Goal: Task Accomplishment & Management: Use online tool/utility

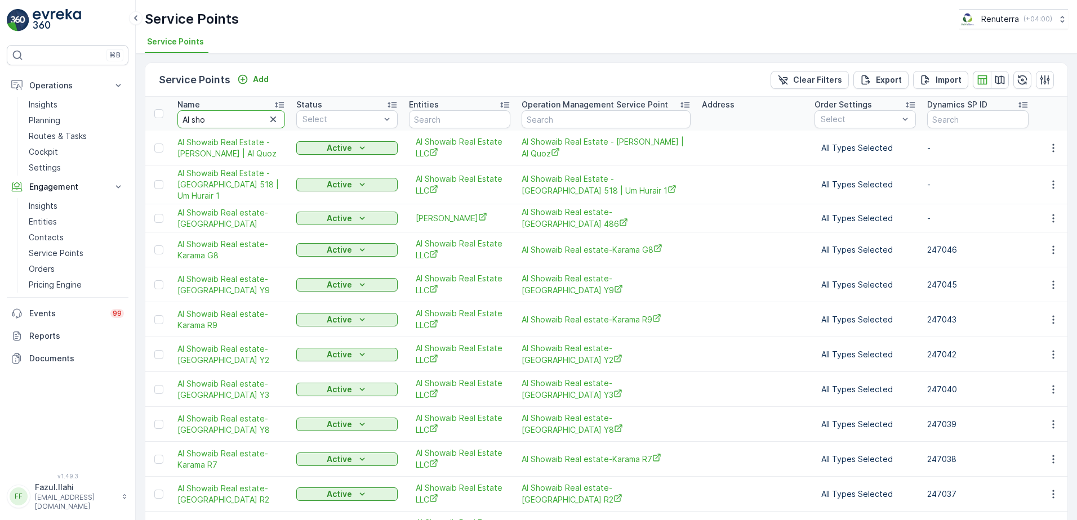
click at [222, 111] on input "Al sho" at bounding box center [231, 119] width 108 height 18
type input "sheik"
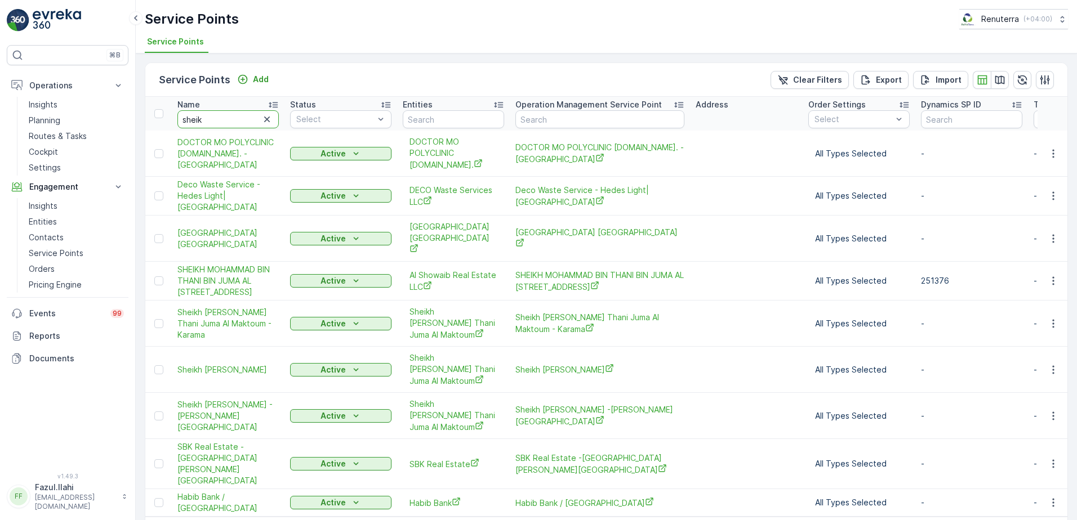
click at [234, 119] on input "sheik" at bounding box center [227, 119] width 101 height 18
type input "sheik"
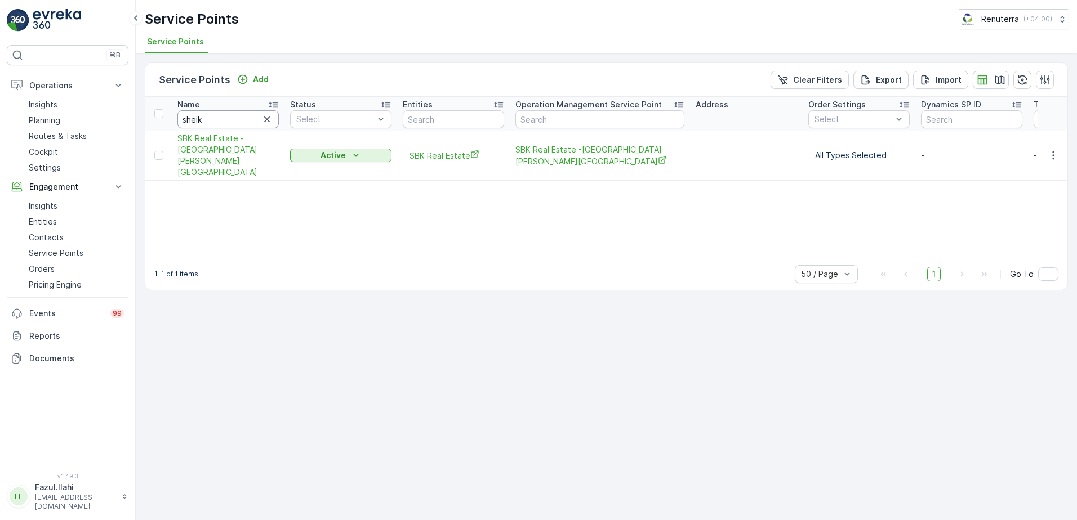
click at [220, 122] on input "sheik" at bounding box center [227, 119] width 101 height 18
type input "sheik"
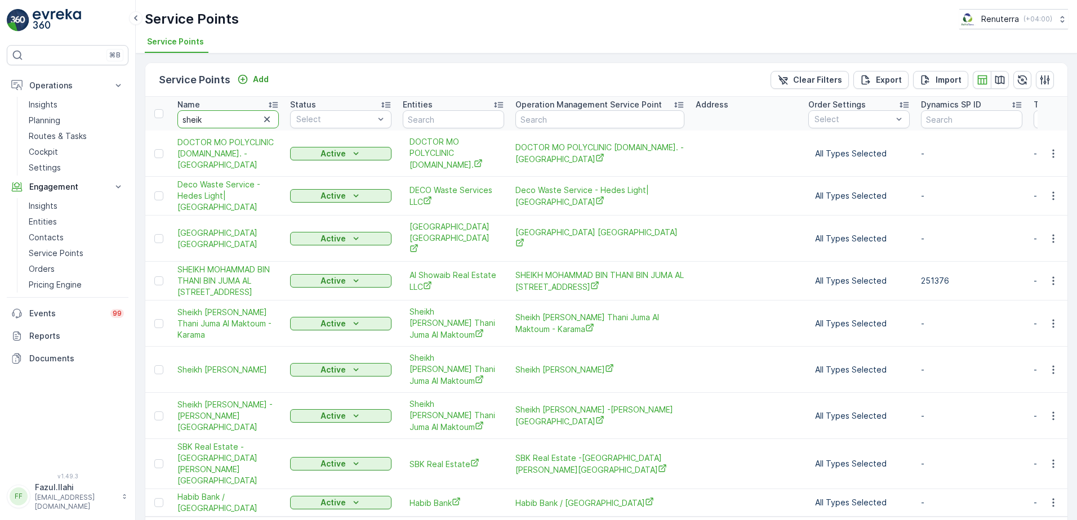
click at [220, 122] on input "sheik" at bounding box center [227, 119] width 101 height 18
type input "sheikh"
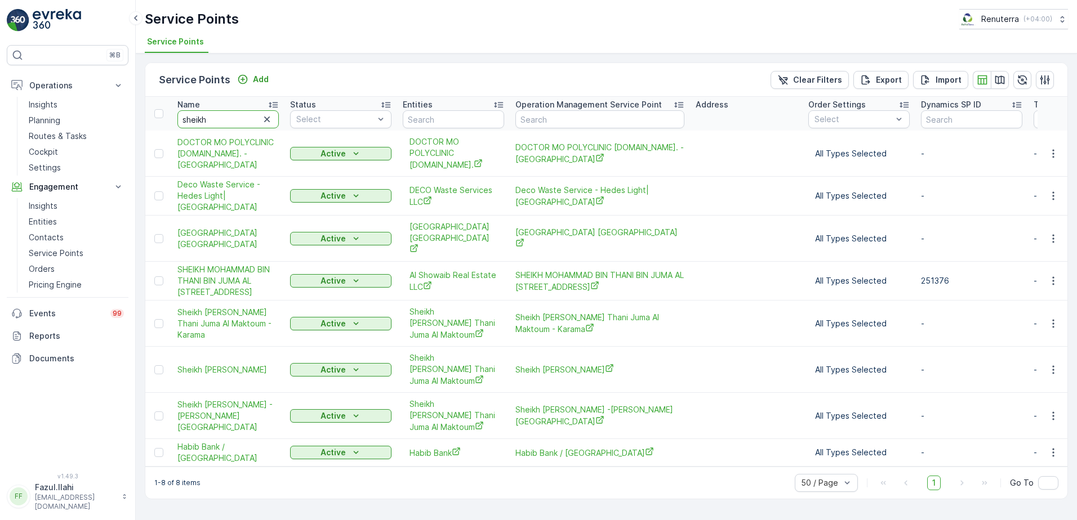
click at [216, 113] on input "sheikh" at bounding box center [227, 119] width 101 height 18
type input "b"
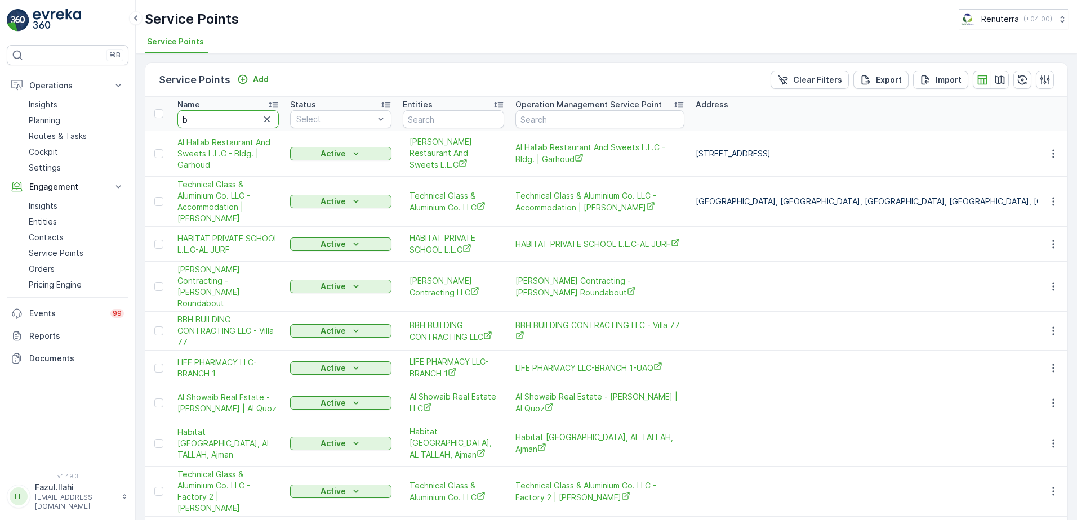
click at [213, 120] on input "b" at bounding box center [227, 119] width 101 height 18
type input "b"
type input "b 488"
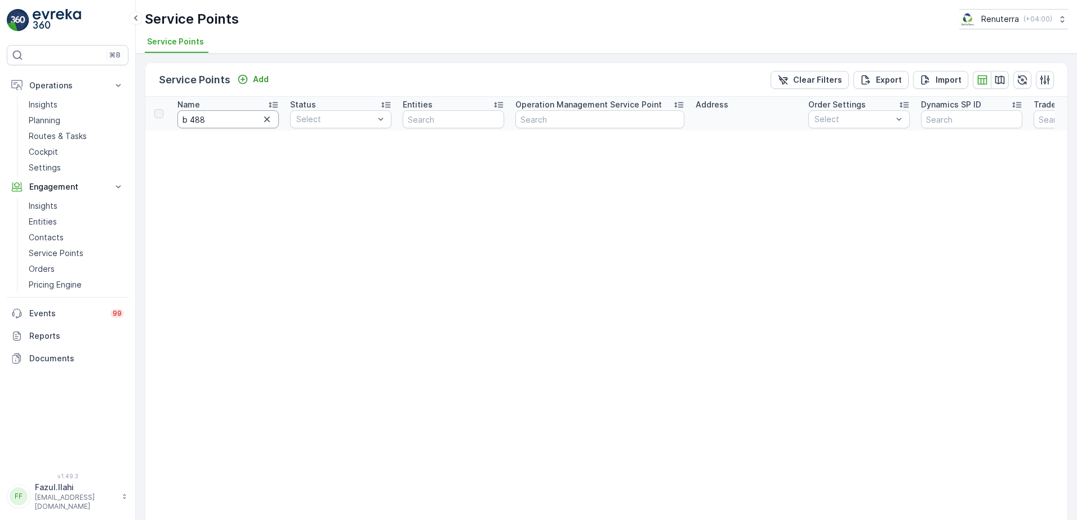
click at [225, 112] on input "b 488" at bounding box center [227, 119] width 101 height 18
type input "Clock"
click at [224, 122] on input "Clock" at bounding box center [227, 119] width 101 height 18
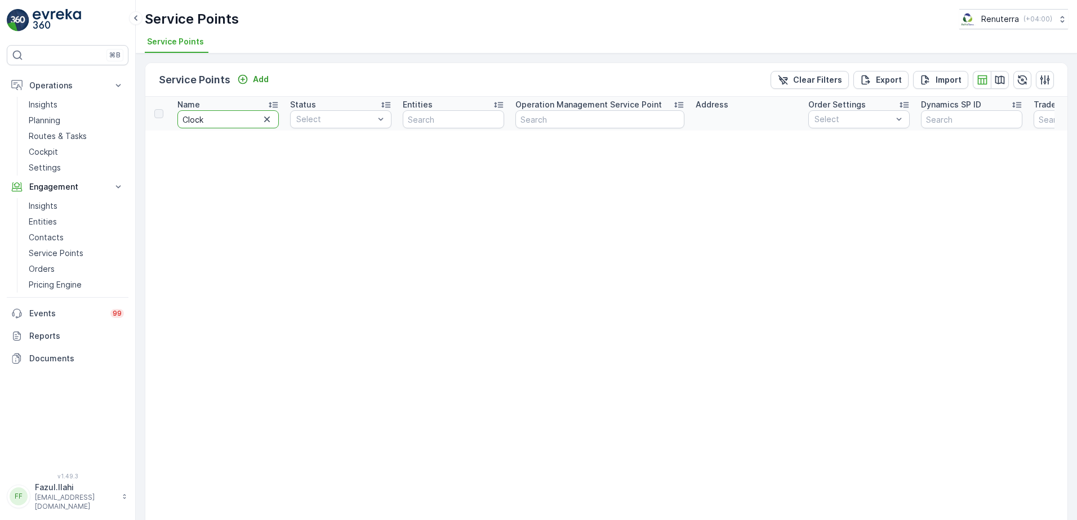
click at [224, 122] on input "Clock" at bounding box center [227, 119] width 101 height 18
type input "Sheikh"
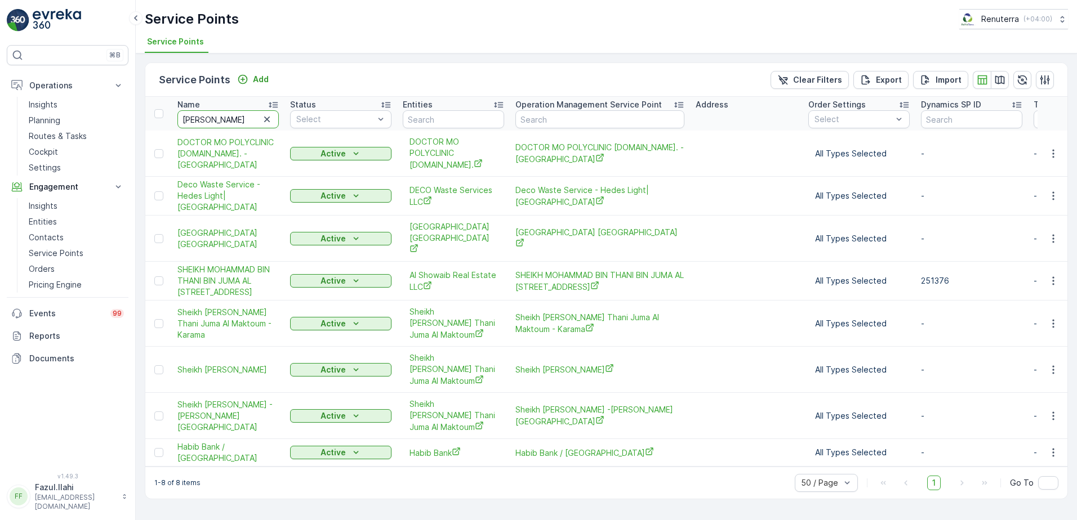
click at [217, 121] on input "Sheikh" at bounding box center [227, 119] width 101 height 18
type input "486"
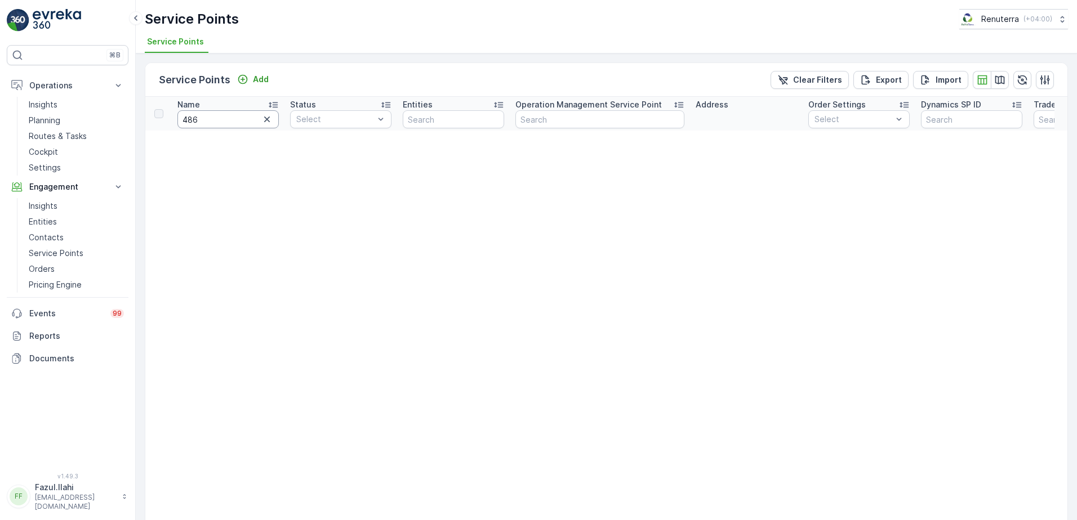
click at [217, 121] on input "486" at bounding box center [227, 119] width 101 height 18
type input "B 486"
click at [217, 121] on input "B 486" at bounding box center [227, 119] width 101 height 18
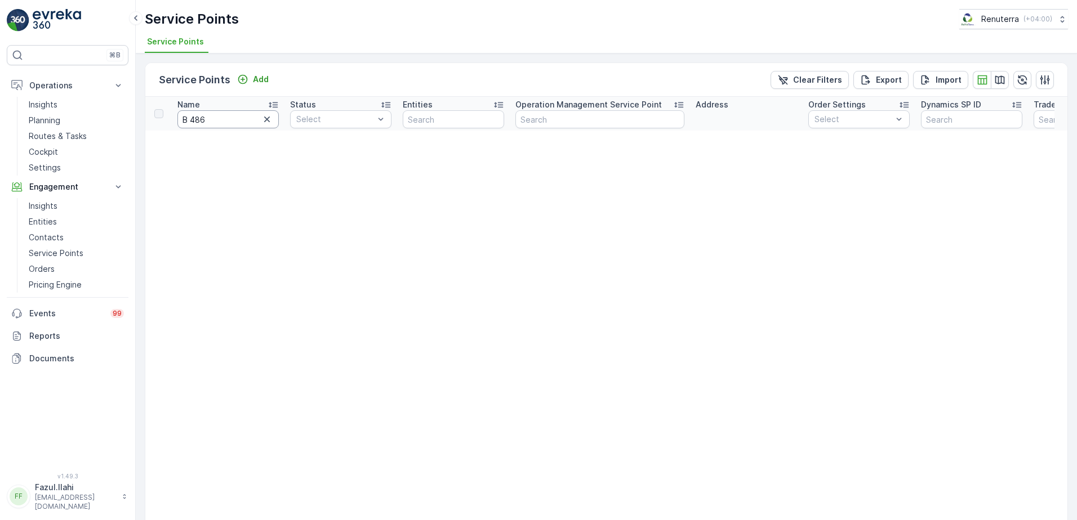
click at [213, 118] on input "B 486" at bounding box center [227, 119] width 101 height 18
type input "Al"
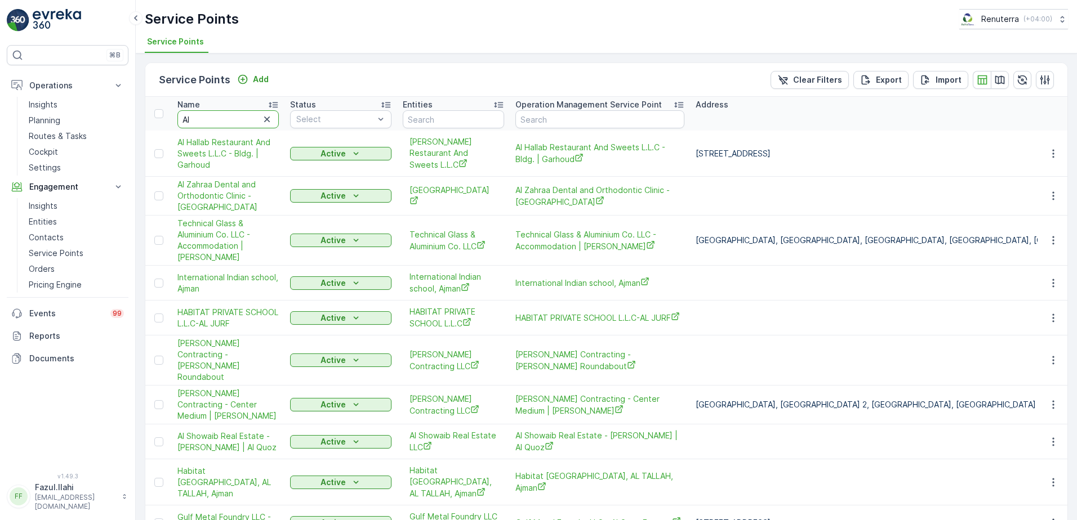
click at [211, 122] on input "Al" at bounding box center [227, 119] width 101 height 18
type input "Al sho"
click at [211, 122] on input "Al sho" at bounding box center [227, 119] width 101 height 18
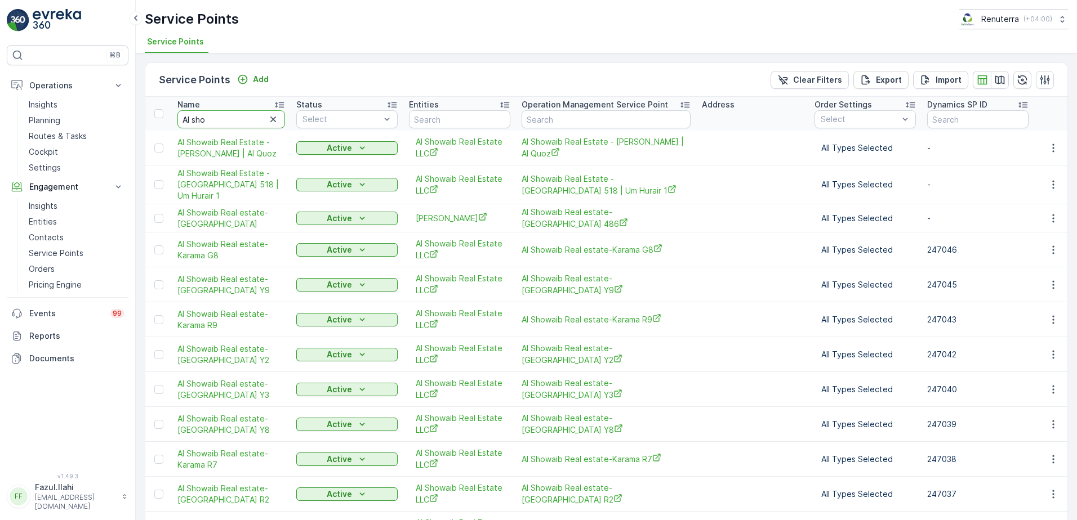
type input "Al show"
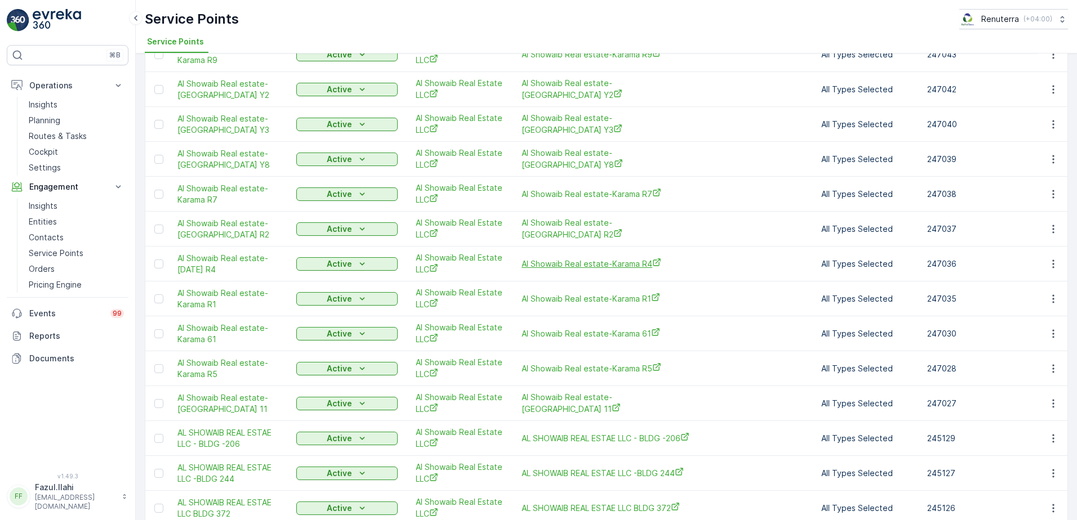
scroll to position [282, 0]
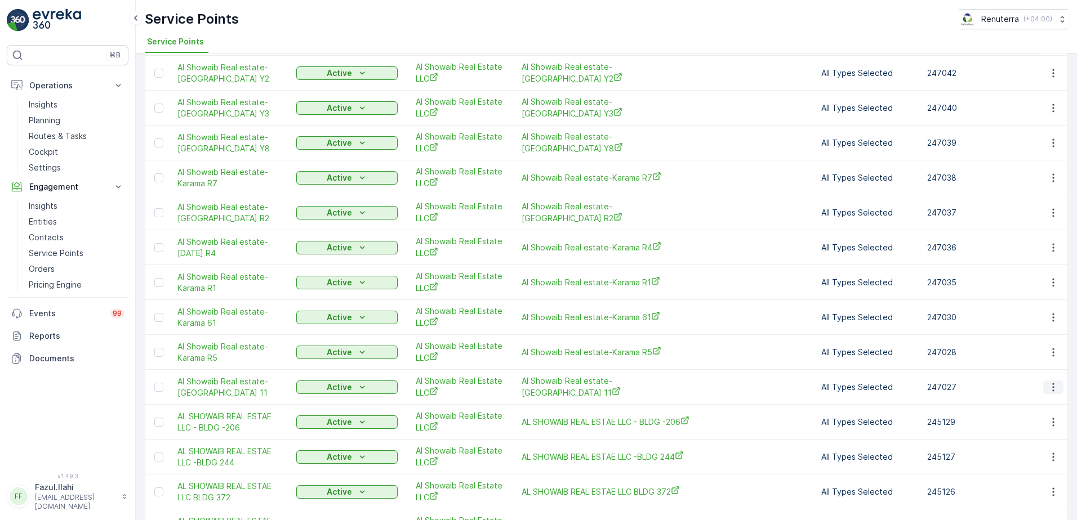
click at [1050, 393] on icon "button" at bounding box center [1052, 387] width 11 height 11
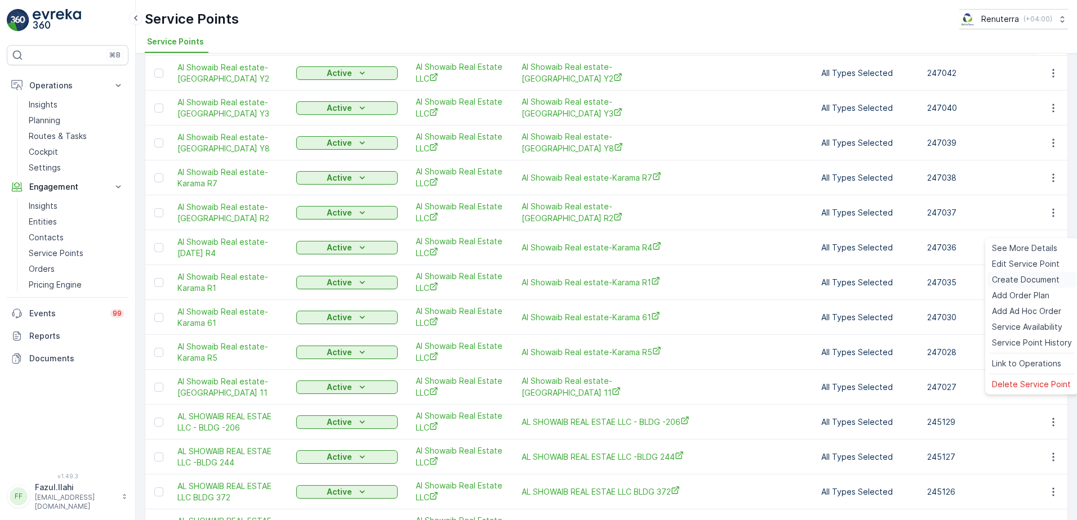
click at [1019, 277] on span "Create Document" at bounding box center [1026, 279] width 68 height 11
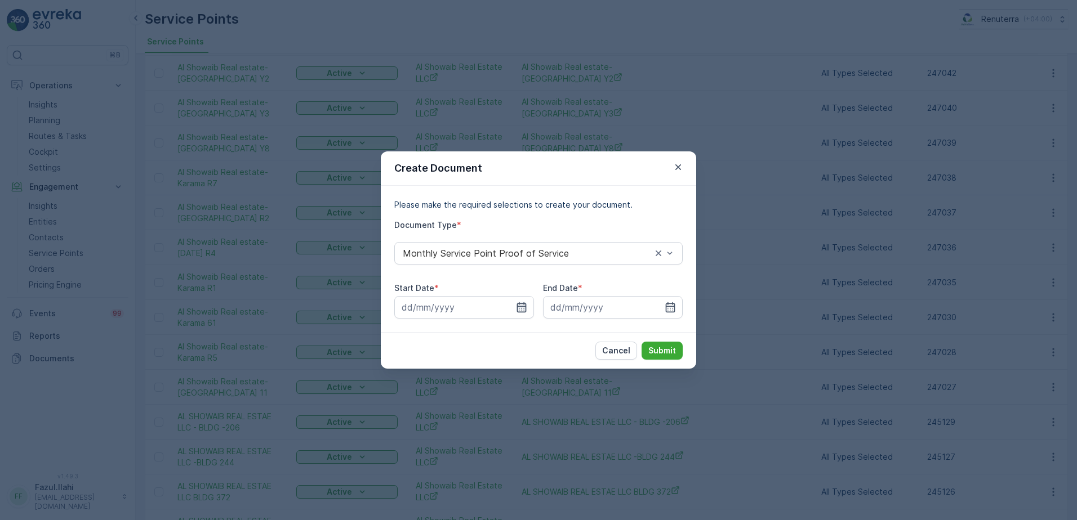
click at [520, 305] on icon "button" at bounding box center [521, 307] width 11 height 11
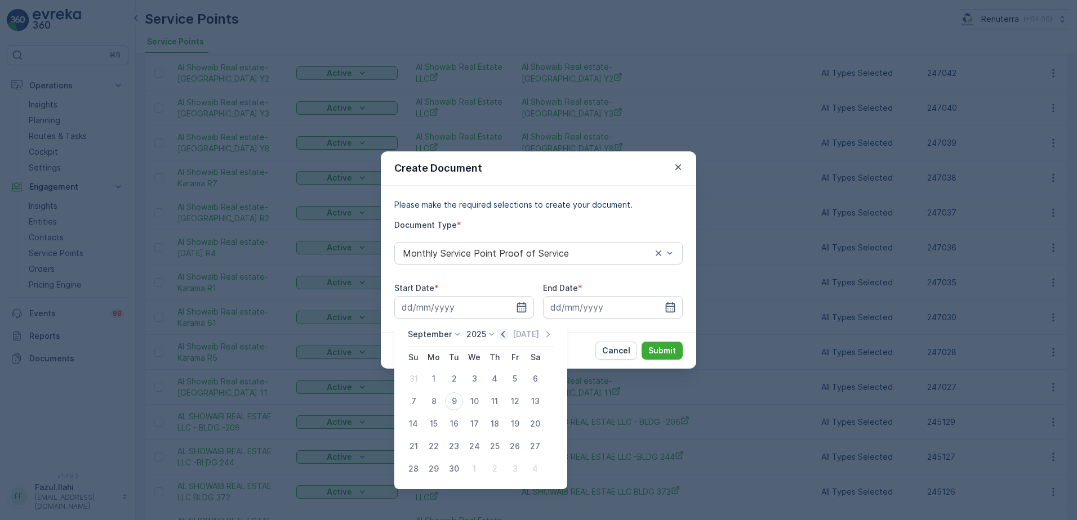
click at [501, 334] on icon "button" at bounding box center [502, 334] width 11 height 11
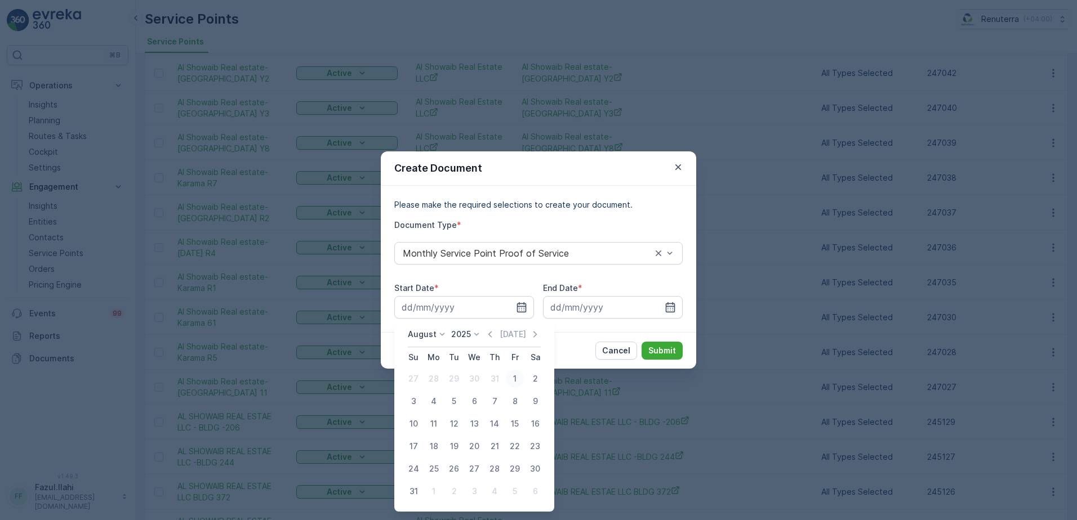
click at [515, 380] on div "1" at bounding box center [515, 379] width 18 height 18
type input "01.08.2025"
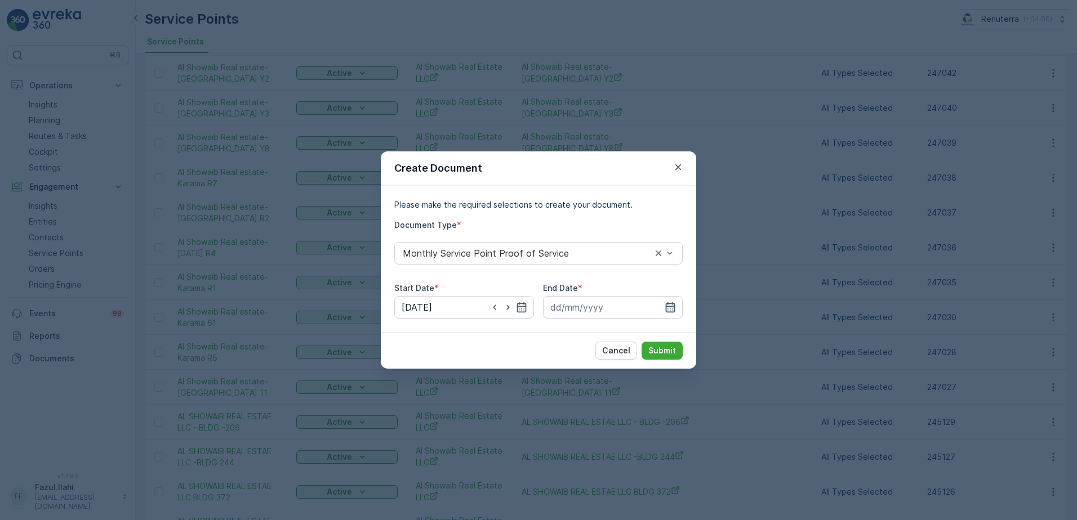
click at [666, 309] on icon "button" at bounding box center [671, 307] width 10 height 10
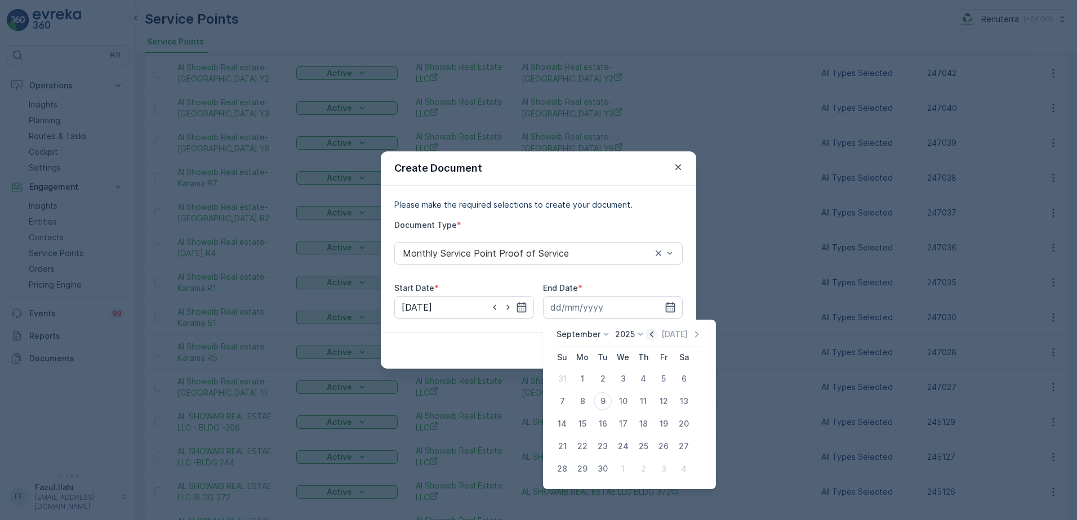
click at [650, 335] on icon "button" at bounding box center [651, 334] width 3 height 6
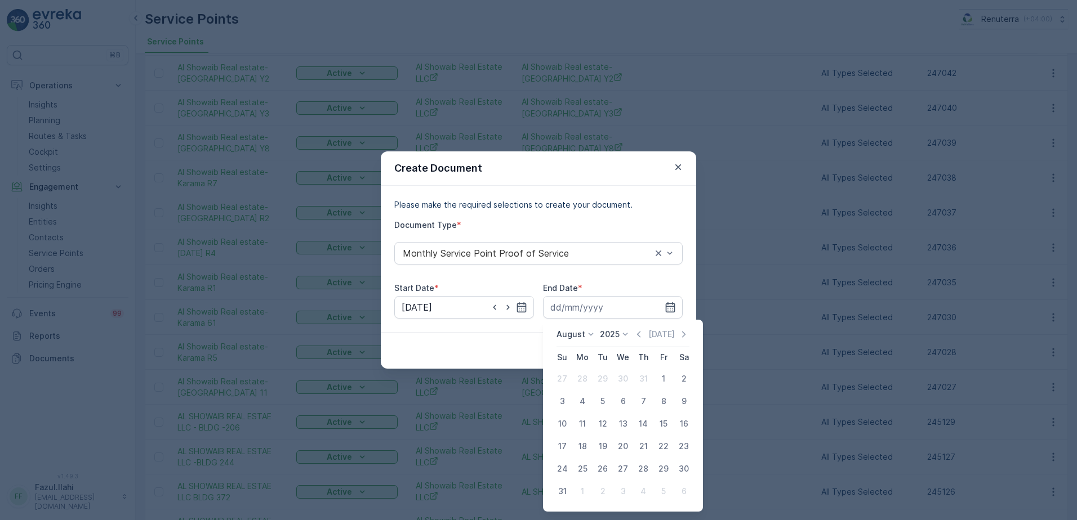
drag, startPoint x: 566, startPoint y: 498, endPoint x: 601, endPoint y: 437, distance: 70.1
click at [566, 497] on div "31" at bounding box center [562, 492] width 18 height 18
type input "31.08.2025"
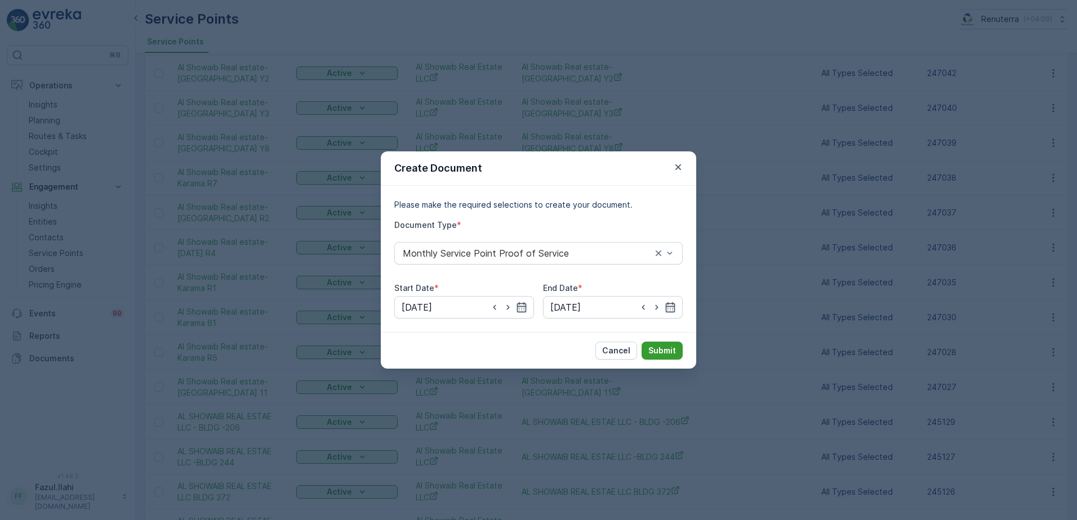
click at [671, 354] on p "Submit" at bounding box center [662, 350] width 28 height 11
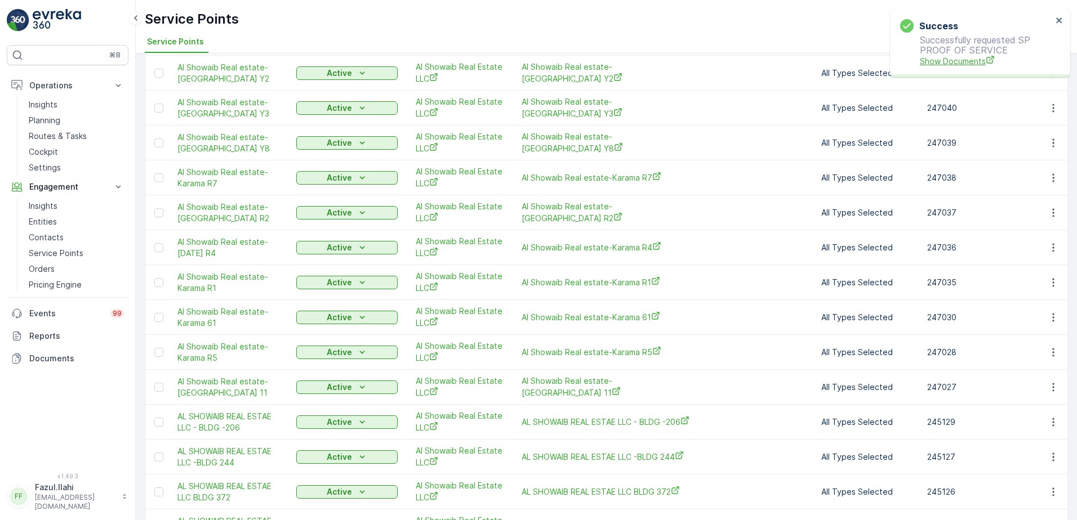
click at [961, 60] on span "Show Documents" at bounding box center [985, 61] width 132 height 12
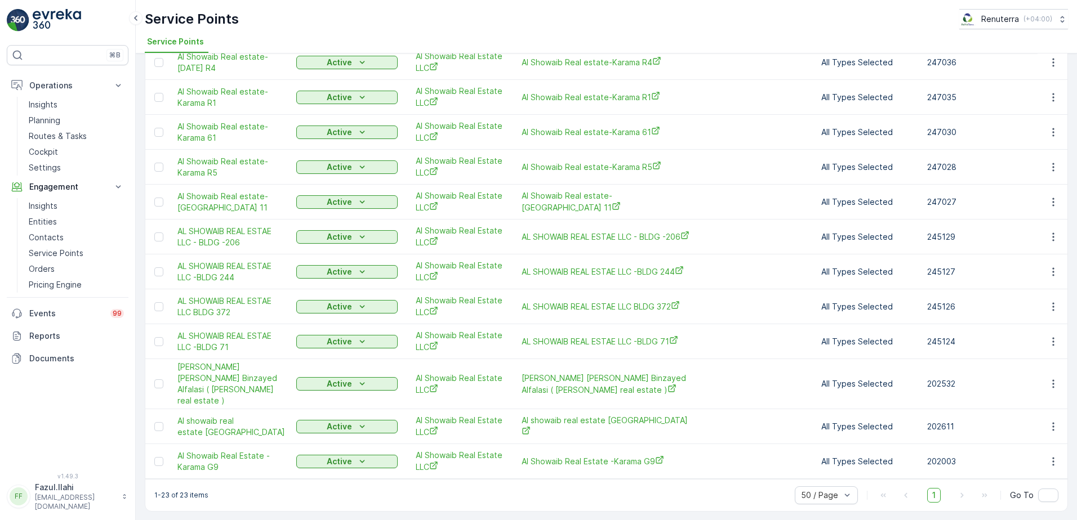
scroll to position [476, 0]
click at [1053, 456] on icon "button" at bounding box center [1052, 461] width 11 height 11
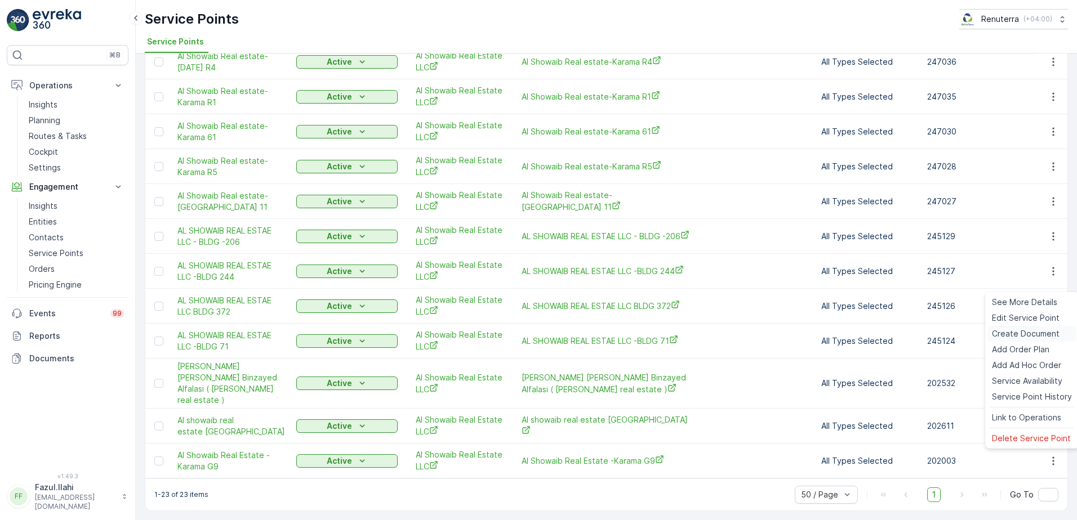
click at [1008, 338] on span "Create Document" at bounding box center [1026, 333] width 68 height 11
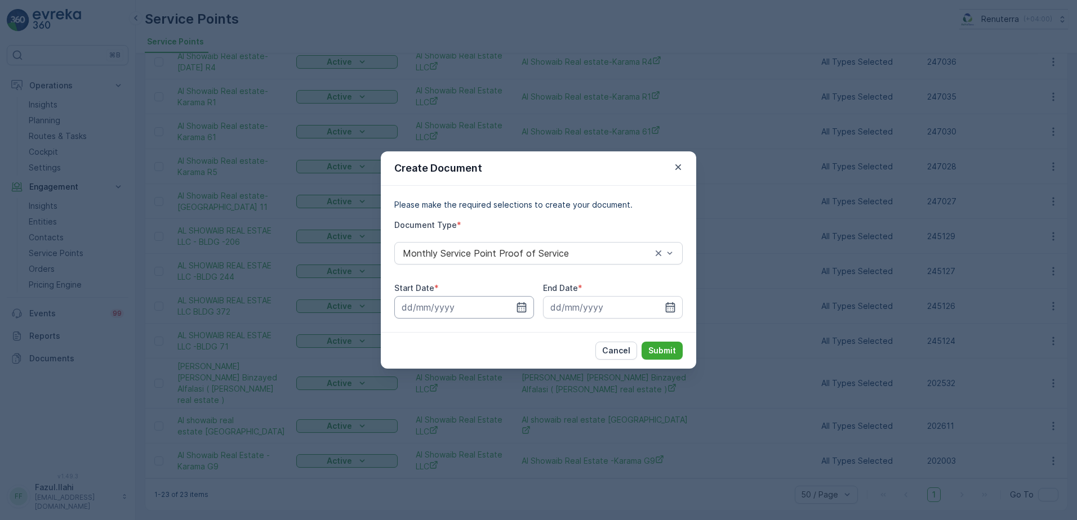
click at [520, 313] on div at bounding box center [464, 307] width 140 height 23
click at [528, 307] on input at bounding box center [464, 307] width 140 height 23
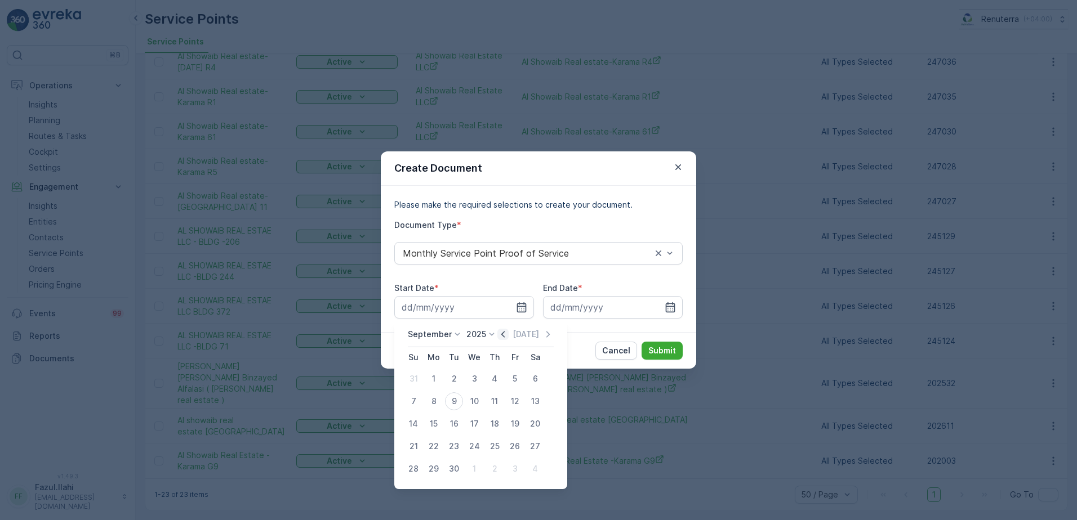
click at [502, 332] on icon "button" at bounding box center [502, 334] width 3 height 6
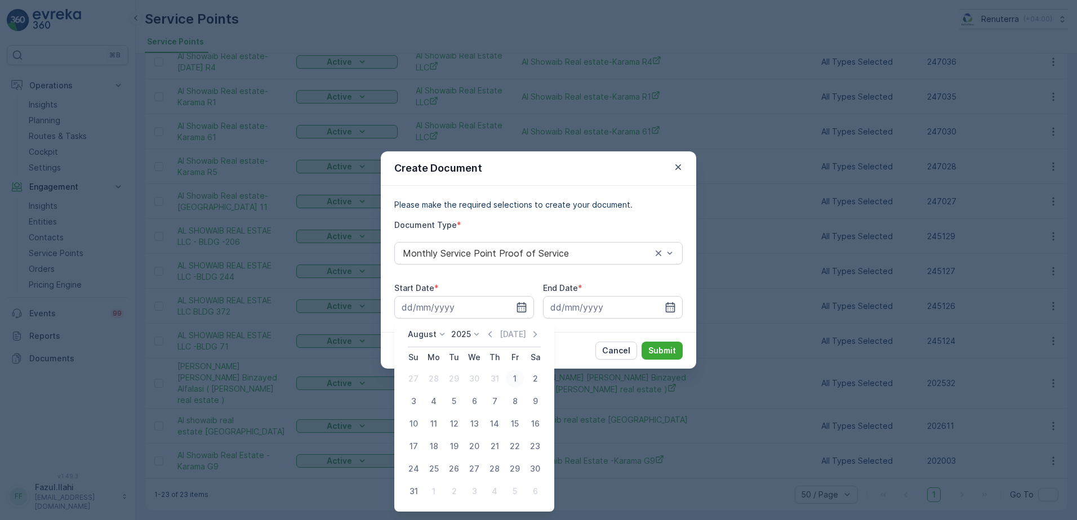
click at [511, 382] on div "1" at bounding box center [515, 379] width 18 height 18
type input "01.08.2025"
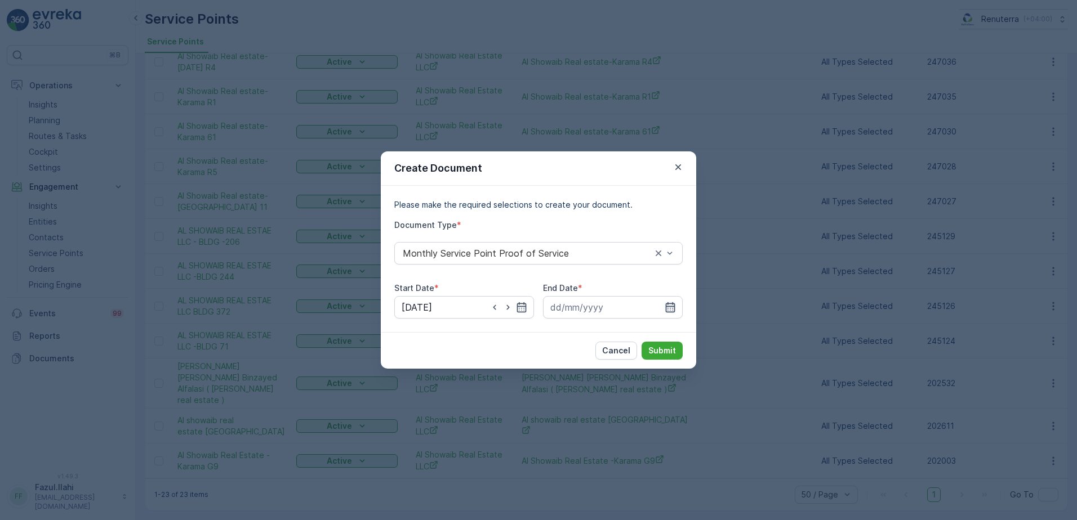
click at [665, 305] on icon "button" at bounding box center [669, 307] width 11 height 11
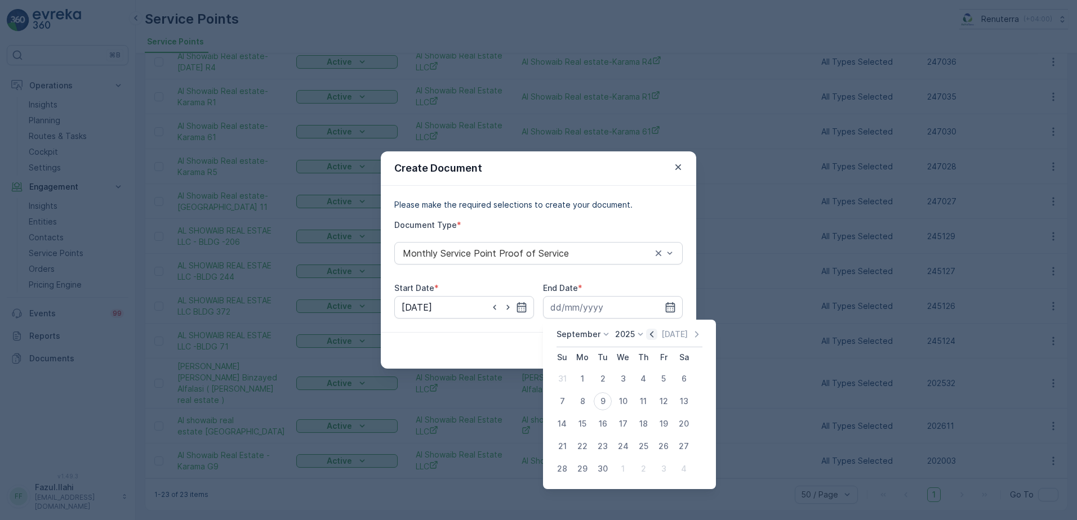
click at [650, 333] on icon "button" at bounding box center [651, 334] width 3 height 6
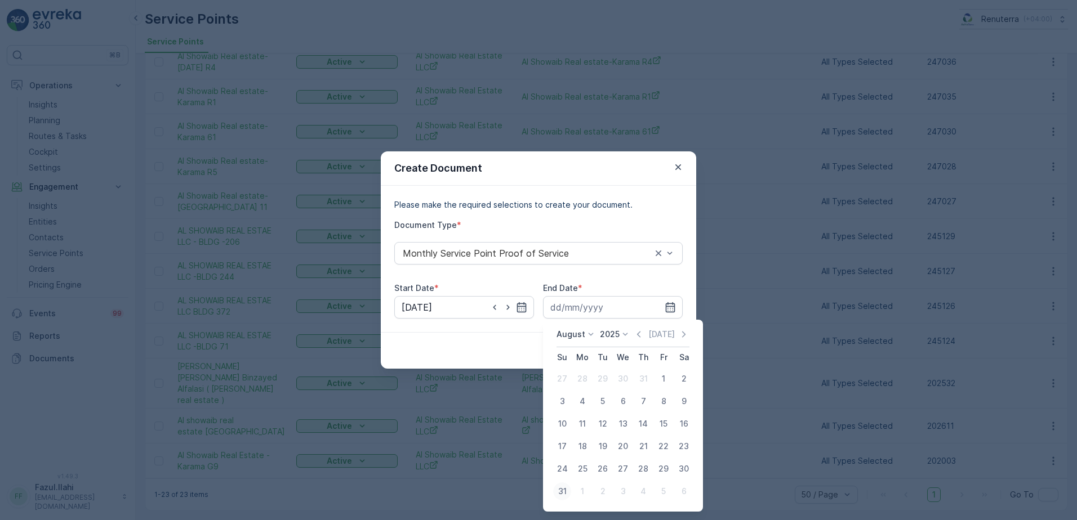
click at [565, 490] on div "31" at bounding box center [562, 492] width 18 height 18
type input "31.08.2025"
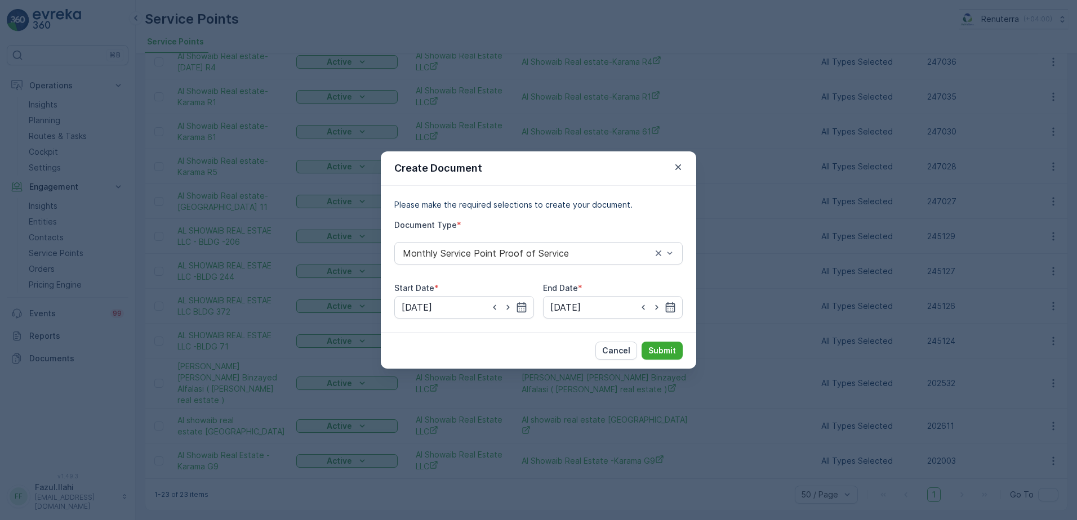
click at [660, 362] on div "Cancel Submit" at bounding box center [538, 350] width 315 height 37
click at [666, 356] on button "Submit" at bounding box center [661, 351] width 41 height 18
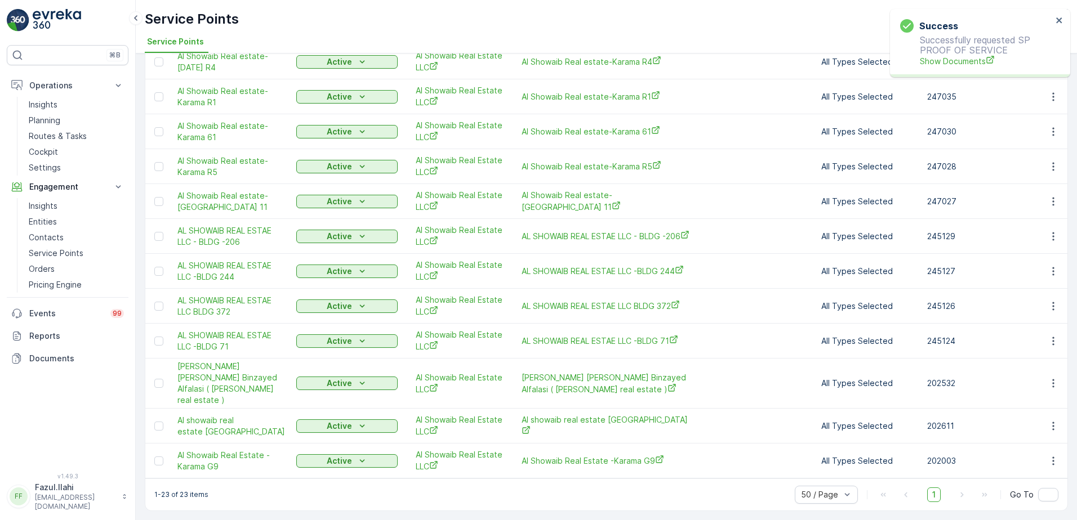
click at [957, 52] on p "Successfully requested SP PROOF OF SERVICE Show Documents" at bounding box center [976, 51] width 152 height 32
click at [953, 65] on span "Show Documents" at bounding box center [985, 61] width 132 height 12
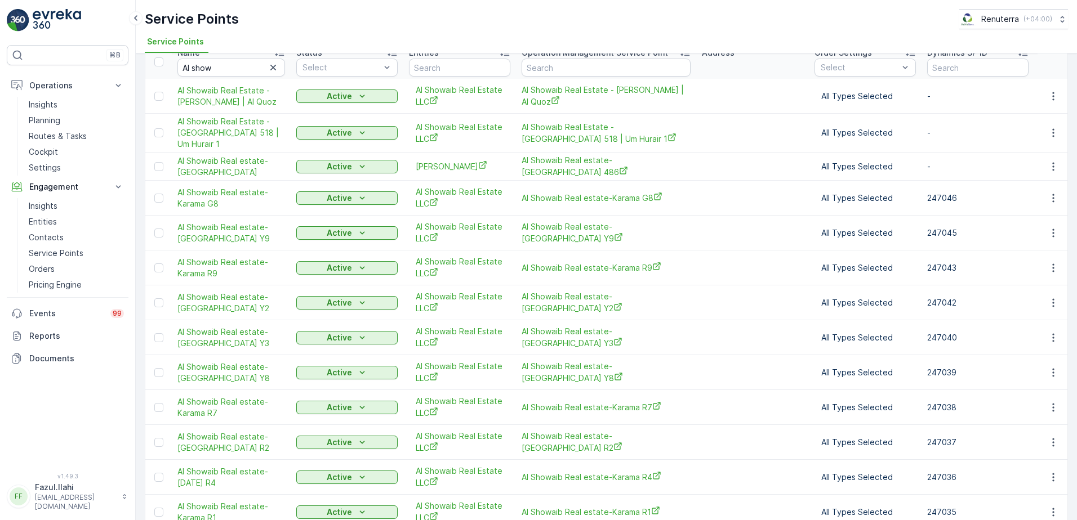
scroll to position [0, 0]
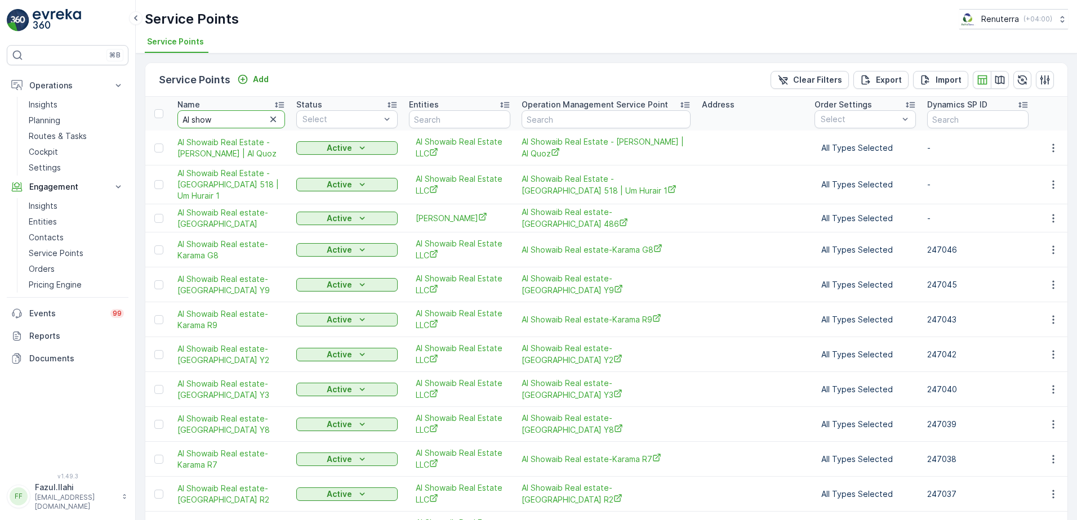
click at [225, 118] on input "Al show" at bounding box center [231, 119] width 108 height 18
type input "Moham"
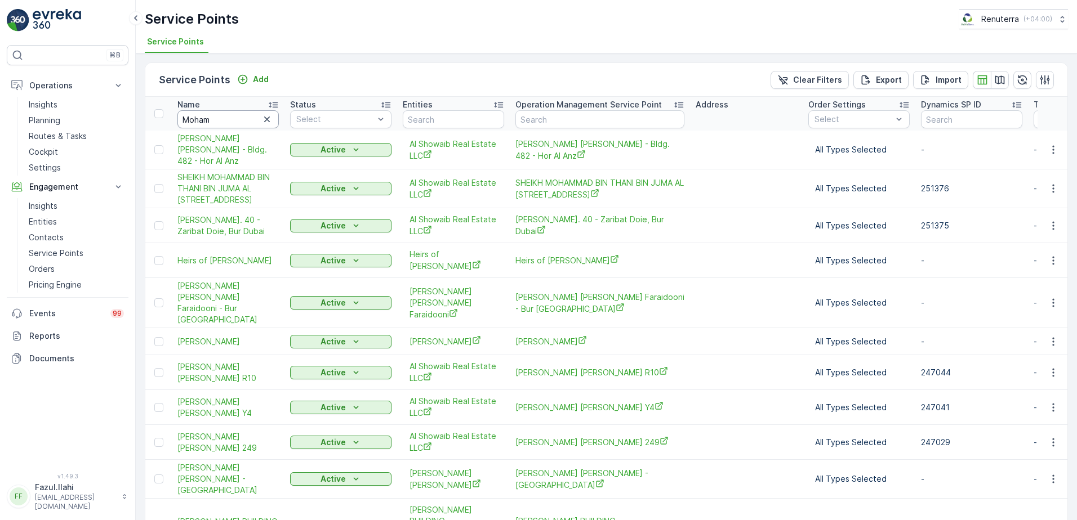
click at [215, 121] on input "Moham" at bounding box center [227, 119] width 101 height 18
type input "Mohammed"
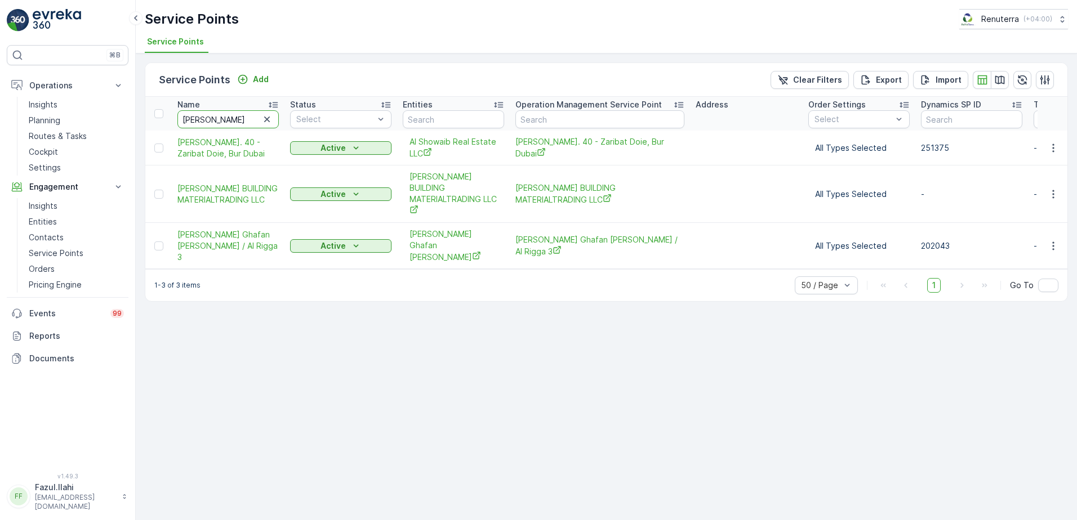
click at [234, 117] on input "Mohammed" at bounding box center [227, 119] width 101 height 18
type input "249"
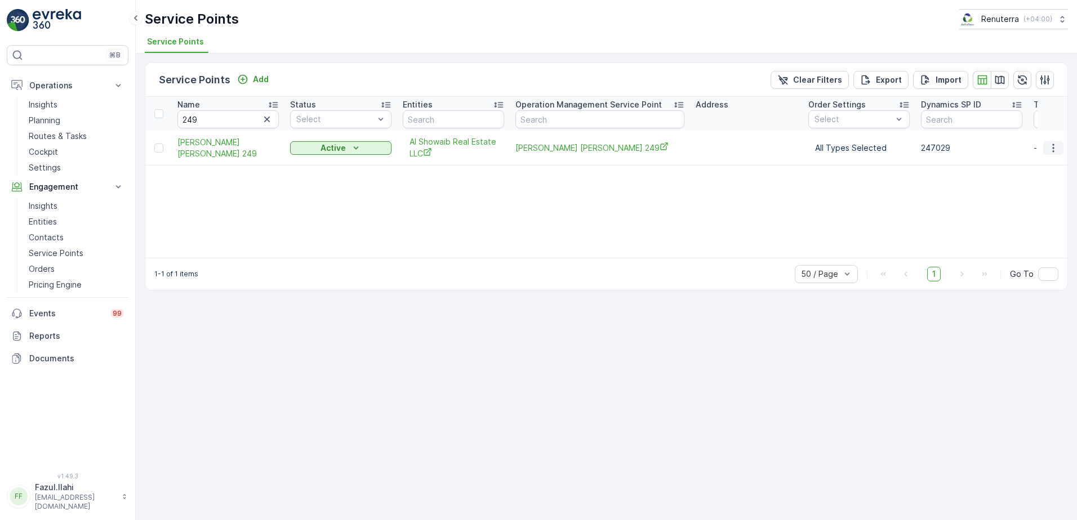
click at [1048, 149] on icon "button" at bounding box center [1052, 147] width 11 height 11
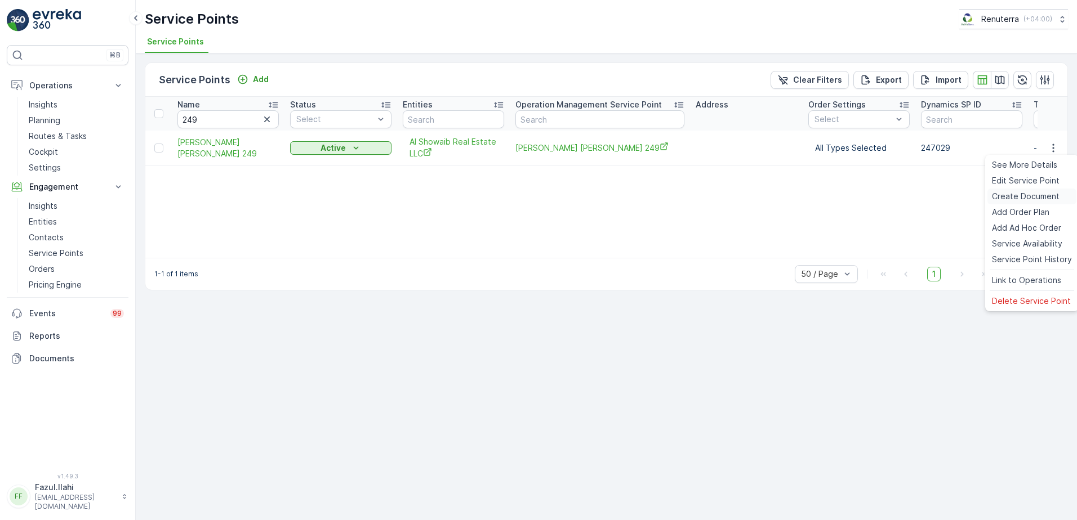
click at [1010, 199] on span "Create Document" at bounding box center [1026, 196] width 68 height 11
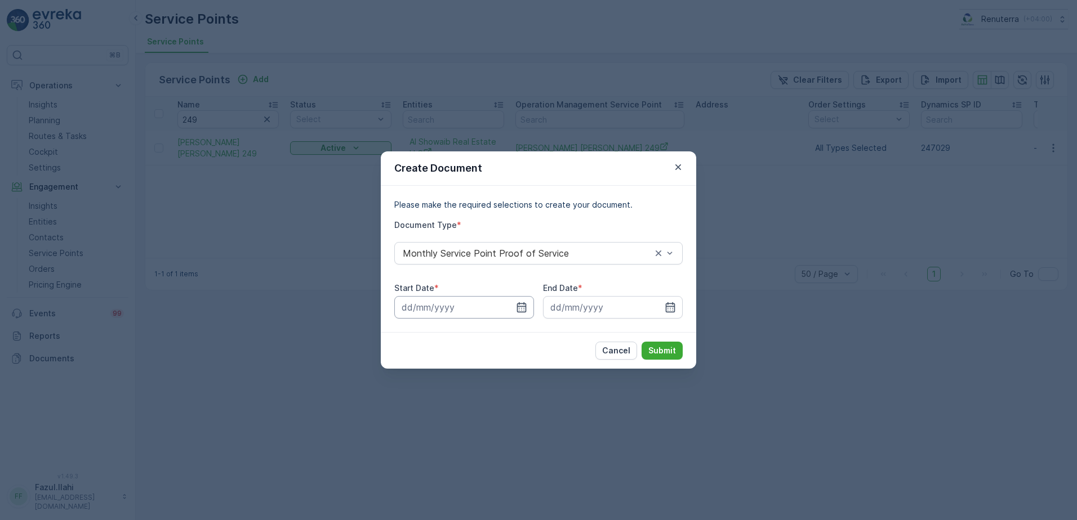
click at [530, 308] on input at bounding box center [464, 307] width 140 height 23
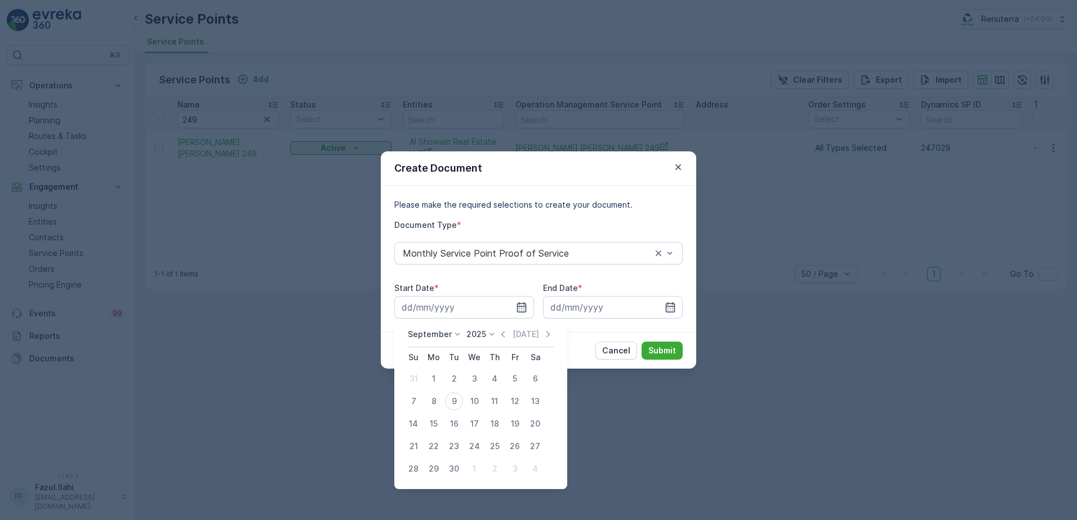
click at [508, 336] on div "Today" at bounding box center [525, 334] width 56 height 11
click at [503, 336] on icon "button" at bounding box center [502, 334] width 11 height 11
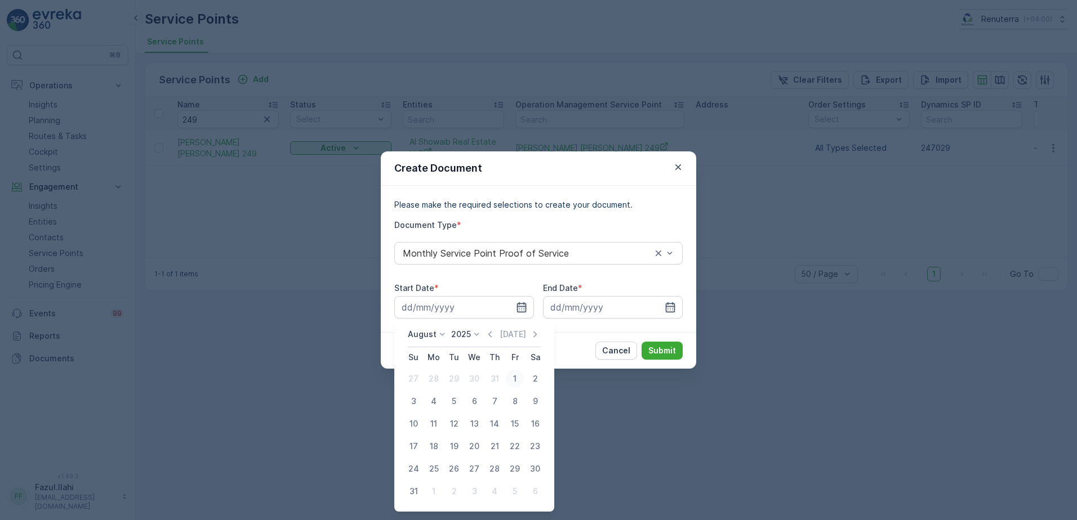
click at [514, 374] on div "1" at bounding box center [515, 379] width 18 height 18
type input "01.08.2025"
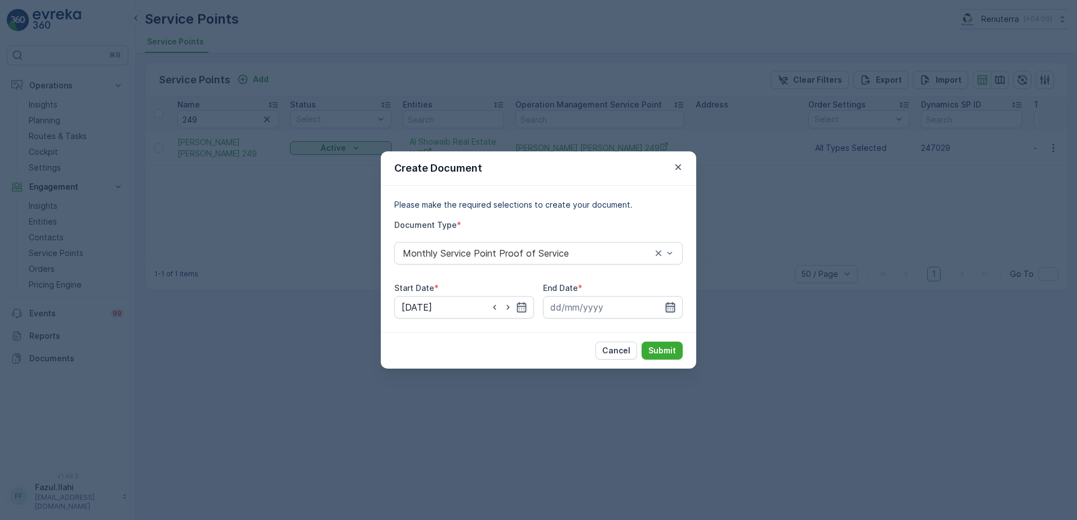
click at [666, 309] on icon "button" at bounding box center [671, 307] width 10 height 10
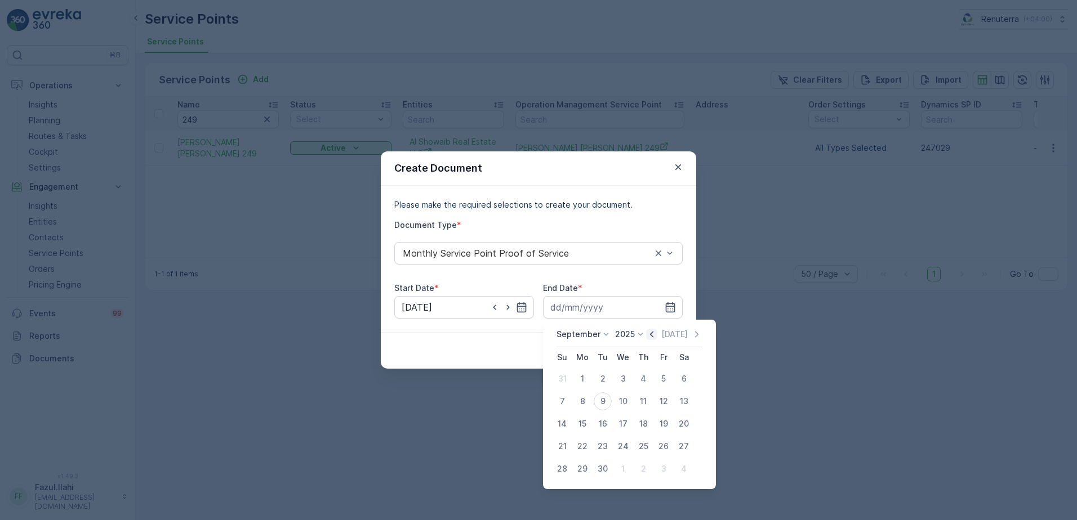
click at [647, 339] on icon "button" at bounding box center [651, 334] width 11 height 11
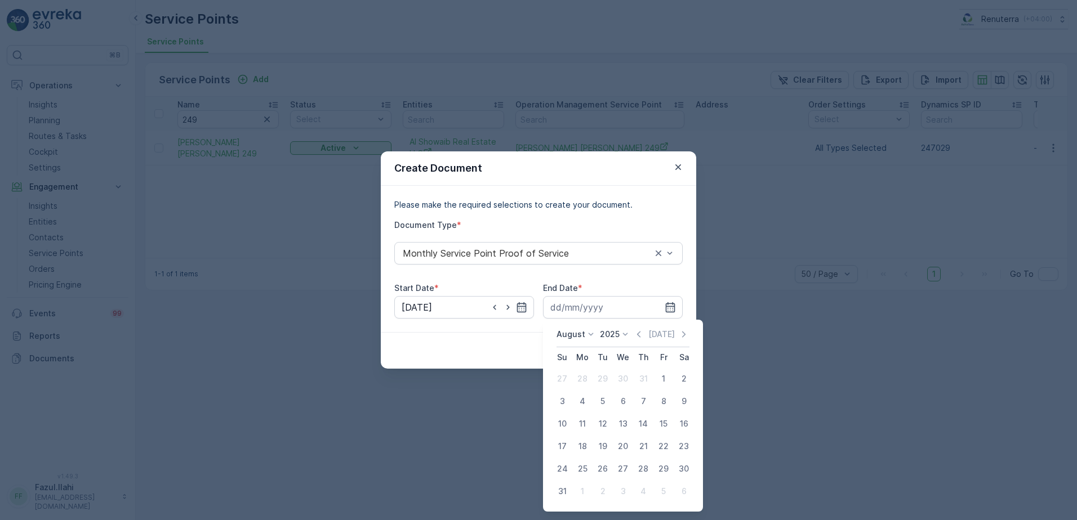
click at [559, 489] on div "31" at bounding box center [562, 492] width 18 height 18
type input "31.08.2025"
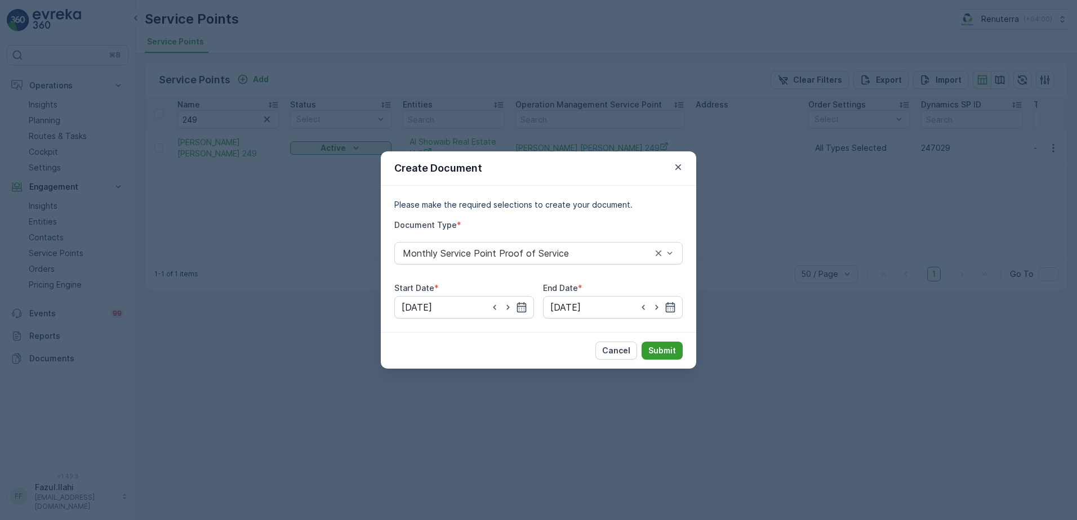
click at [649, 352] on p "Submit" at bounding box center [662, 350] width 28 height 11
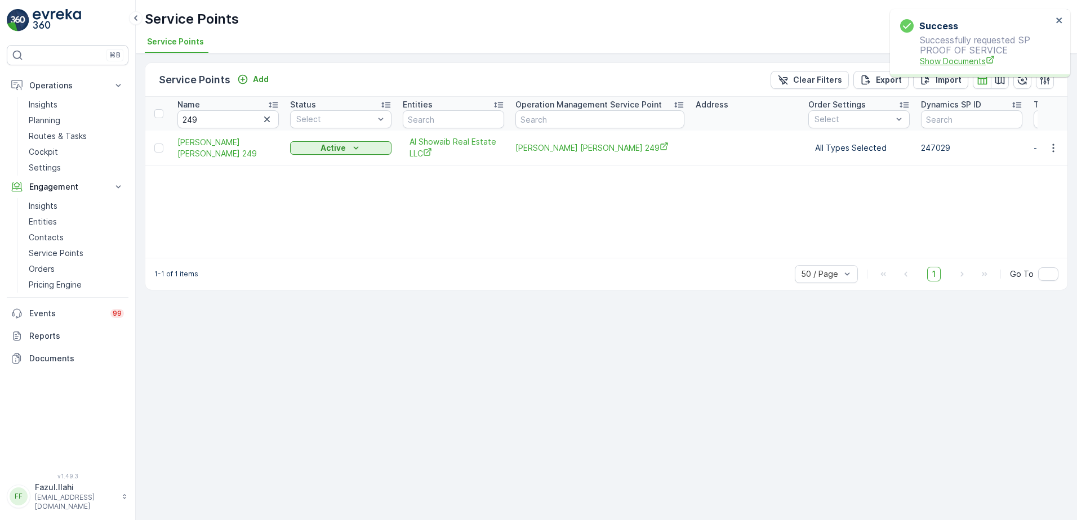
click at [953, 56] on span "Show Documents" at bounding box center [985, 61] width 132 height 12
click at [243, 126] on input "249" at bounding box center [227, 119] width 101 height 18
type input "Y"
click at [243, 126] on input "Y" at bounding box center [227, 119] width 101 height 18
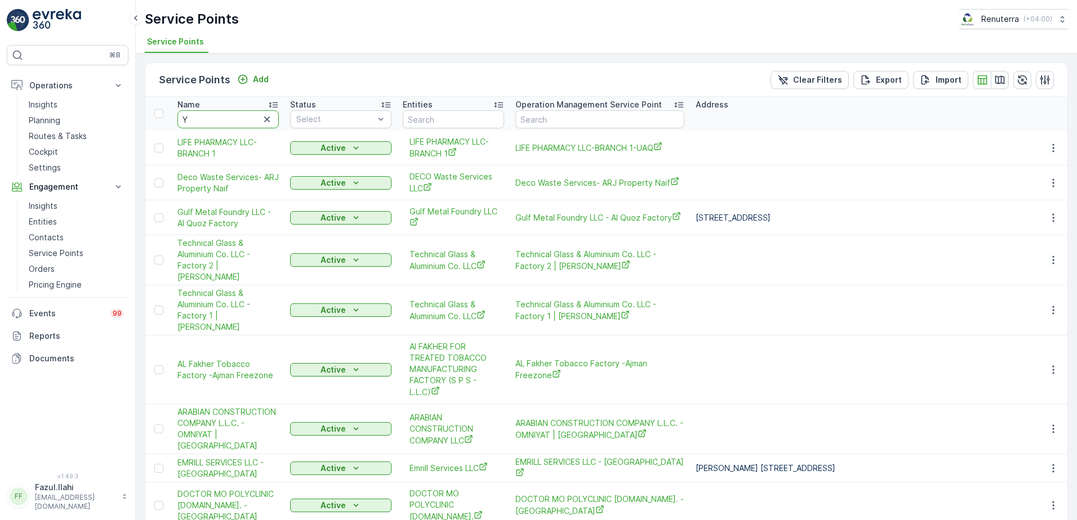
click at [243, 126] on input "Y" at bounding box center [227, 119] width 101 height 18
type input "Y4"
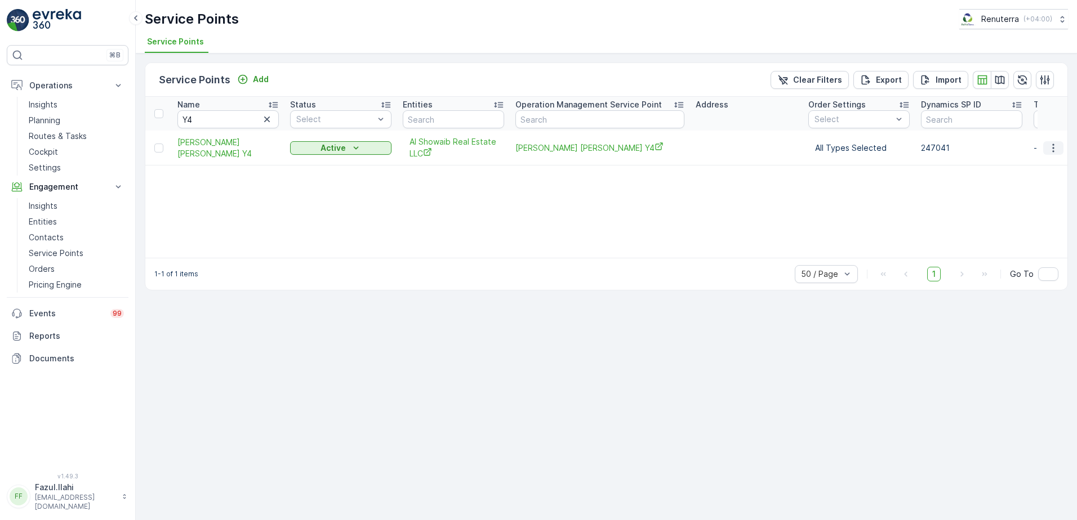
click at [1053, 148] on icon "button" at bounding box center [1053, 148] width 2 height 8
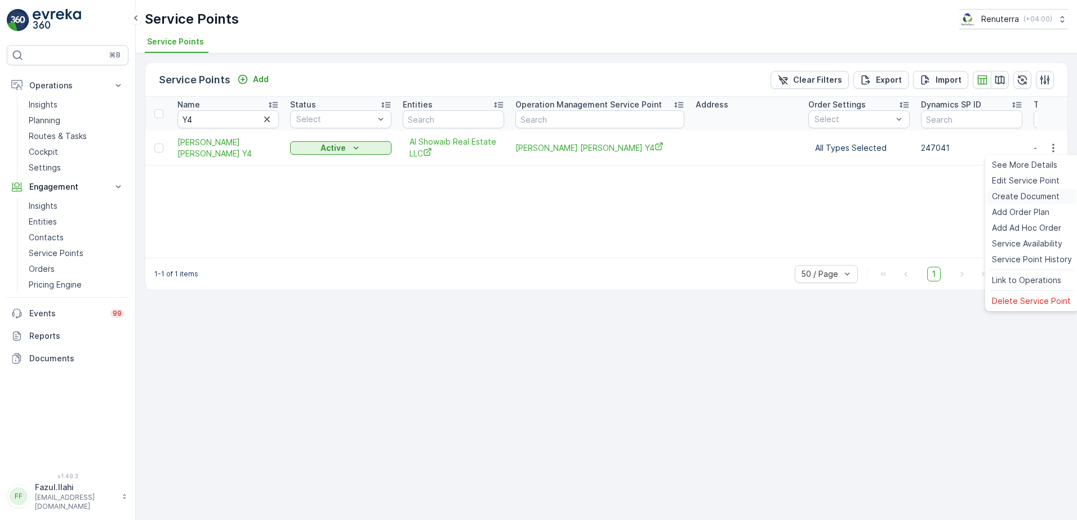
click at [1029, 193] on span "Create Document" at bounding box center [1026, 196] width 68 height 11
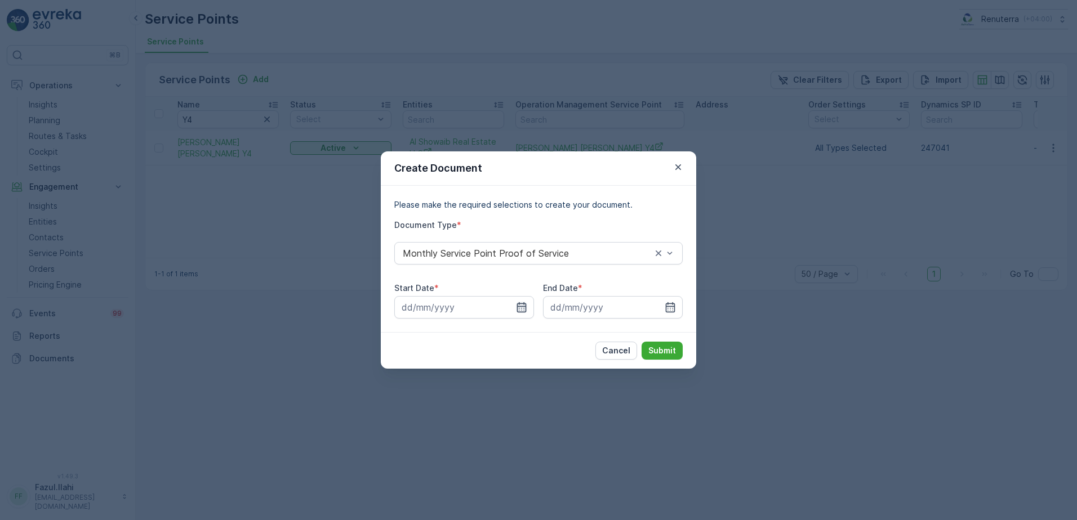
click at [524, 309] on icon "button" at bounding box center [521, 307] width 11 height 11
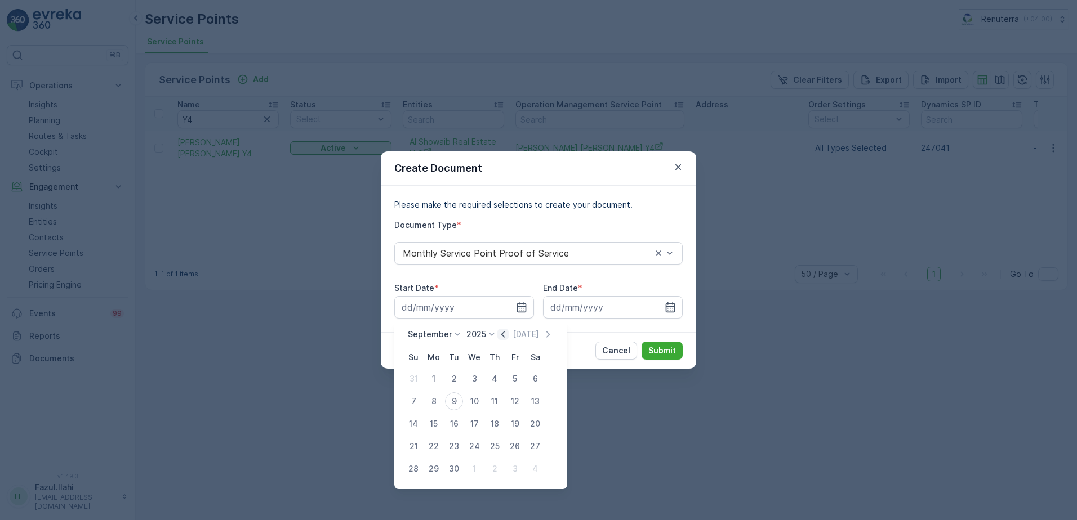
click at [498, 333] on icon "button" at bounding box center [502, 334] width 11 height 11
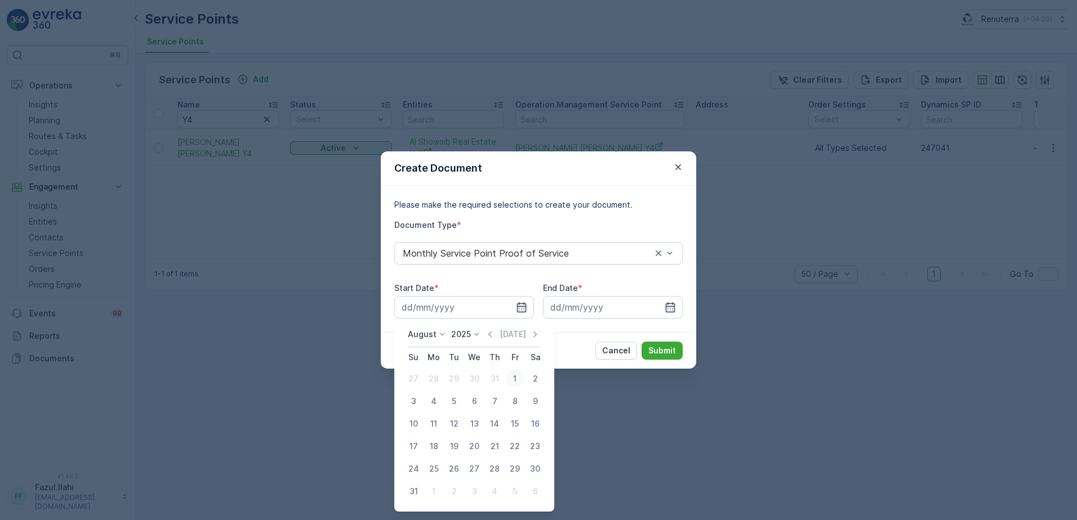
click at [512, 382] on div "1" at bounding box center [515, 379] width 18 height 18
type input "01.08.2025"
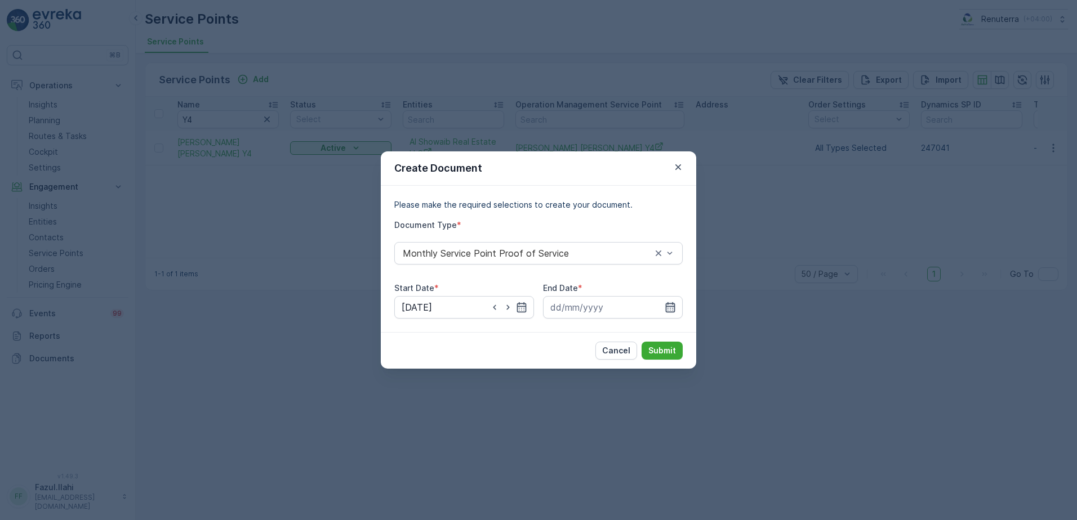
click at [670, 302] on icon "button" at bounding box center [669, 307] width 11 height 11
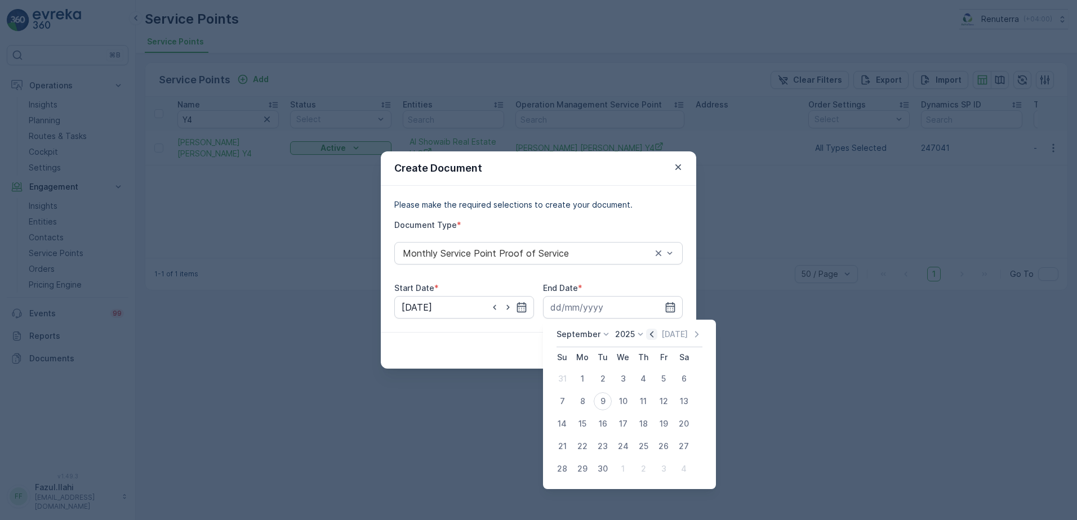
click at [651, 333] on icon "button" at bounding box center [651, 334] width 11 height 11
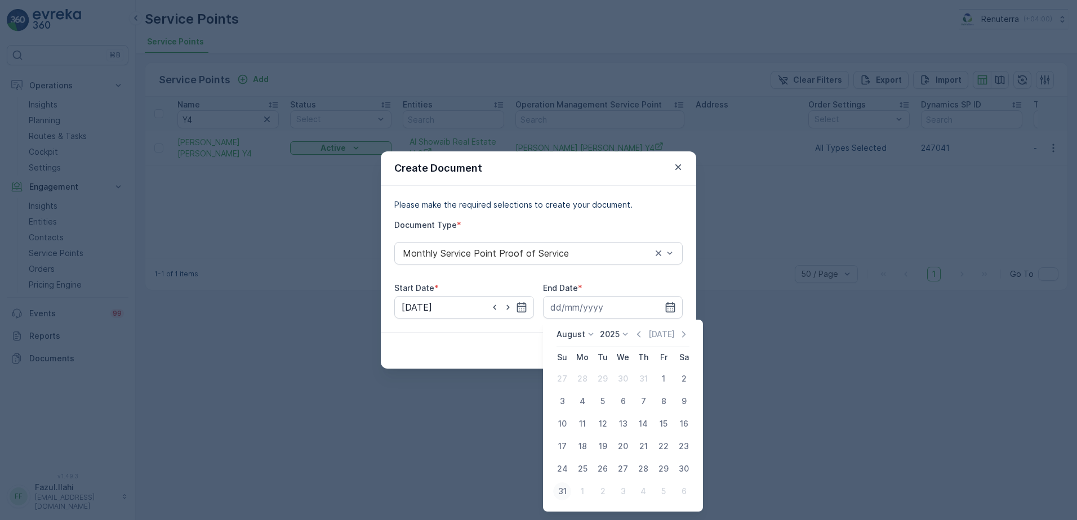
click at [564, 491] on div "31" at bounding box center [562, 492] width 18 height 18
type input "31.08.2025"
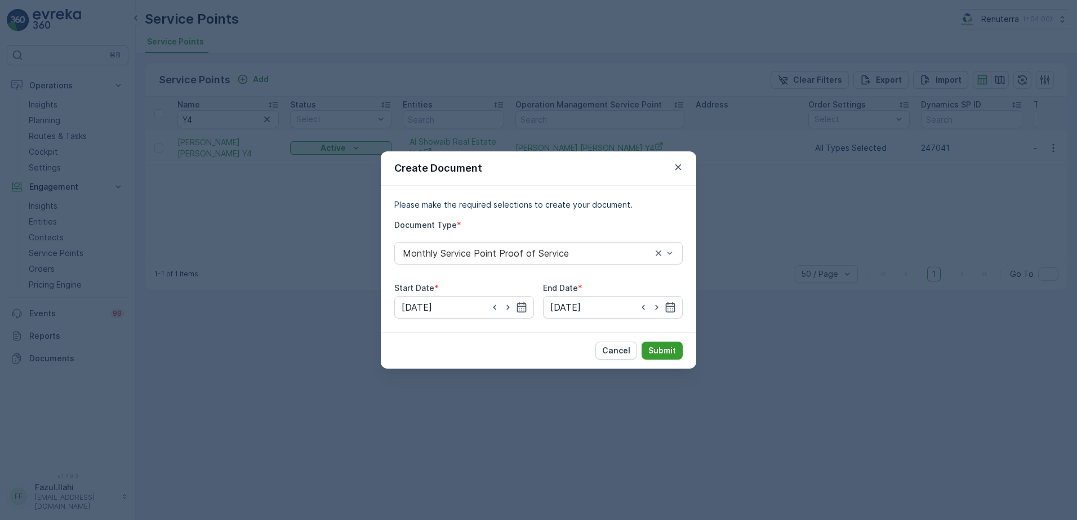
click at [672, 349] on p "Submit" at bounding box center [662, 350] width 28 height 11
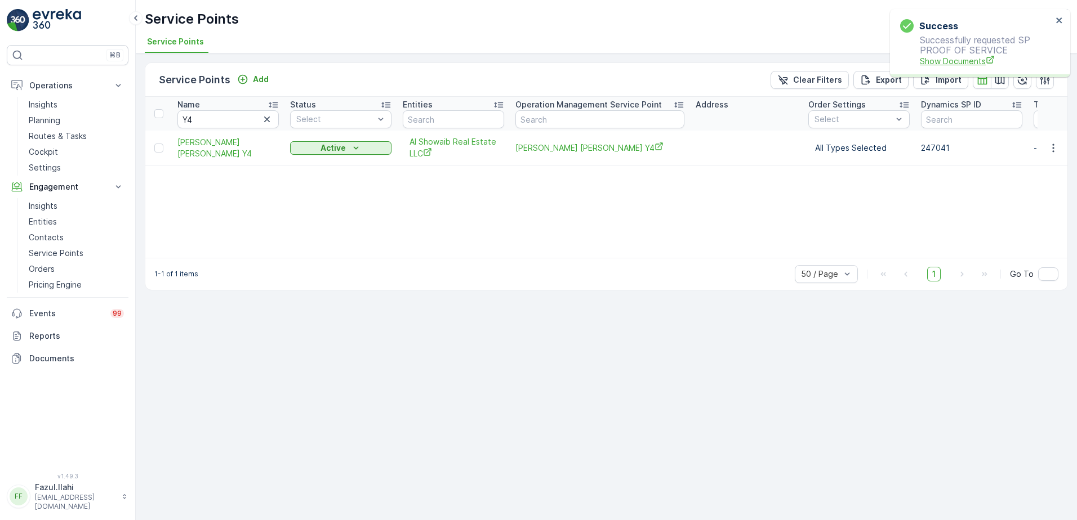
click at [965, 61] on span "Show Documents" at bounding box center [985, 61] width 132 height 12
click at [226, 121] on input "Y4" at bounding box center [227, 119] width 101 height 18
type input "ama"
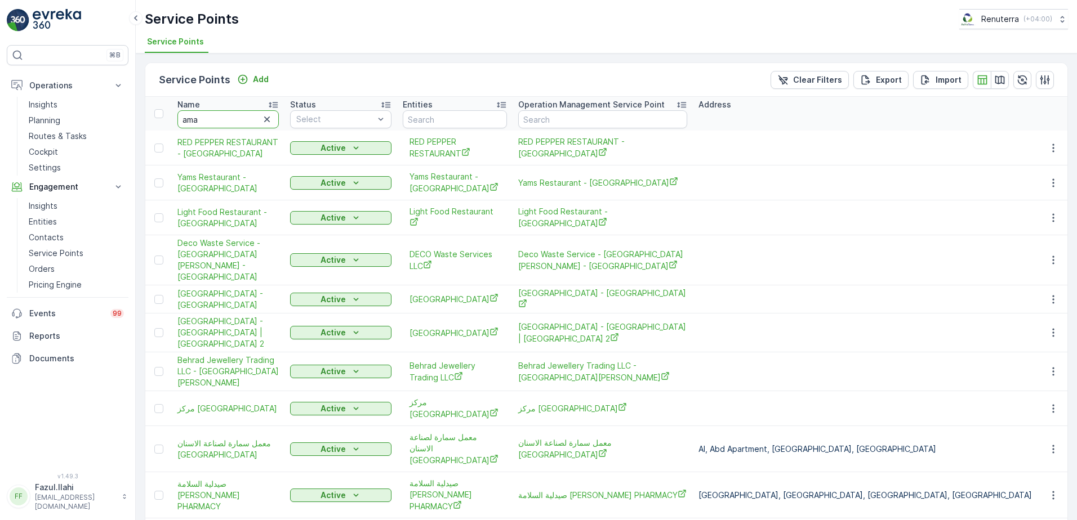
click at [226, 118] on input "ama" at bounding box center [227, 119] width 101 height 18
type input "amanos"
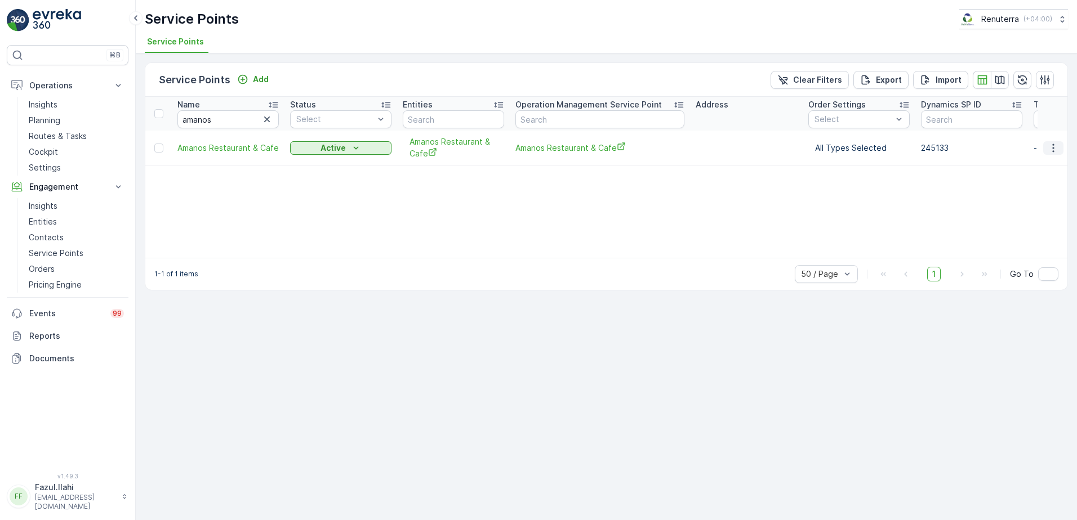
click at [1057, 148] on icon "button" at bounding box center [1052, 147] width 11 height 11
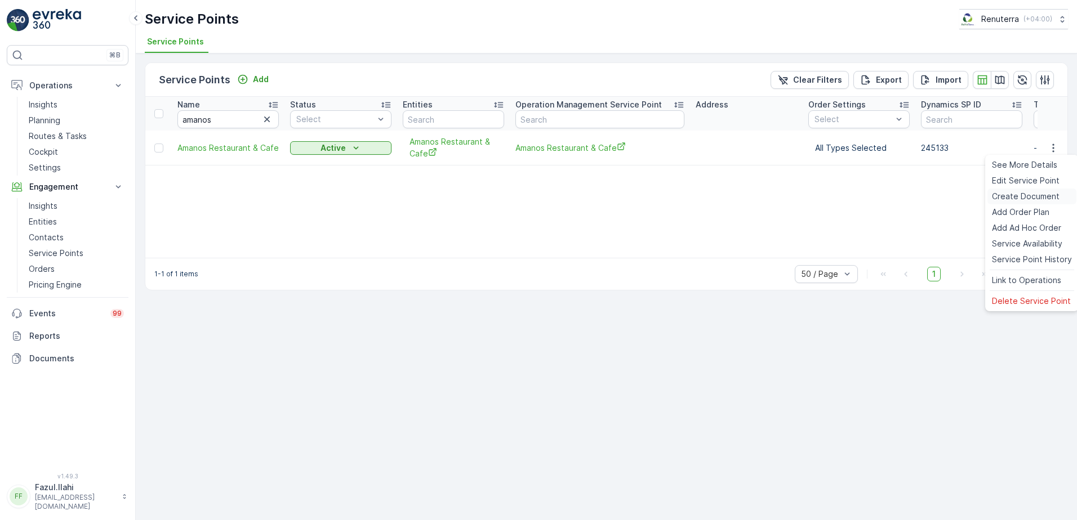
click at [1021, 196] on span "Create Document" at bounding box center [1026, 196] width 68 height 11
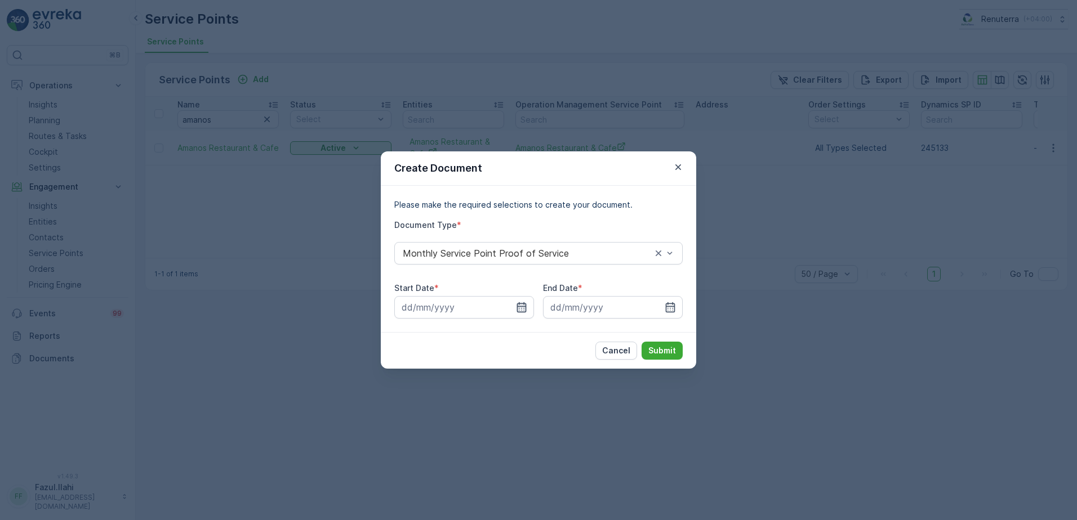
click at [519, 302] on icon "button" at bounding box center [521, 307] width 11 height 11
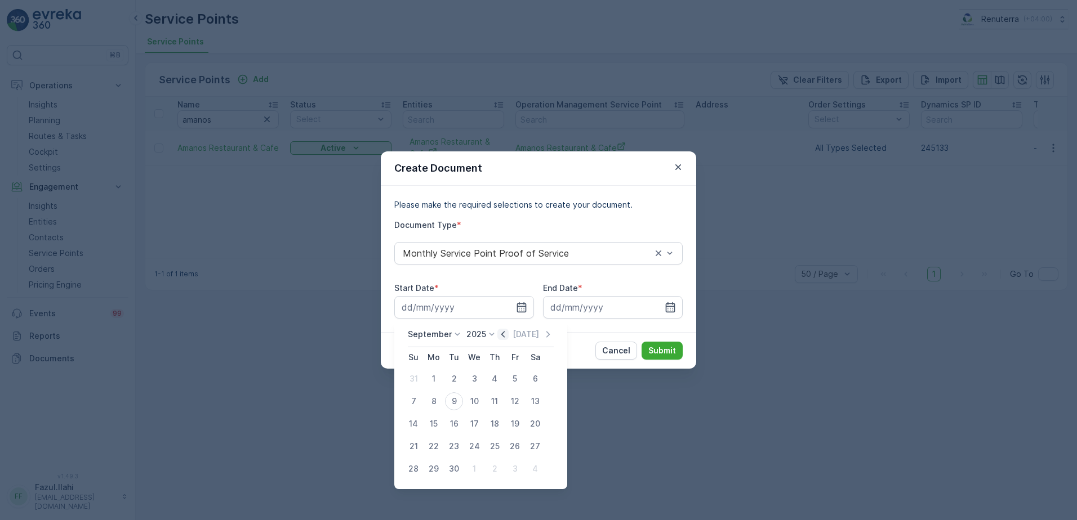
click at [502, 336] on icon "button" at bounding box center [502, 334] width 3 height 6
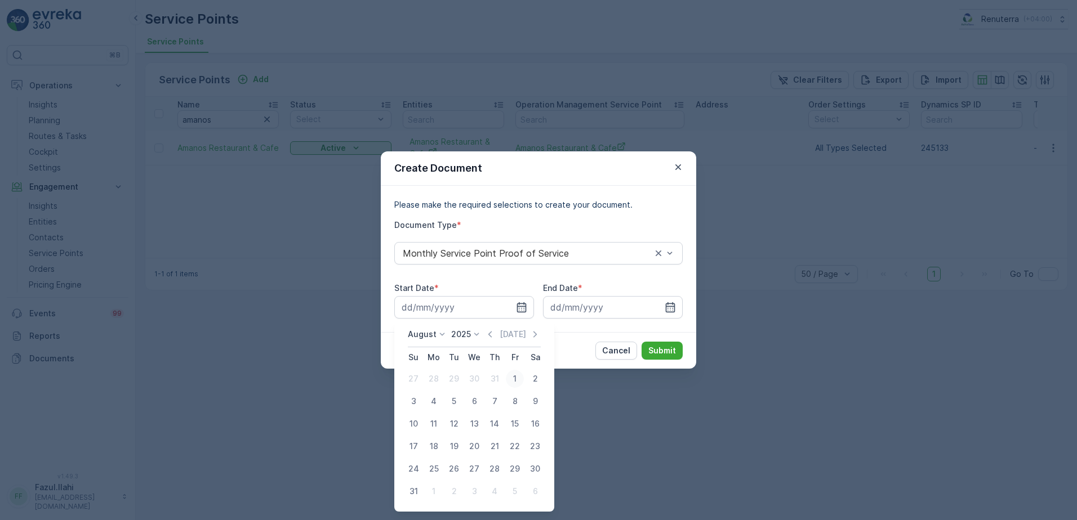
click at [509, 378] on div "1" at bounding box center [515, 379] width 18 height 18
type input "01.08.2025"
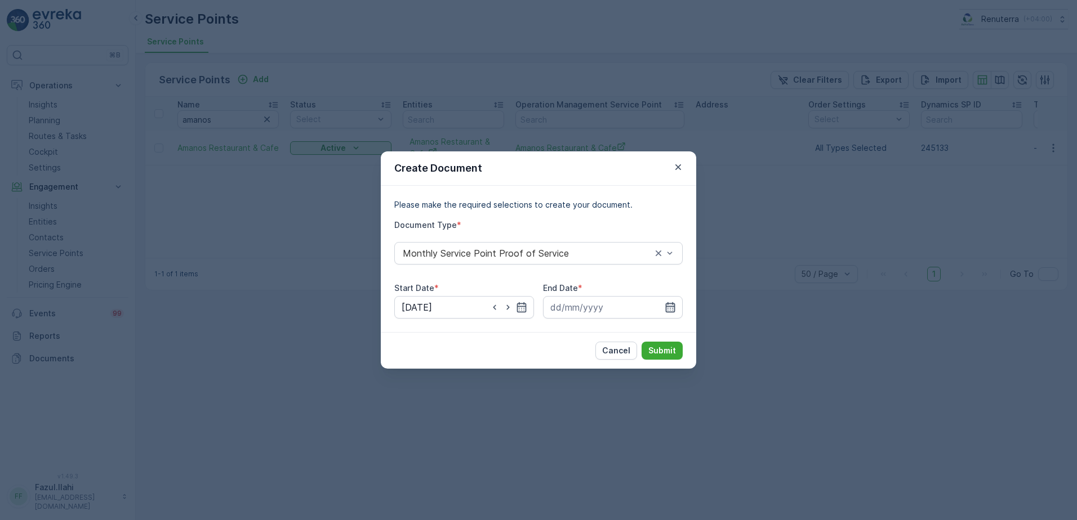
click at [667, 308] on icon "button" at bounding box center [669, 307] width 11 height 11
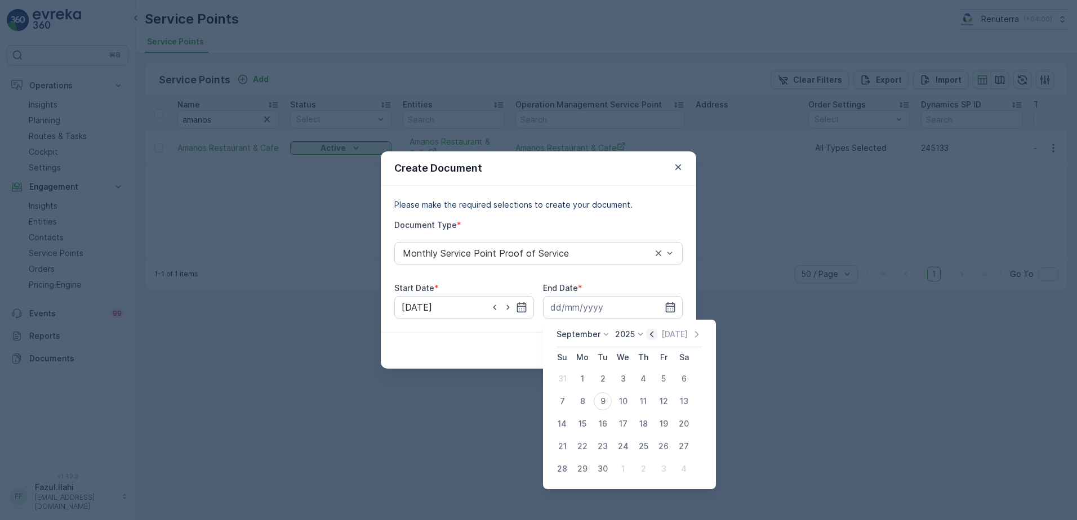
click at [650, 331] on icon "button" at bounding box center [651, 334] width 11 height 11
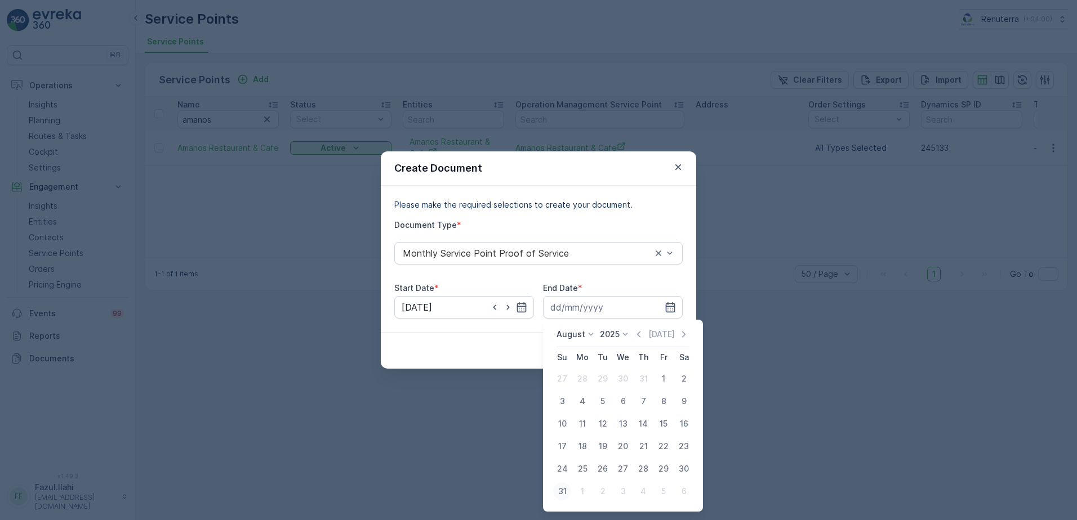
click at [556, 495] on div "31" at bounding box center [562, 492] width 18 height 18
type input "31.08.2025"
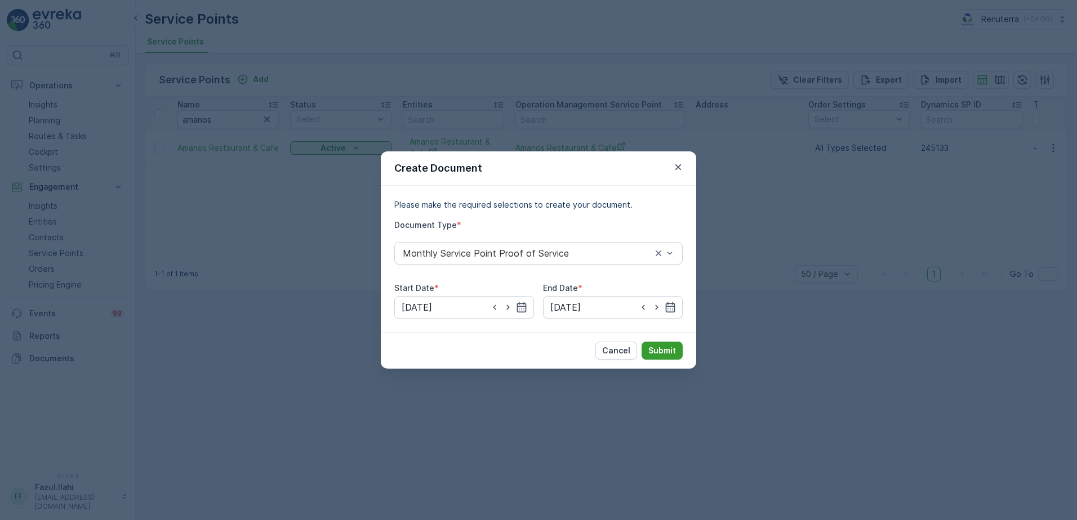
click at [673, 350] on p "Submit" at bounding box center [662, 350] width 28 height 11
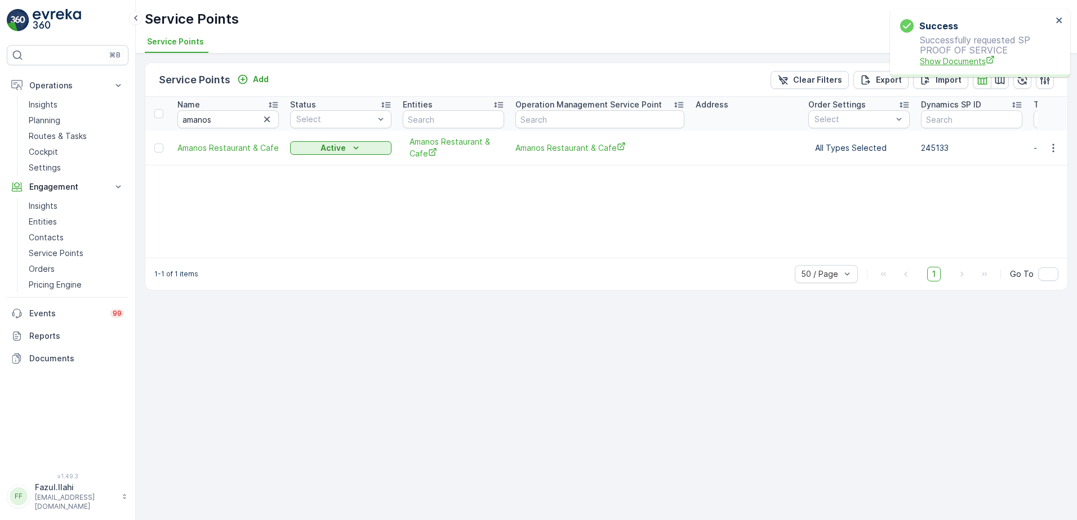
click at [946, 60] on span "Show Documents" at bounding box center [985, 61] width 132 height 12
click at [237, 120] on input "amanos" at bounding box center [227, 119] width 101 height 18
type input "R10"
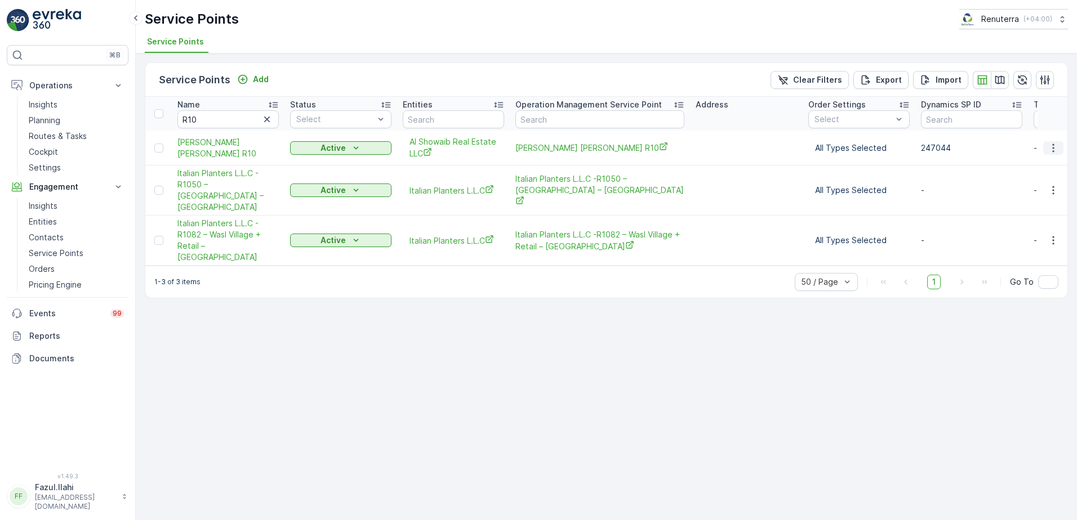
click at [1050, 146] on icon "button" at bounding box center [1052, 147] width 11 height 11
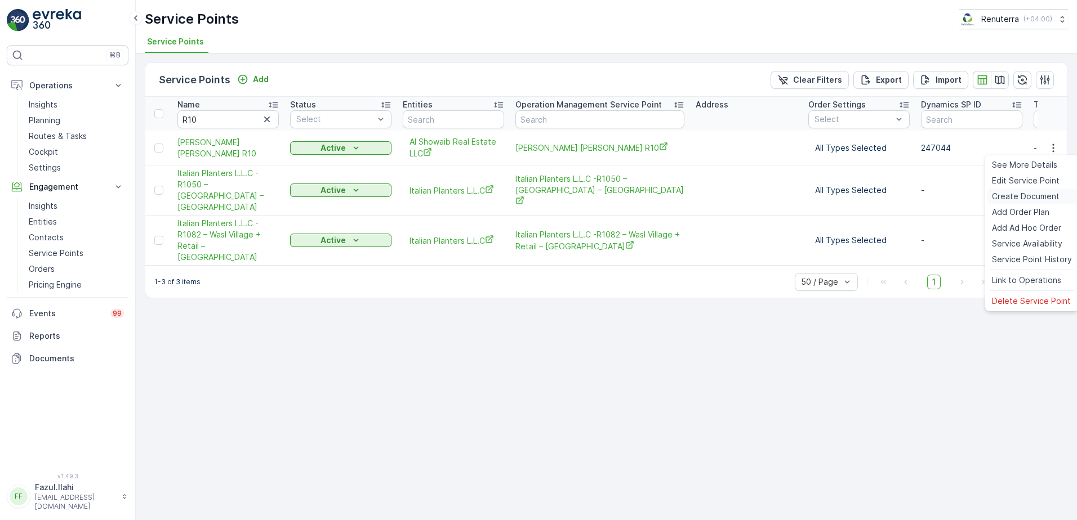
click at [1023, 189] on div "Create Document" at bounding box center [1031, 197] width 89 height 16
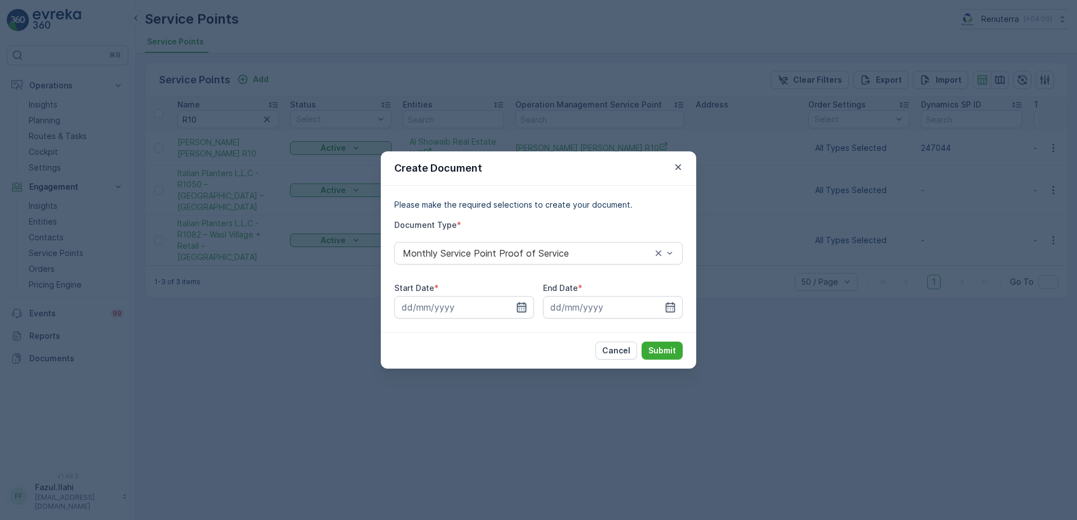
click at [521, 303] on icon "button" at bounding box center [521, 307] width 11 height 11
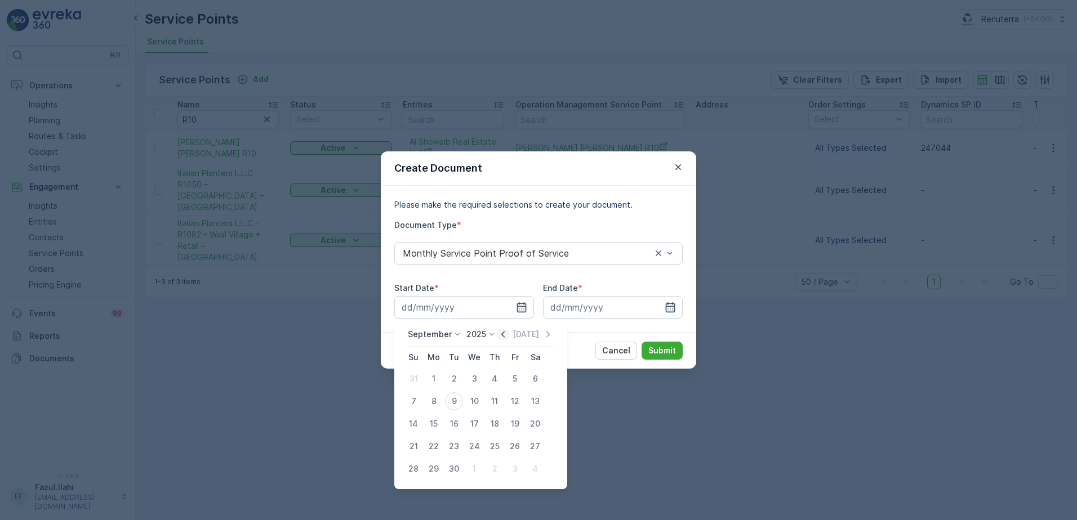
click at [500, 339] on icon "button" at bounding box center [502, 334] width 11 height 11
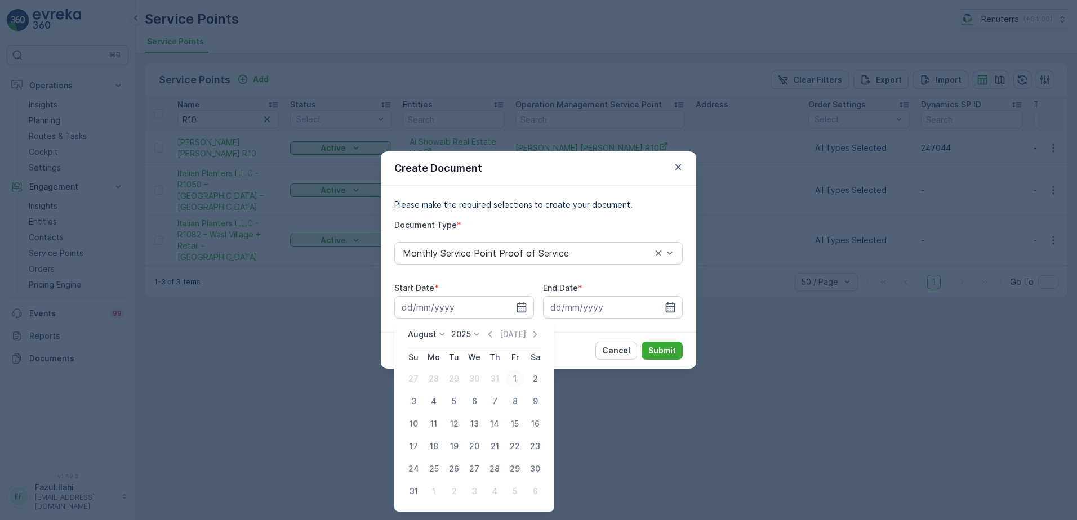
click at [512, 376] on div "1" at bounding box center [515, 379] width 18 height 18
type input "01.08.2025"
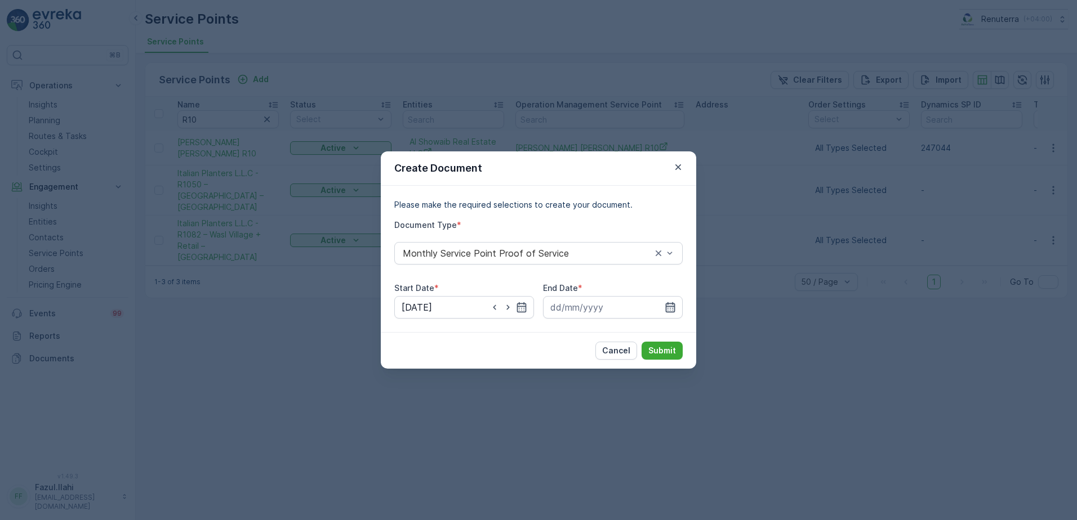
click at [674, 305] on icon "button" at bounding box center [669, 307] width 11 height 11
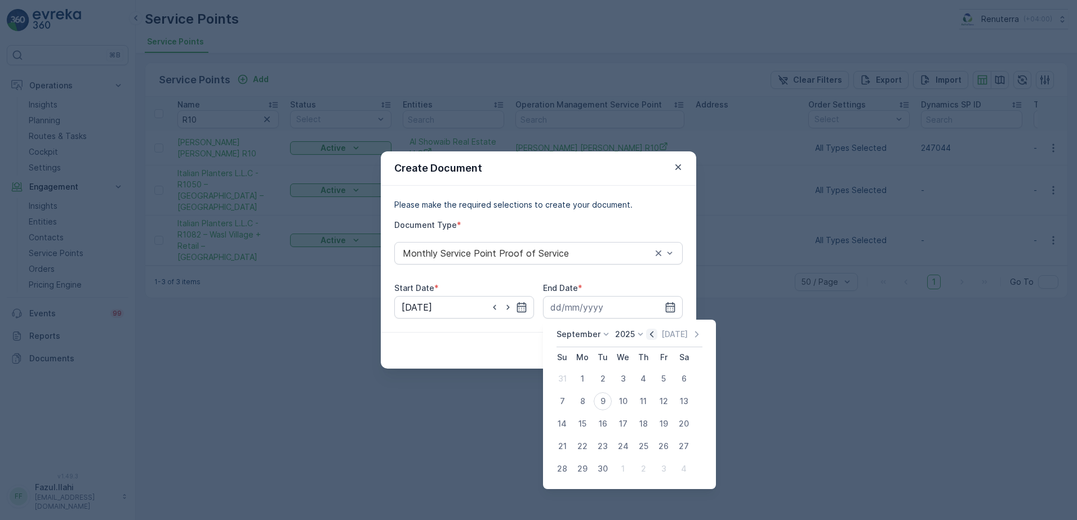
click at [650, 331] on icon "button" at bounding box center [651, 334] width 11 height 11
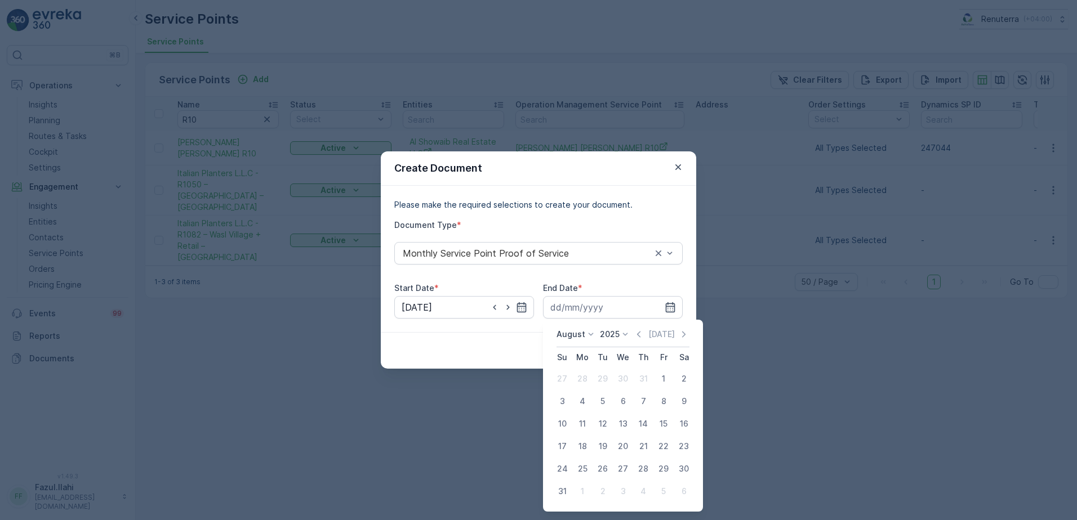
click at [549, 494] on div "August 2025 Today Su Mo Tu We Th Fr Sa 27 28 29 30 31 1 2 3 4 5 6 7 8 9 10 11 1…" at bounding box center [623, 416] width 160 height 192
click at [562, 491] on div "31" at bounding box center [562, 492] width 18 height 18
type input "31.08.2025"
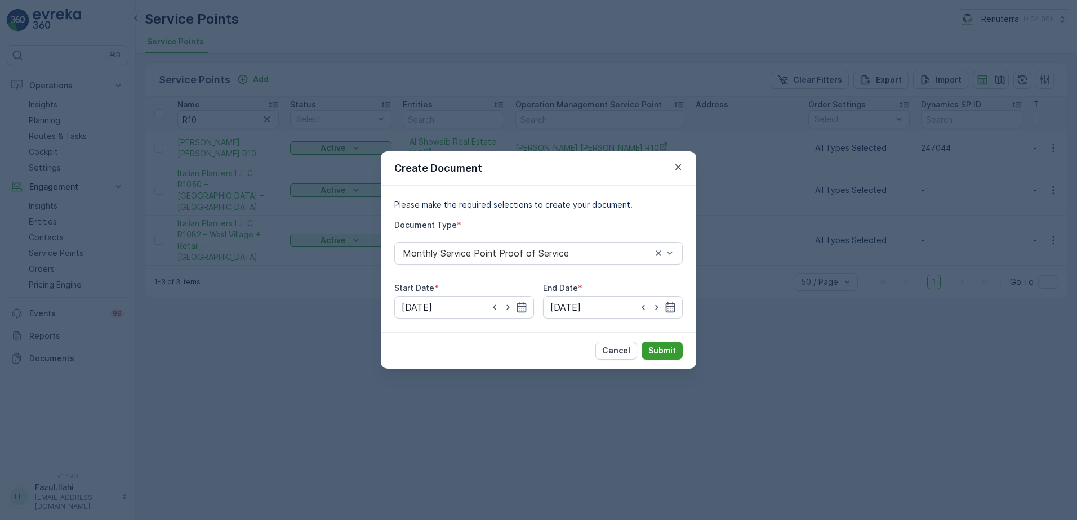
click at [662, 350] on p "Submit" at bounding box center [662, 350] width 28 height 11
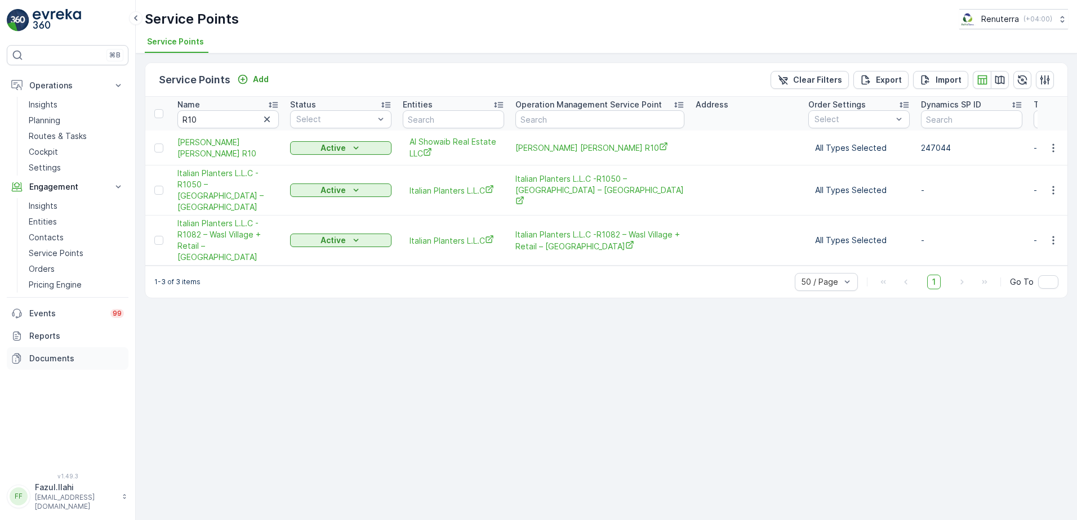
click at [42, 362] on p "Documents" at bounding box center [76, 358] width 95 height 11
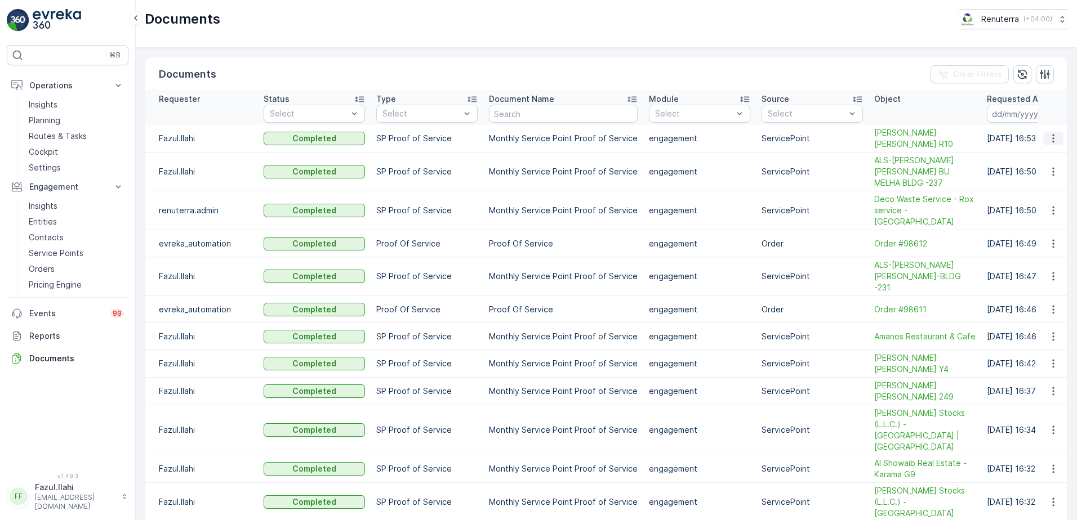
click at [1052, 136] on icon "button" at bounding box center [1053, 139] width 2 height 8
click at [1041, 161] on div "See Details" at bounding box center [1050, 156] width 52 height 16
click at [55, 258] on p "Service Points" at bounding box center [56, 253] width 55 height 11
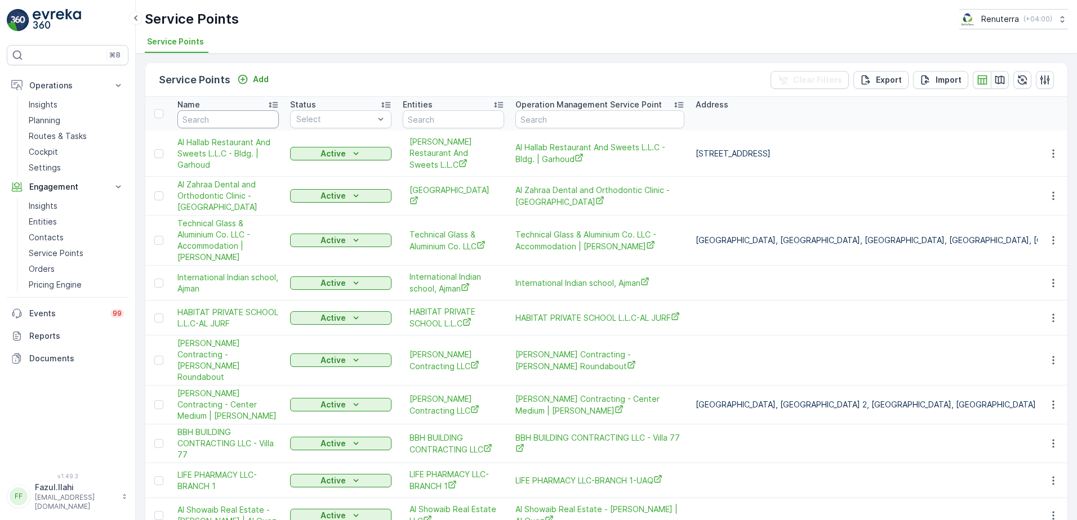
click at [238, 117] on input "text" at bounding box center [227, 119] width 101 height 18
type input "510"
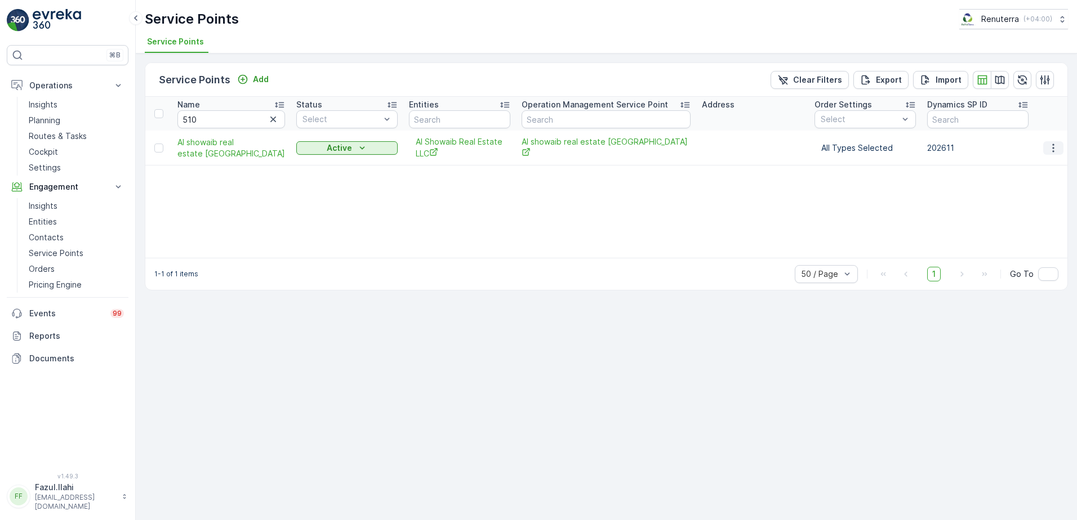
click at [1054, 146] on icon "button" at bounding box center [1052, 147] width 11 height 11
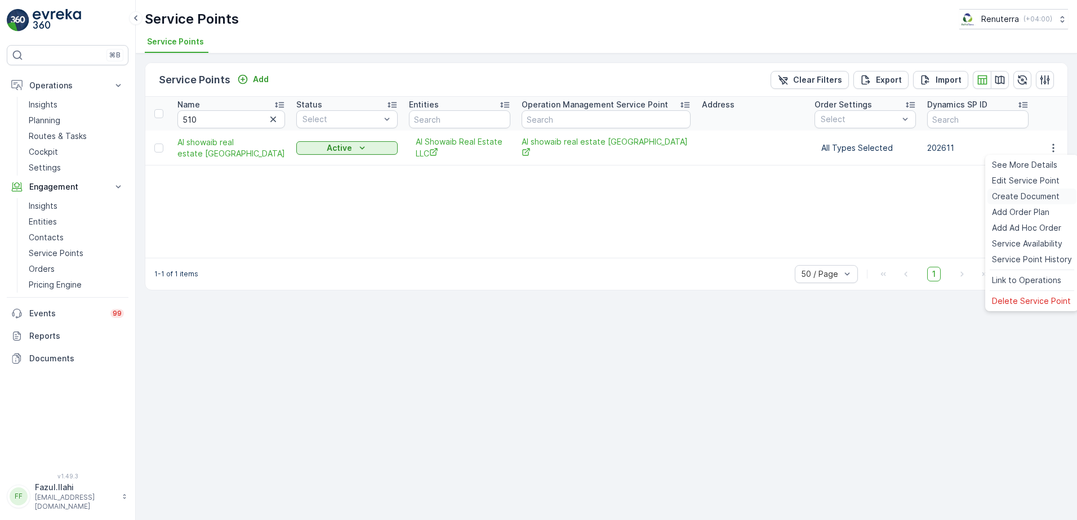
click at [1017, 197] on span "Create Document" at bounding box center [1026, 196] width 68 height 11
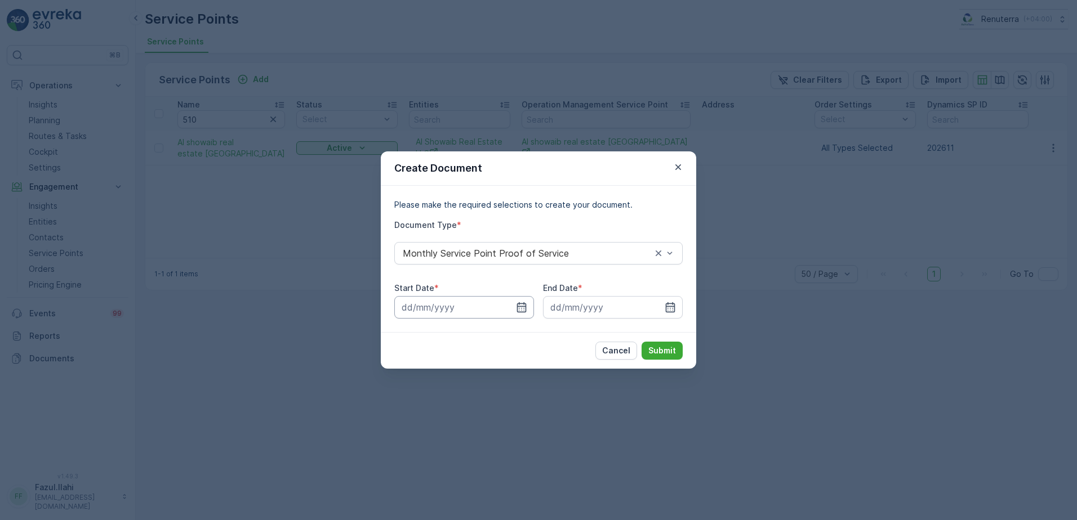
click at [511, 305] on input at bounding box center [464, 307] width 140 height 23
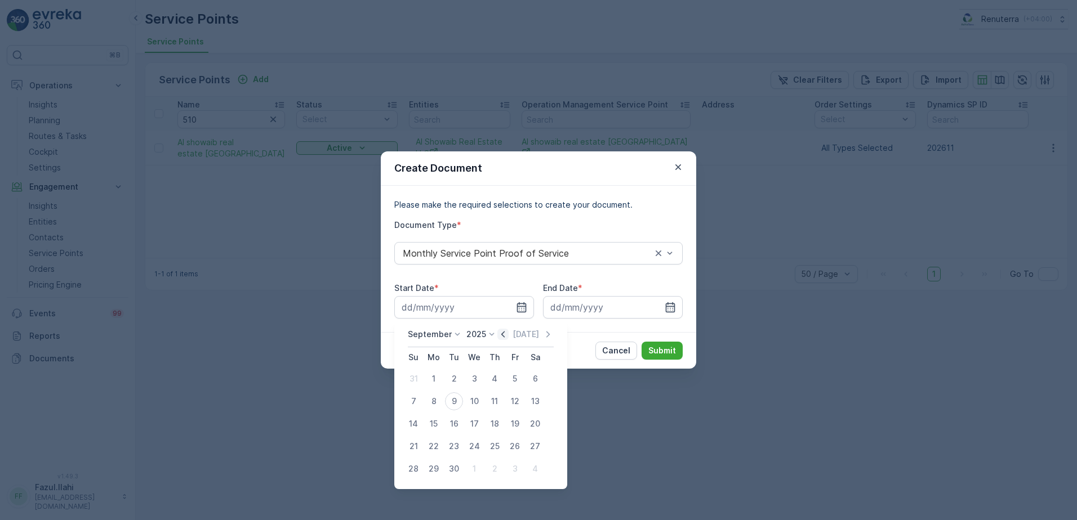
click at [497, 333] on icon "button" at bounding box center [502, 334] width 11 height 11
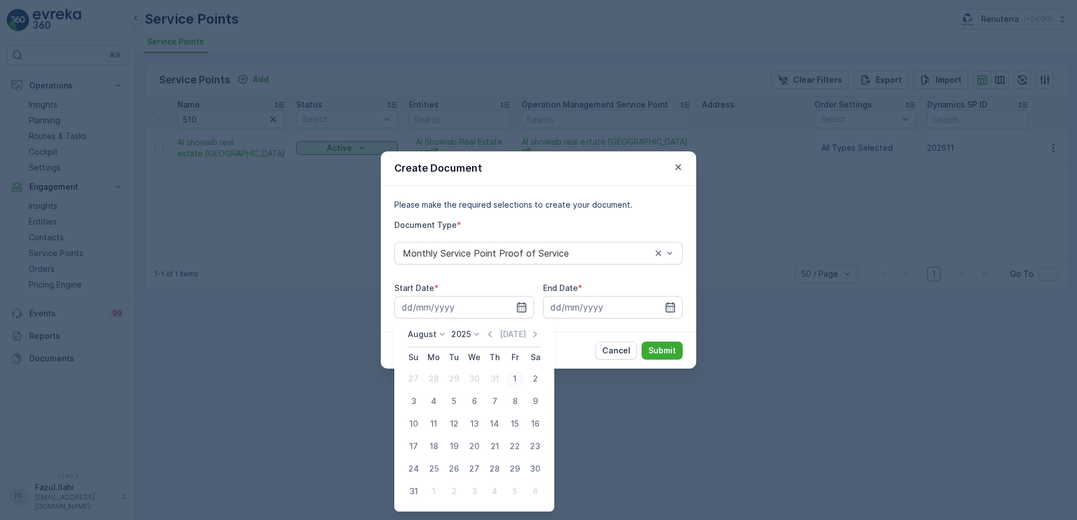
click at [513, 376] on div "1" at bounding box center [515, 379] width 18 height 18
type input "01.08.2025"
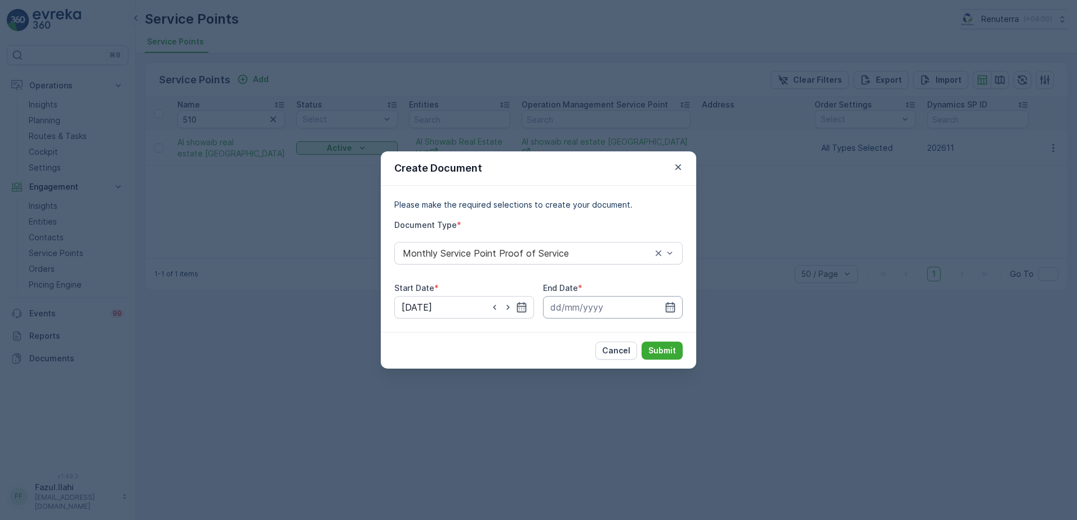
click at [676, 310] on input at bounding box center [613, 307] width 140 height 23
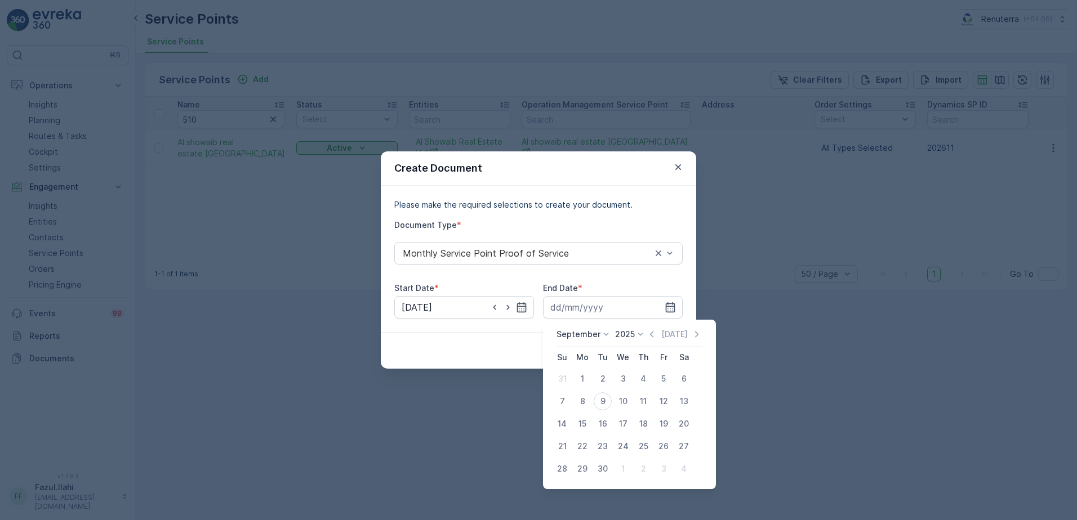
drag, startPoint x: 654, startPoint y: 334, endPoint x: 652, endPoint y: 359, distance: 25.4
click at [653, 333] on icon "button" at bounding box center [651, 334] width 11 height 11
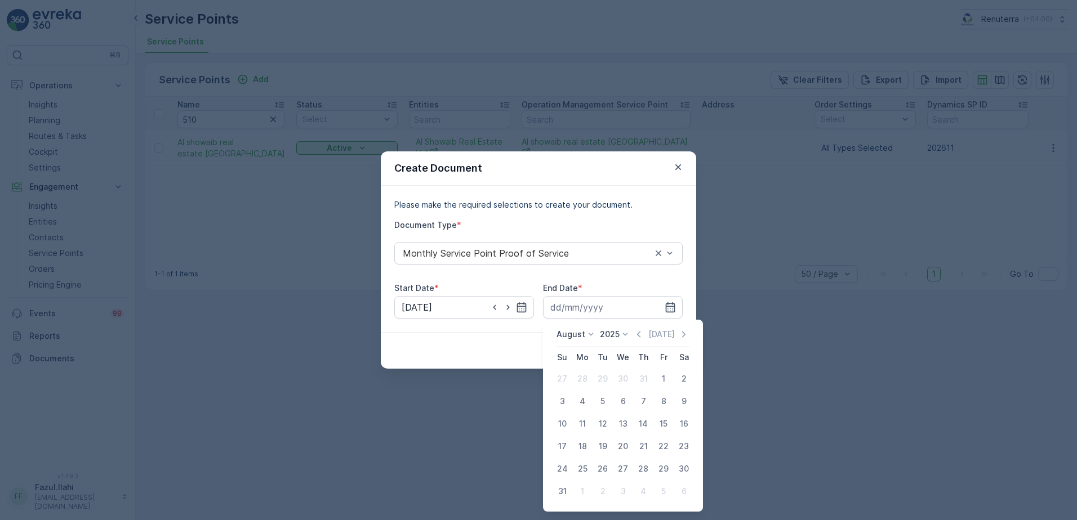
drag, startPoint x: 564, startPoint y: 491, endPoint x: 629, endPoint y: 376, distance: 132.1
click at [564, 490] on div "31" at bounding box center [562, 492] width 18 height 18
type input "31.08.2025"
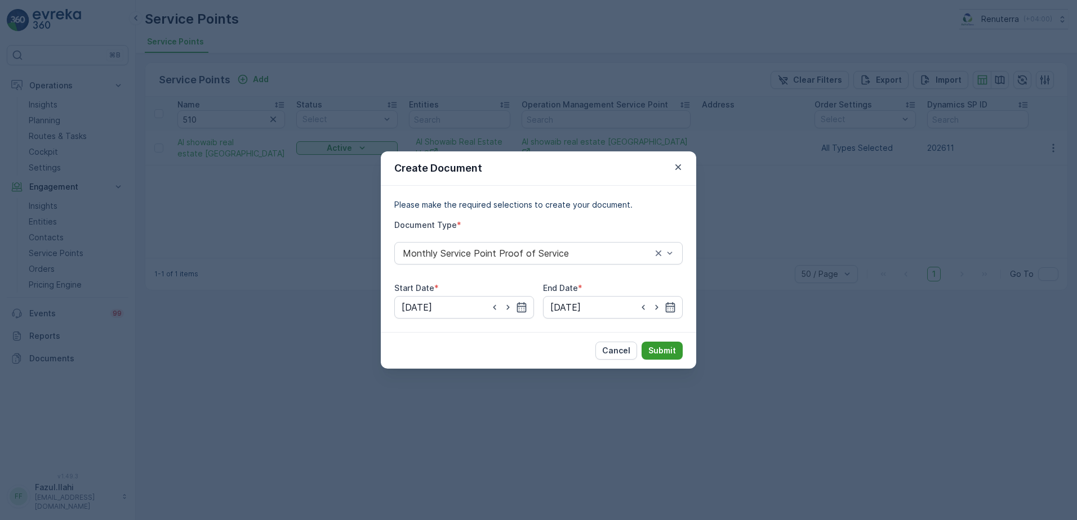
click at [654, 355] on p "Submit" at bounding box center [662, 350] width 28 height 11
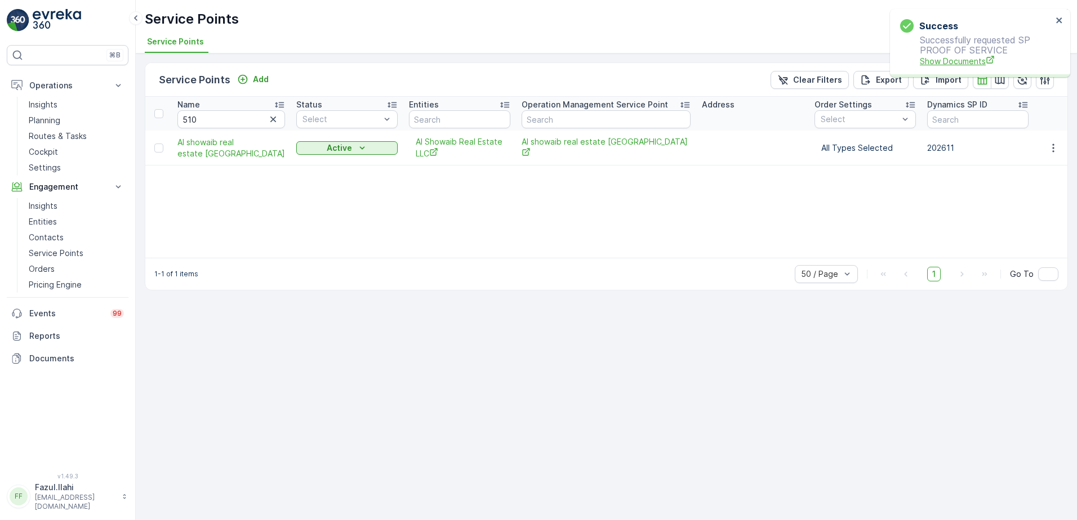
click at [944, 62] on span "Show Documents" at bounding box center [985, 61] width 132 height 12
click at [206, 125] on input "510" at bounding box center [231, 119] width 108 height 18
type input "24"
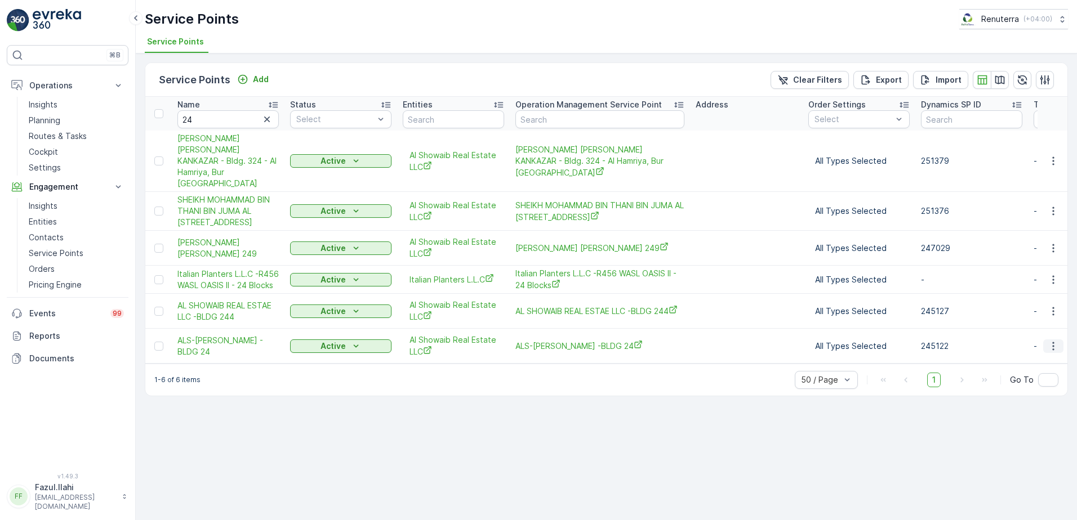
click at [1055, 352] on icon "button" at bounding box center [1052, 346] width 11 height 11
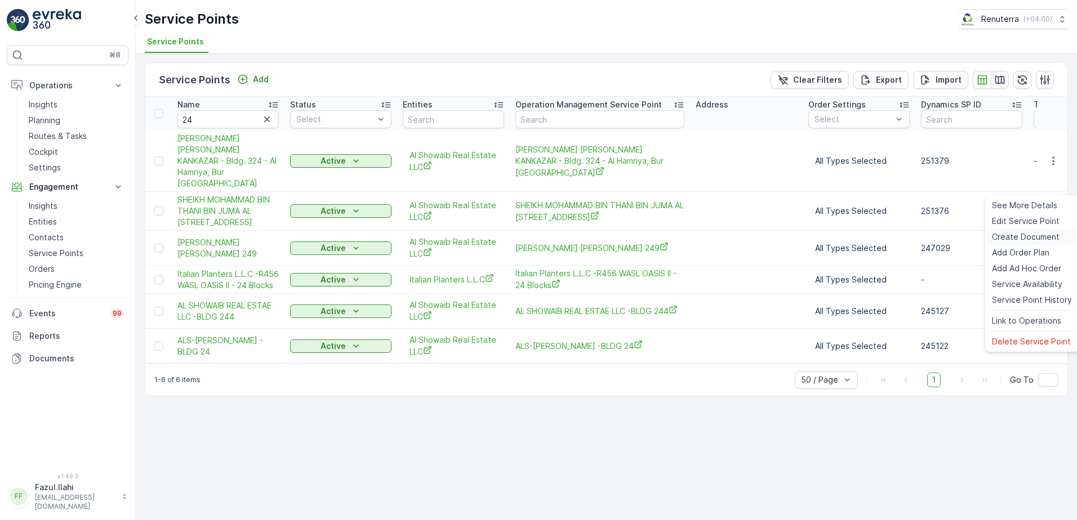
click at [998, 238] on span "Create Document" at bounding box center [1026, 236] width 68 height 11
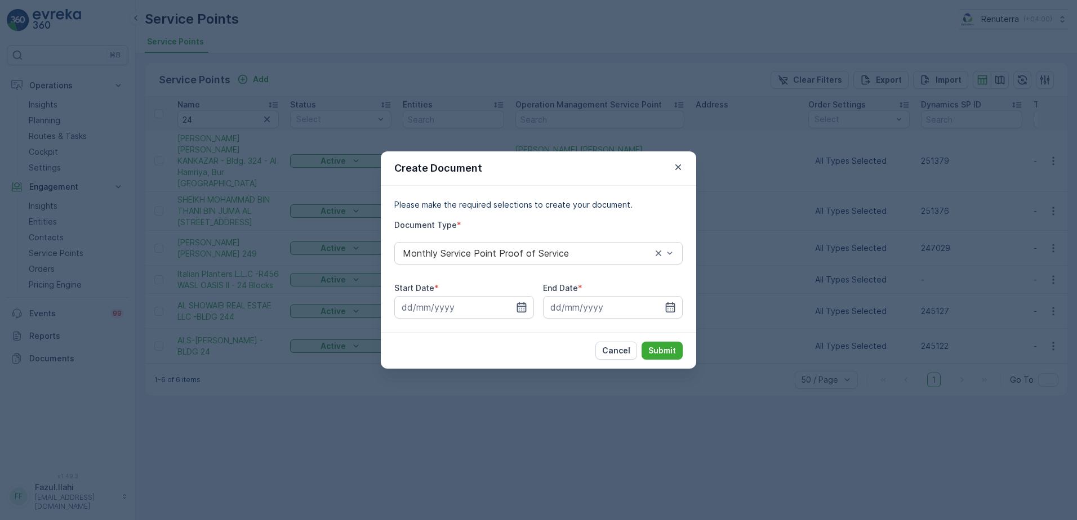
click at [516, 310] on icon "button" at bounding box center [521, 307] width 11 height 11
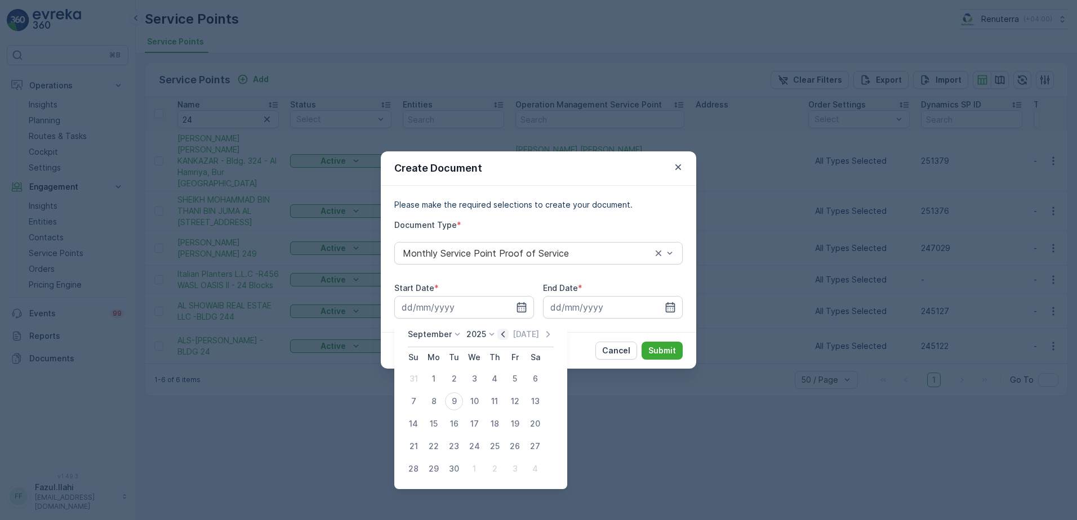
click at [501, 337] on icon "button" at bounding box center [502, 334] width 11 height 11
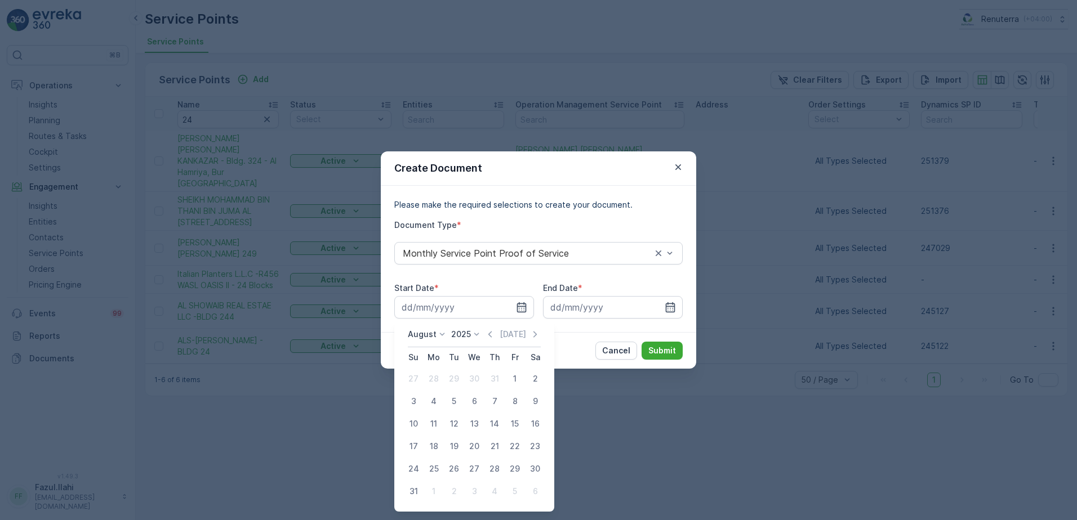
drag, startPoint x: 514, startPoint y: 373, endPoint x: 513, endPoint y: 364, distance: 9.6
click at [513, 373] on div "1" at bounding box center [515, 379] width 18 height 18
type input "01.08.2025"
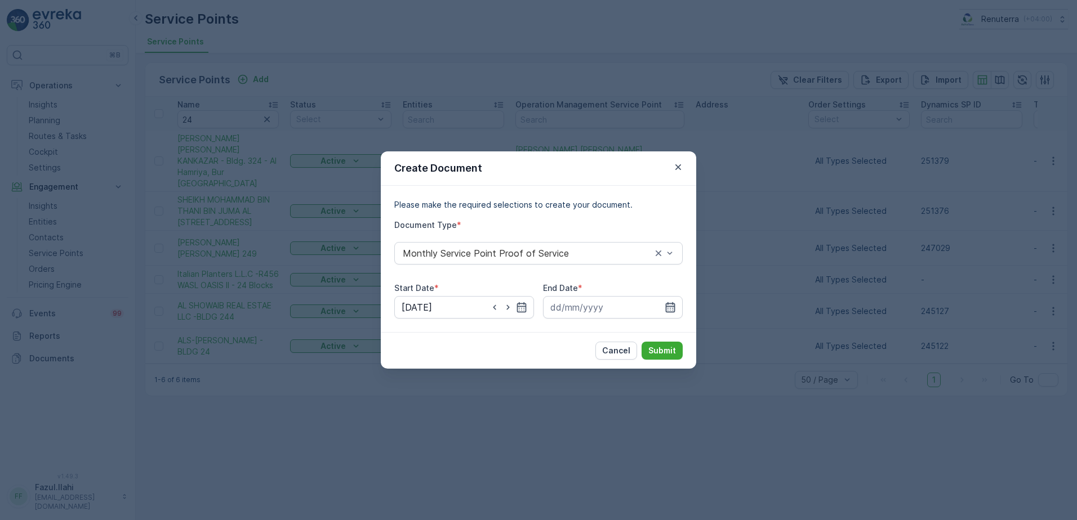
click at [675, 303] on icon "button" at bounding box center [669, 307] width 11 height 11
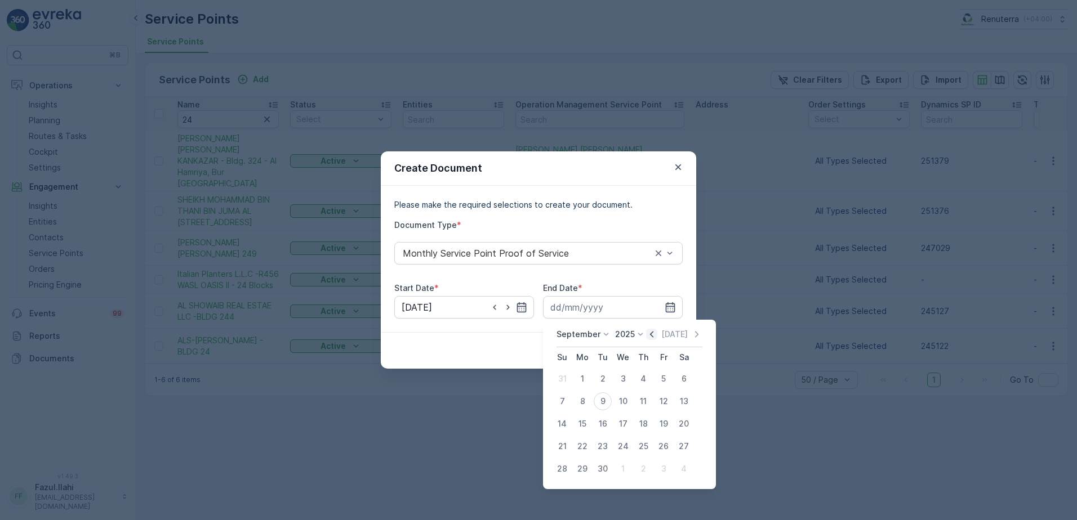
click at [651, 330] on icon "button" at bounding box center [651, 334] width 11 height 11
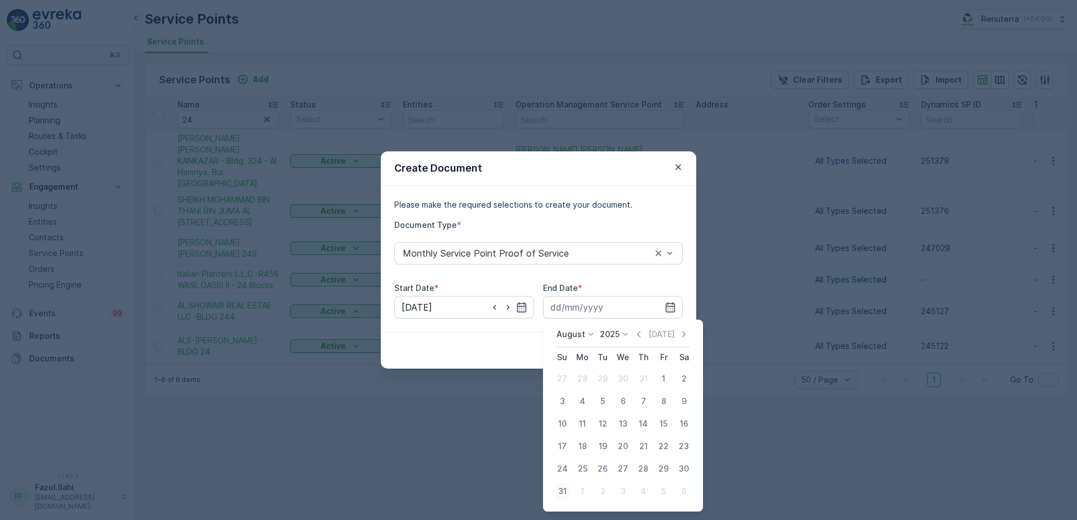
click at [565, 494] on div "31" at bounding box center [562, 492] width 18 height 18
type input "31.08.2025"
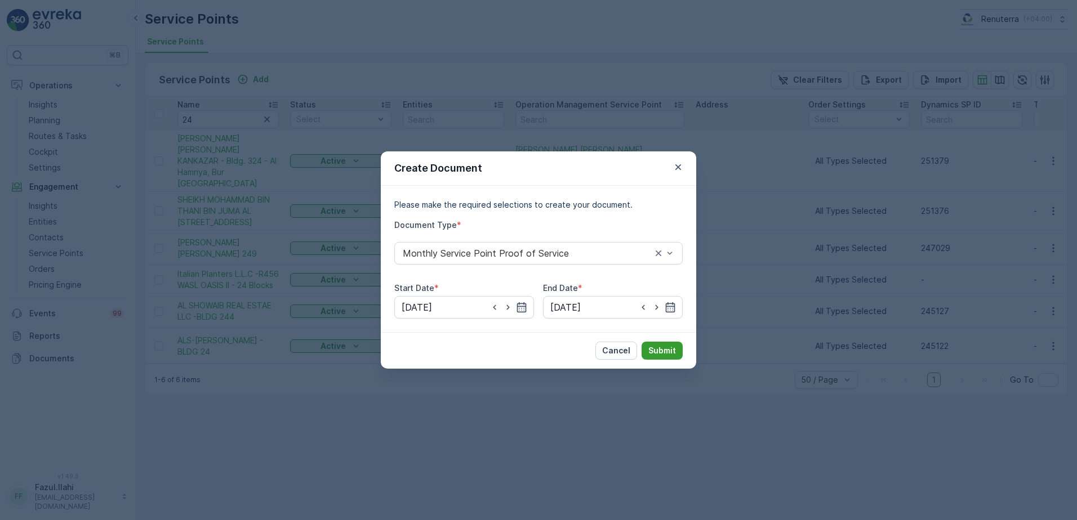
click at [674, 349] on p "Submit" at bounding box center [662, 350] width 28 height 11
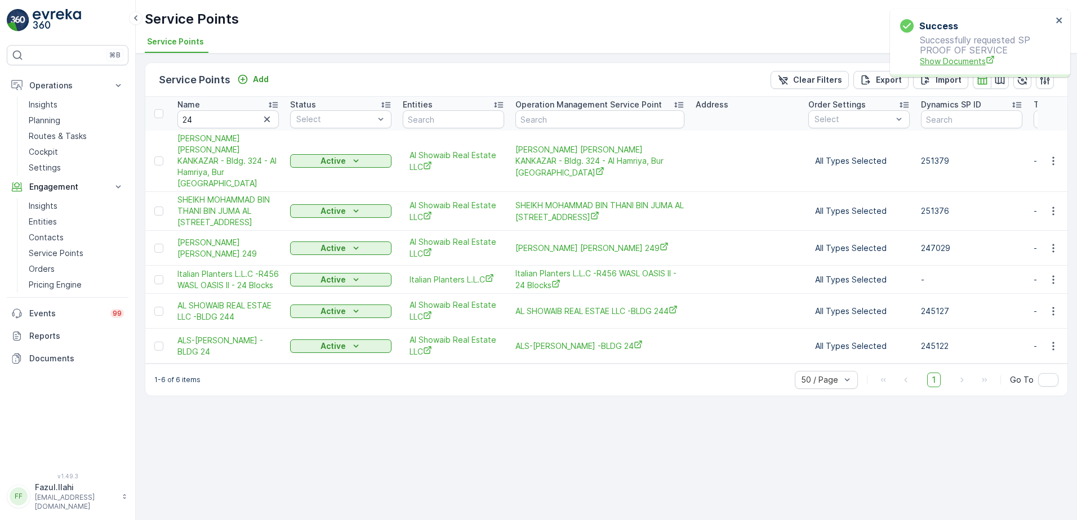
click at [941, 55] on span "Show Documents" at bounding box center [985, 61] width 132 height 12
click at [242, 119] on input "24" at bounding box center [227, 119] width 101 height 18
click at [239, 122] on input "24" at bounding box center [227, 119] width 101 height 18
type input "342"
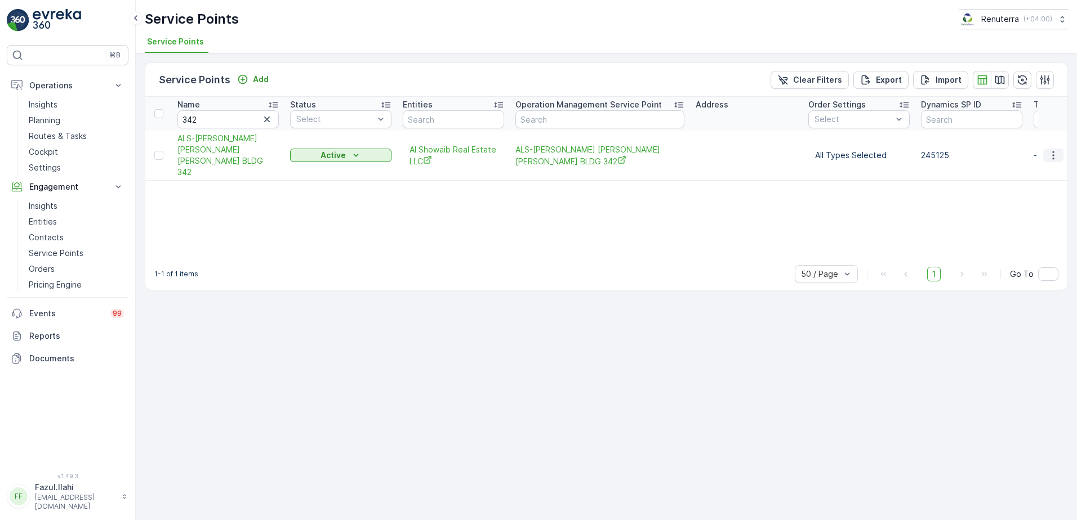
click at [1053, 151] on icon "button" at bounding box center [1053, 155] width 2 height 8
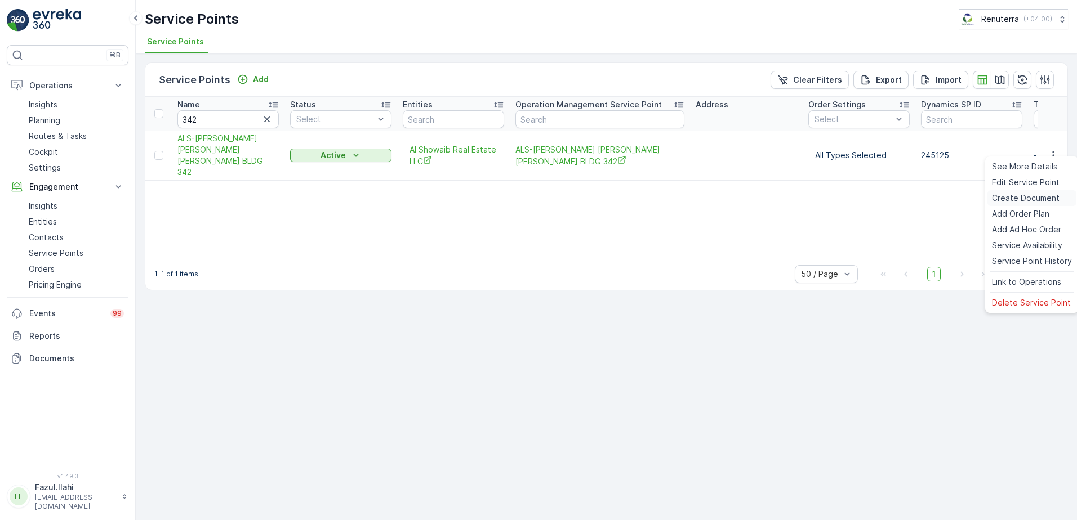
click at [1009, 193] on span "Create Document" at bounding box center [1026, 198] width 68 height 11
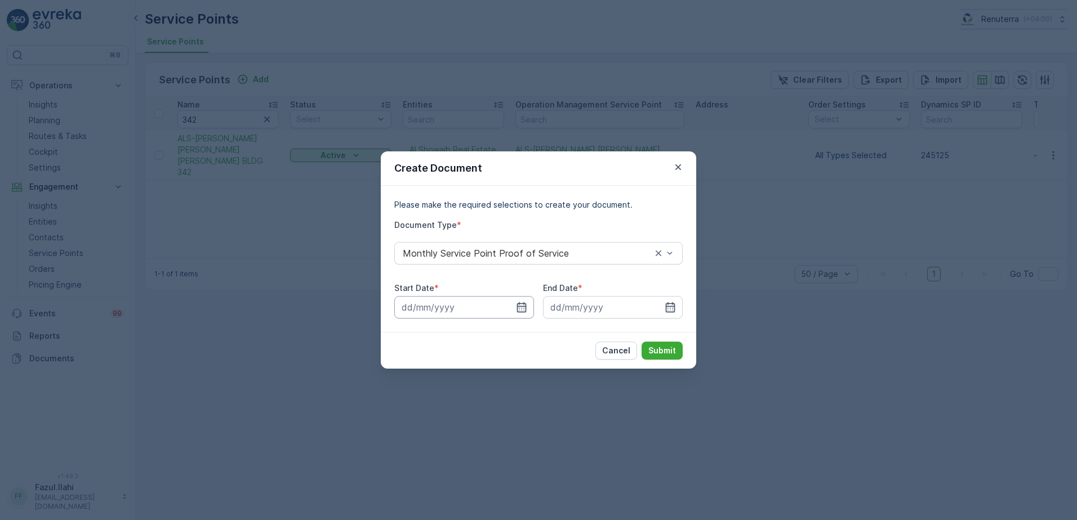
click at [514, 306] on input at bounding box center [464, 307] width 140 height 23
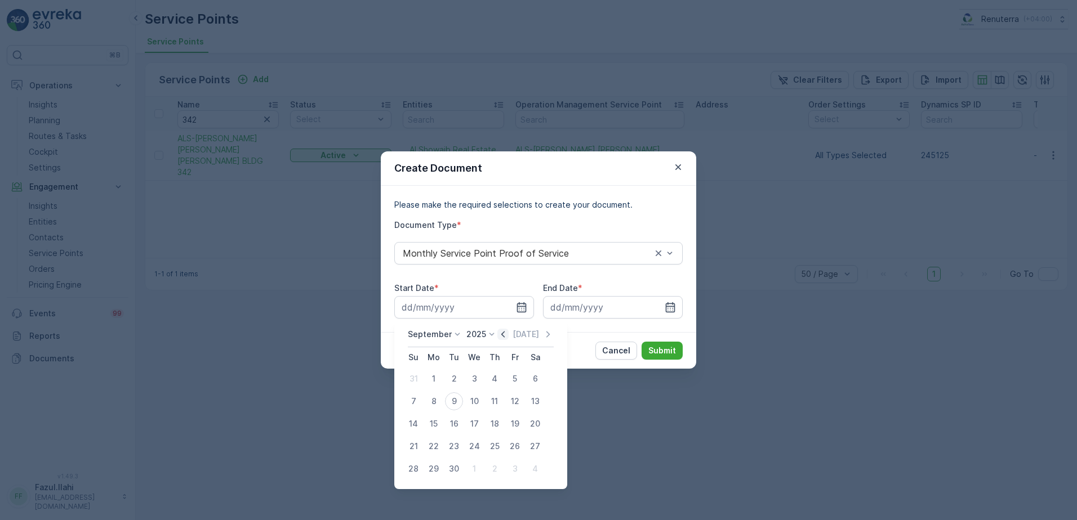
click at [501, 334] on icon "button" at bounding box center [502, 334] width 11 height 11
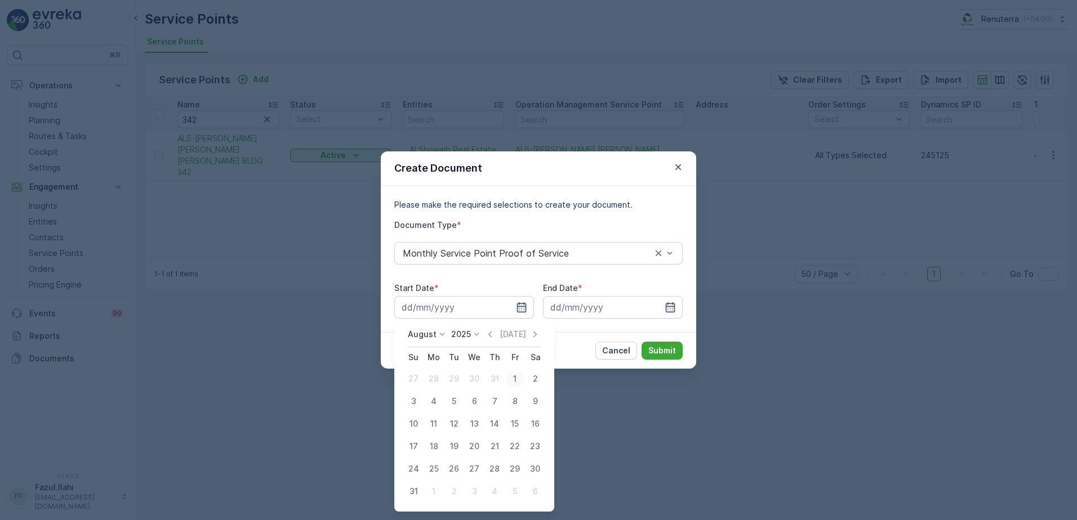
click at [514, 378] on div "1" at bounding box center [515, 379] width 18 height 18
type input "01.08.2025"
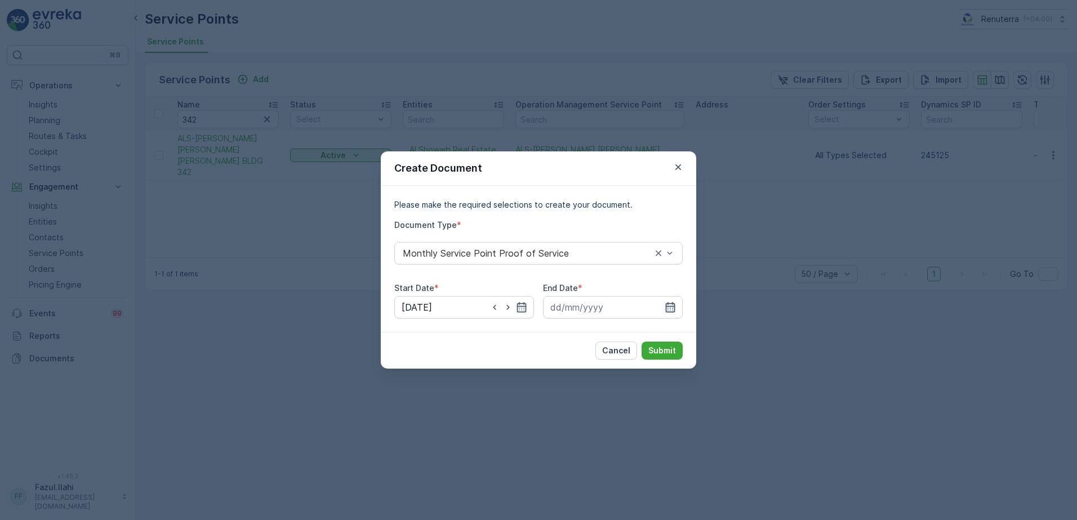
click at [668, 307] on icon "button" at bounding box center [671, 307] width 10 height 10
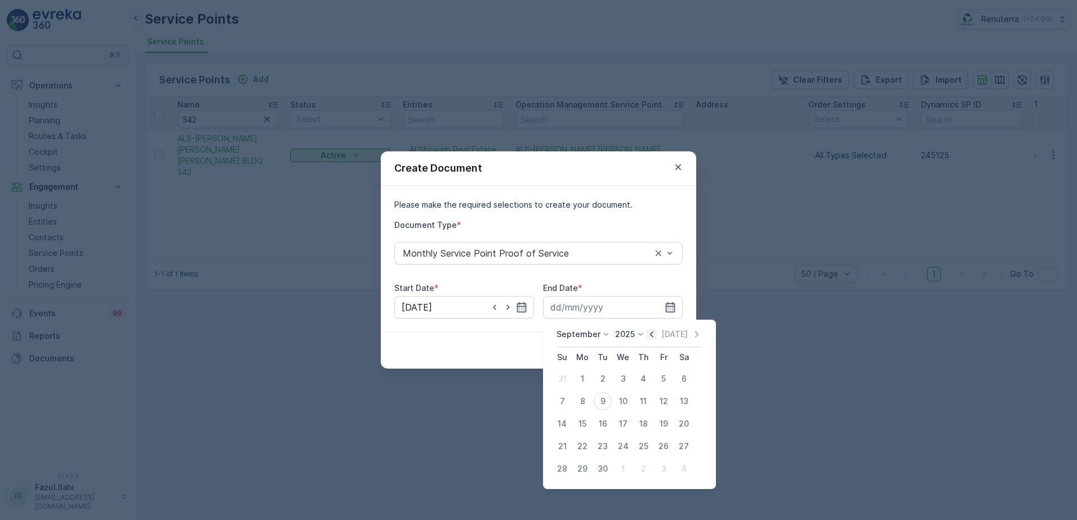
click at [649, 337] on icon "button" at bounding box center [651, 334] width 11 height 11
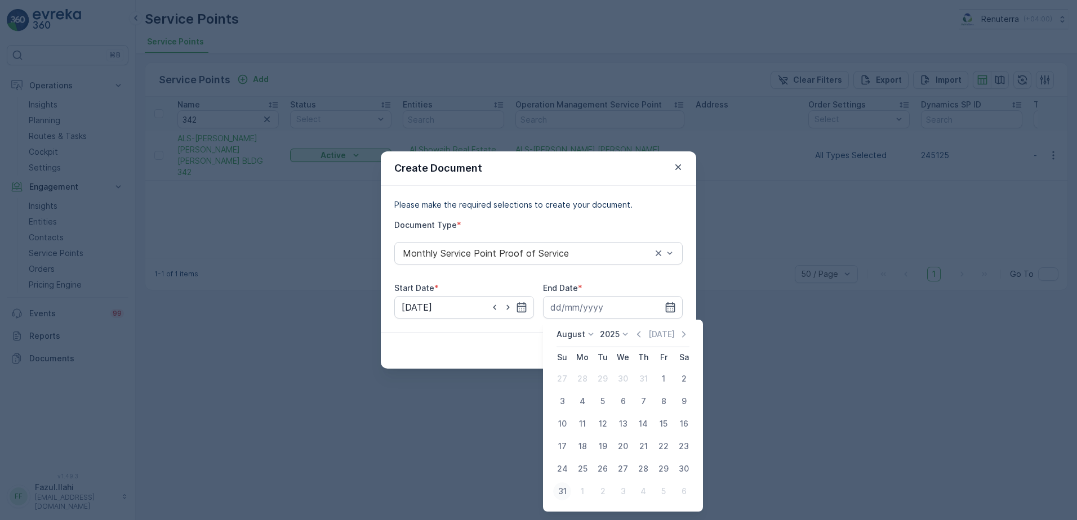
click at [564, 492] on div "31" at bounding box center [562, 492] width 18 height 18
type input "31.08.2025"
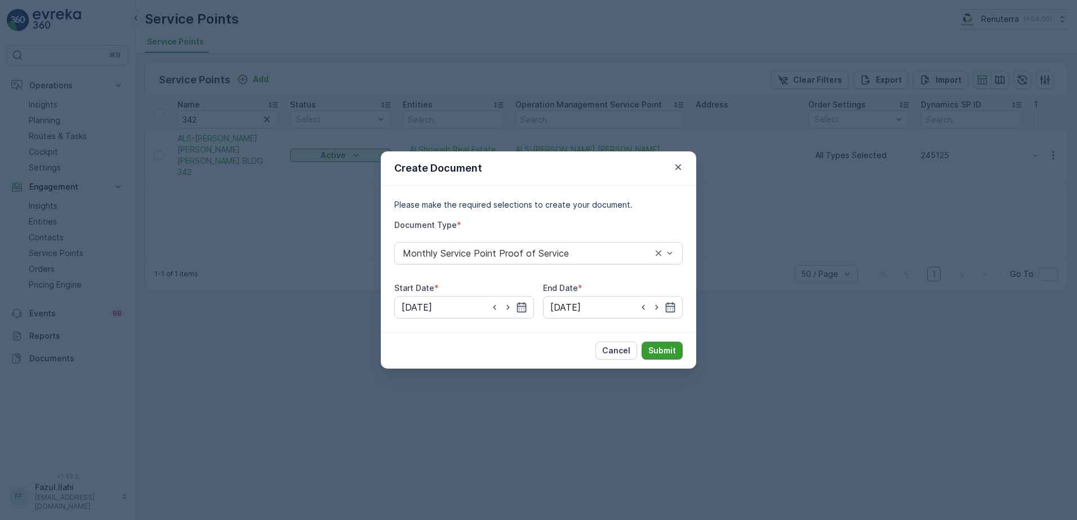
click at [675, 345] on p "Submit" at bounding box center [662, 350] width 28 height 11
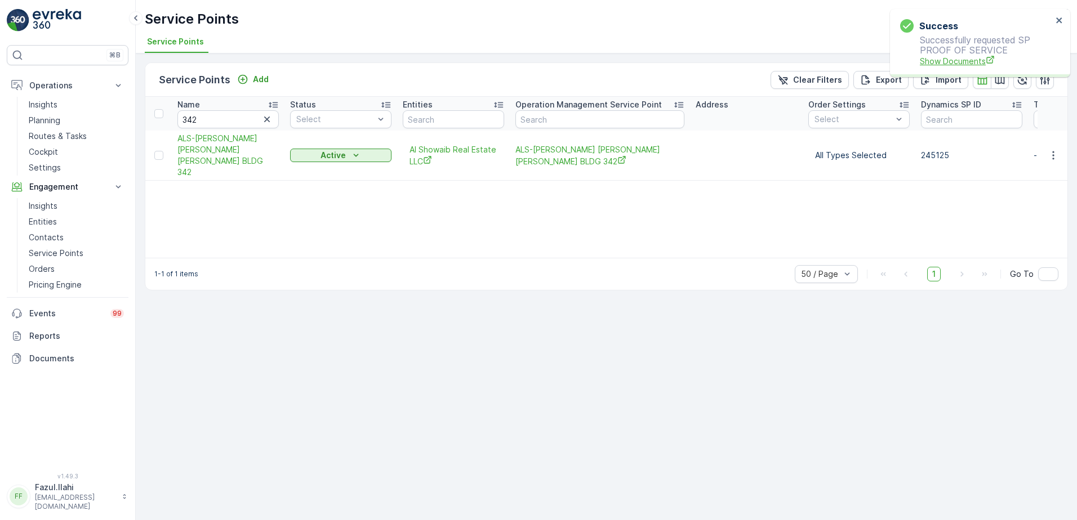
click at [974, 56] on span "Show Documents" at bounding box center [985, 61] width 132 height 12
click at [239, 122] on input "342" at bounding box center [227, 119] width 101 height 18
type input "338"
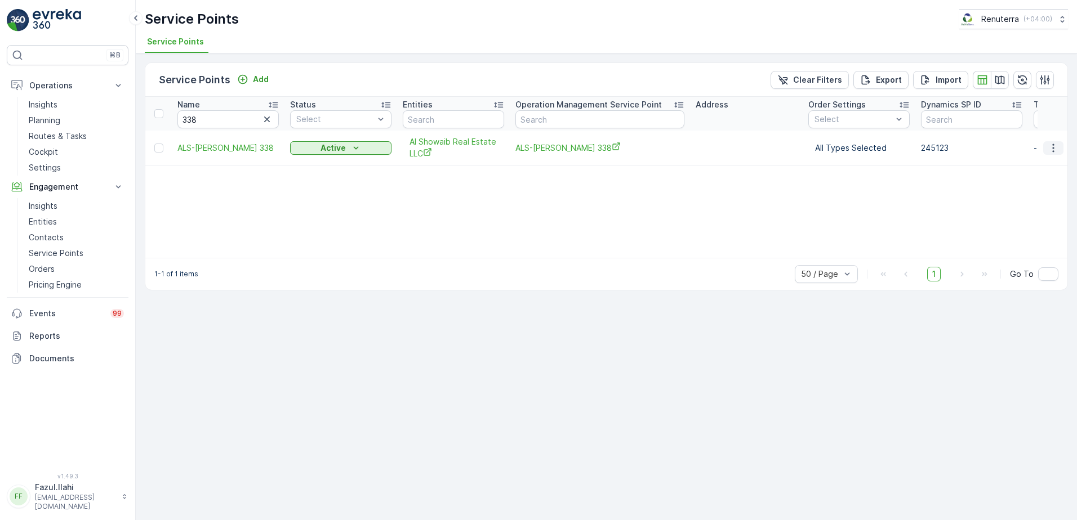
click at [1048, 148] on icon "button" at bounding box center [1052, 147] width 11 height 11
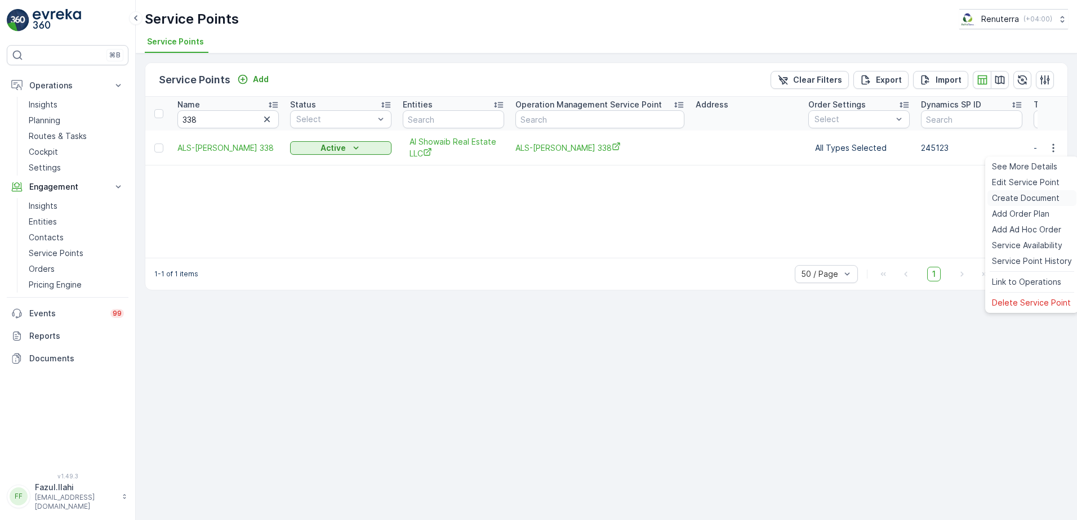
click at [1012, 202] on span "Create Document" at bounding box center [1026, 198] width 68 height 11
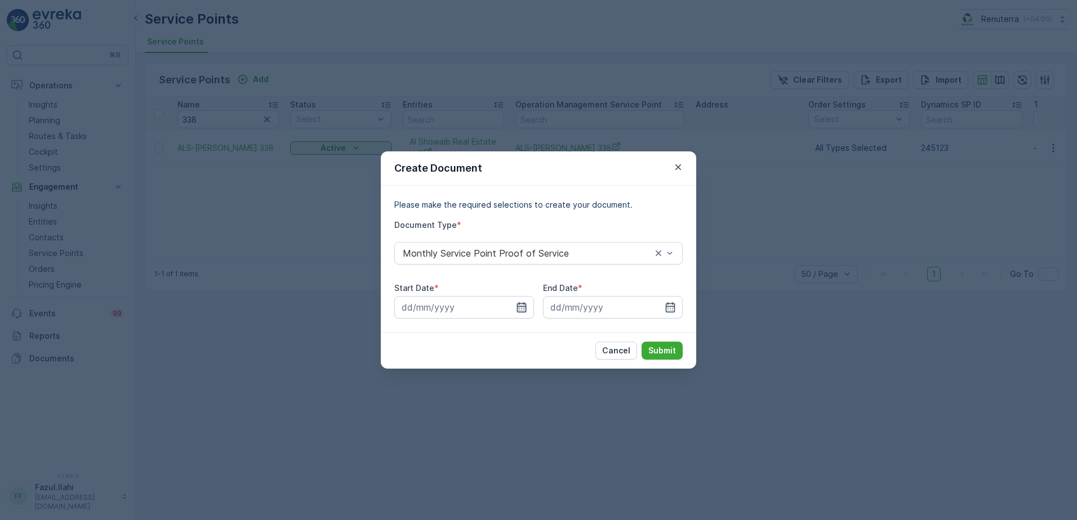
click at [521, 303] on icon "button" at bounding box center [522, 307] width 10 height 10
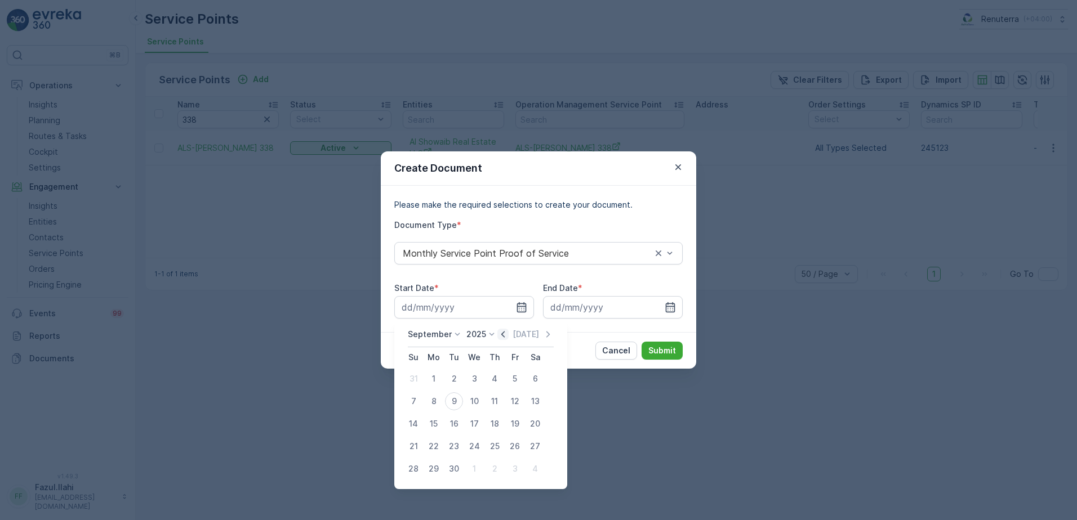
click at [501, 333] on icon "button" at bounding box center [502, 334] width 3 height 6
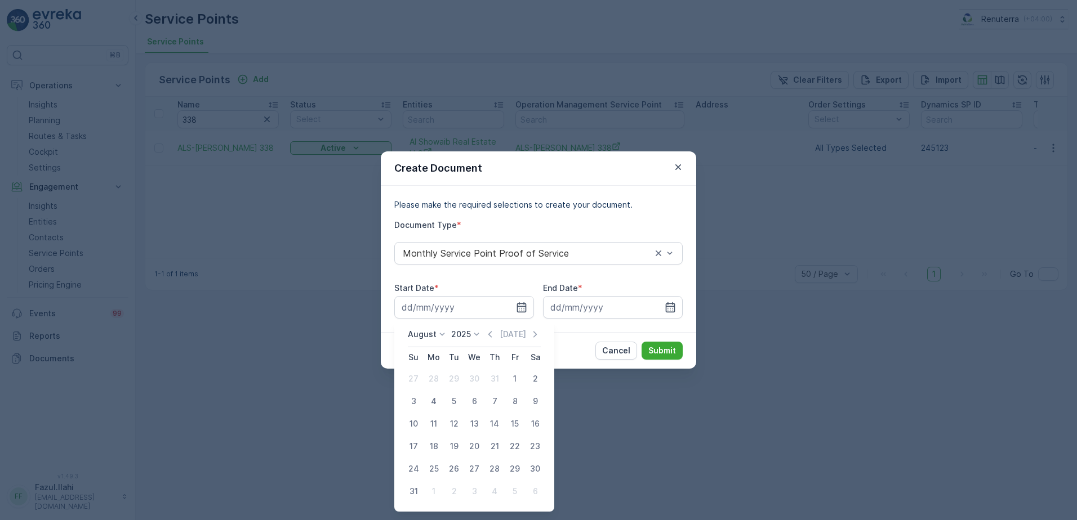
click at [515, 376] on div "1" at bounding box center [515, 379] width 18 height 18
type input "01.08.2025"
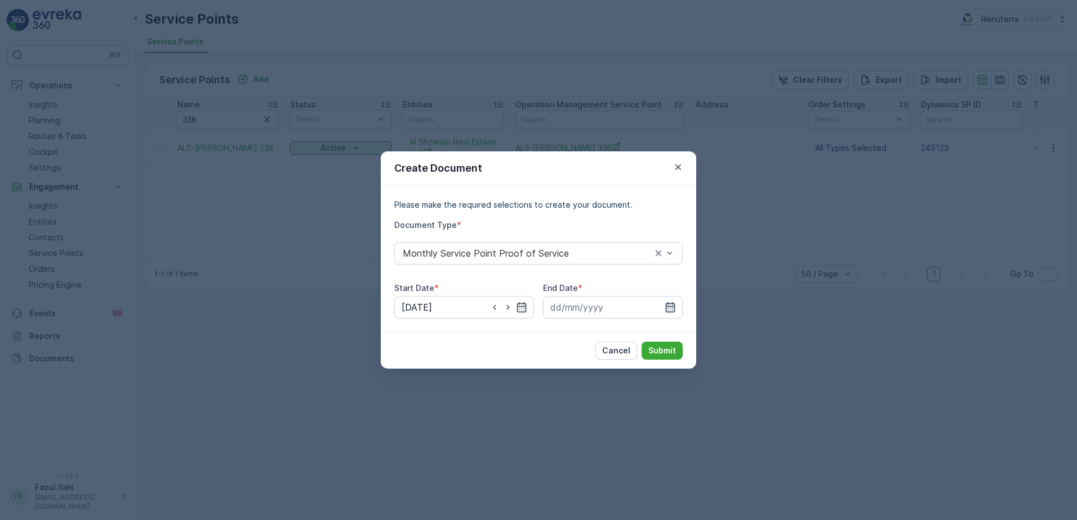
click at [672, 305] on icon "button" at bounding box center [669, 307] width 11 height 11
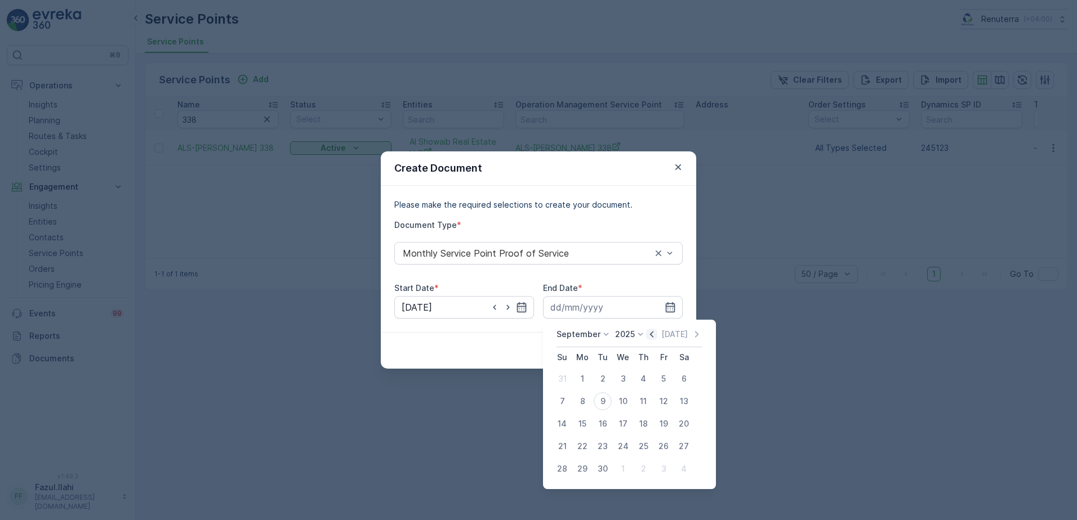
click at [654, 332] on icon "button" at bounding box center [651, 334] width 11 height 11
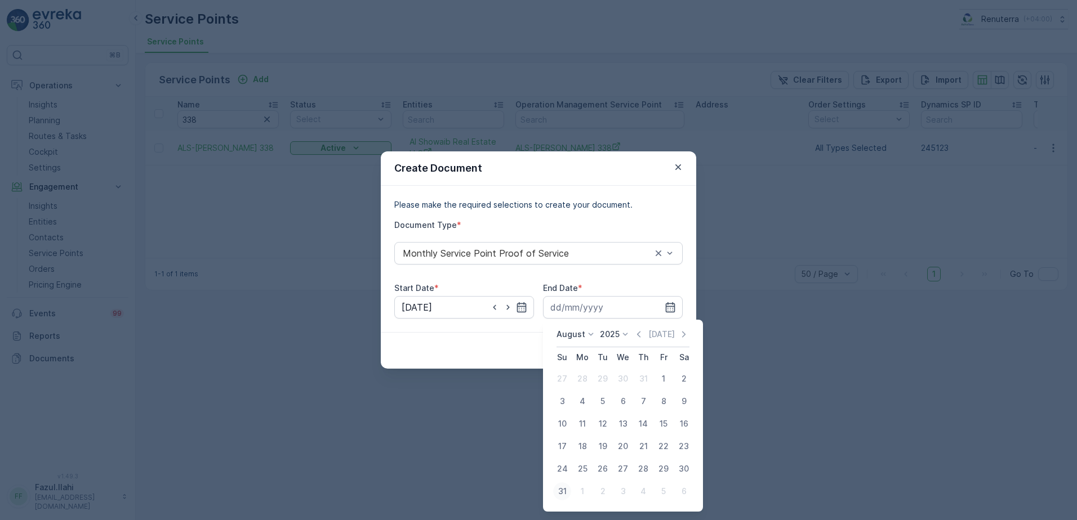
click at [565, 492] on div "31" at bounding box center [562, 492] width 18 height 18
type input "31.08.2025"
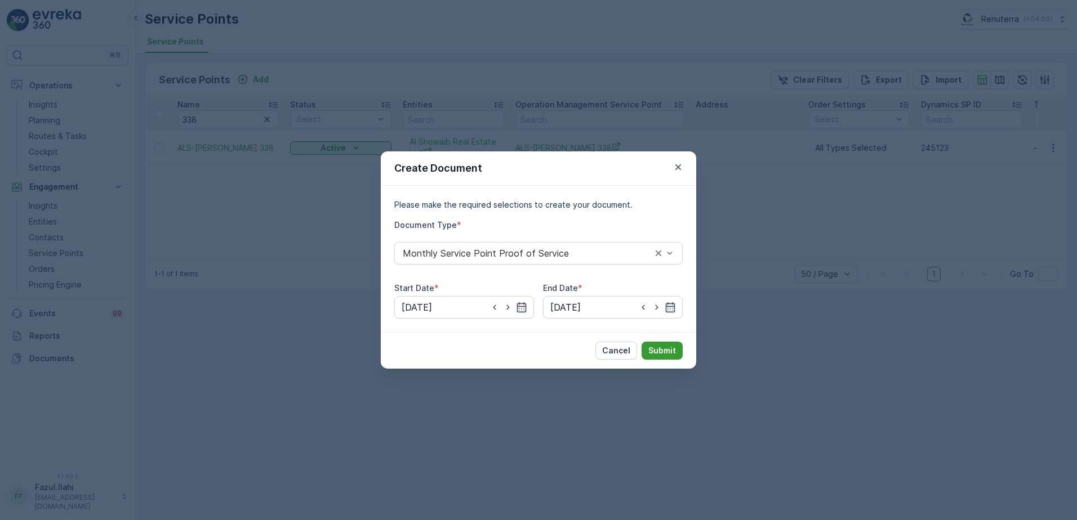
click at [658, 356] on p "Submit" at bounding box center [662, 350] width 28 height 11
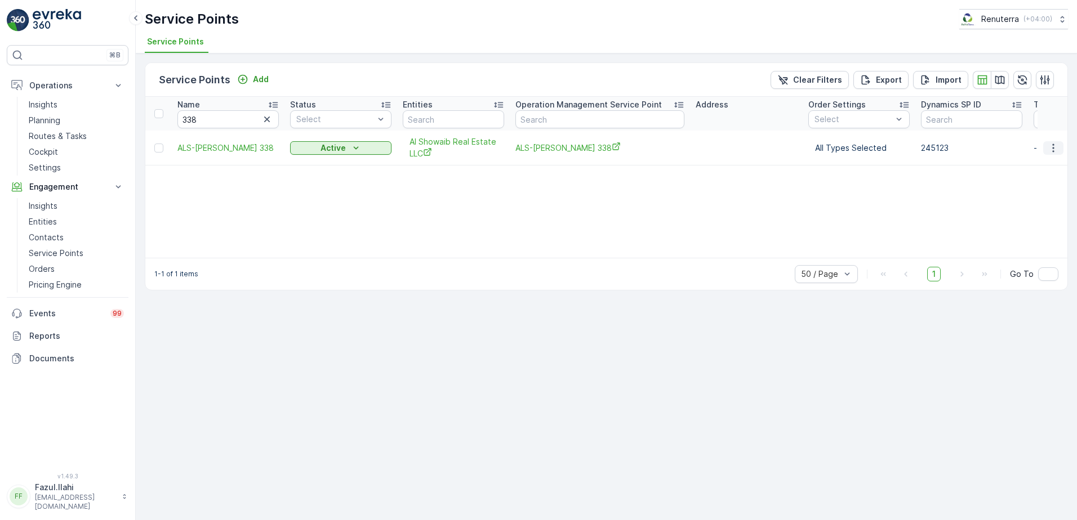
click at [1053, 149] on icon "button" at bounding box center [1052, 147] width 11 height 11
click at [43, 361] on p "Documents" at bounding box center [76, 358] width 95 height 11
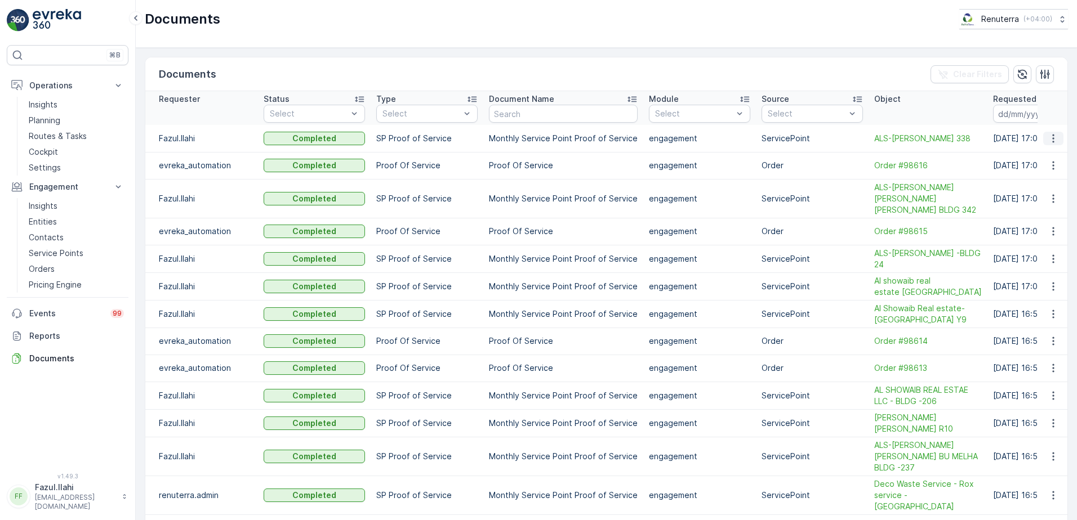
click at [1052, 142] on icon "button" at bounding box center [1053, 138] width 2 height 8
click at [1036, 160] on span "See Details" at bounding box center [1049, 160] width 43 height 11
click at [73, 252] on p "Service Points" at bounding box center [56, 253] width 55 height 11
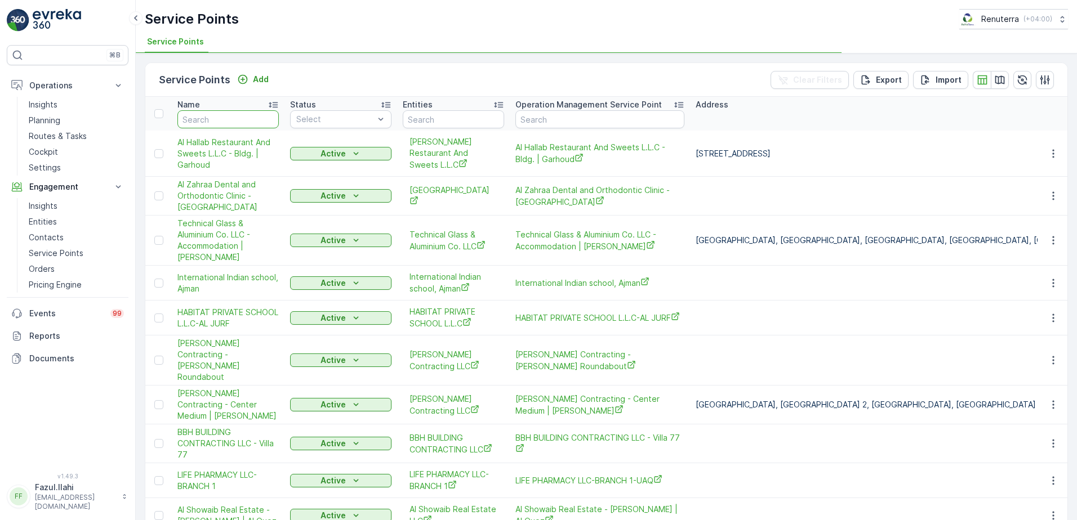
click at [236, 120] on input "text" at bounding box center [227, 119] width 101 height 18
type input "G"
click at [236, 120] on input "G" at bounding box center [227, 119] width 101 height 18
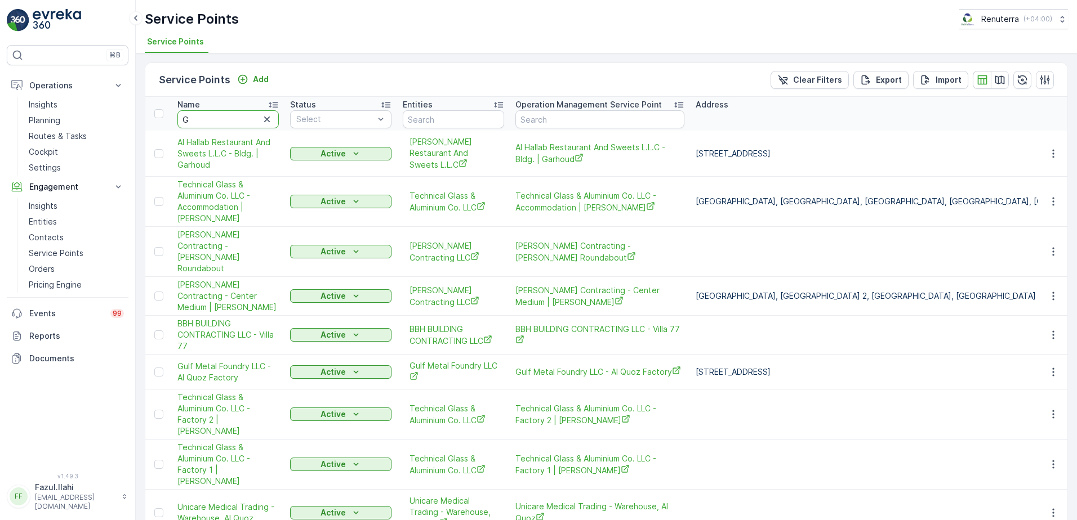
click at [236, 120] on input "G" at bounding box center [227, 119] width 101 height 18
type input "G8"
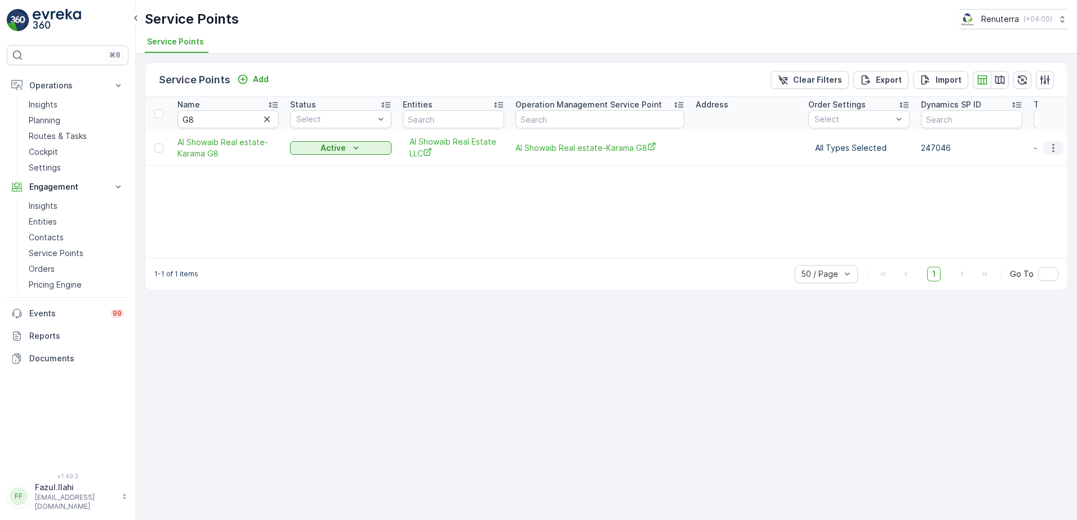
click at [1049, 148] on icon "button" at bounding box center [1052, 147] width 11 height 11
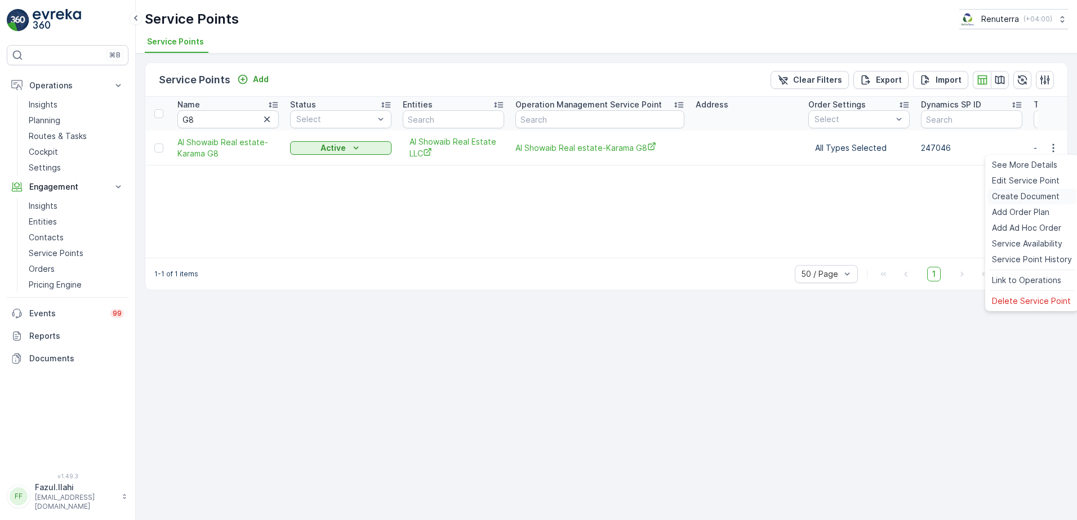
click at [1019, 199] on span "Create Document" at bounding box center [1026, 196] width 68 height 11
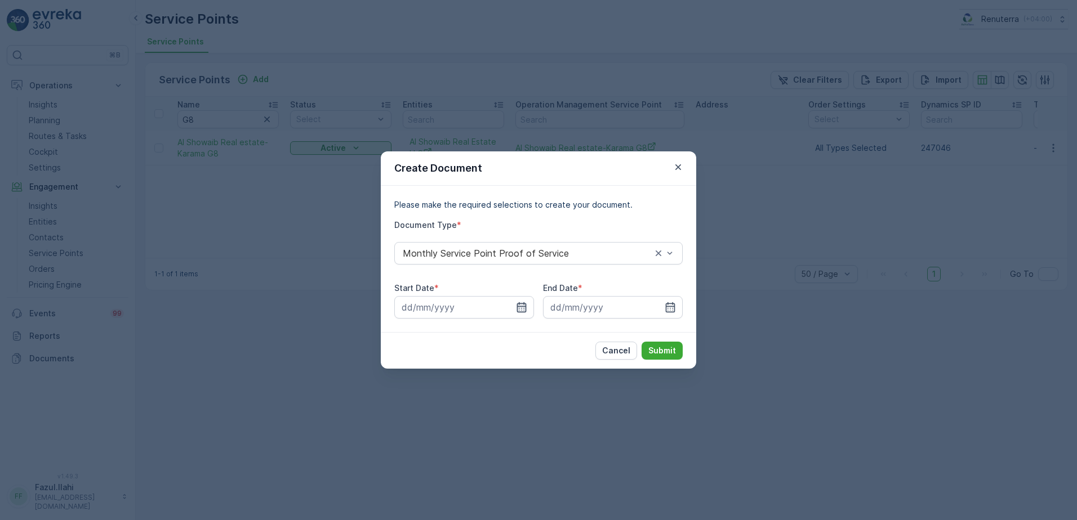
click at [520, 303] on icon "button" at bounding box center [521, 307] width 11 height 11
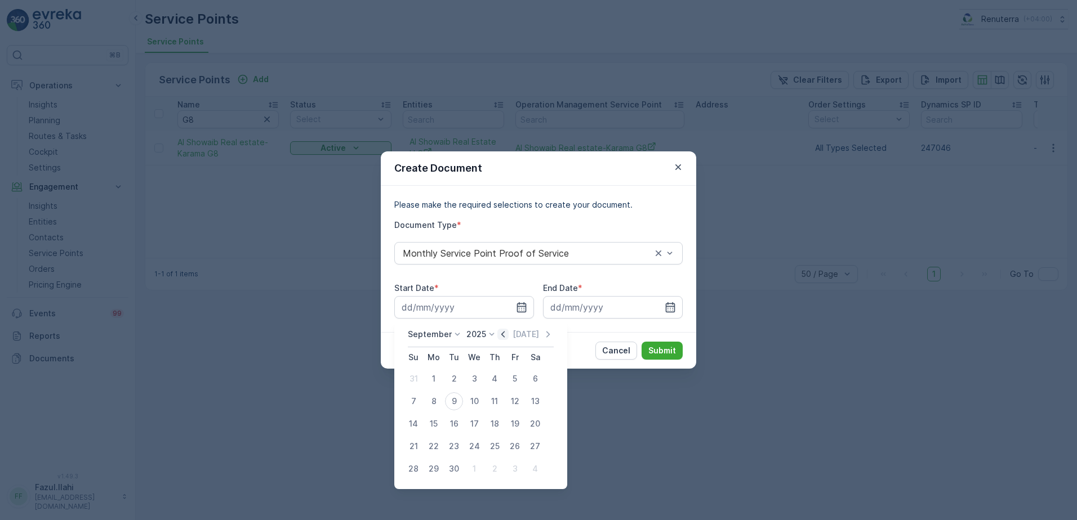
click at [502, 336] on icon "button" at bounding box center [502, 334] width 3 height 6
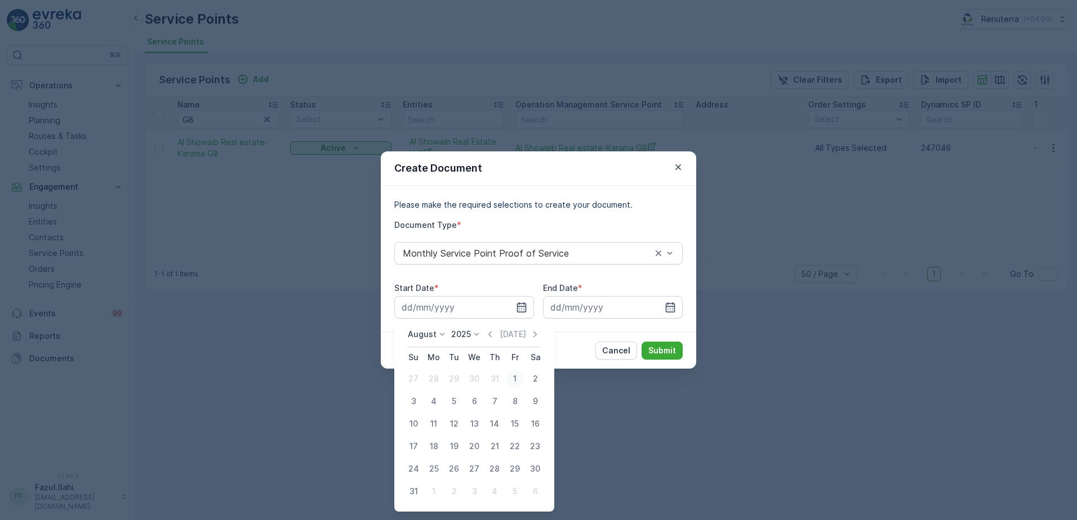
click at [518, 373] on div "1" at bounding box center [515, 379] width 18 height 18
type input "01.08.2025"
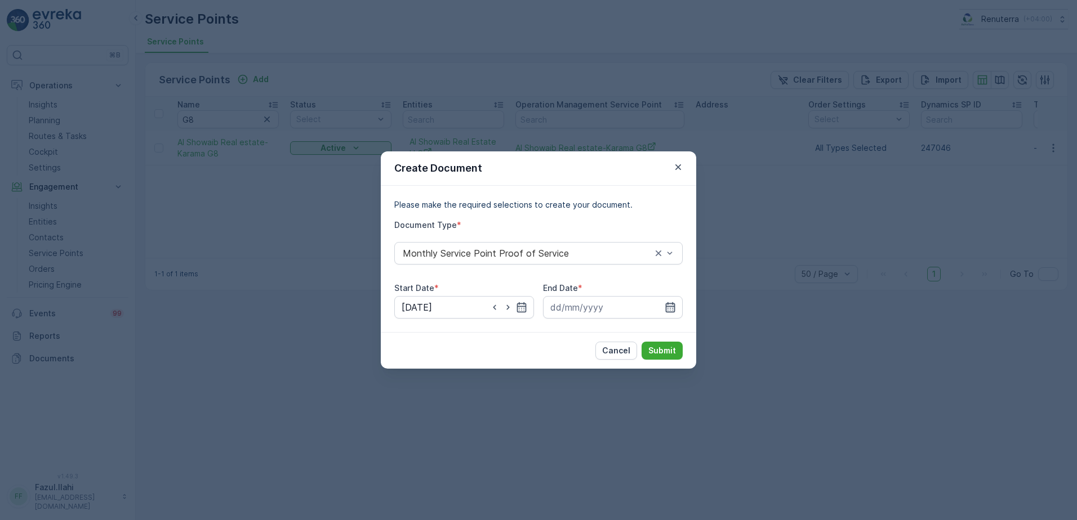
click at [666, 309] on icon "button" at bounding box center [671, 307] width 10 height 10
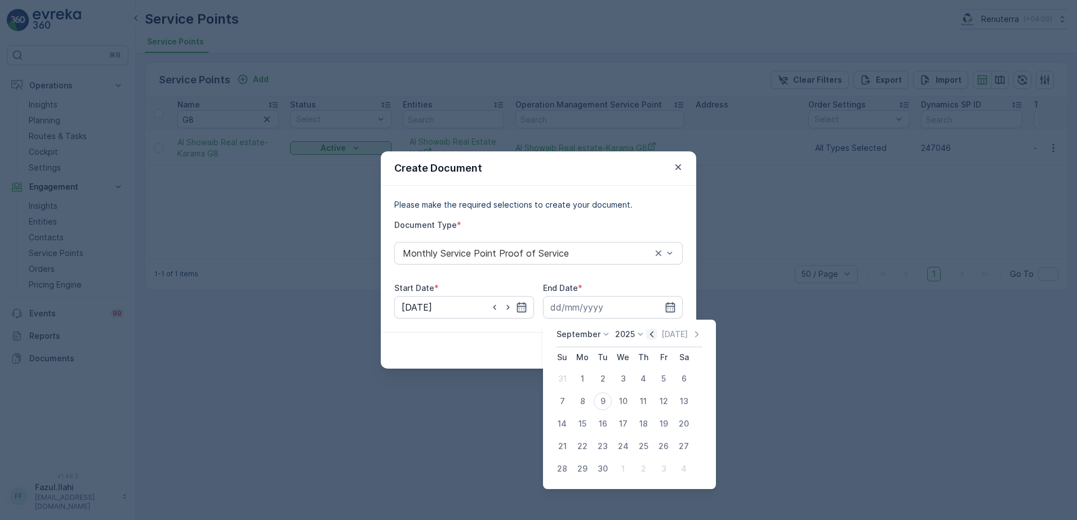
click at [649, 334] on icon "button" at bounding box center [651, 334] width 11 height 11
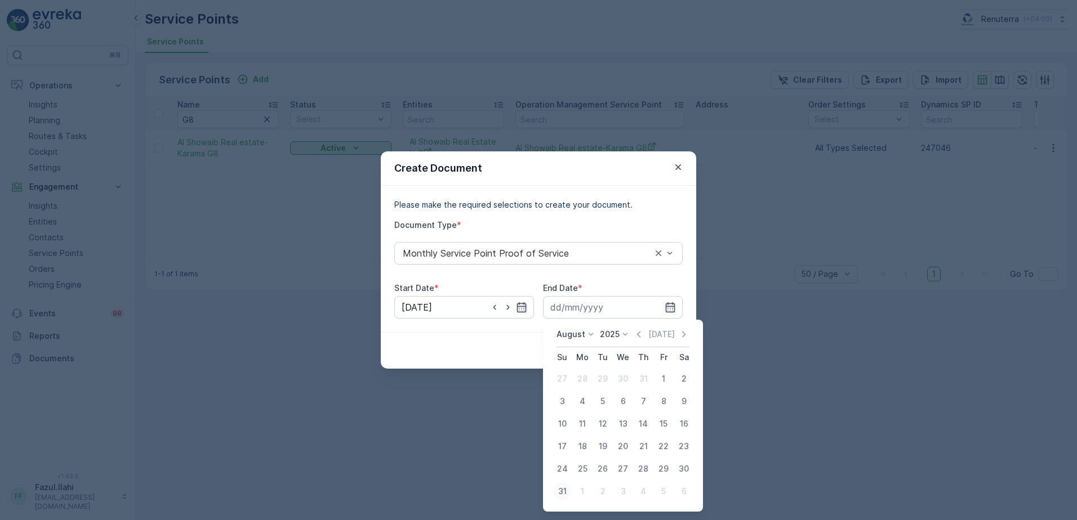
click at [560, 491] on div "31" at bounding box center [562, 492] width 18 height 18
type input "31.08.2025"
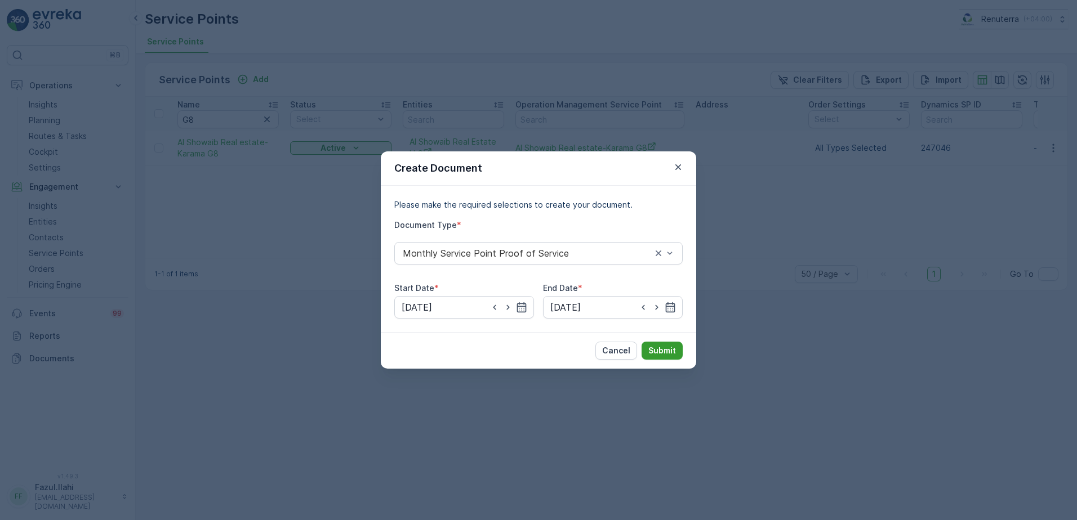
click at [665, 350] on p "Submit" at bounding box center [662, 350] width 28 height 11
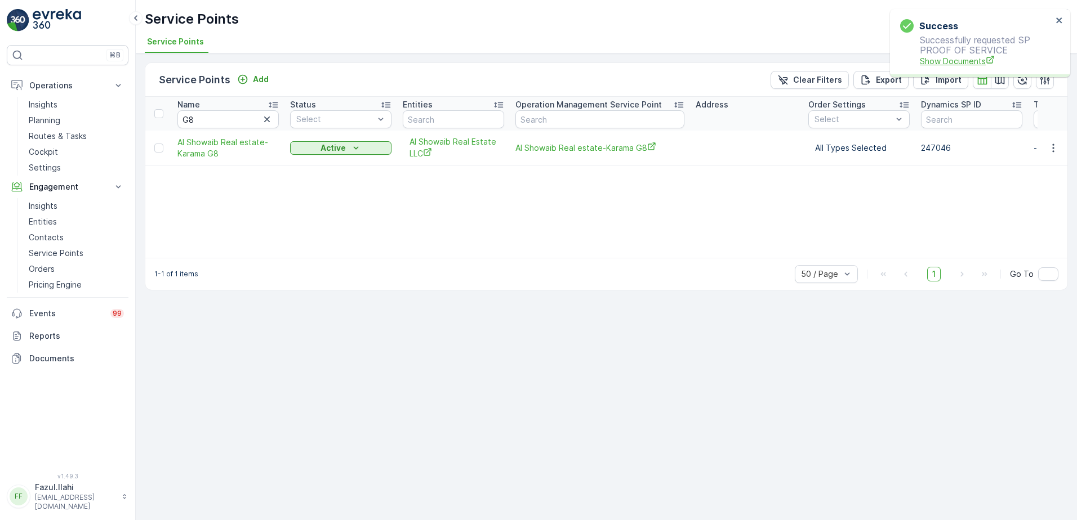
click at [944, 59] on span "Show Documents" at bounding box center [985, 61] width 132 height 12
click at [220, 116] on input "G8" at bounding box center [227, 119] width 101 height 18
type input "Rq"
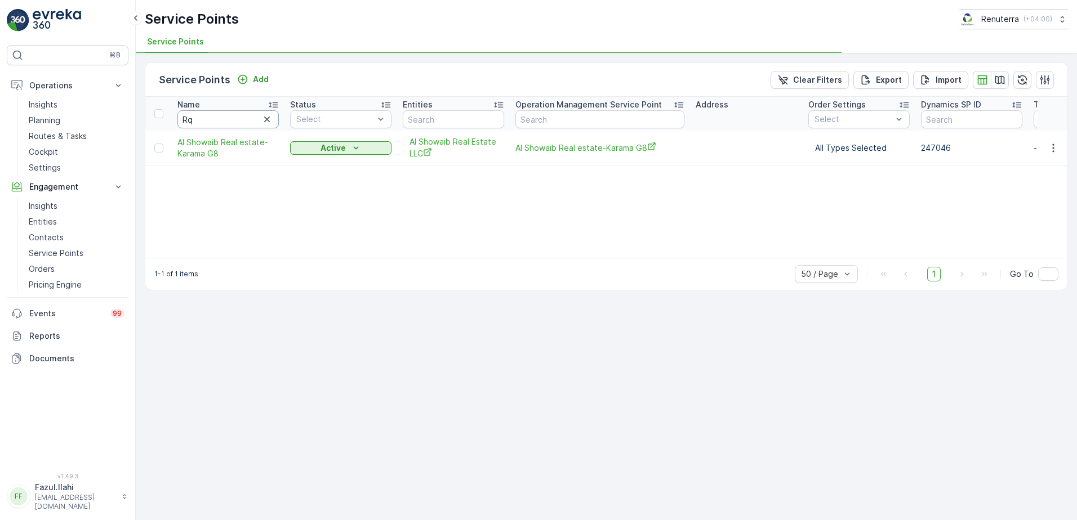
click at [220, 116] on input "Rq" at bounding box center [227, 119] width 101 height 18
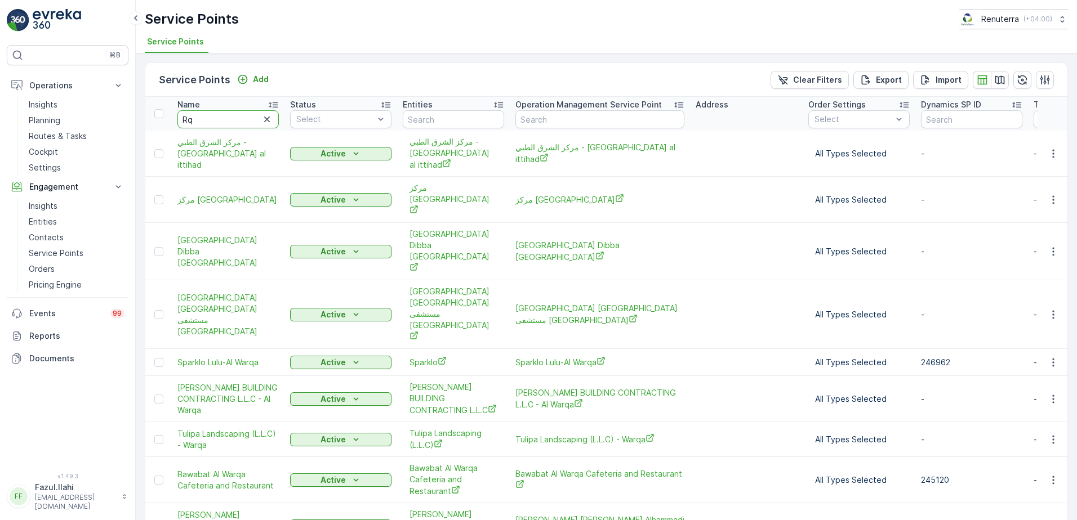
type input "Rq1"
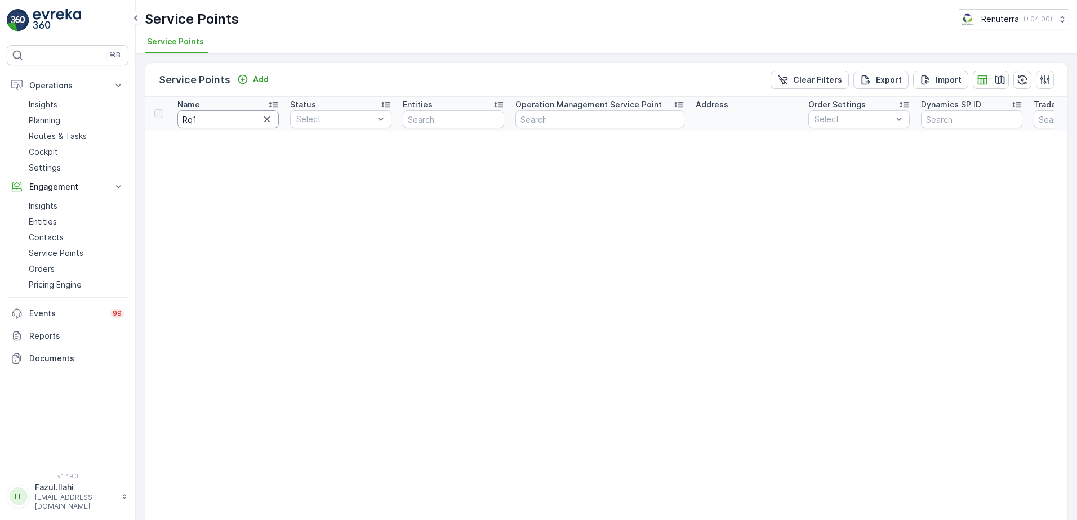
click at [237, 117] on input "Rq1" at bounding box center [227, 119] width 101 height 18
type input "R1"
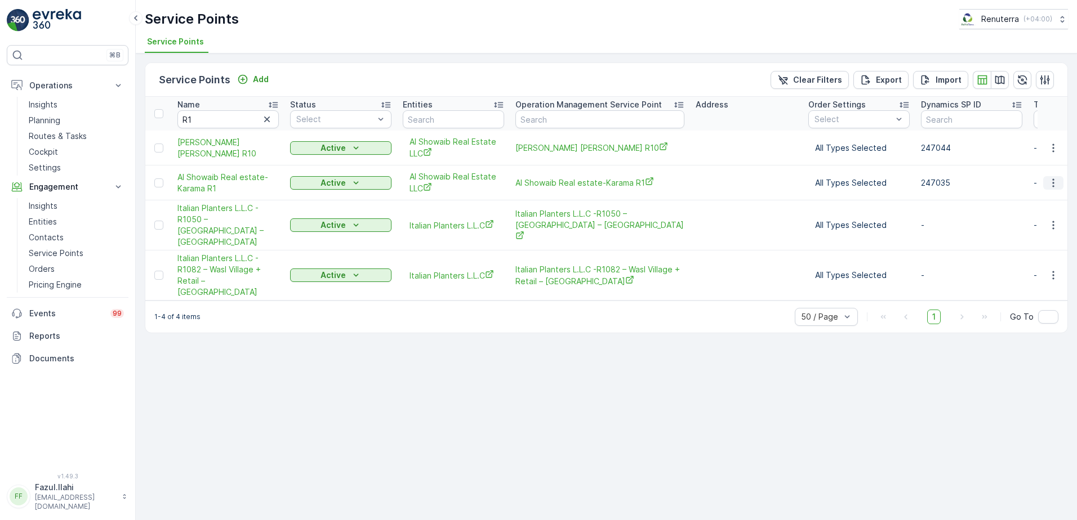
click at [1051, 185] on icon "button" at bounding box center [1052, 182] width 11 height 11
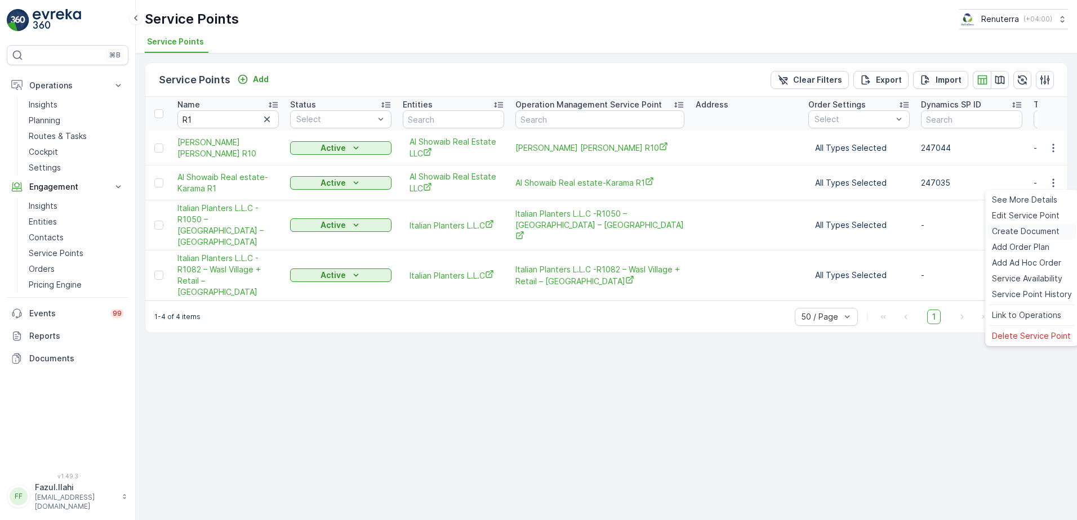
click at [1022, 231] on span "Create Document" at bounding box center [1026, 231] width 68 height 11
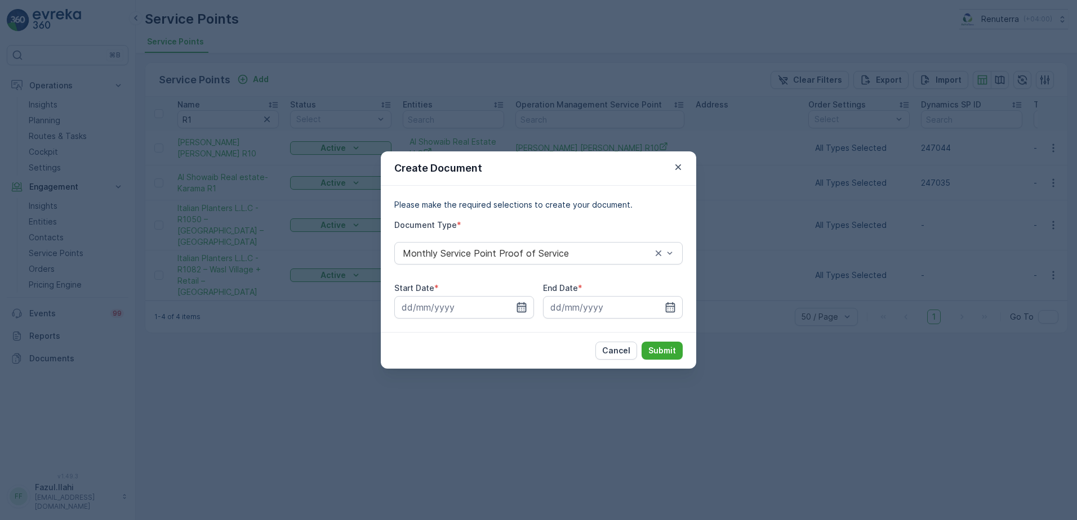
click at [526, 308] on icon "button" at bounding box center [522, 307] width 10 height 10
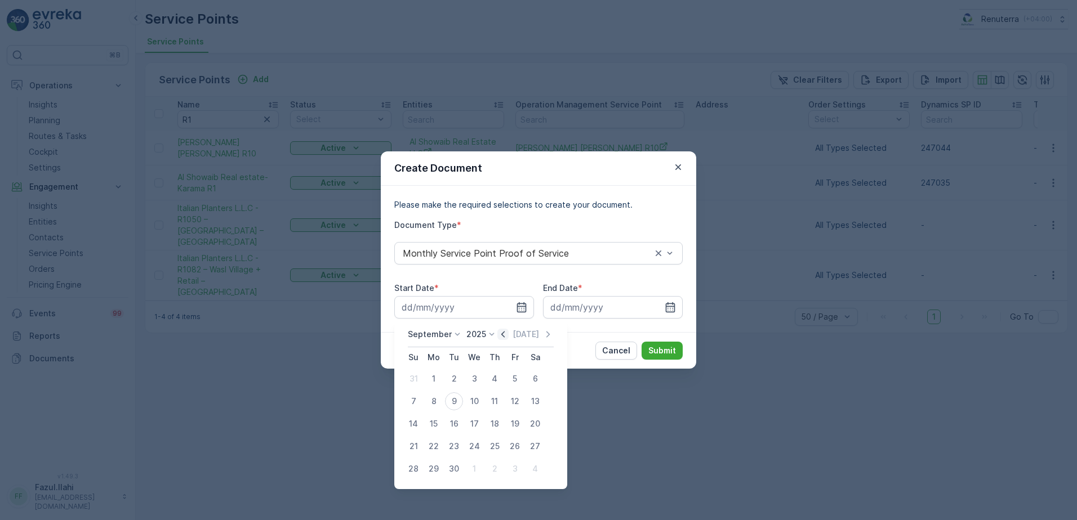
click at [501, 333] on icon "button" at bounding box center [502, 334] width 3 height 6
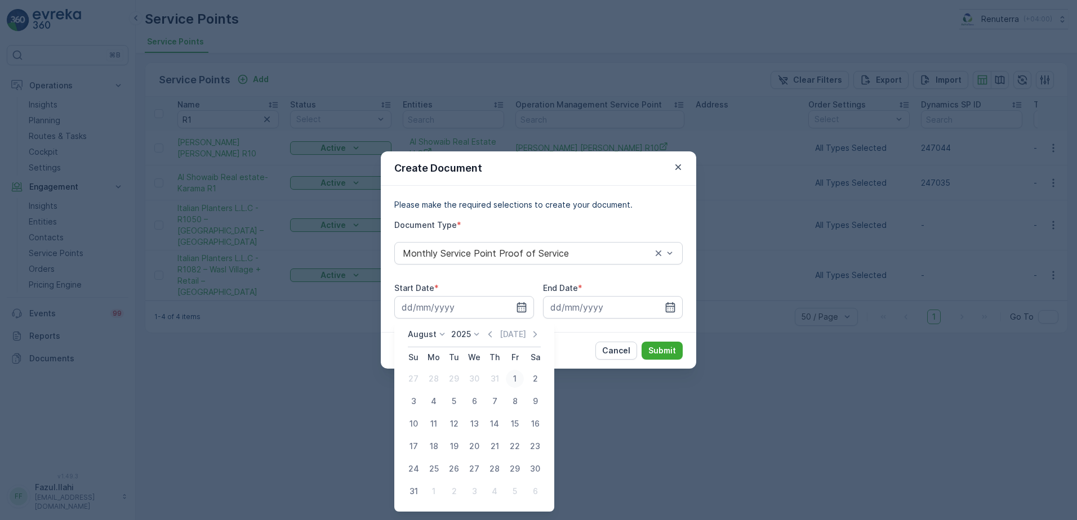
click at [511, 380] on div "1" at bounding box center [515, 379] width 18 height 18
type input "01.08.2025"
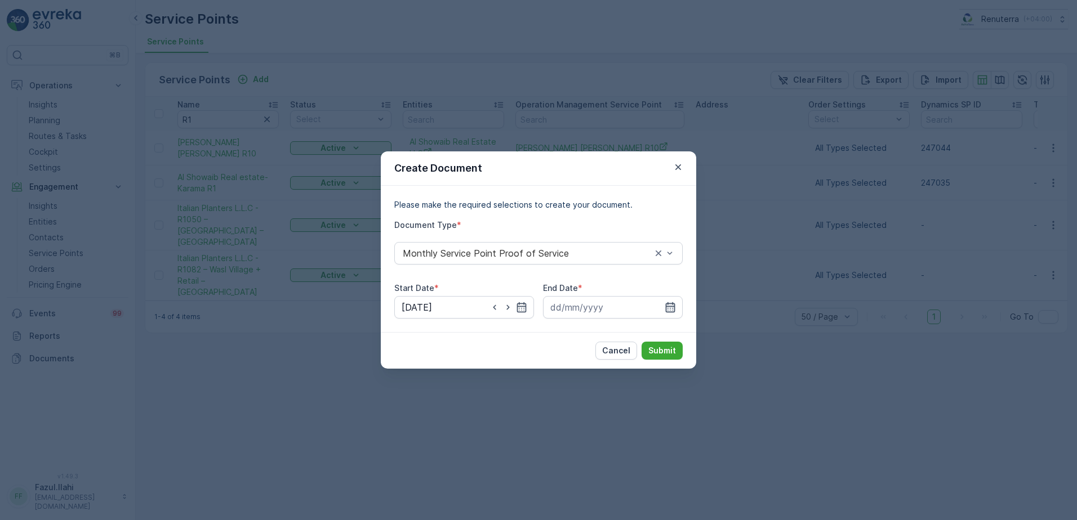
click at [668, 306] on icon "button" at bounding box center [669, 307] width 11 height 11
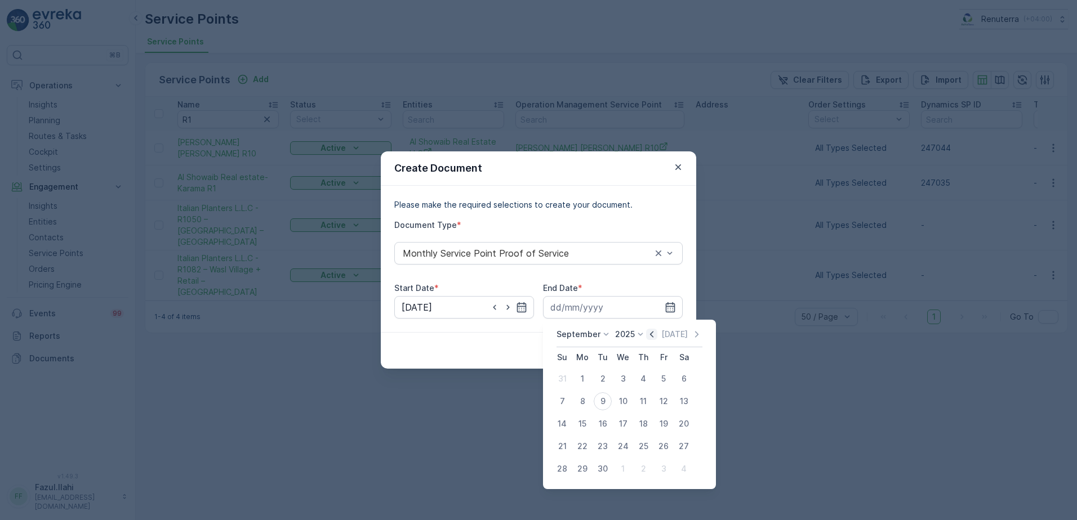
click at [649, 337] on icon "button" at bounding box center [651, 334] width 11 height 11
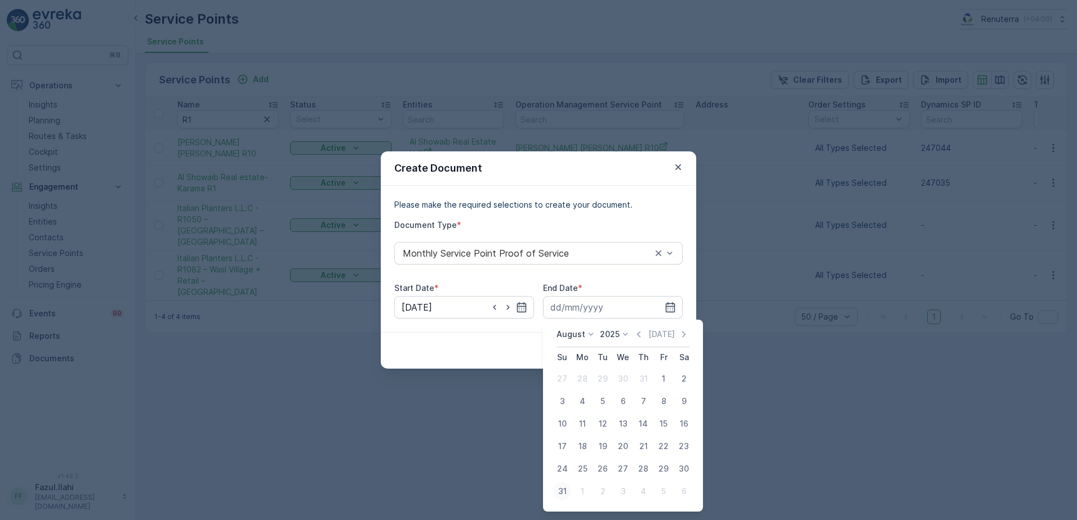
click at [557, 492] on div "31" at bounding box center [562, 492] width 18 height 18
type input "31.08.2025"
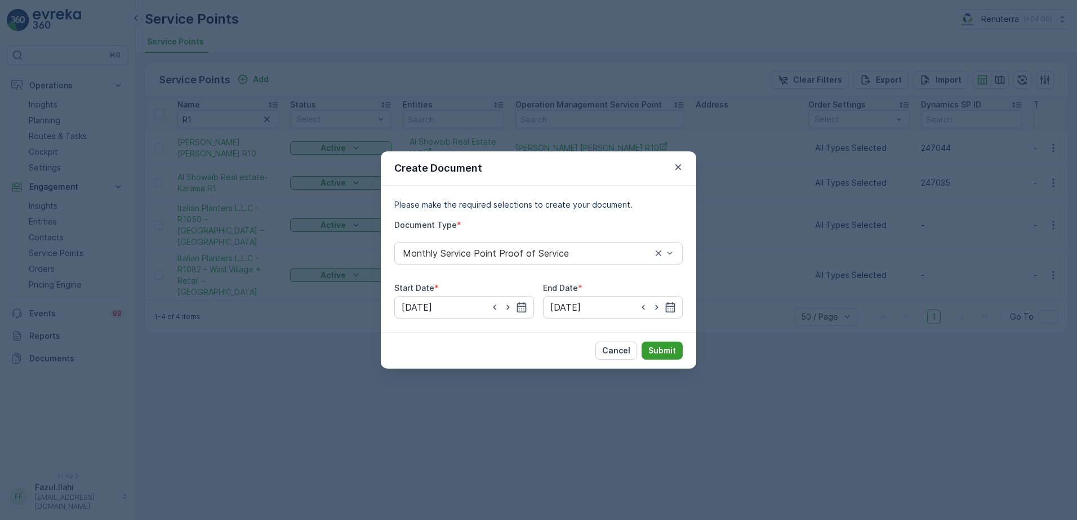
click at [675, 350] on p "Submit" at bounding box center [662, 350] width 28 height 11
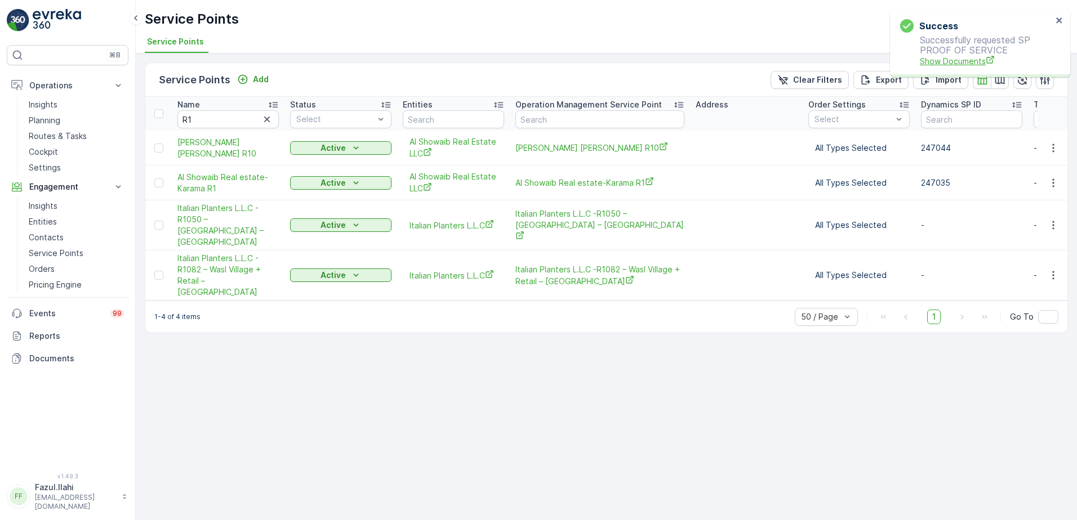
click at [936, 59] on span "Show Documents" at bounding box center [985, 61] width 132 height 12
click at [243, 123] on input "R1" at bounding box center [227, 119] width 101 height 18
type input "R2"
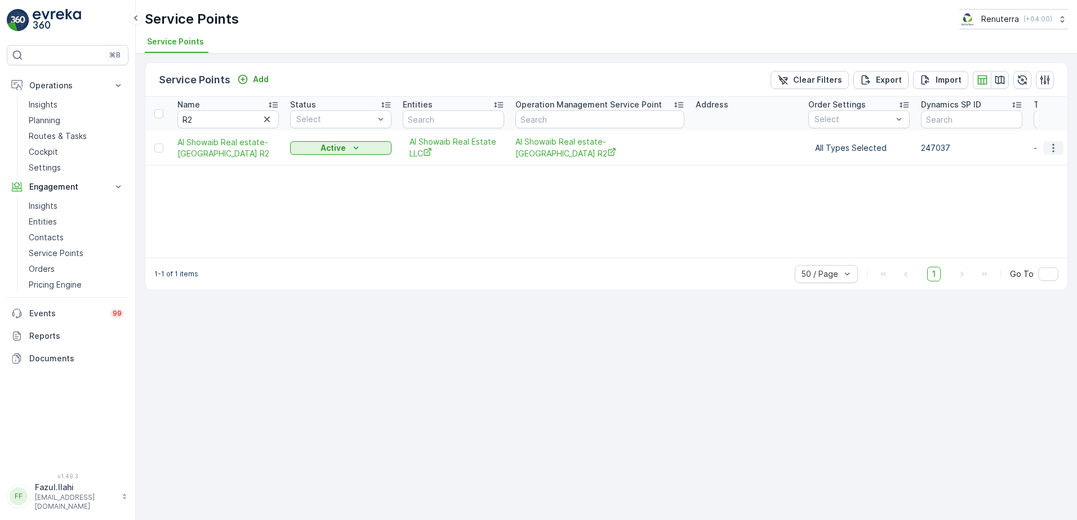
click at [1050, 148] on icon "button" at bounding box center [1052, 147] width 11 height 11
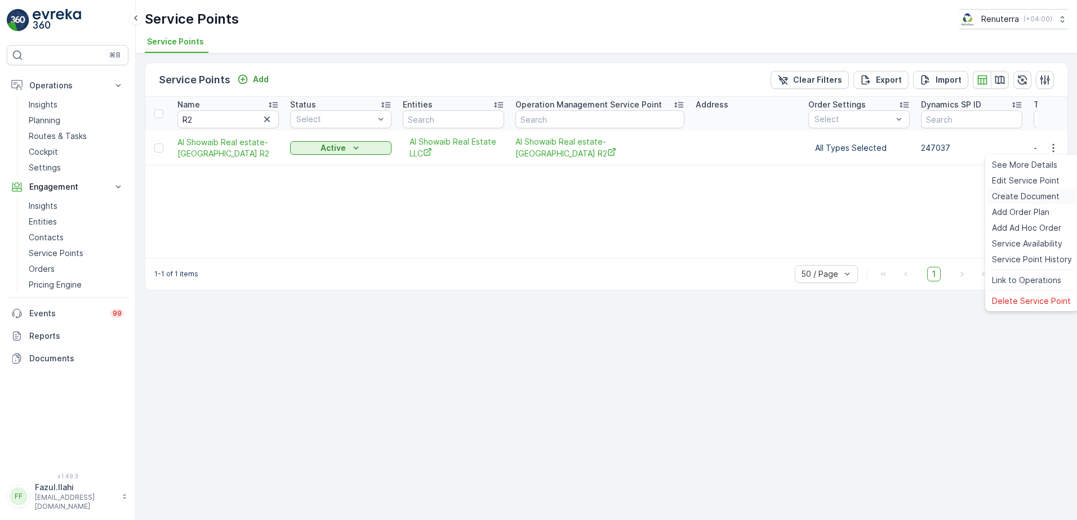
click at [1007, 196] on span "Create Document" at bounding box center [1026, 196] width 68 height 11
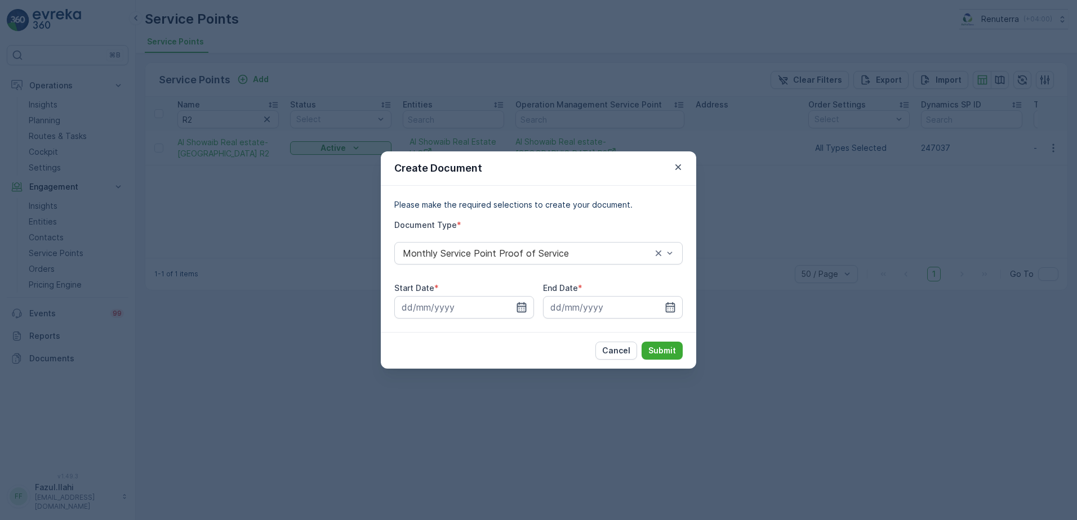
click at [524, 305] on icon "button" at bounding box center [522, 307] width 10 height 10
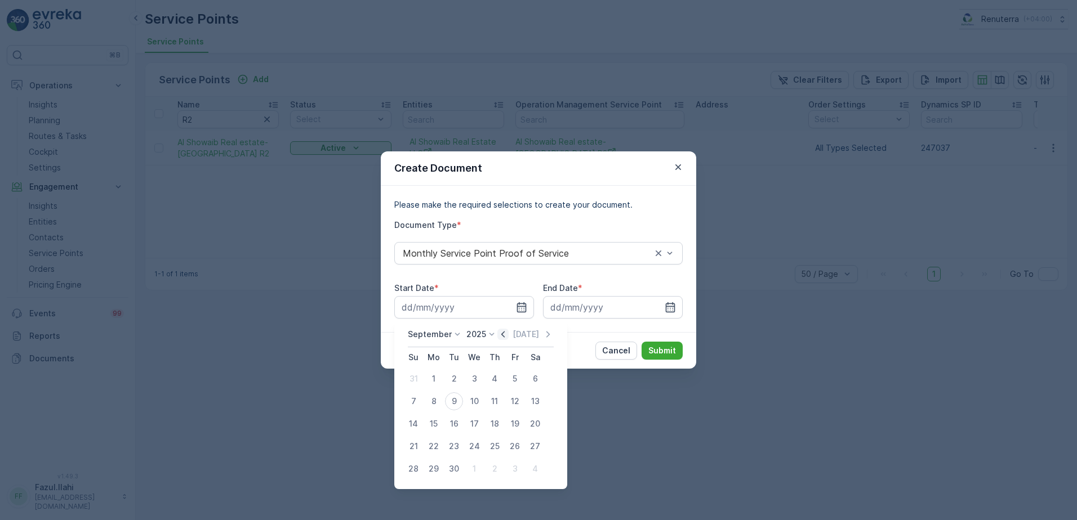
click at [498, 329] on icon "button" at bounding box center [502, 334] width 11 height 11
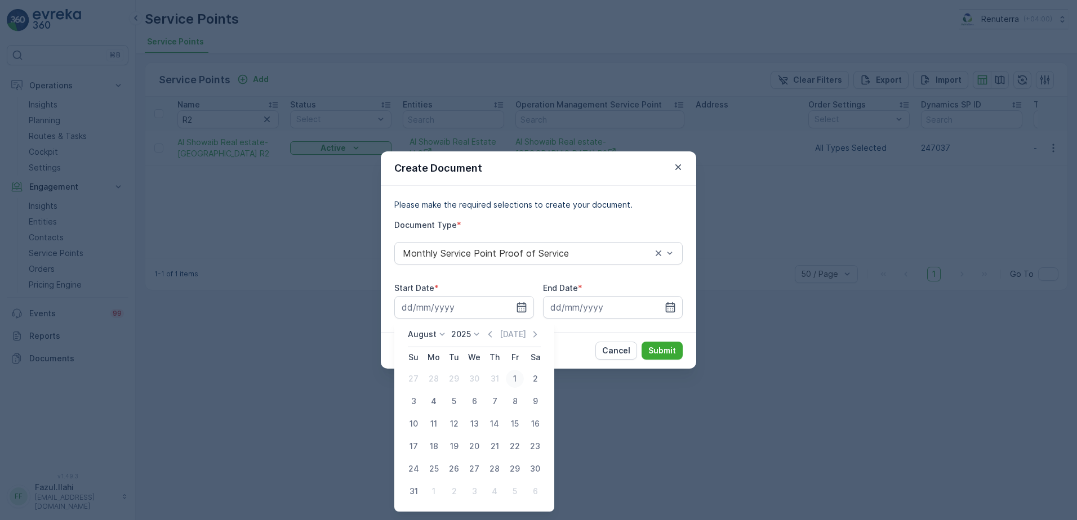
click at [516, 379] on div "1" at bounding box center [515, 379] width 18 height 18
type input "01.08.2025"
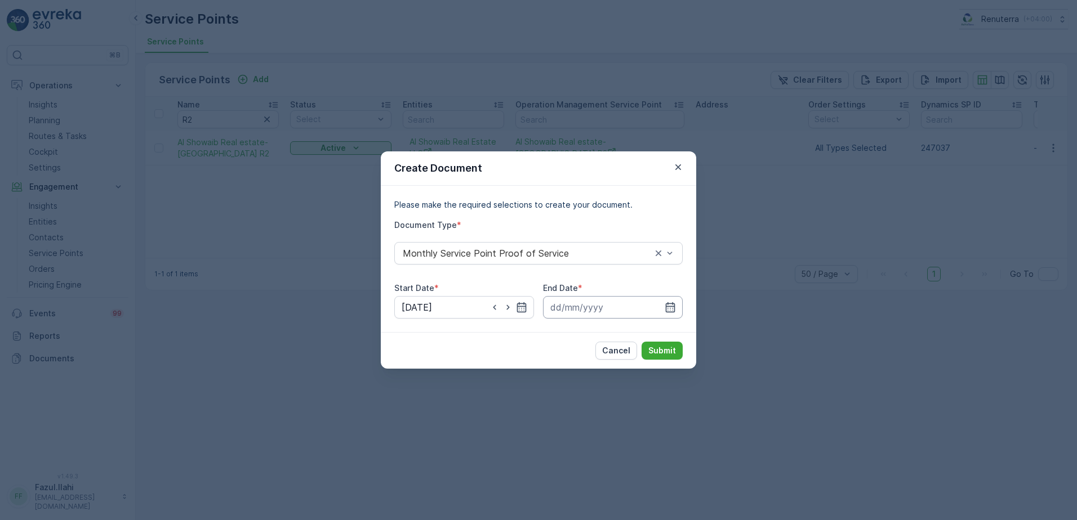
click at [676, 305] on input at bounding box center [613, 307] width 140 height 23
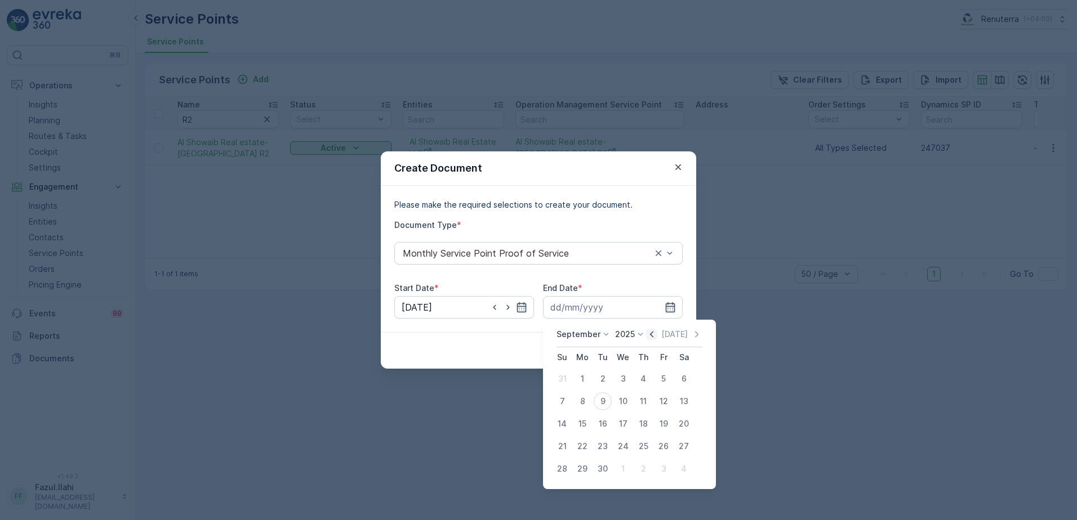
click at [650, 335] on icon "button" at bounding box center [651, 334] width 3 height 6
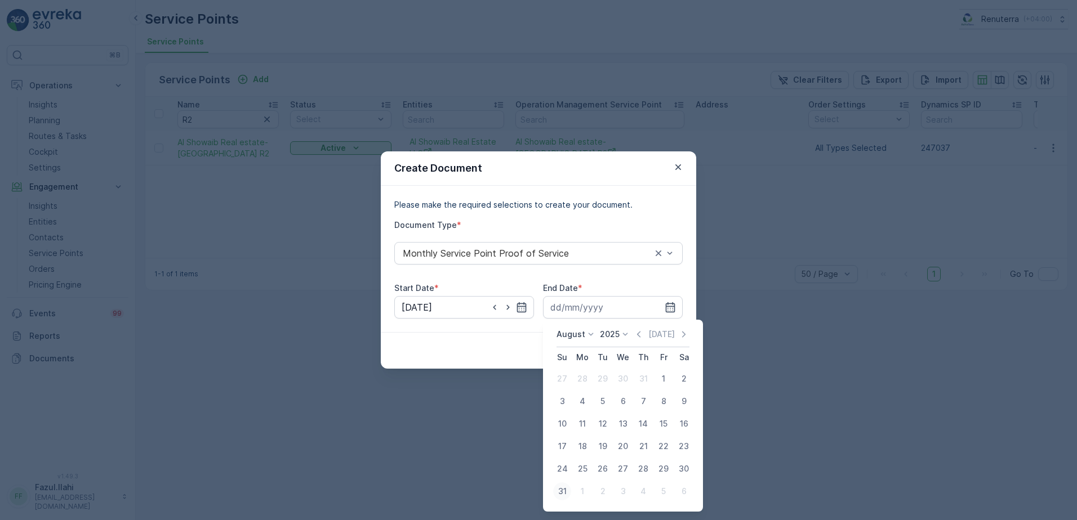
click at [563, 487] on div "31" at bounding box center [562, 492] width 18 height 18
type input "31.08.2025"
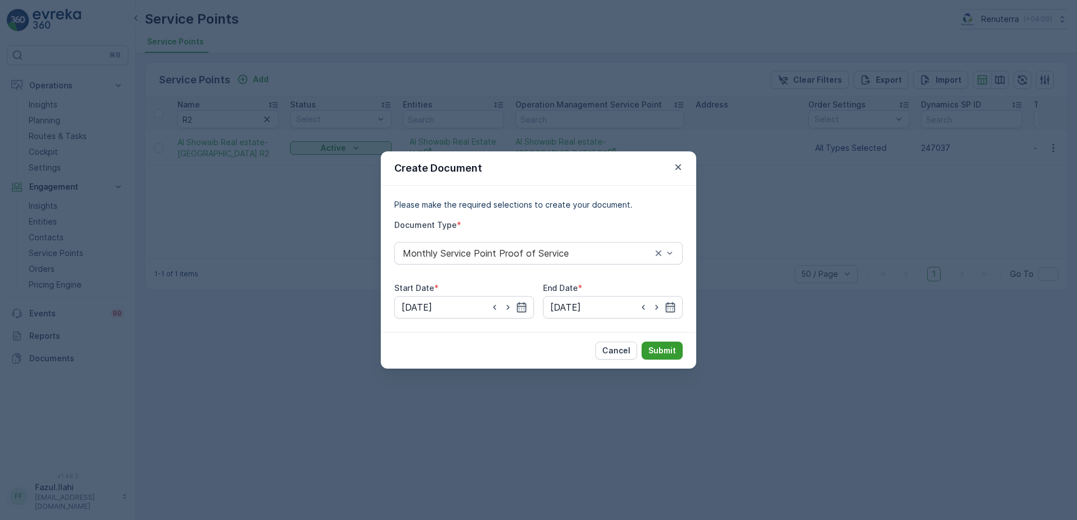
click at [668, 352] on p "Submit" at bounding box center [662, 350] width 28 height 11
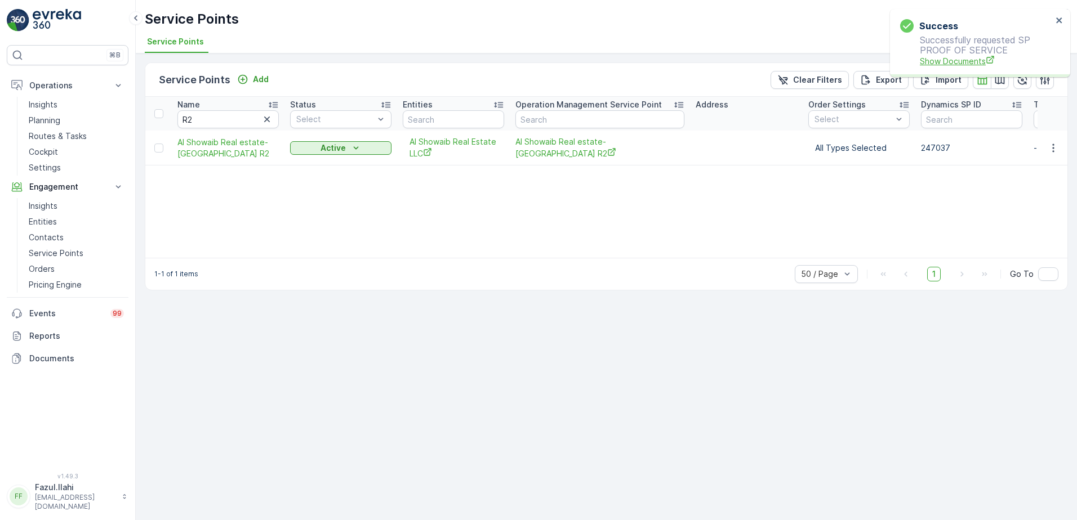
click at [956, 57] on span "Show Documents" at bounding box center [985, 61] width 132 height 12
click at [199, 120] on input "R2" at bounding box center [227, 119] width 101 height 18
type input "R"
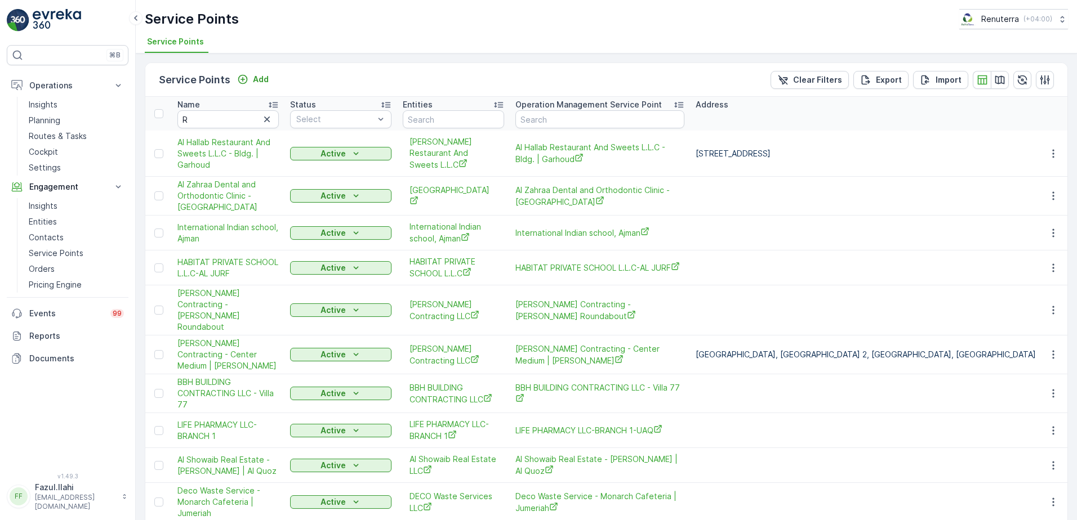
click at [199, 120] on input "R" at bounding box center [227, 119] width 101 height 18
type input "R7"
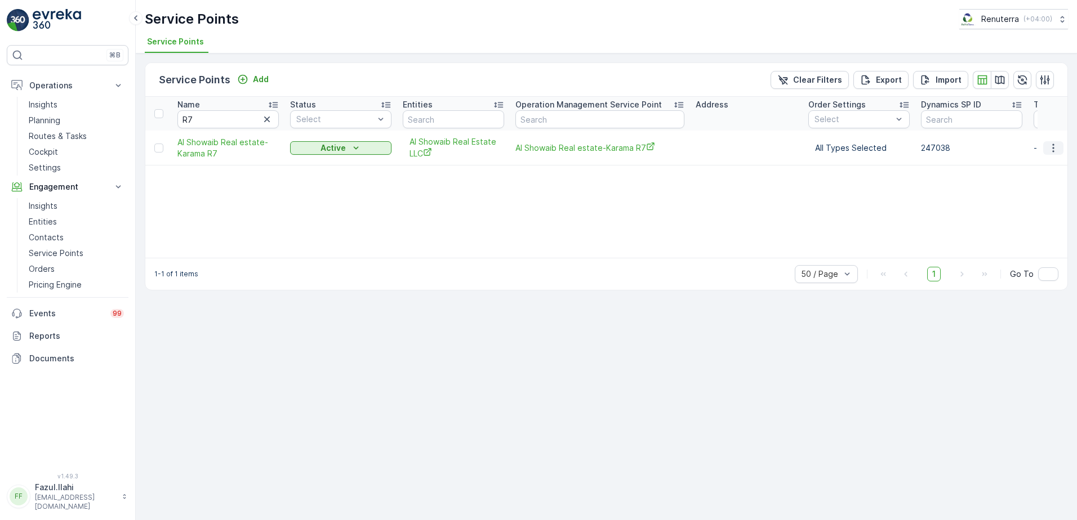
click at [1053, 149] on icon "button" at bounding box center [1053, 148] width 2 height 8
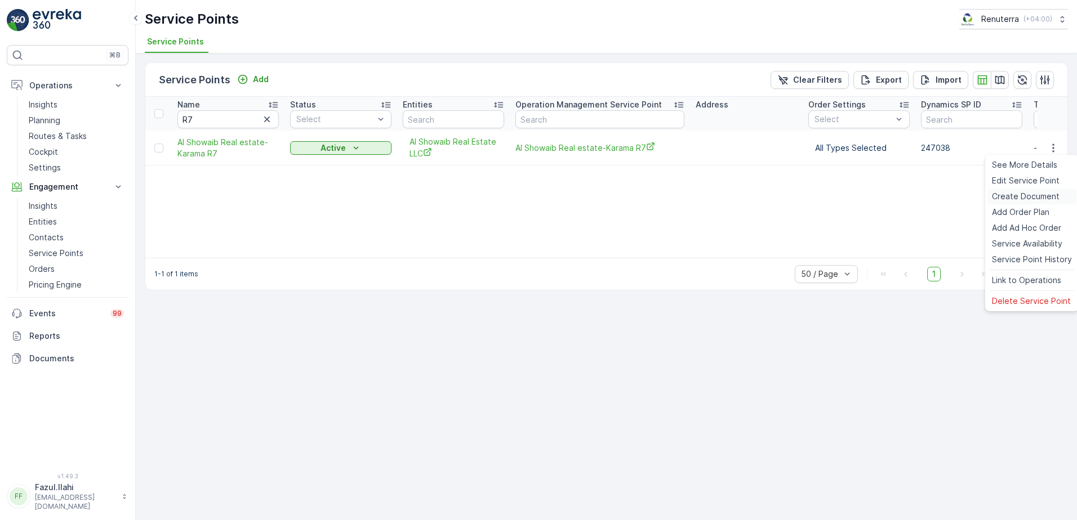
click at [1019, 194] on span "Create Document" at bounding box center [1026, 196] width 68 height 11
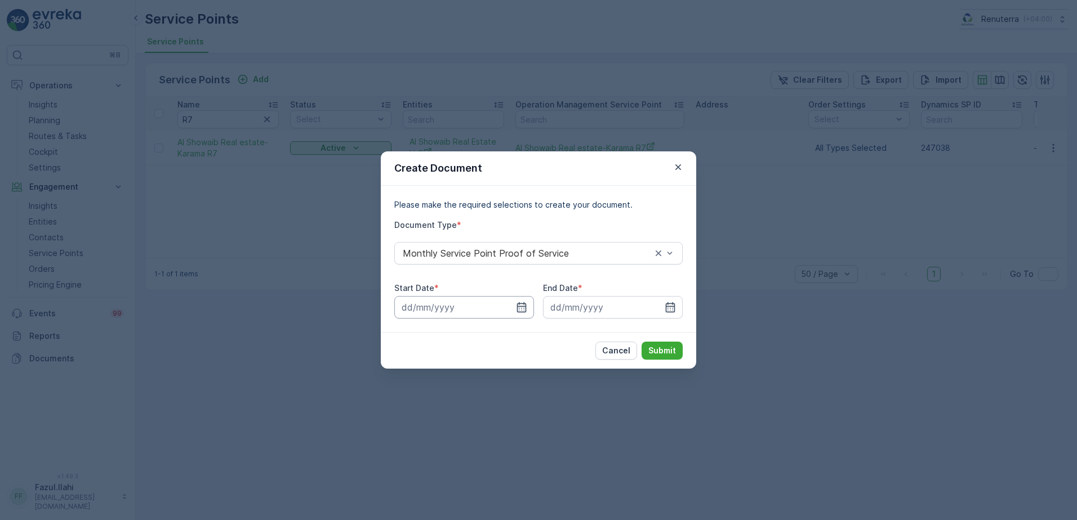
click at [515, 304] on input at bounding box center [464, 307] width 140 height 23
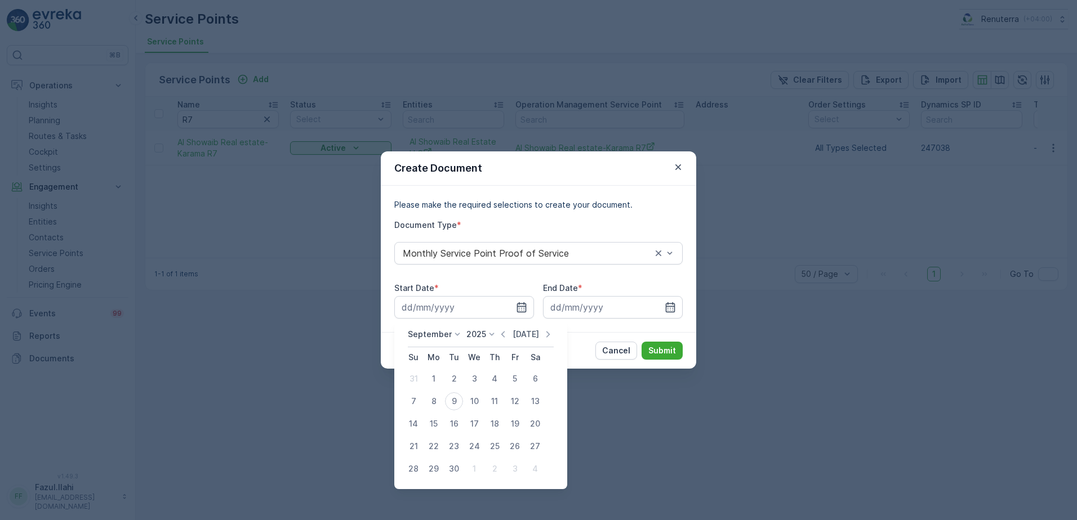
click at [503, 330] on icon "button" at bounding box center [502, 334] width 11 height 11
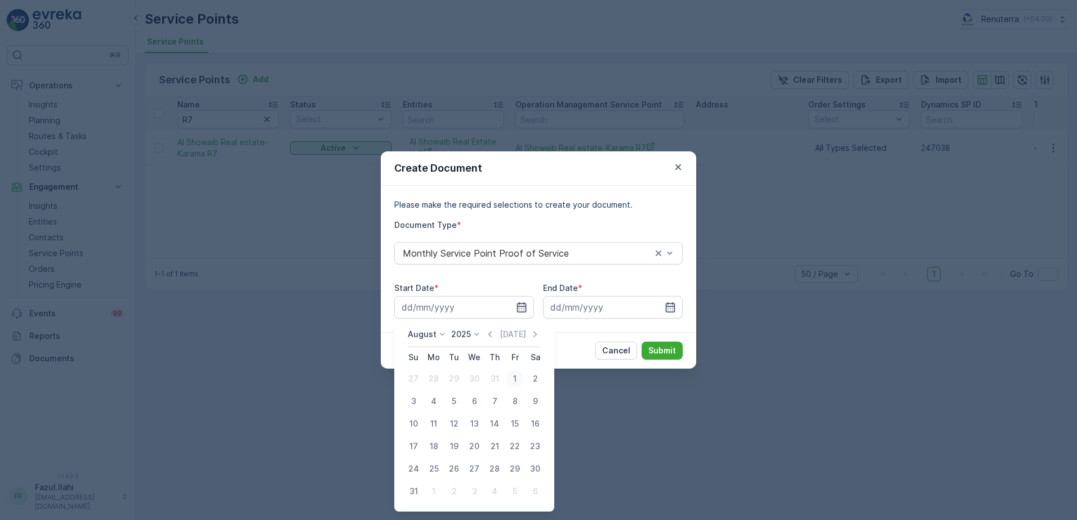
click at [510, 380] on div "1" at bounding box center [515, 379] width 18 height 18
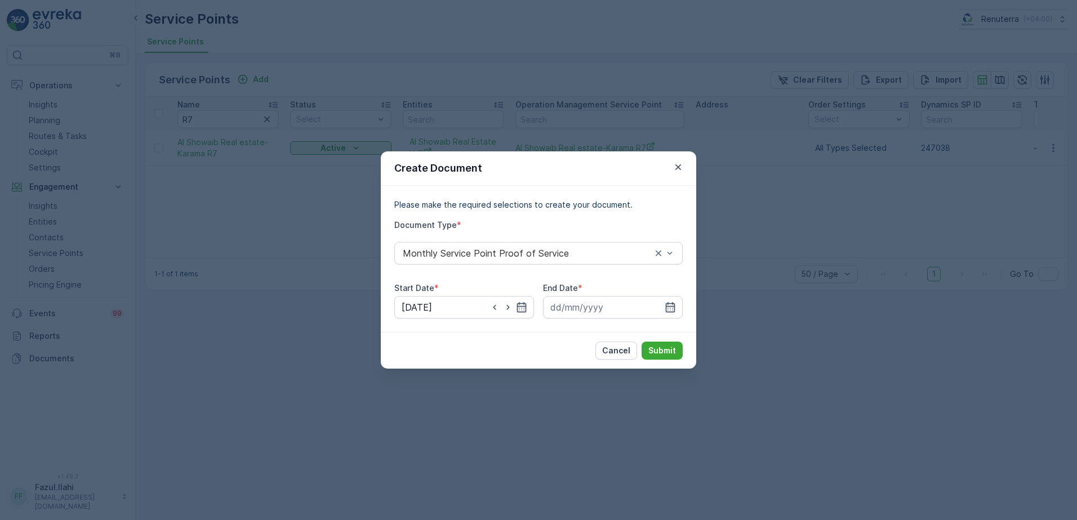
type input "01.08.2025"
click at [673, 303] on icon "button" at bounding box center [669, 307] width 11 height 11
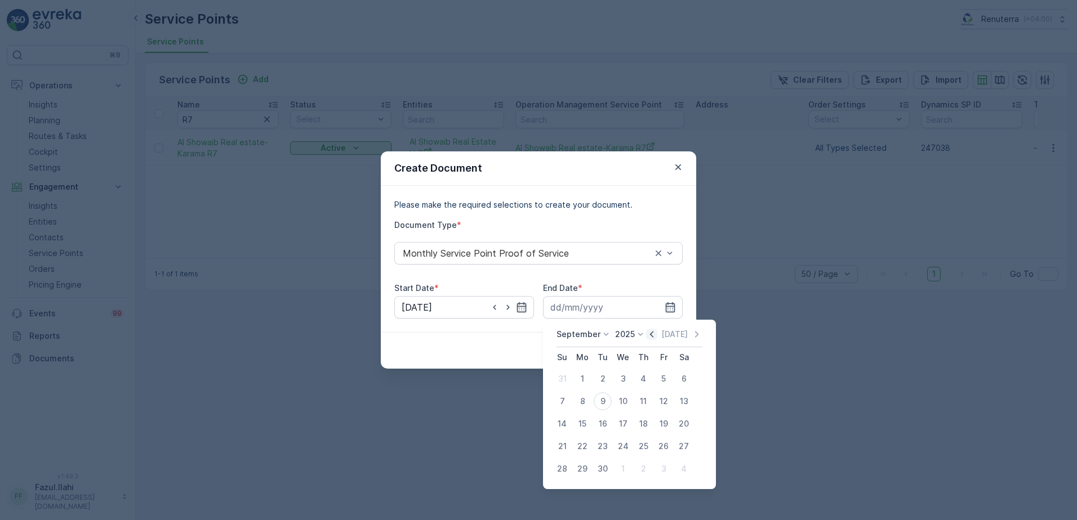
click at [649, 338] on icon "button" at bounding box center [651, 334] width 11 height 11
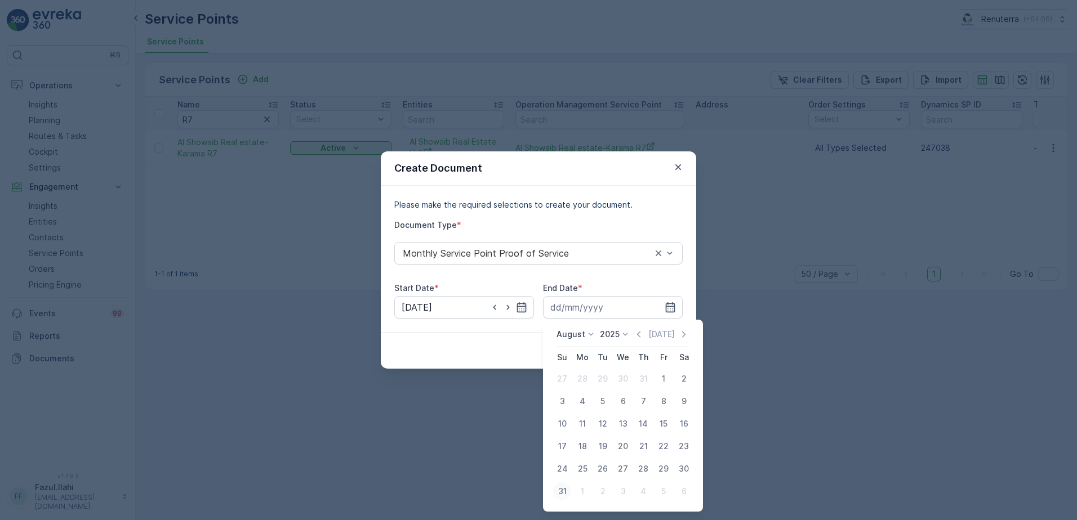
click at [564, 488] on div "31" at bounding box center [562, 492] width 18 height 18
type input "31.08.2025"
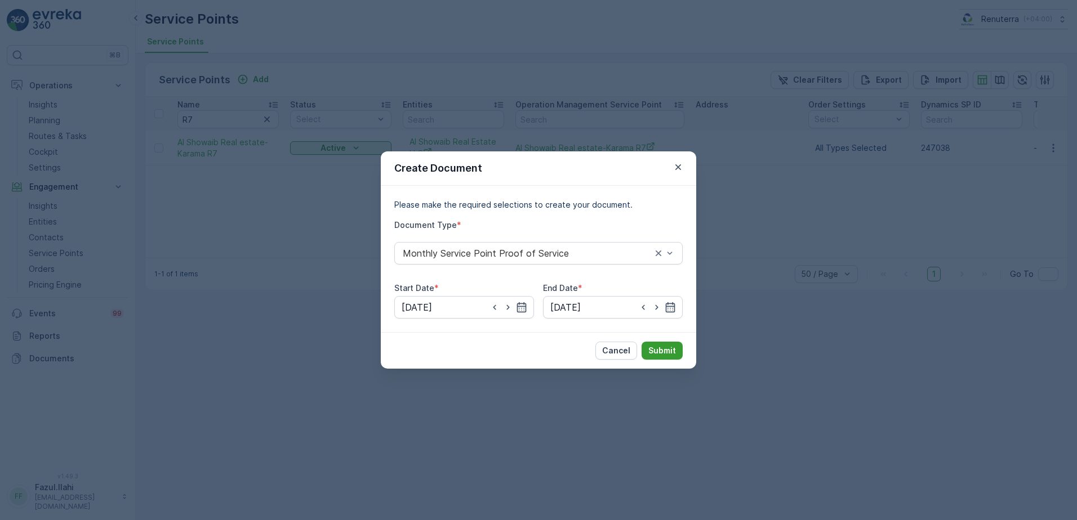
click at [663, 346] on p "Submit" at bounding box center [662, 350] width 28 height 11
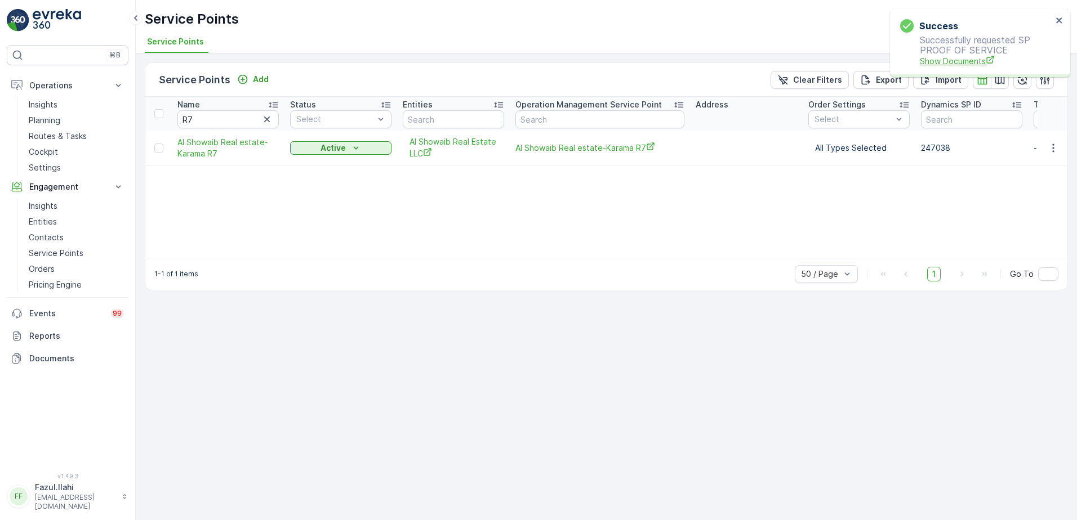
click at [966, 65] on span "Show Documents" at bounding box center [985, 61] width 132 height 12
click at [210, 113] on input "R7" at bounding box center [227, 119] width 101 height 18
type input "R4"
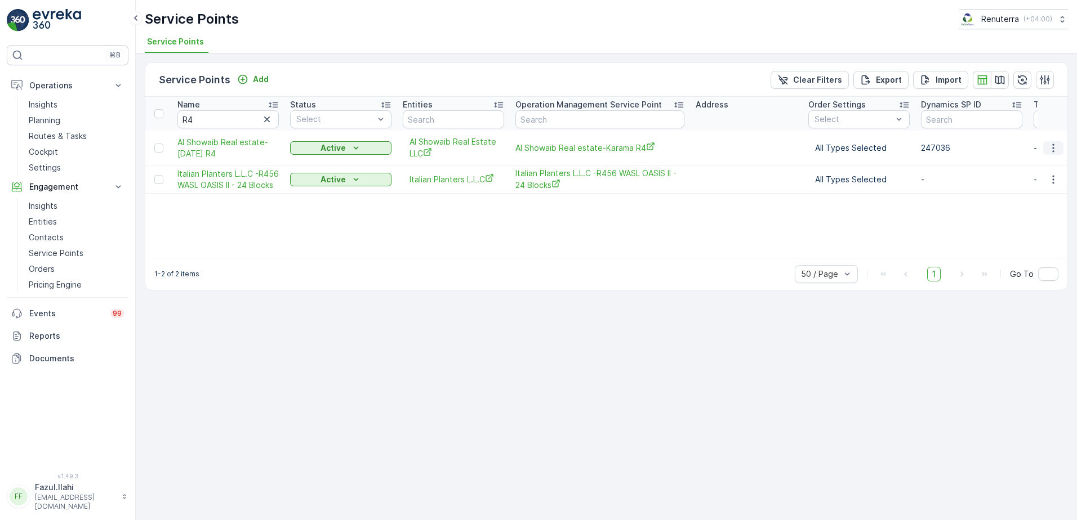
click at [1051, 146] on icon "button" at bounding box center [1052, 147] width 11 height 11
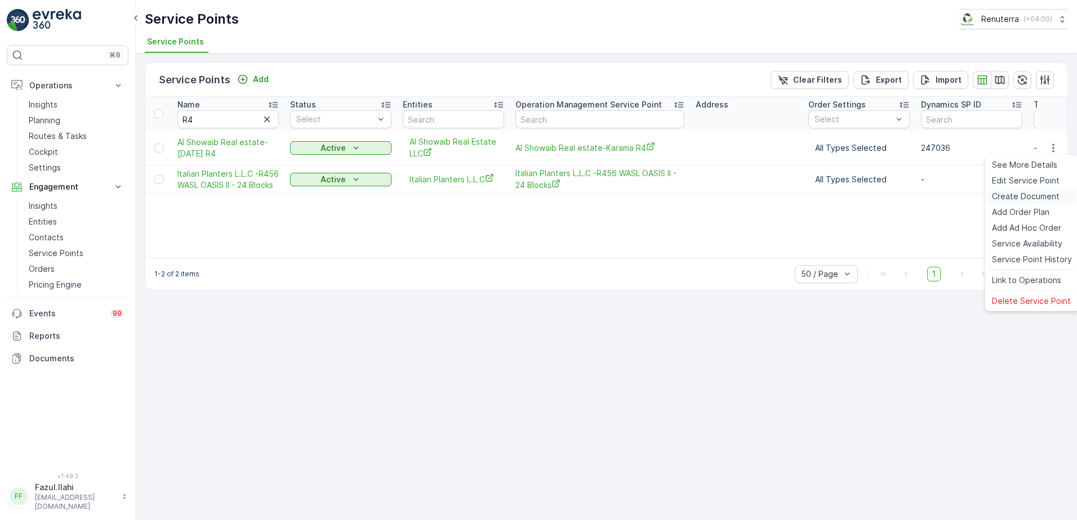
click at [1013, 194] on span "Create Document" at bounding box center [1026, 196] width 68 height 11
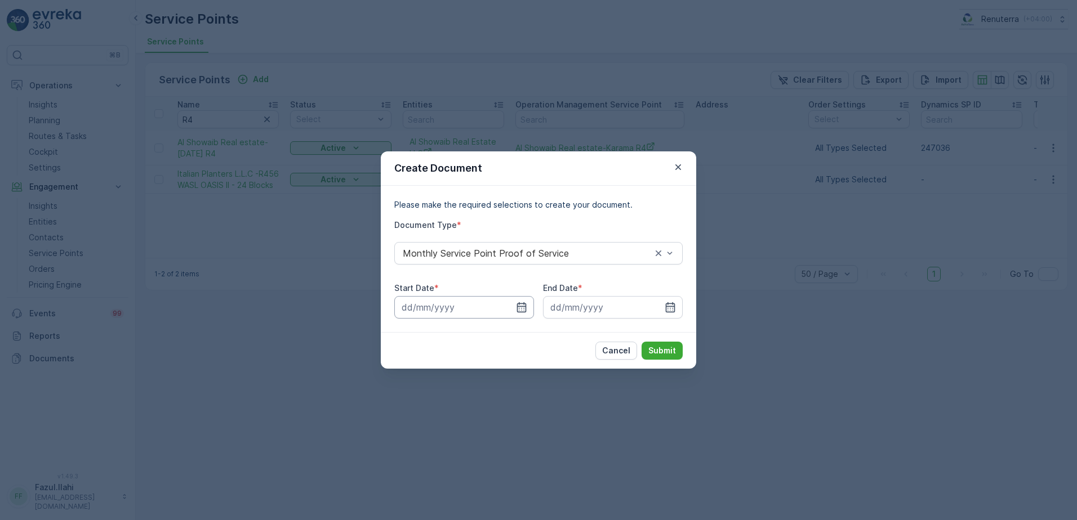
click at [529, 304] on input at bounding box center [464, 307] width 140 height 23
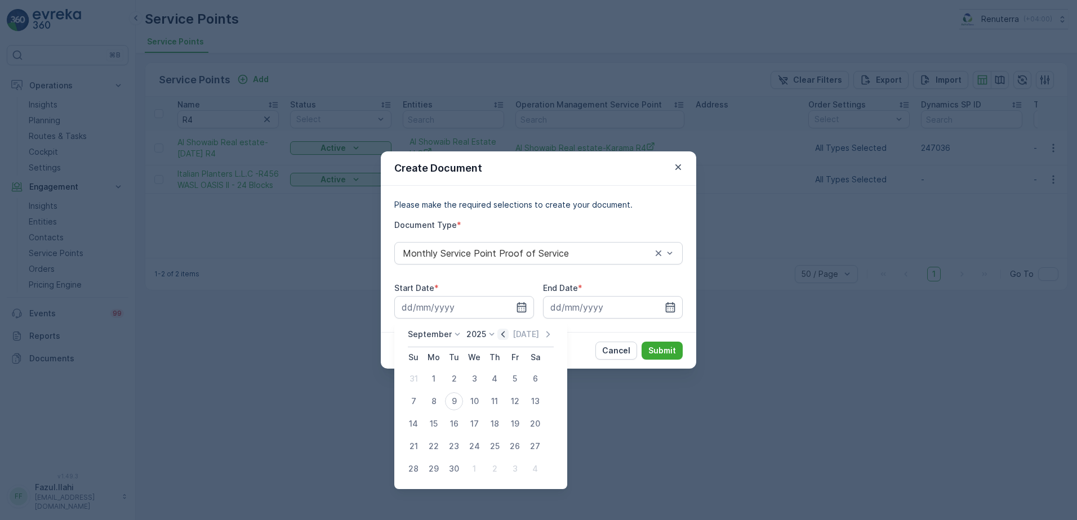
click at [501, 338] on icon "button" at bounding box center [502, 334] width 11 height 11
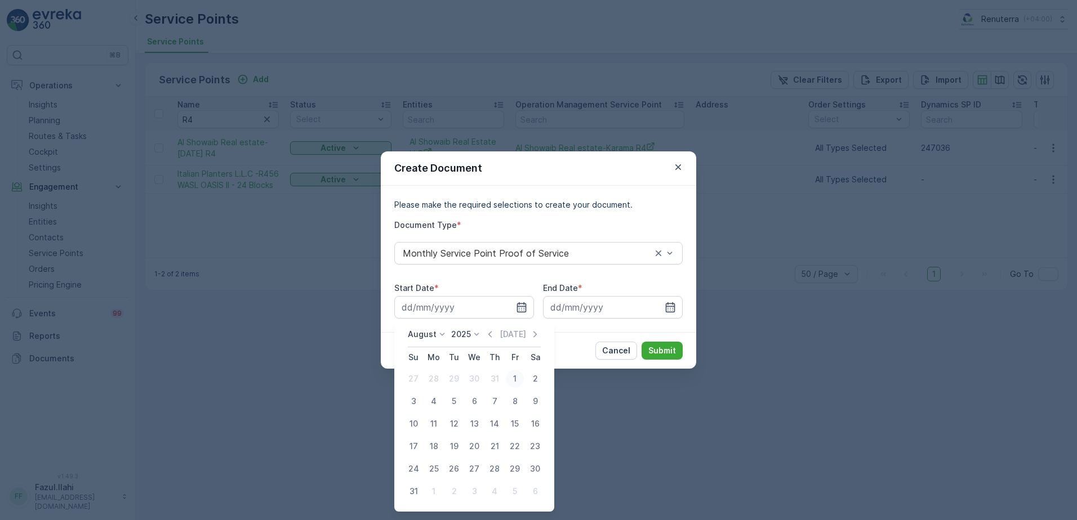
click at [514, 381] on div "1" at bounding box center [515, 379] width 18 height 18
type input "01.08.2025"
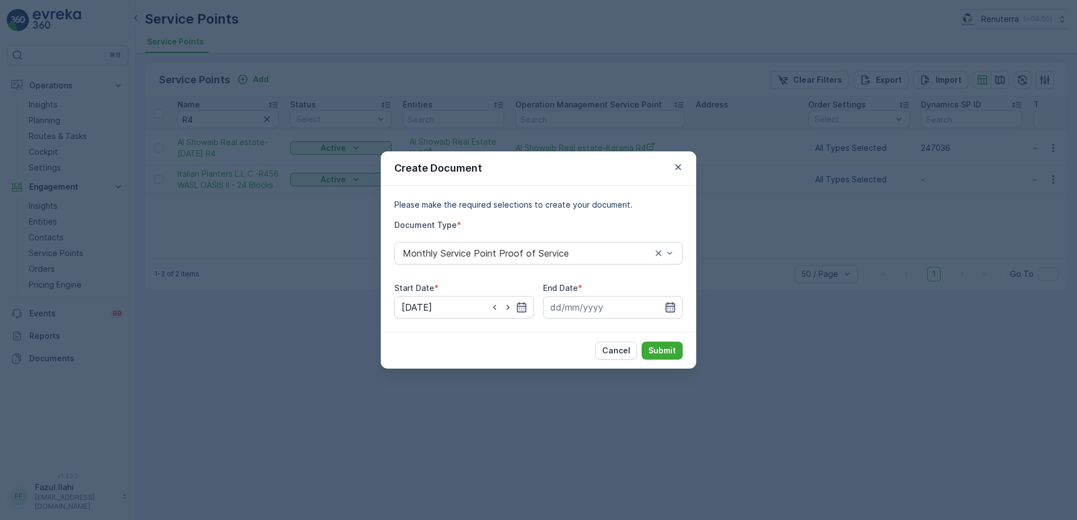
click at [675, 309] on icon "button" at bounding box center [671, 307] width 10 height 10
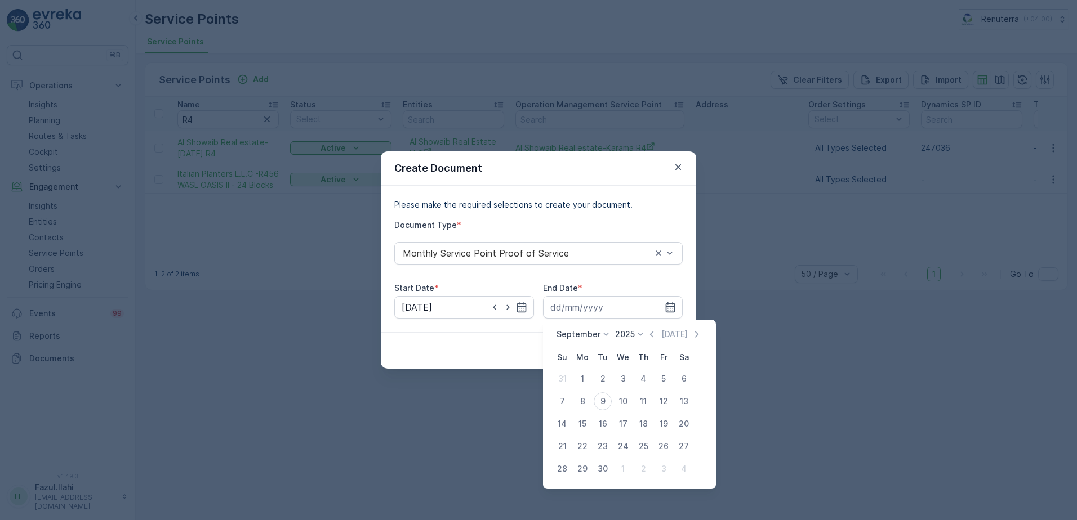
drag, startPoint x: 648, startPoint y: 338, endPoint x: 644, endPoint y: 361, distance: 22.9
click at [648, 338] on icon "button" at bounding box center [651, 334] width 11 height 11
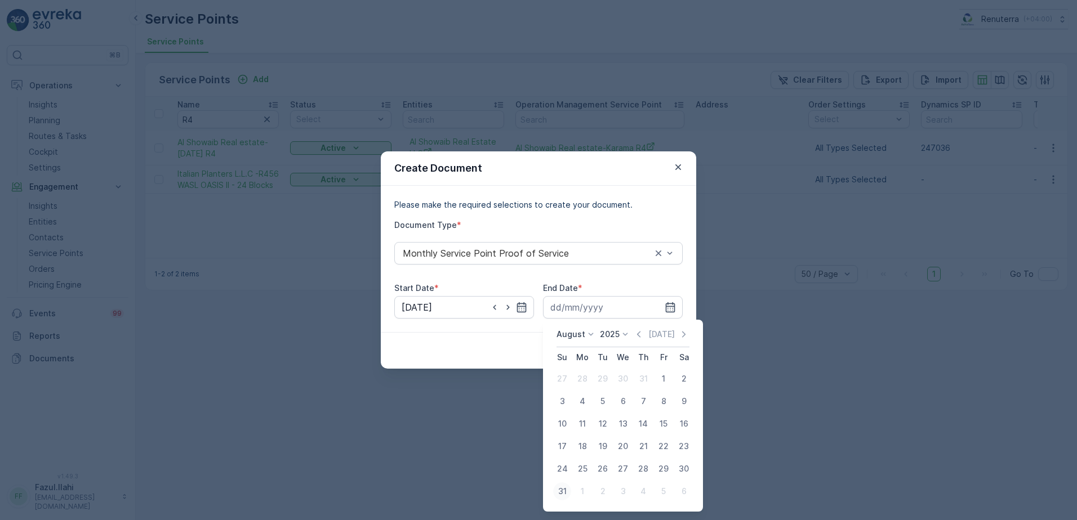
click at [559, 494] on div "31" at bounding box center [562, 492] width 18 height 18
type input "31.08.2025"
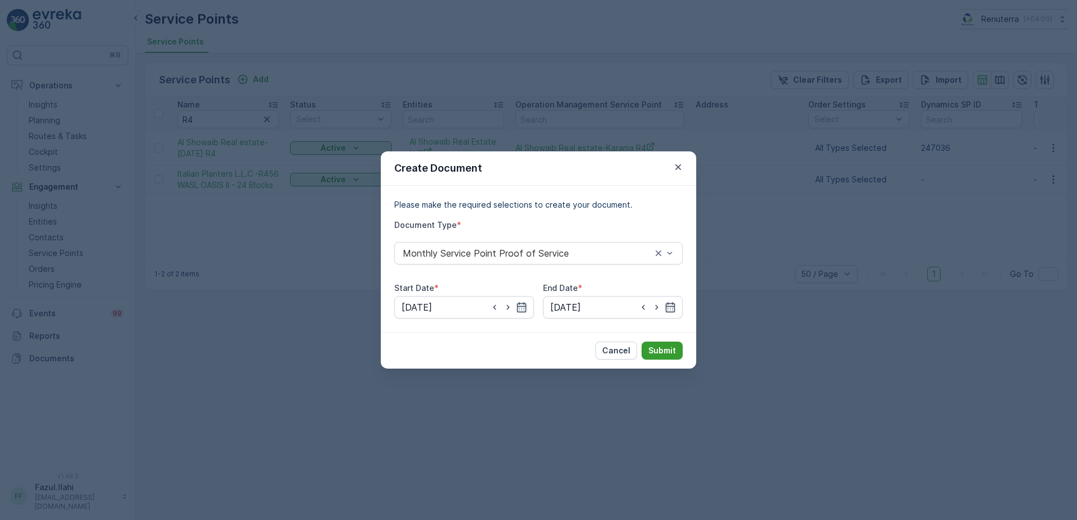
click at [666, 352] on p "Submit" at bounding box center [662, 350] width 28 height 11
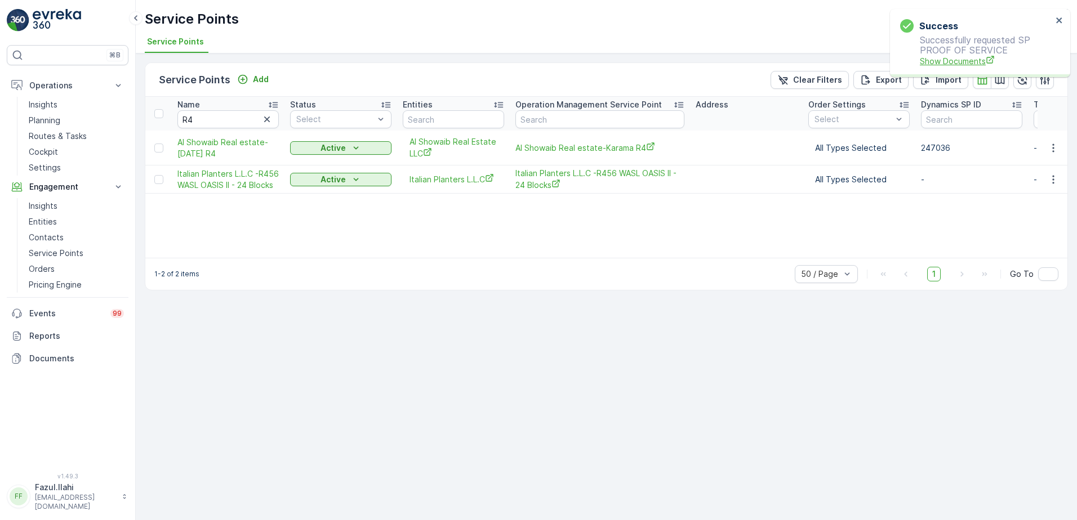
click at [950, 65] on span "Show Documents" at bounding box center [985, 61] width 132 height 12
click at [223, 122] on input "R4" at bounding box center [227, 119] width 101 height 18
type input "Y2"
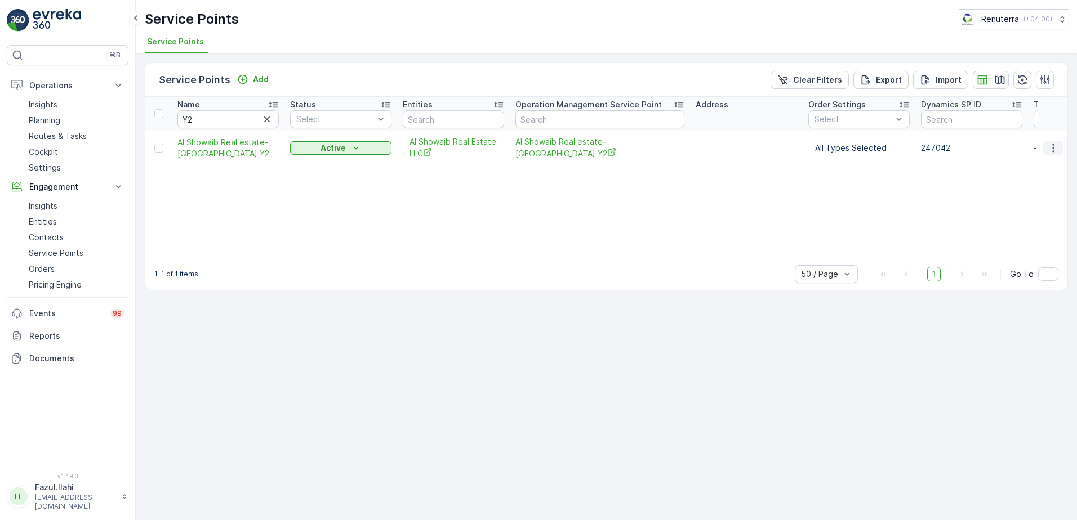
click at [1050, 147] on icon "button" at bounding box center [1052, 147] width 11 height 11
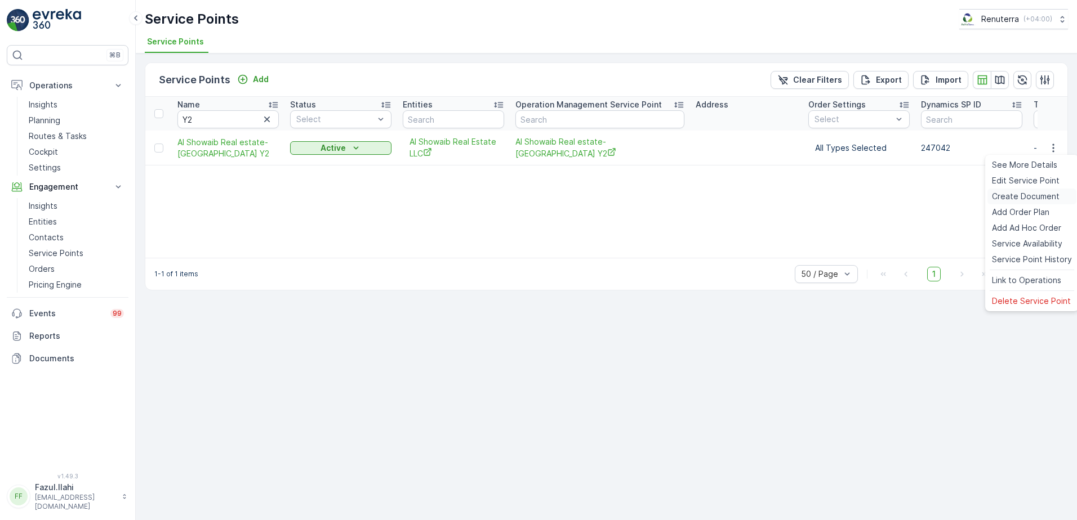
click at [1019, 196] on span "Create Document" at bounding box center [1026, 196] width 68 height 11
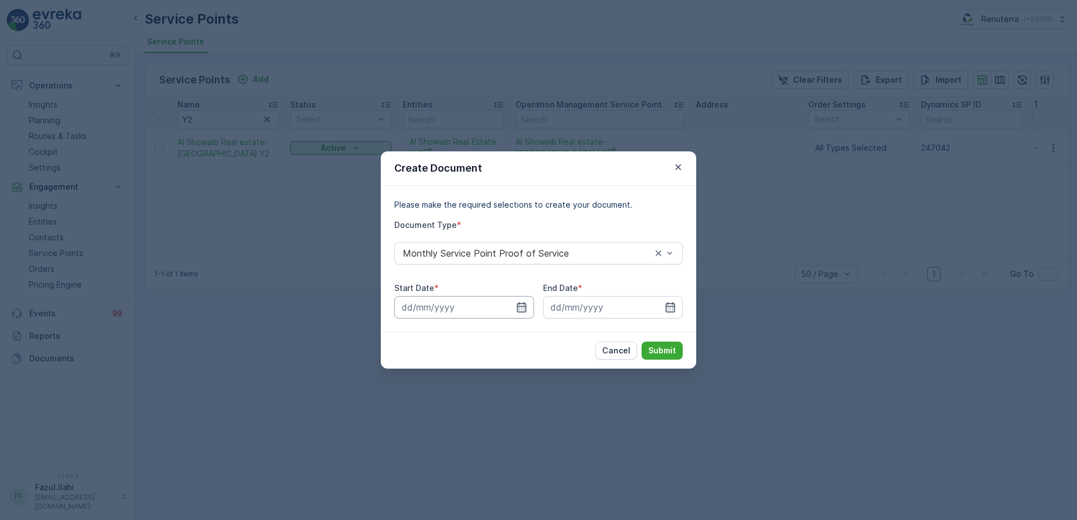
click at [515, 306] on input at bounding box center [464, 307] width 140 height 23
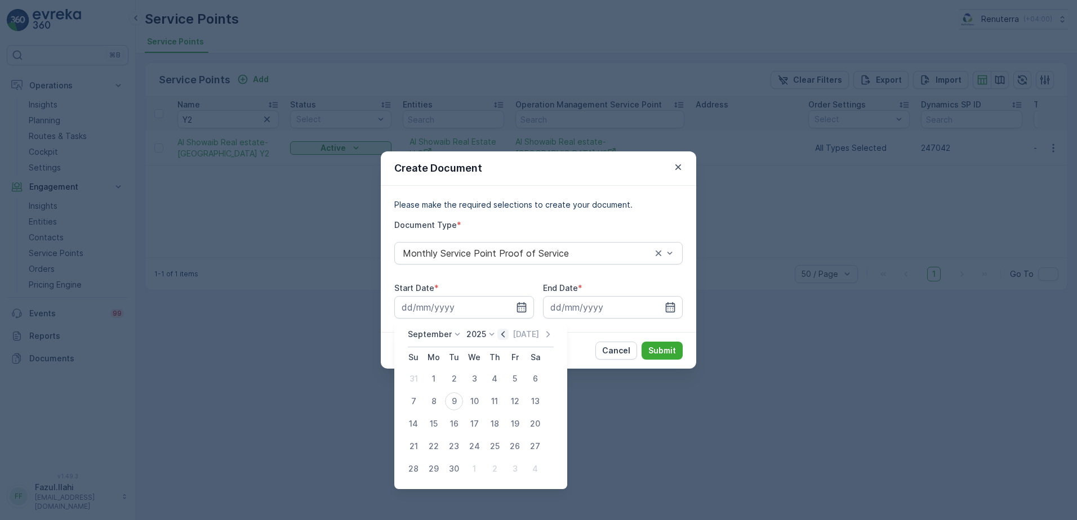
click at [505, 331] on icon "button" at bounding box center [502, 334] width 11 height 11
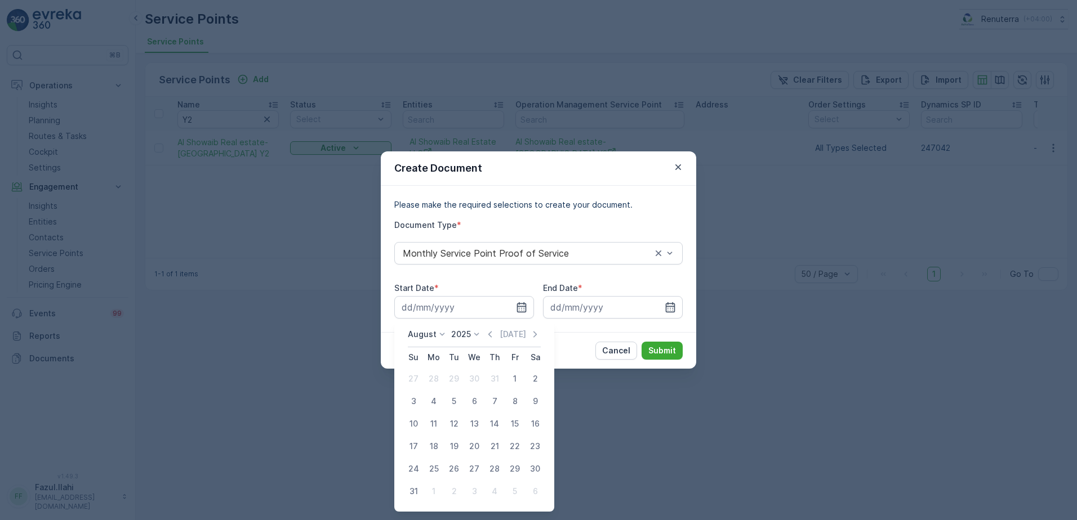
click at [514, 376] on div "1" at bounding box center [515, 379] width 18 height 18
type input "01.08.2025"
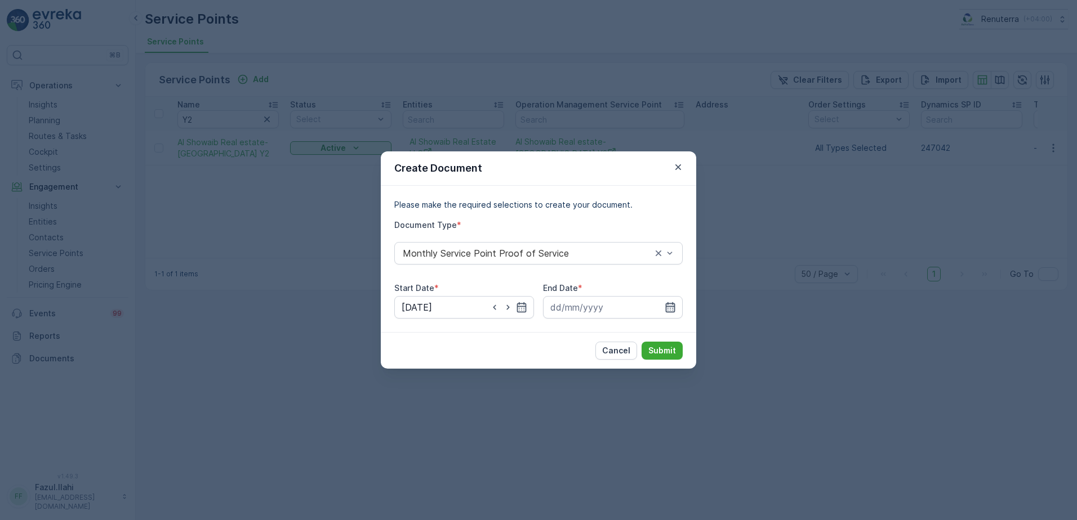
click at [672, 309] on icon "button" at bounding box center [669, 307] width 11 height 11
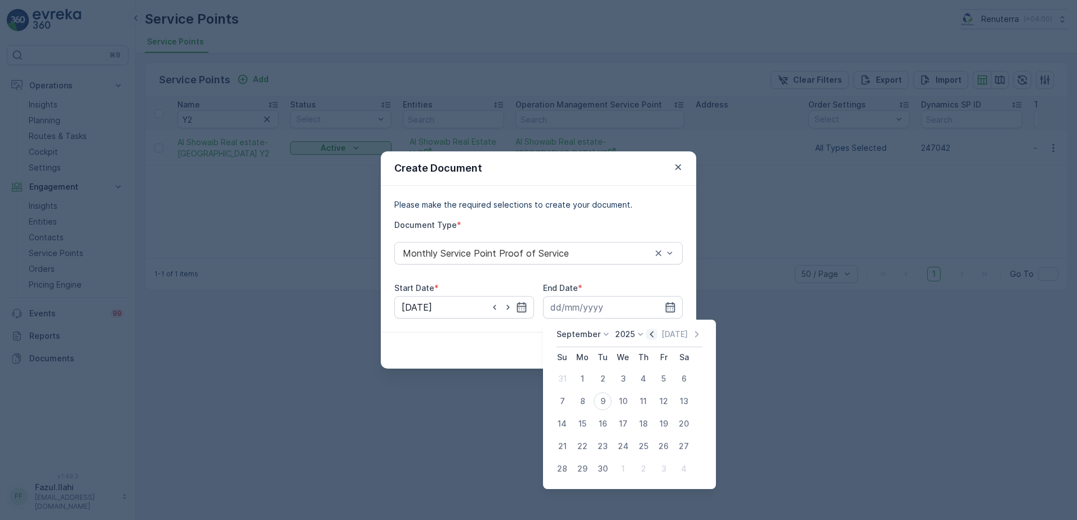
click at [650, 336] on icon "button" at bounding box center [651, 334] width 3 height 6
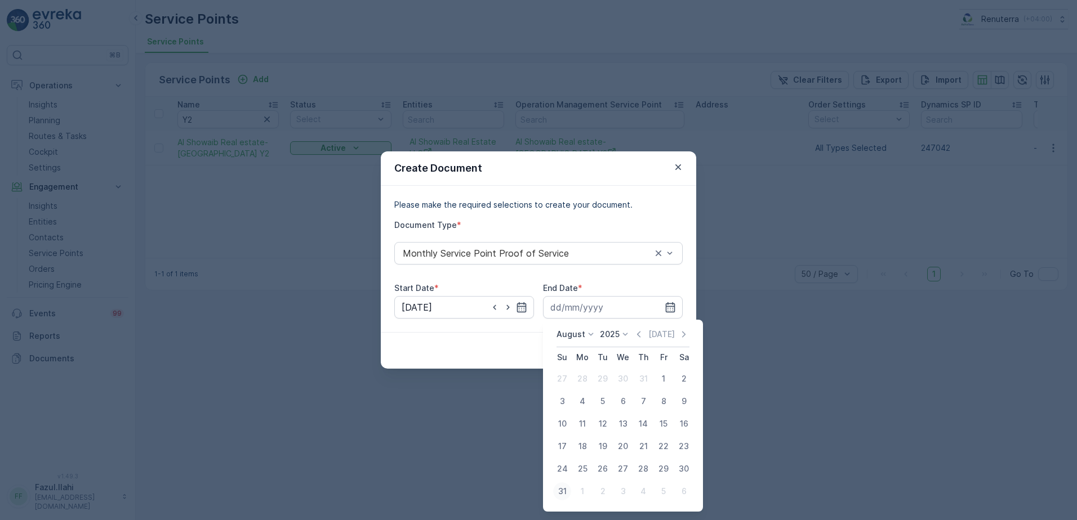
click at [564, 491] on div "31" at bounding box center [562, 492] width 18 height 18
type input "31.08.2025"
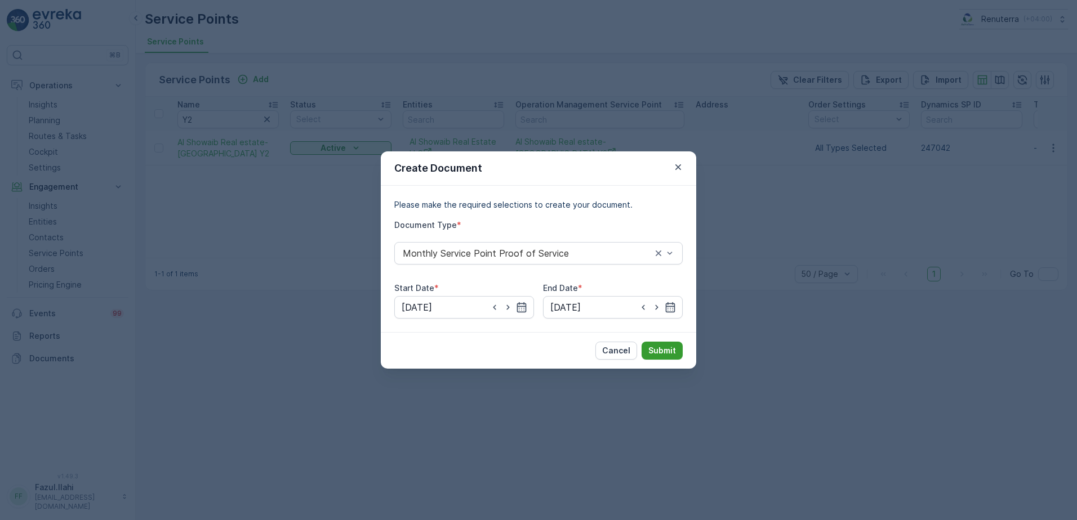
click at [672, 351] on p "Submit" at bounding box center [662, 350] width 28 height 11
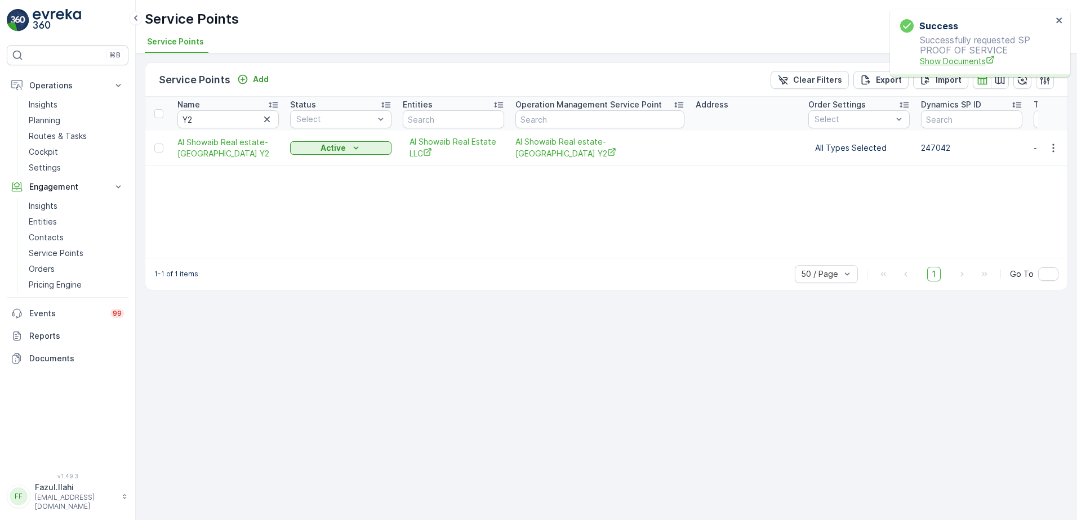
click at [944, 61] on span "Show Documents" at bounding box center [985, 61] width 132 height 12
click at [241, 121] on input "Y2" at bounding box center [227, 119] width 101 height 18
type input "R9"
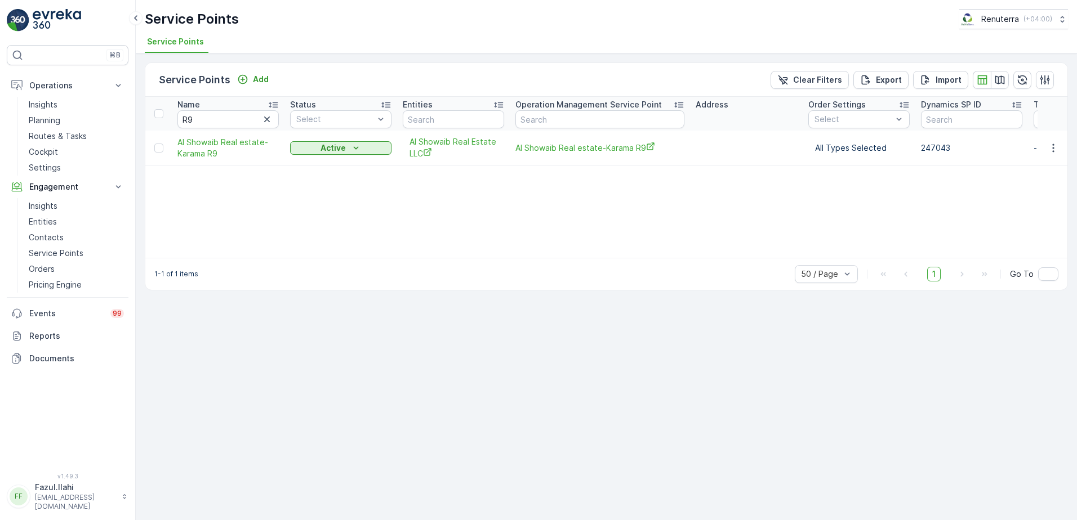
drag, startPoint x: 1053, startPoint y: 149, endPoint x: 1065, endPoint y: 155, distance: 13.3
click at [1054, 138] on td at bounding box center [1052, 148] width 30 height 35
click at [1046, 150] on button "button" at bounding box center [1053, 148] width 20 height 14
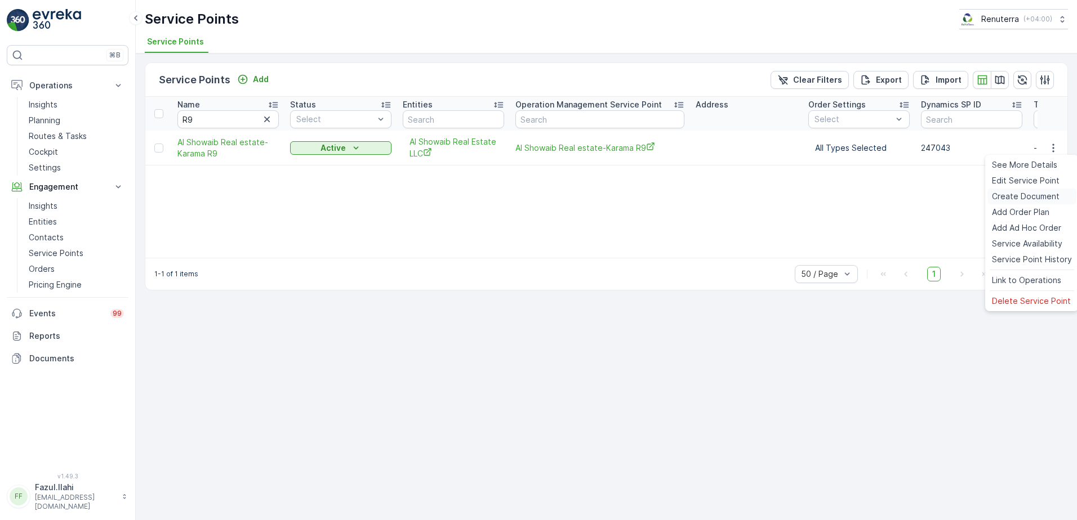
click at [1025, 199] on span "Create Document" at bounding box center [1026, 196] width 68 height 11
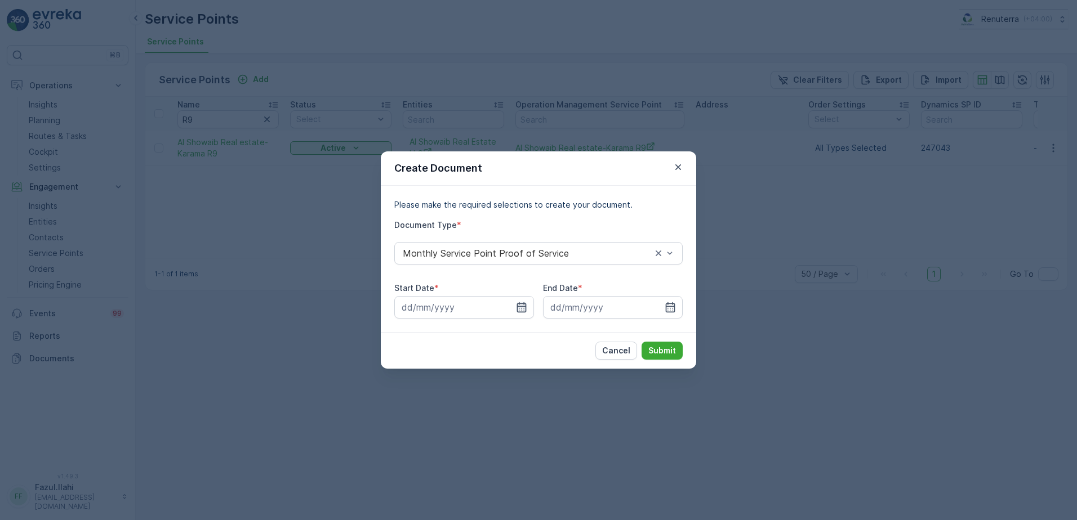
click at [517, 304] on icon "button" at bounding box center [522, 307] width 10 height 10
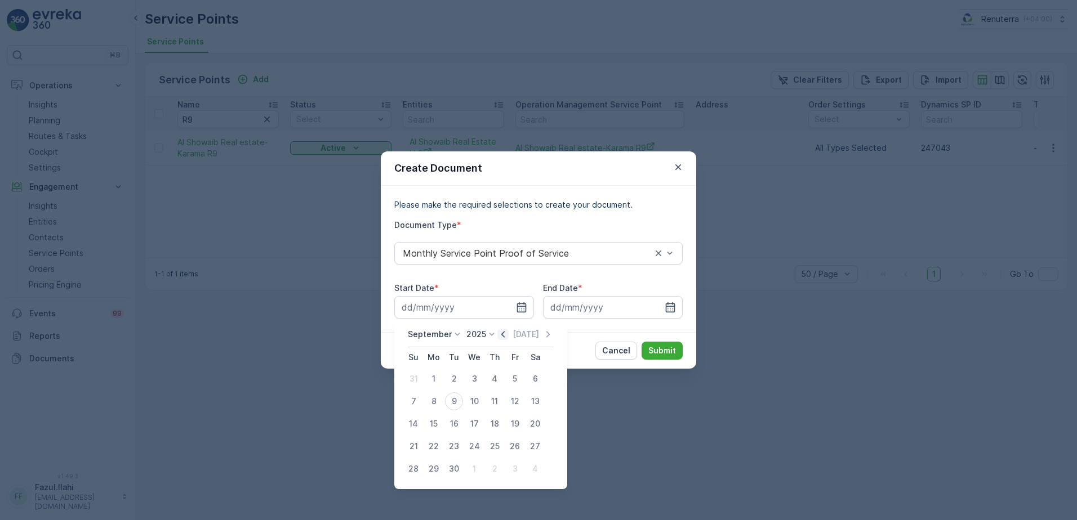
click at [501, 331] on icon "button" at bounding box center [502, 334] width 11 height 11
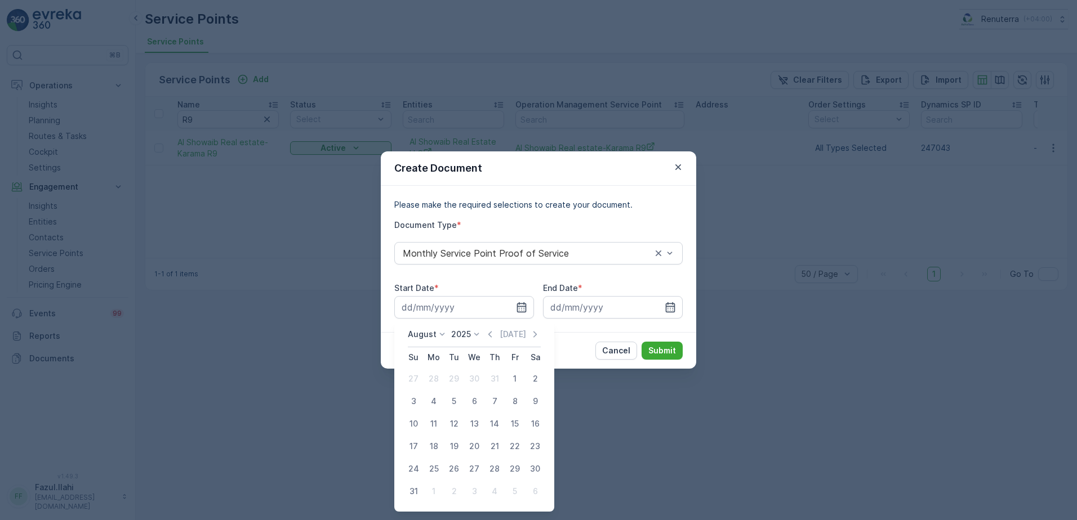
drag, startPoint x: 517, startPoint y: 380, endPoint x: 526, endPoint y: 358, distance: 24.3
click at [515, 374] on div "1" at bounding box center [515, 379] width 18 height 18
type input "01.08.2025"
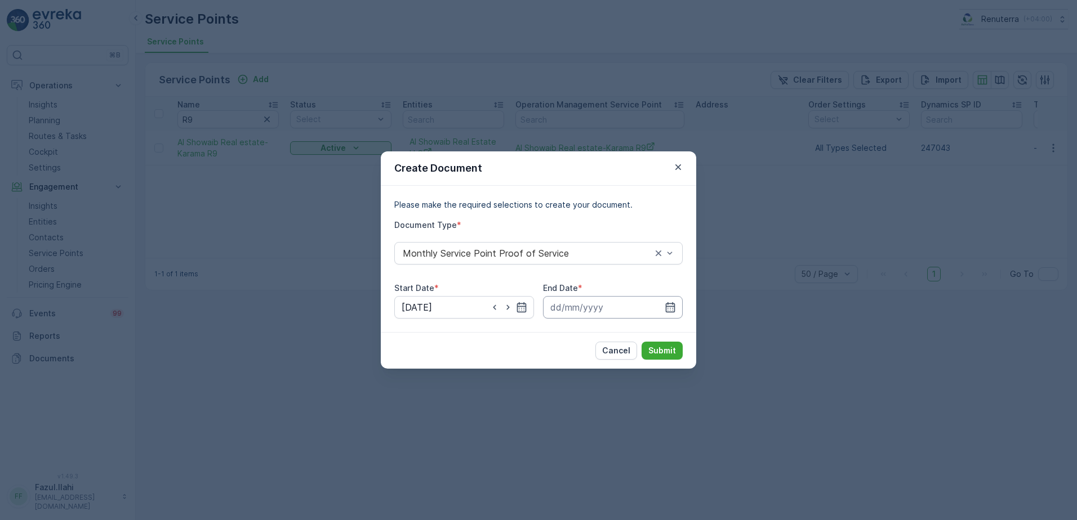
click at [671, 301] on input at bounding box center [613, 307] width 140 height 23
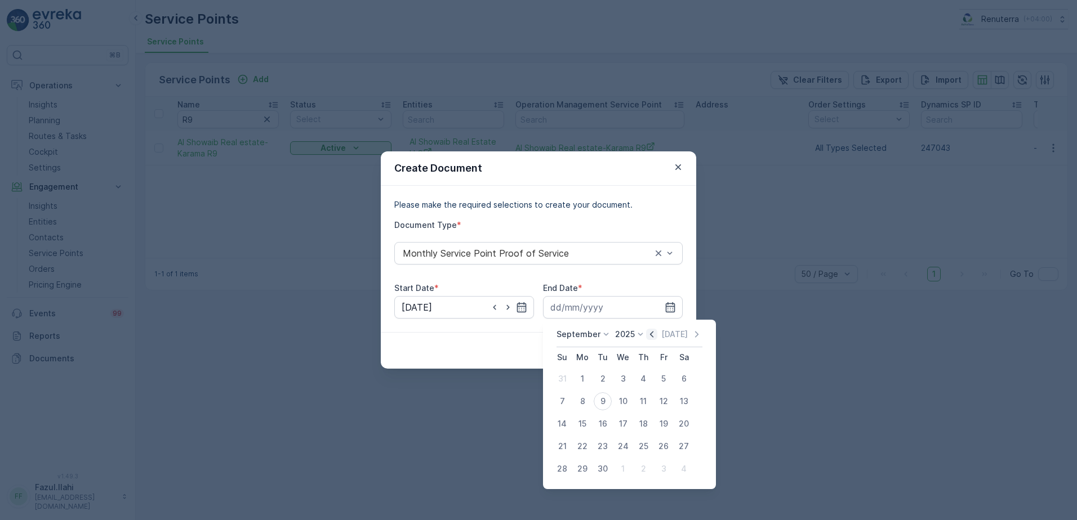
click at [646, 338] on icon "button" at bounding box center [651, 334] width 11 height 11
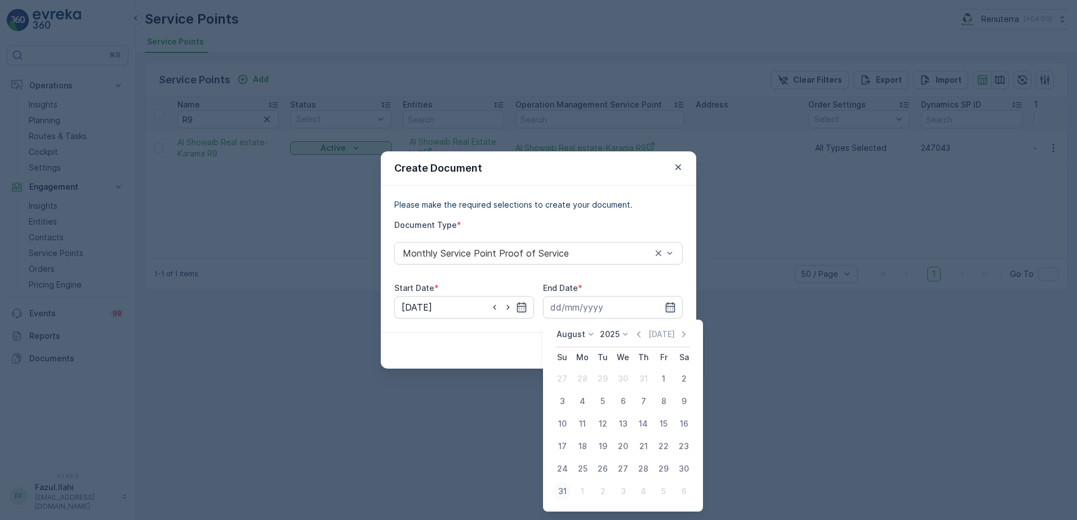
click at [568, 494] on div "31" at bounding box center [562, 492] width 18 height 18
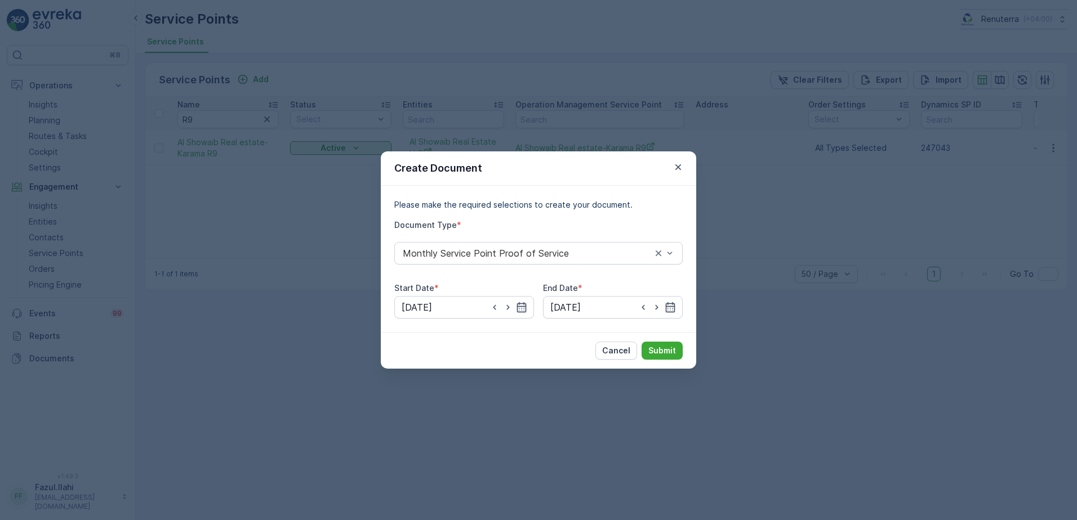
type input "31.08.2025"
click at [659, 351] on p "Submit" at bounding box center [662, 350] width 28 height 11
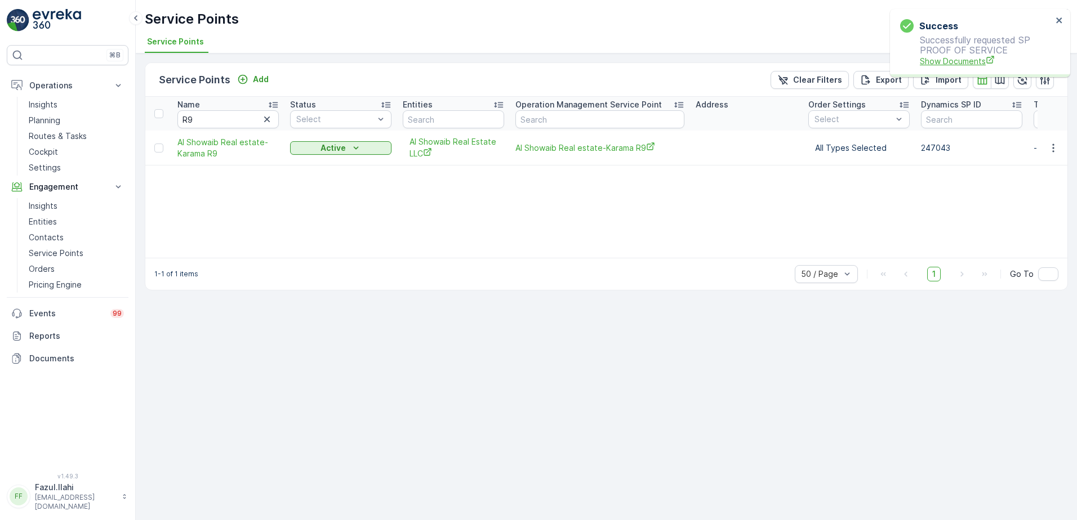
click at [949, 62] on span "Show Documents" at bounding box center [985, 61] width 132 height 12
click at [211, 117] on input "R9" at bounding box center [227, 119] width 101 height 18
type input "Y3"
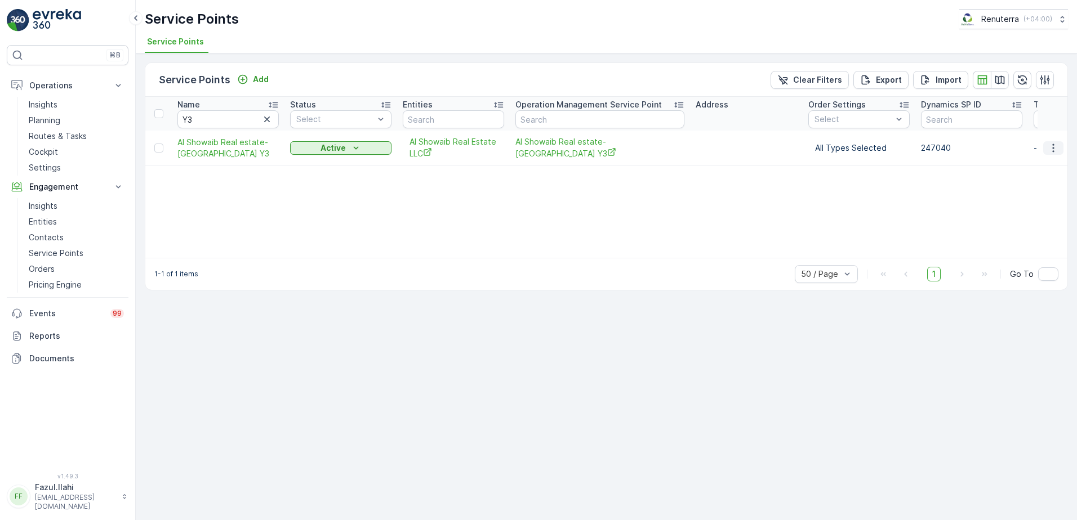
click at [1050, 151] on icon "button" at bounding box center [1052, 147] width 11 height 11
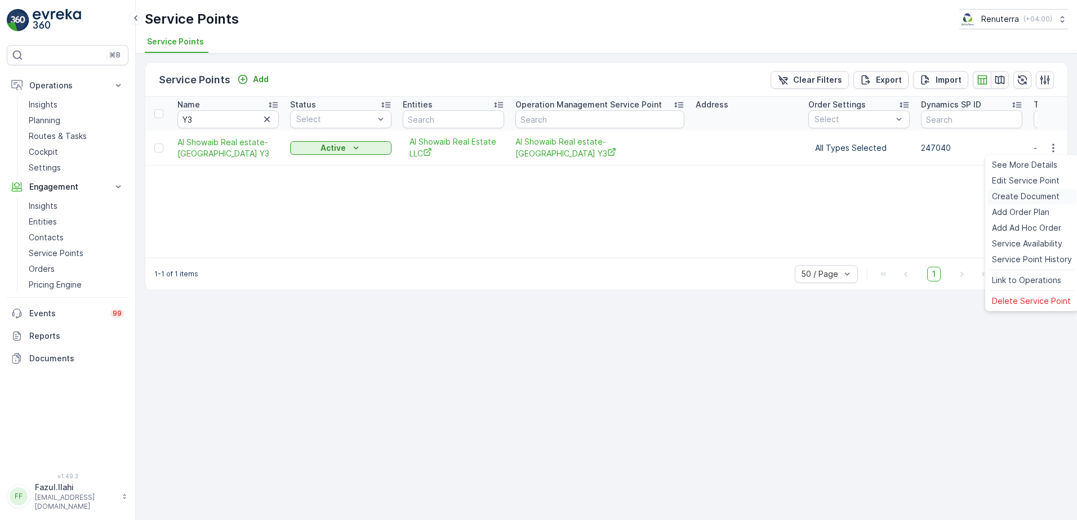
click at [1024, 198] on span "Create Document" at bounding box center [1026, 196] width 68 height 11
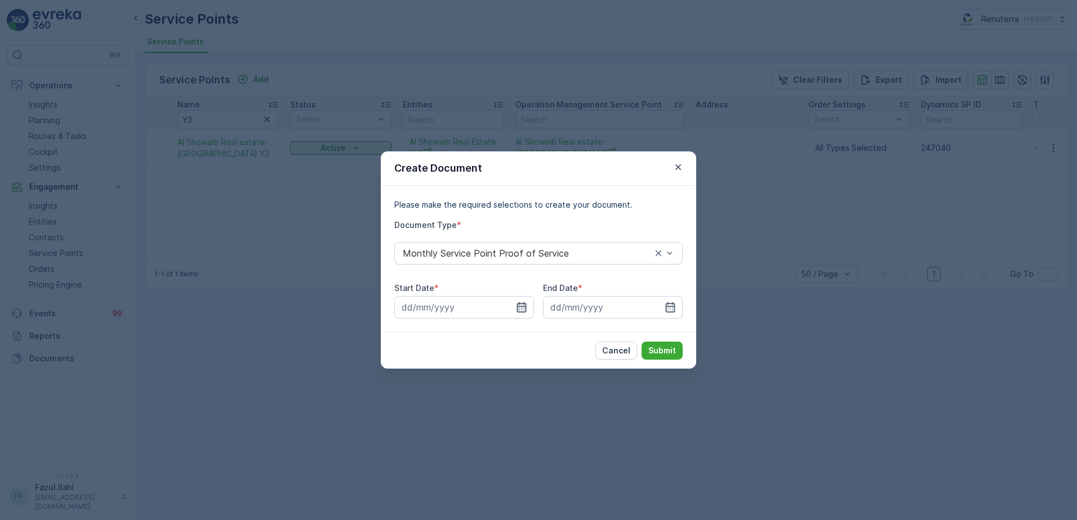
click at [521, 302] on icon "button" at bounding box center [521, 307] width 11 height 11
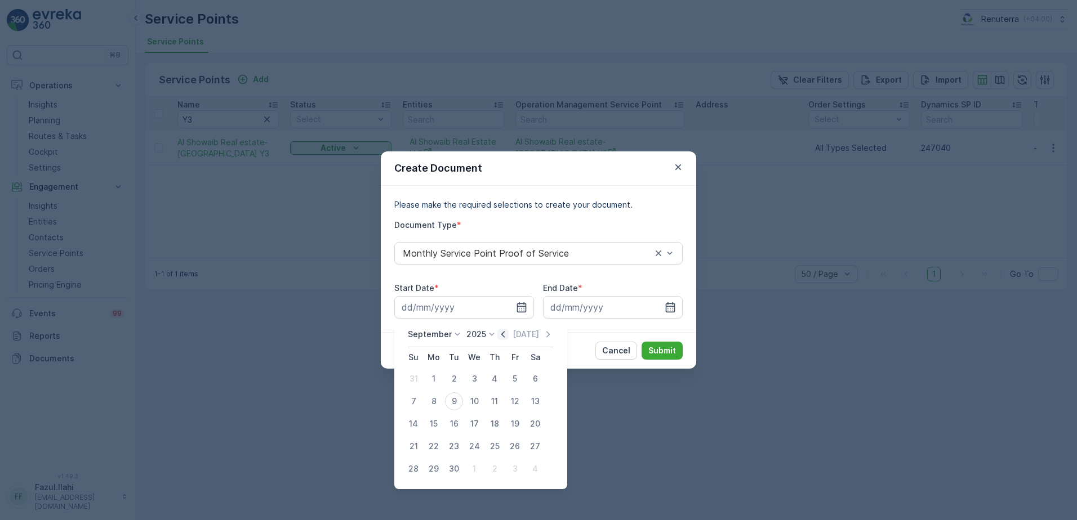
click at [503, 333] on icon "button" at bounding box center [502, 334] width 11 height 11
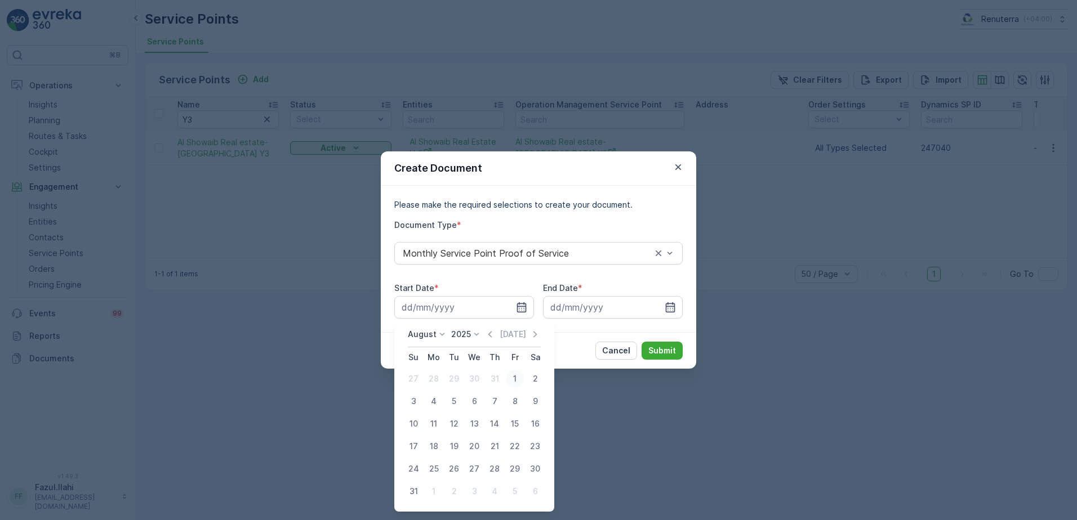
click at [515, 377] on div "1" at bounding box center [515, 379] width 18 height 18
type input "01.08.2025"
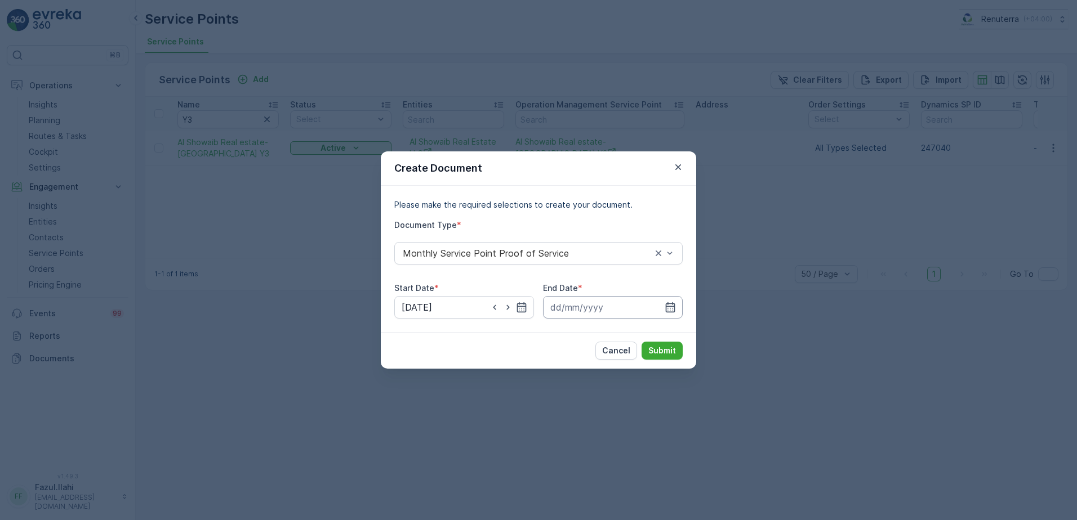
drag, startPoint x: 676, startPoint y: 300, endPoint x: 676, endPoint y: 309, distance: 9.0
click at [677, 300] on input at bounding box center [613, 307] width 140 height 23
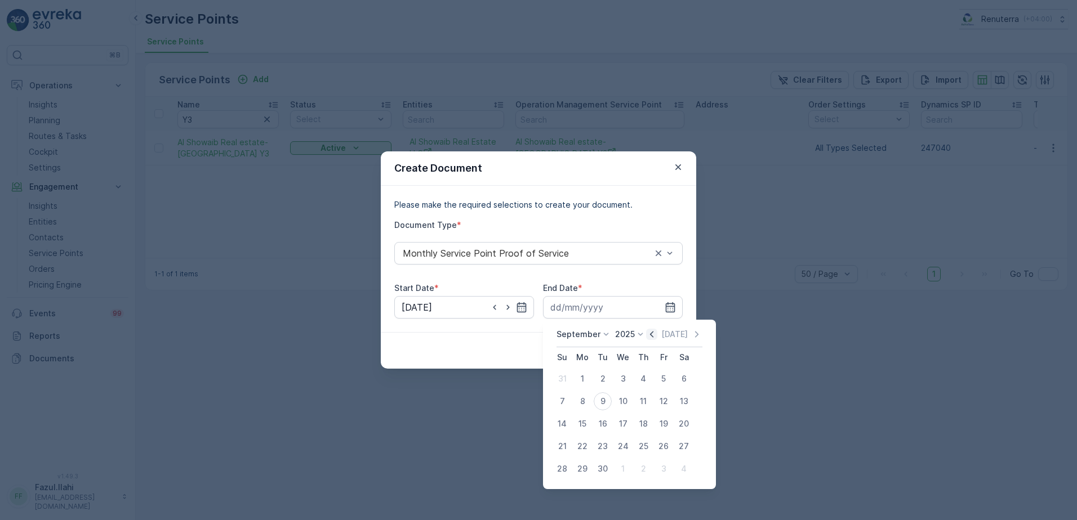
click at [647, 333] on icon "button" at bounding box center [651, 334] width 11 height 11
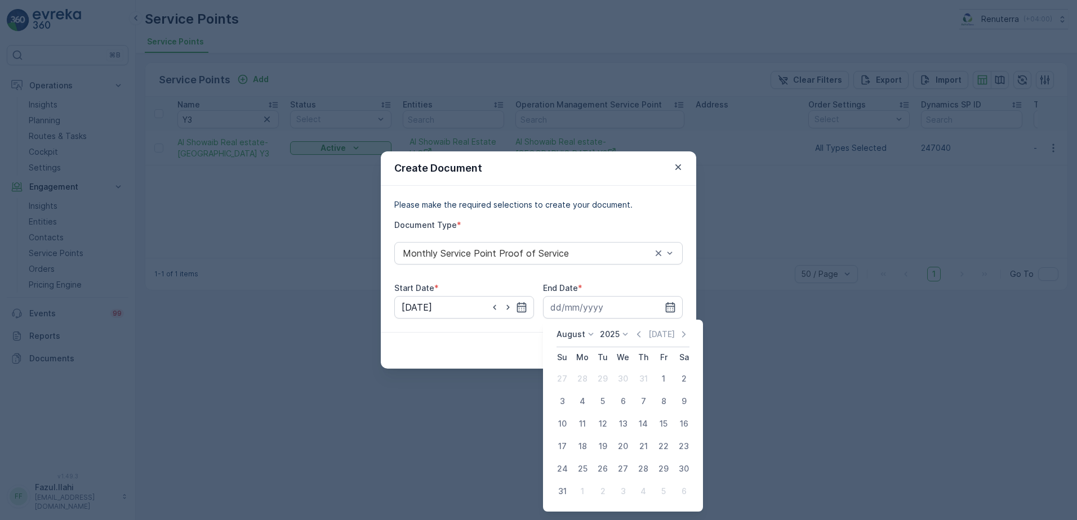
click at [563, 489] on div "31" at bounding box center [562, 492] width 18 height 18
type input "31.08.2025"
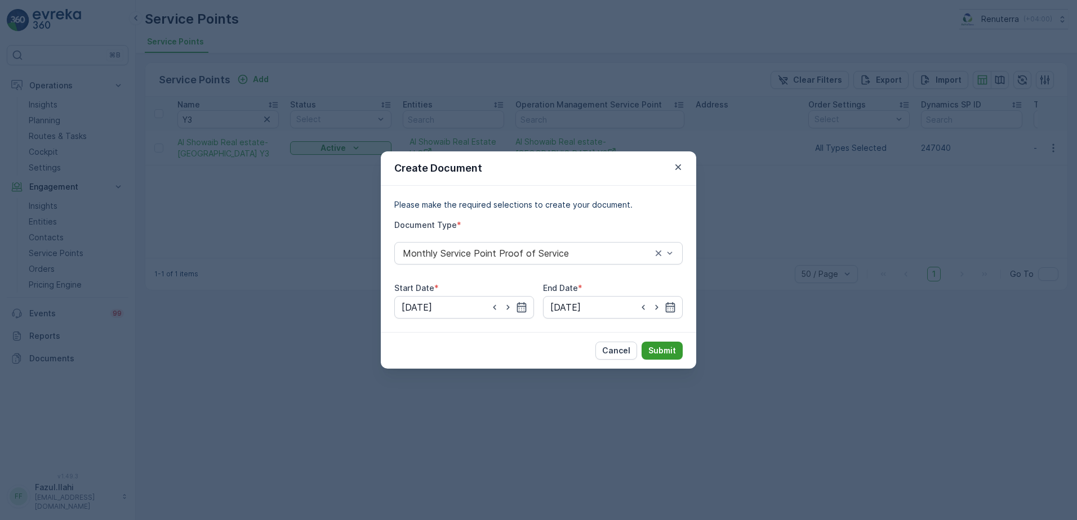
click at [666, 349] on p "Submit" at bounding box center [662, 350] width 28 height 11
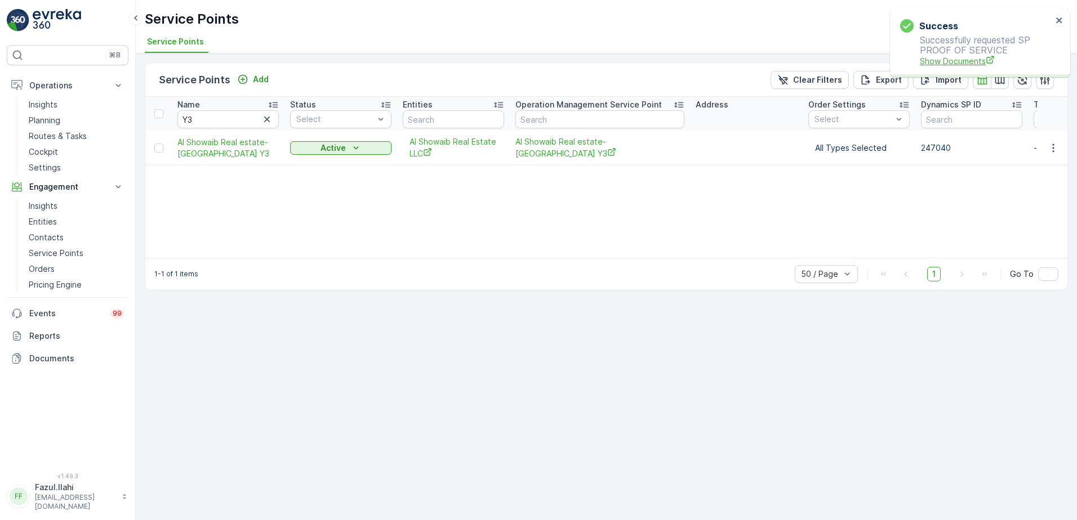
click at [953, 55] on span "Show Documents" at bounding box center [985, 61] width 132 height 12
click at [212, 117] on input "Y3" at bounding box center [227, 119] width 101 height 18
type input "Y8"
click at [1056, 149] on icon "button" at bounding box center [1052, 147] width 11 height 11
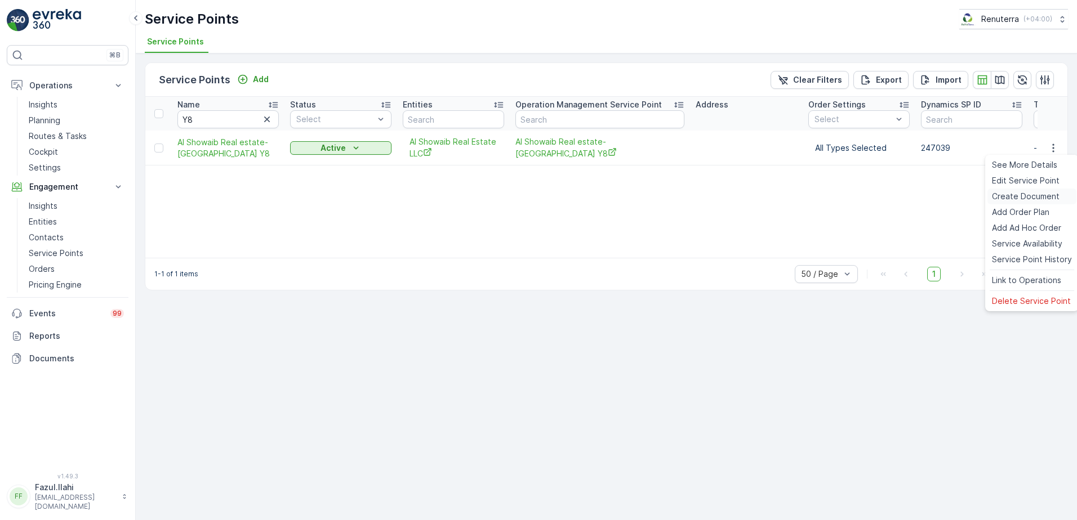
click at [1009, 199] on span "Create Document" at bounding box center [1026, 196] width 68 height 11
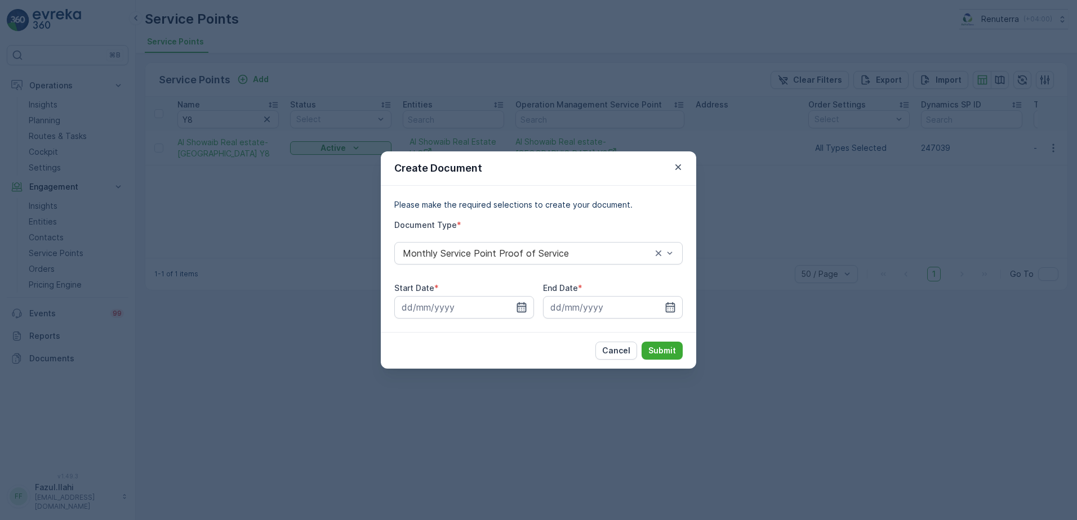
click at [523, 309] on icon "button" at bounding box center [521, 307] width 11 height 11
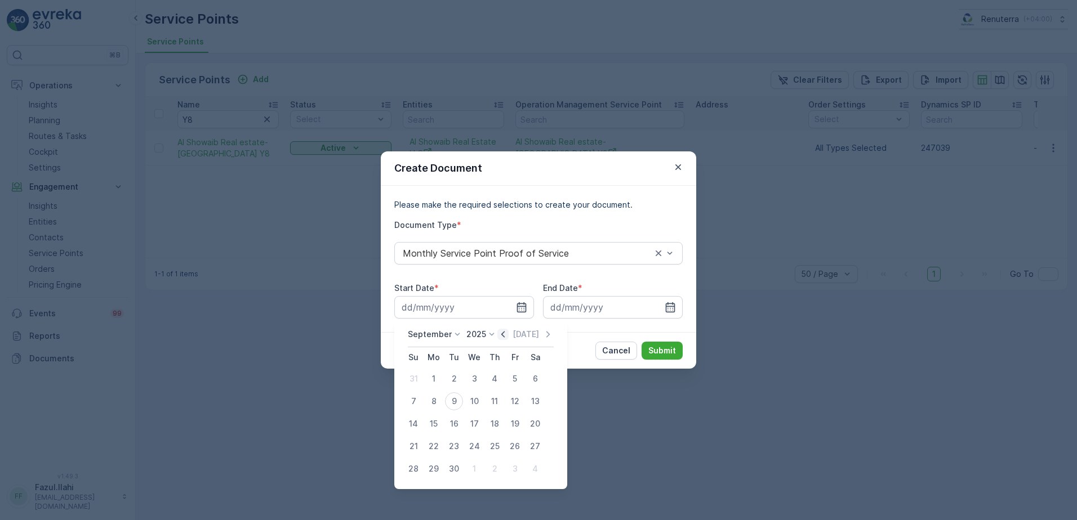
click at [501, 337] on icon "button" at bounding box center [502, 334] width 3 height 6
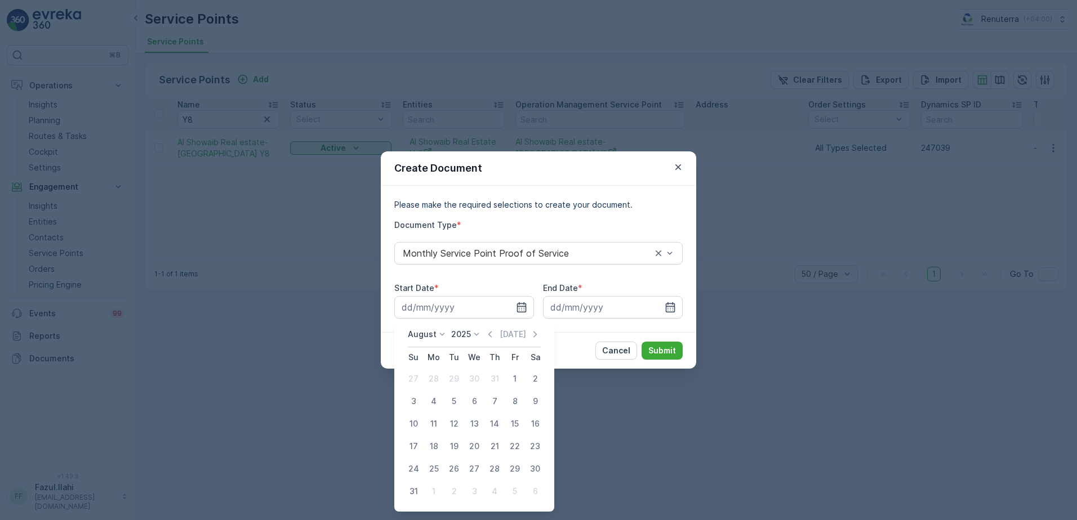
click at [512, 380] on div "1" at bounding box center [515, 379] width 18 height 18
type input "01.08.2025"
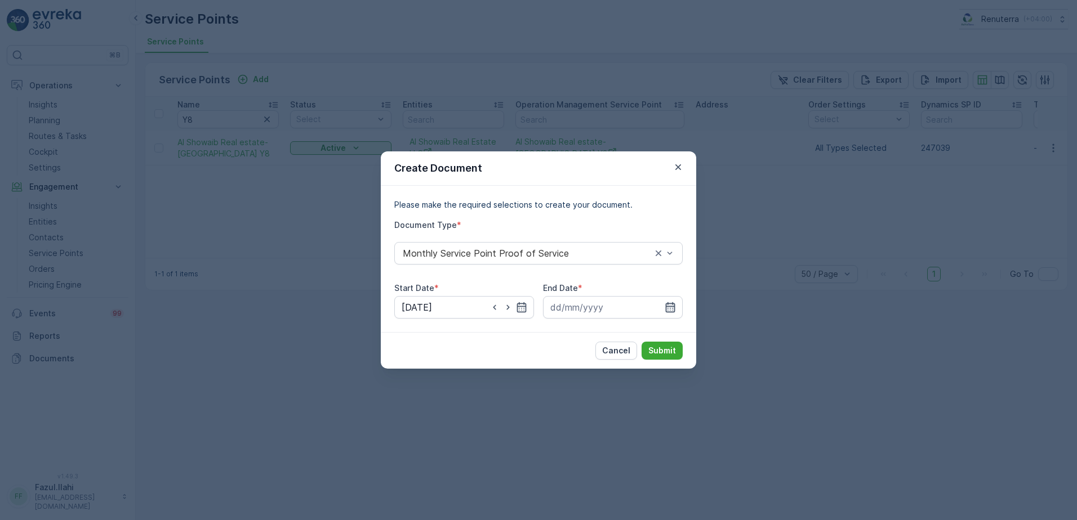
click at [667, 307] on icon "button" at bounding box center [669, 307] width 11 height 11
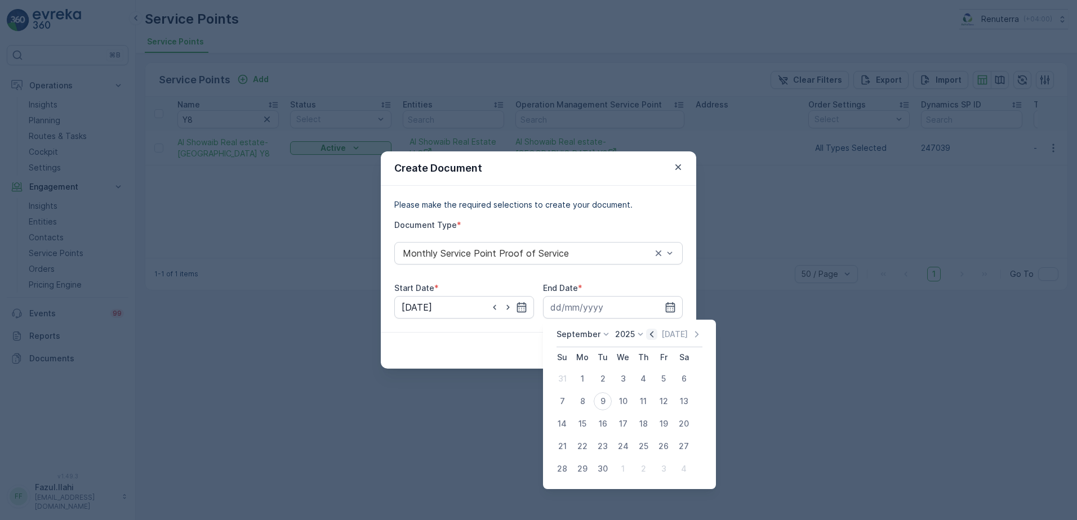
click at [648, 336] on icon "button" at bounding box center [651, 334] width 11 height 11
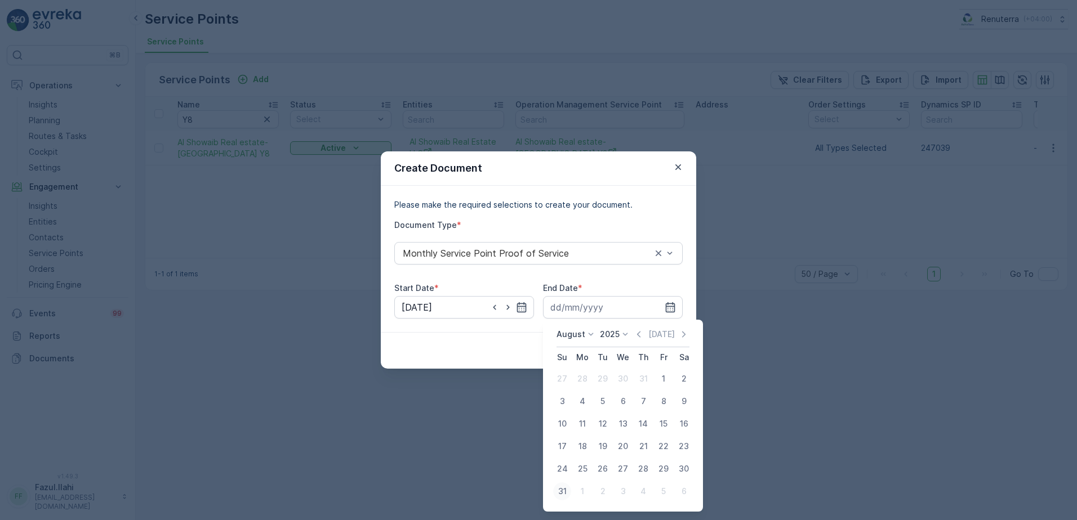
click at [560, 498] on div "31" at bounding box center [562, 492] width 18 height 18
type input "31.08.2025"
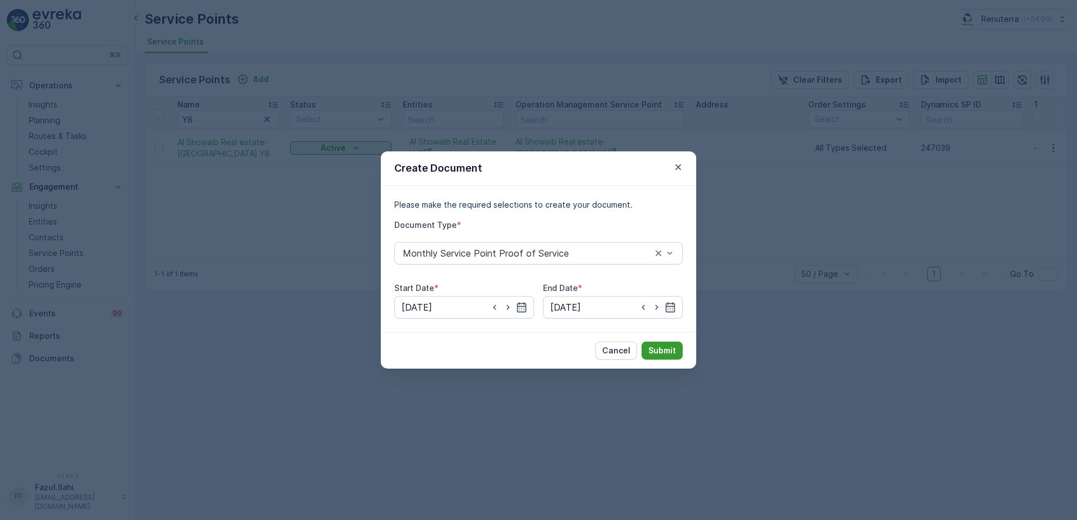
click at [673, 348] on p "Submit" at bounding box center [662, 350] width 28 height 11
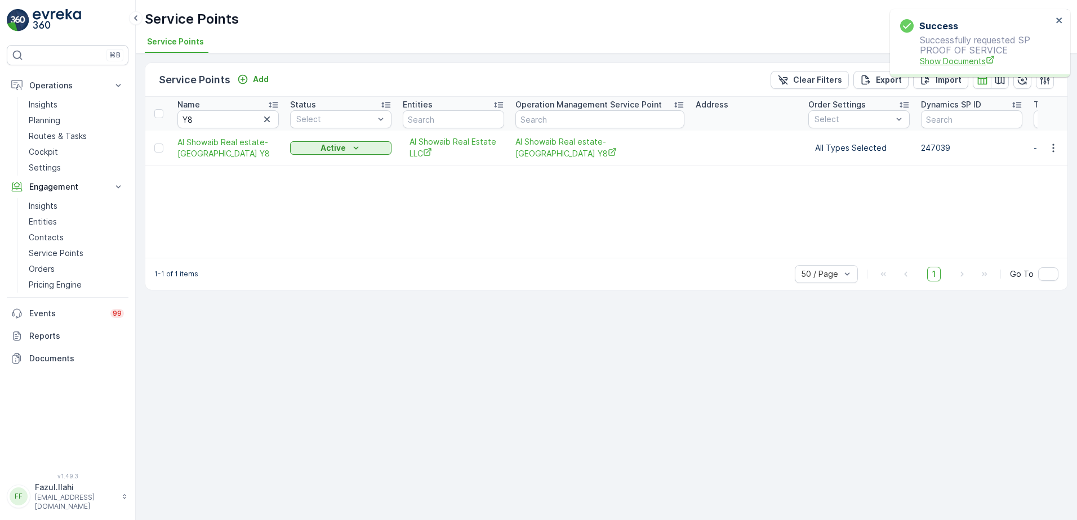
click at [948, 62] on span "Show Documents" at bounding box center [985, 61] width 132 height 12
click at [222, 115] on input "Y8" at bounding box center [227, 119] width 101 height 18
type input "smile"
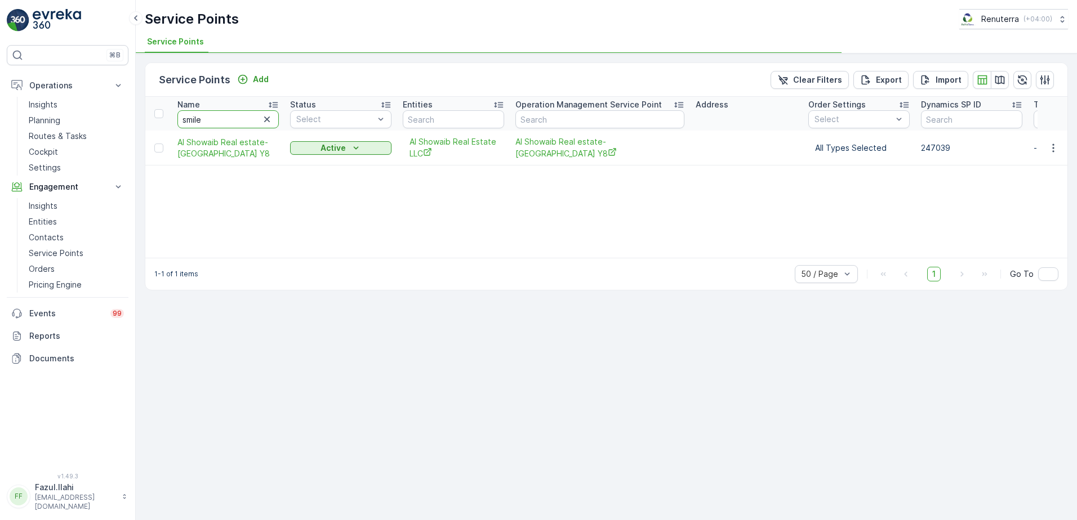
click at [222, 115] on input "smile" at bounding box center [227, 119] width 101 height 18
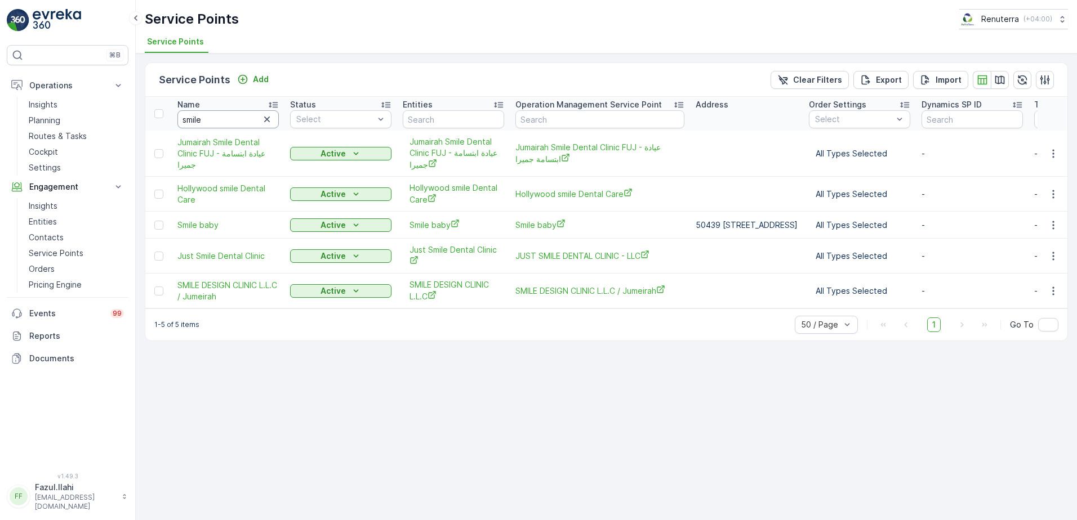
click at [222, 115] on input "smile" at bounding box center [227, 119] width 101 height 18
type input "smile de"
click at [222, 115] on input "smile de" at bounding box center [227, 119] width 101 height 18
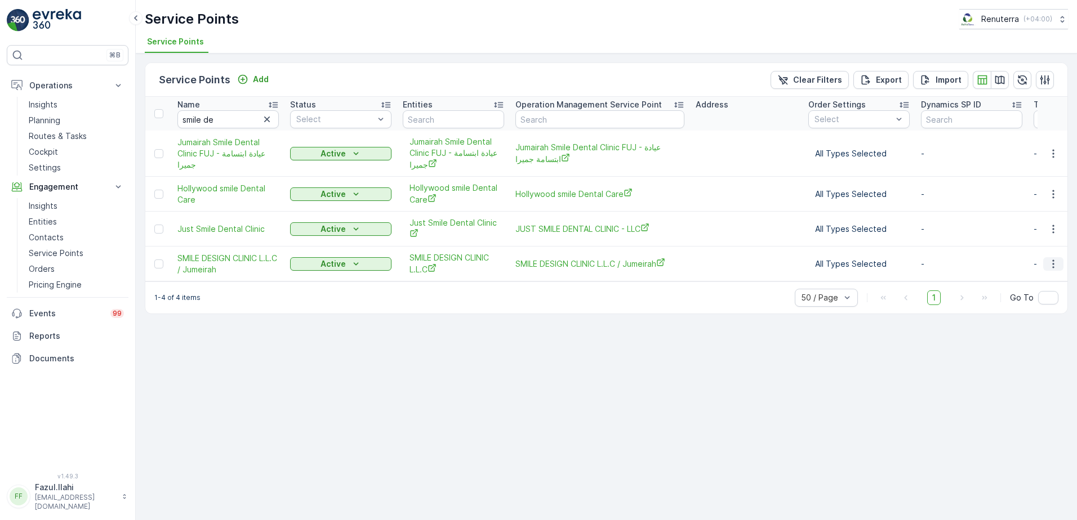
click at [1047, 262] on icon "button" at bounding box center [1052, 263] width 11 height 11
click at [999, 317] on span "Create Document" at bounding box center [1026, 312] width 68 height 11
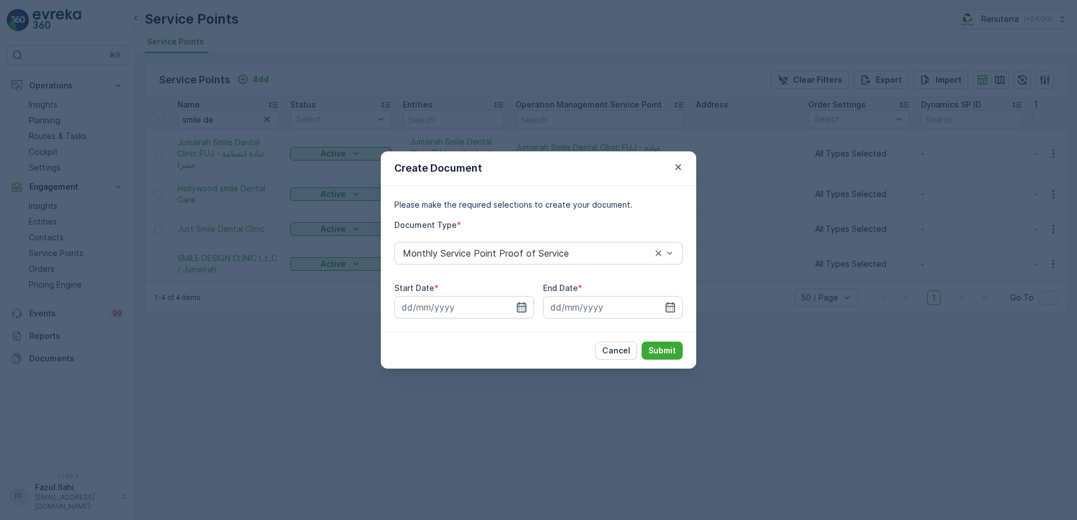
click at [517, 308] on icon "button" at bounding box center [522, 307] width 10 height 10
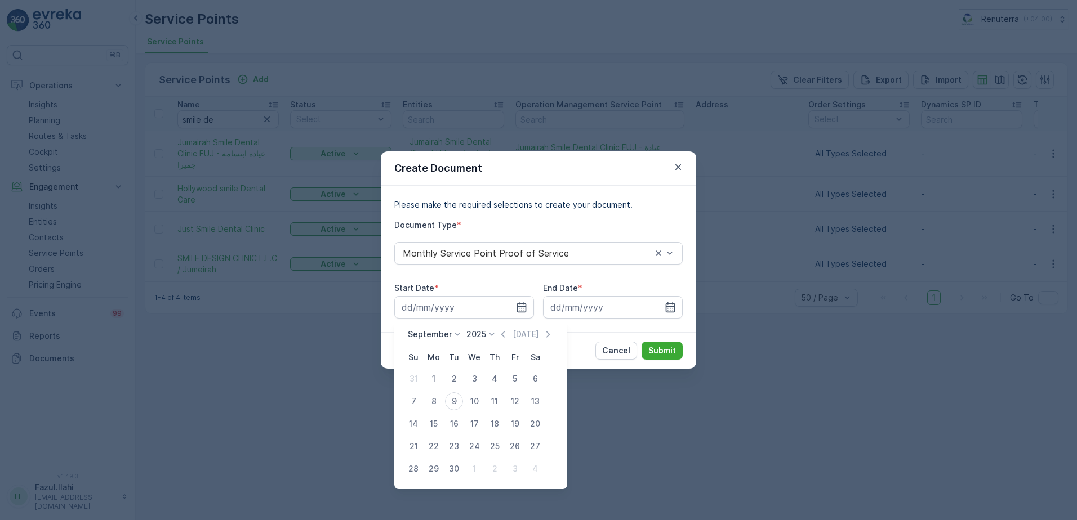
click at [501, 336] on icon "button" at bounding box center [502, 334] width 11 height 11
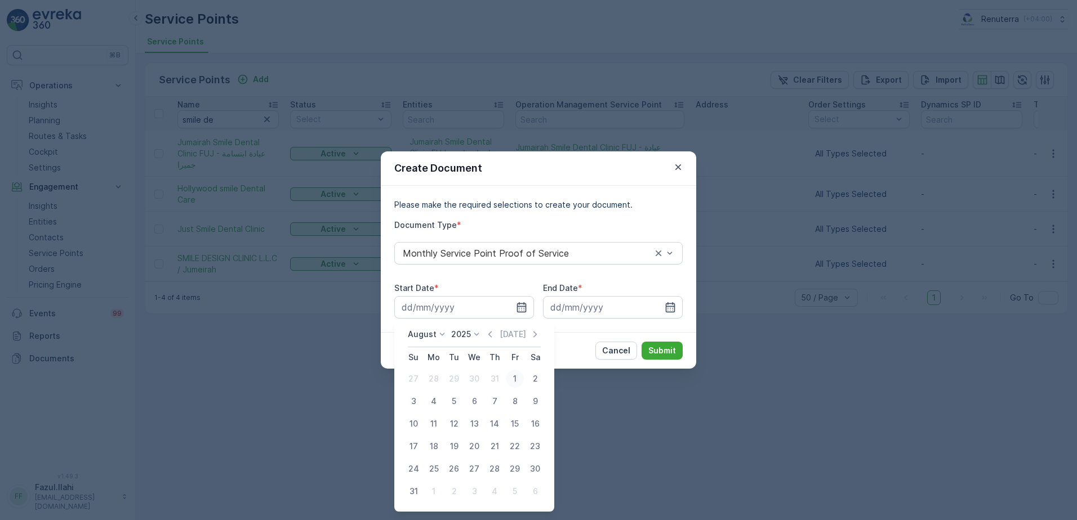
click at [519, 377] on div "1" at bounding box center [515, 379] width 18 height 18
type input "01.08.2025"
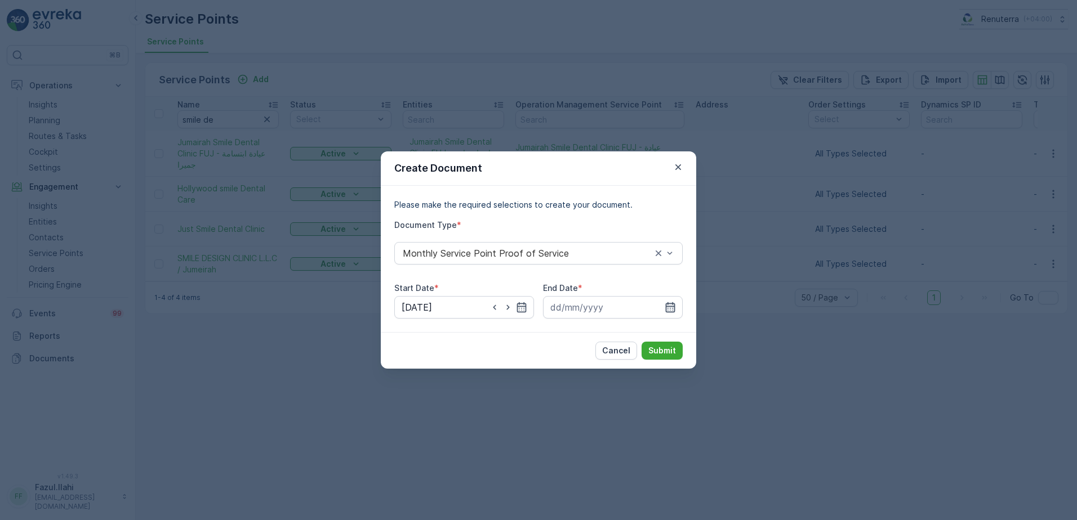
click at [673, 305] on icon "button" at bounding box center [669, 307] width 11 height 11
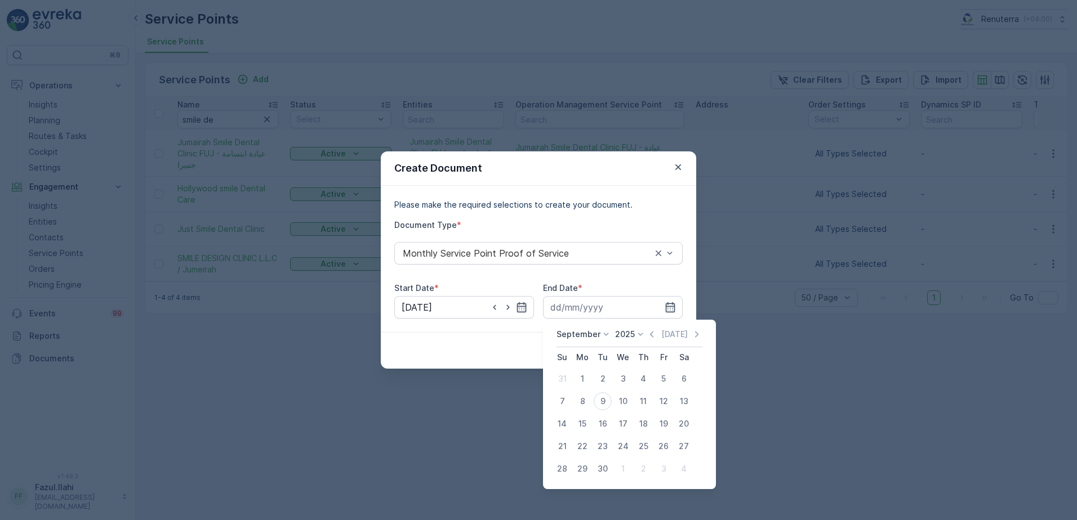
click at [648, 328] on div "September 2025 Today Su Mo Tu We Th Fr Sa 31 1 2 3 4 5 6 7 8 9 10 11 12 13 14 1…" at bounding box center [629, 404] width 173 height 169
click at [648, 337] on div "September 2025 Today" at bounding box center [629, 338] width 146 height 19
click at [648, 336] on icon "button" at bounding box center [651, 334] width 11 height 11
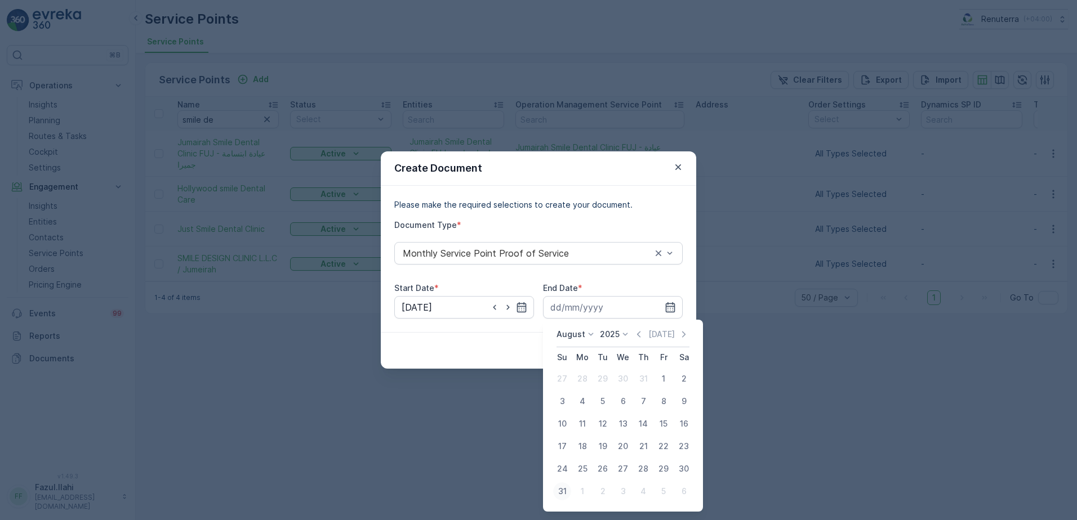
click at [569, 491] on div "31" at bounding box center [562, 492] width 18 height 18
type input "31.08.2025"
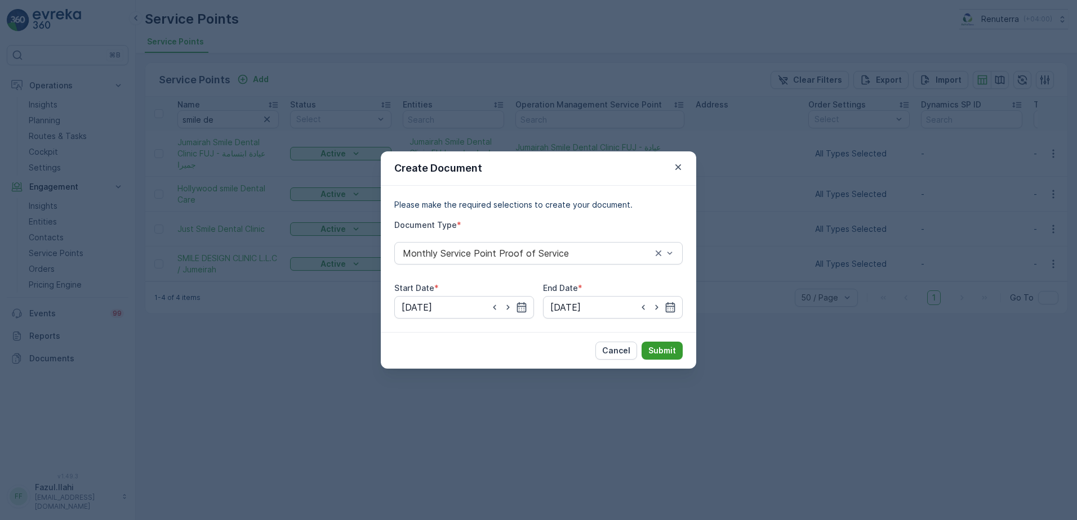
click at [679, 355] on button "Submit" at bounding box center [661, 351] width 41 height 18
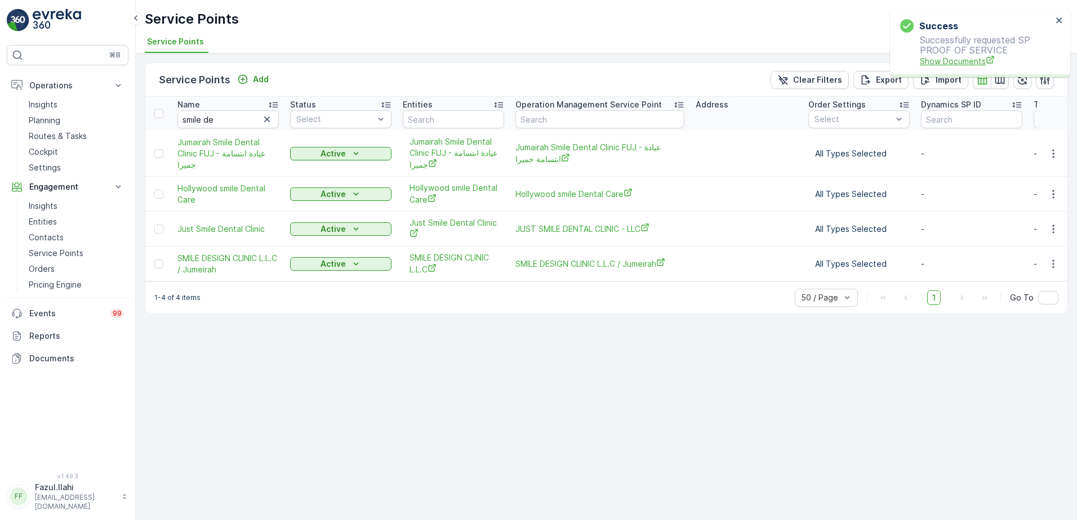
click at [970, 57] on span "Show Documents" at bounding box center [985, 61] width 132 height 12
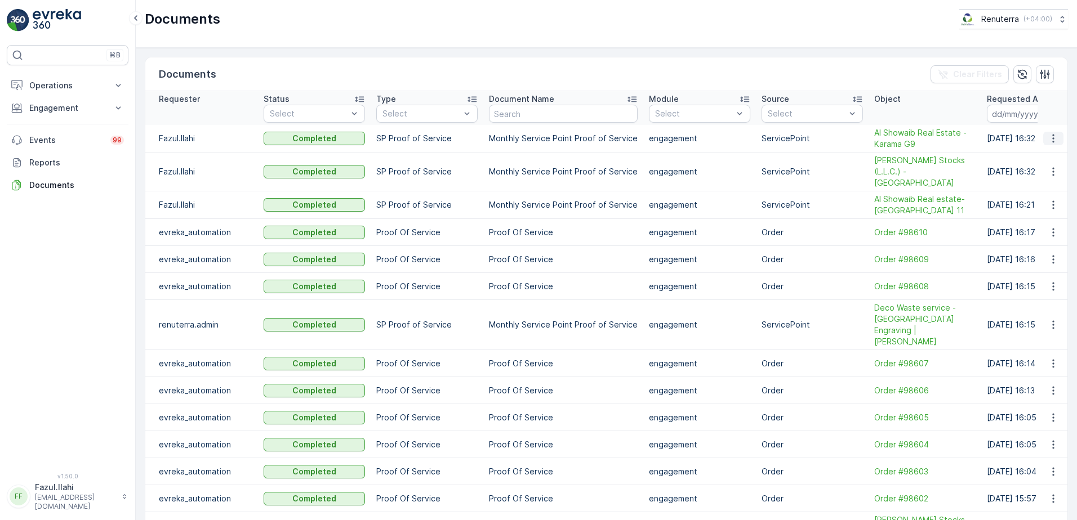
click at [1047, 139] on icon "button" at bounding box center [1052, 138] width 11 height 11
click at [1038, 157] on span "See Details" at bounding box center [1049, 155] width 43 height 11
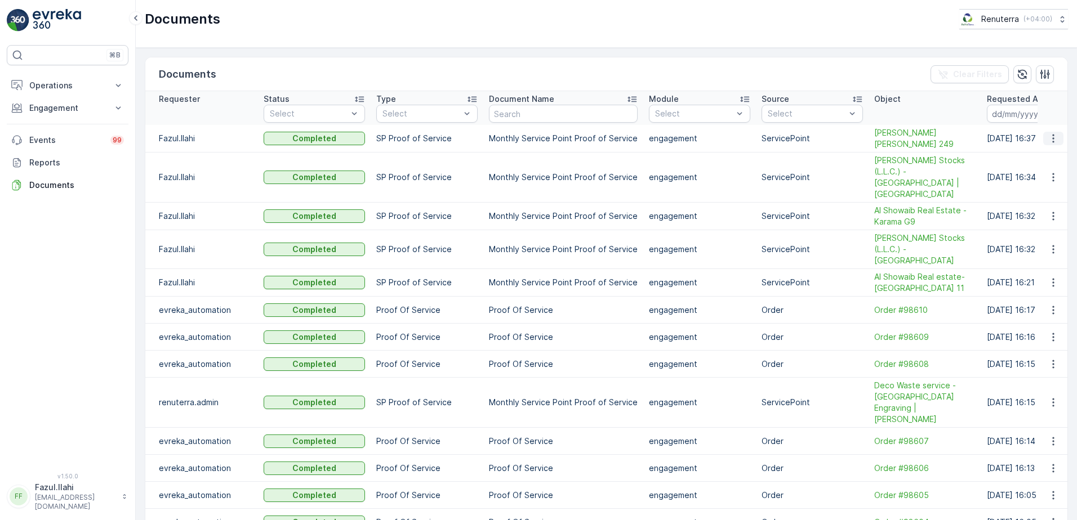
click at [1048, 138] on icon "button" at bounding box center [1052, 138] width 11 height 11
click at [1042, 158] on span "See Details" at bounding box center [1049, 155] width 43 height 11
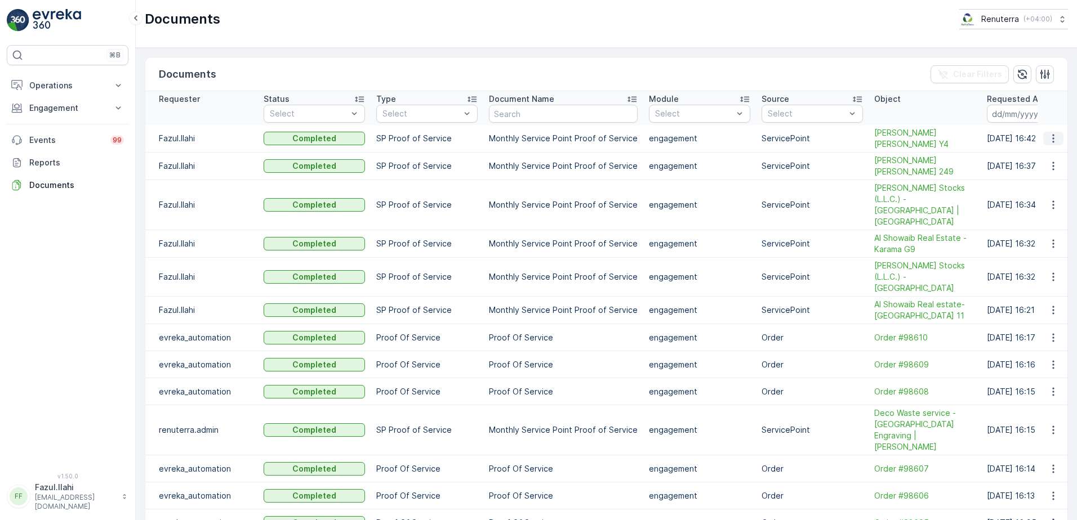
click at [1047, 138] on icon "button" at bounding box center [1052, 138] width 11 height 11
click at [1044, 154] on span "See Details" at bounding box center [1049, 155] width 43 height 11
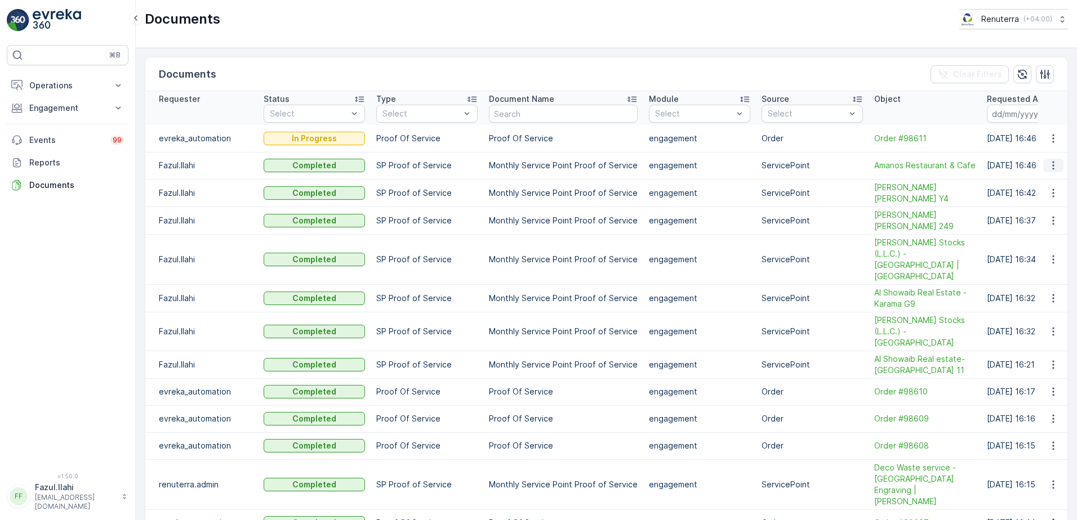
click at [1052, 166] on icon "button" at bounding box center [1052, 165] width 11 height 11
click at [1035, 181] on span "See Details" at bounding box center [1049, 182] width 43 height 11
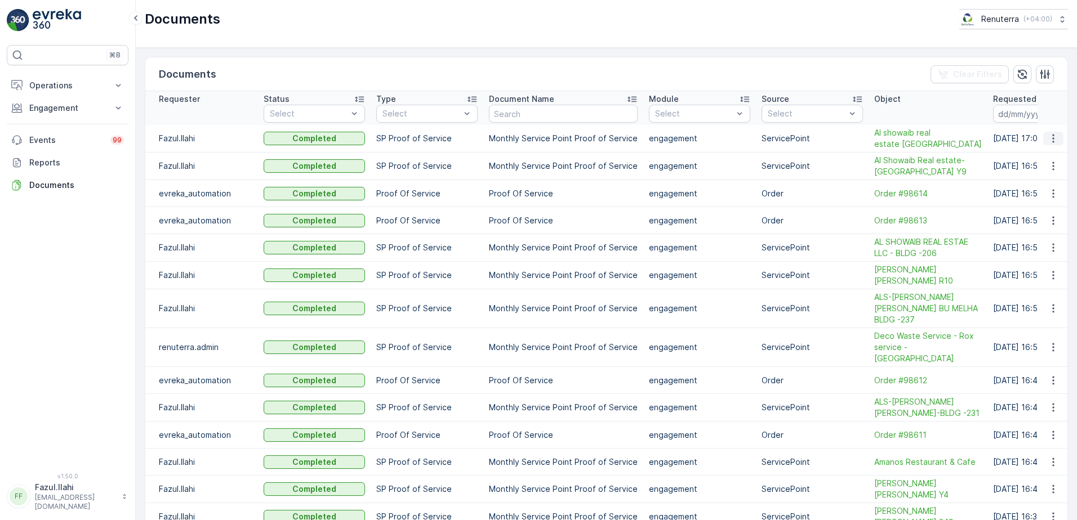
click at [1054, 140] on icon "button" at bounding box center [1052, 138] width 11 height 11
click at [1046, 153] on span "See Details" at bounding box center [1049, 155] width 43 height 11
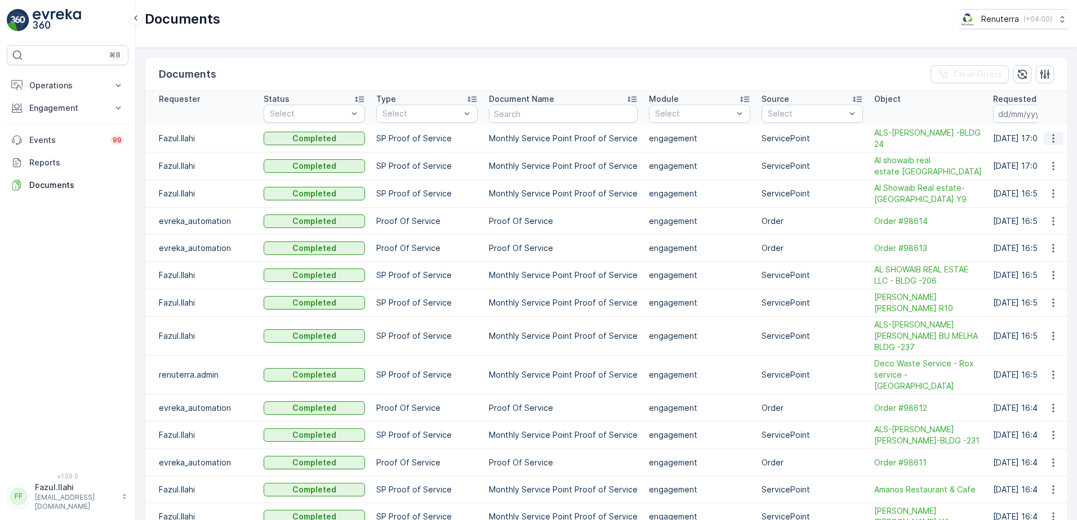
click at [1047, 144] on icon "button" at bounding box center [1052, 138] width 11 height 11
click at [1052, 161] on span "See Details" at bounding box center [1049, 160] width 43 height 11
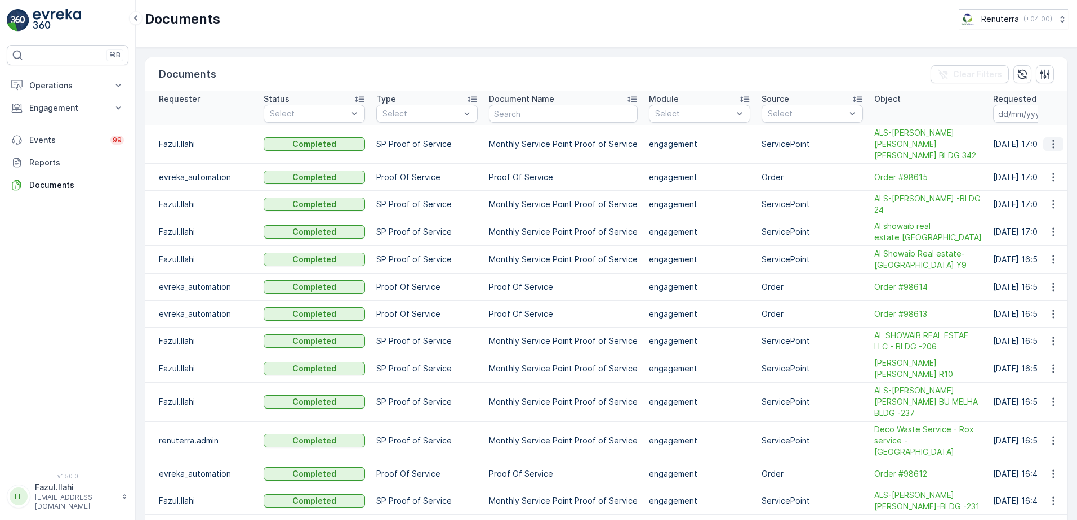
click at [1047, 139] on icon "button" at bounding box center [1052, 144] width 11 height 11
click at [1039, 167] on div "See Details" at bounding box center [1056, 162] width 43 height 11
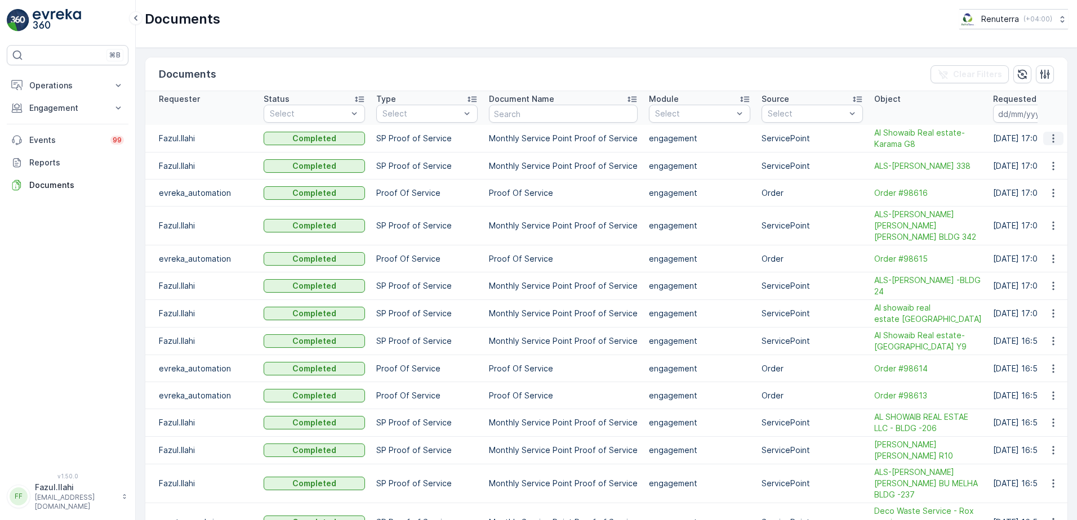
click at [1053, 140] on icon "button" at bounding box center [1052, 138] width 11 height 11
click at [1042, 151] on span "See Details" at bounding box center [1049, 155] width 43 height 11
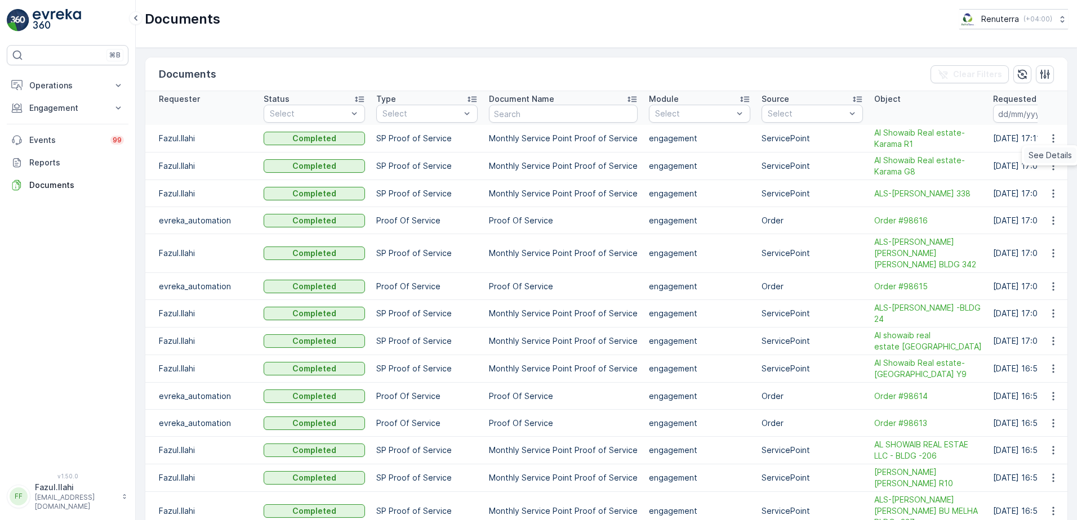
click at [1047, 155] on span "See Details" at bounding box center [1049, 155] width 43 height 11
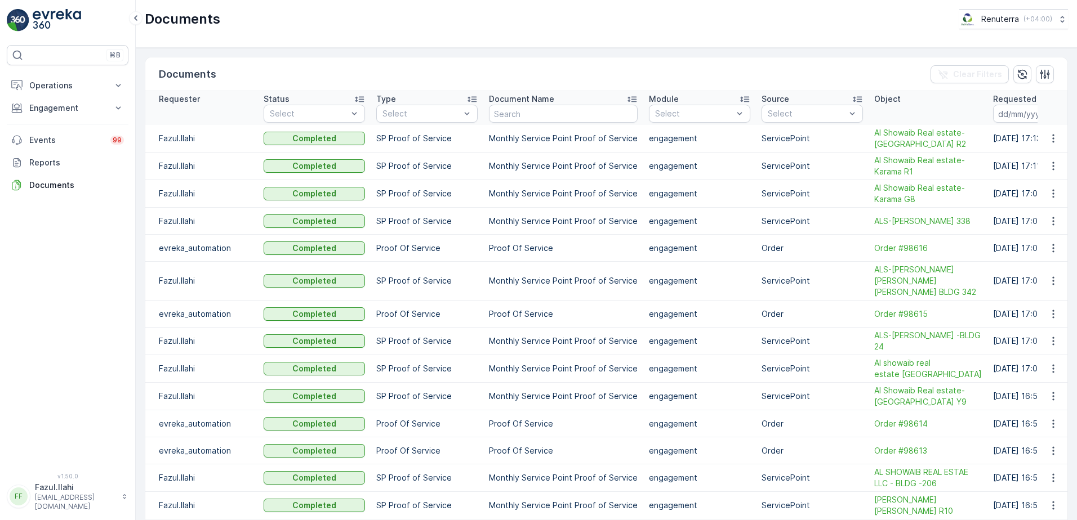
click at [1055, 127] on td at bounding box center [1052, 139] width 30 height 28
click at [1052, 140] on icon "button" at bounding box center [1052, 138] width 11 height 11
click at [1046, 154] on span "See Details" at bounding box center [1049, 155] width 43 height 11
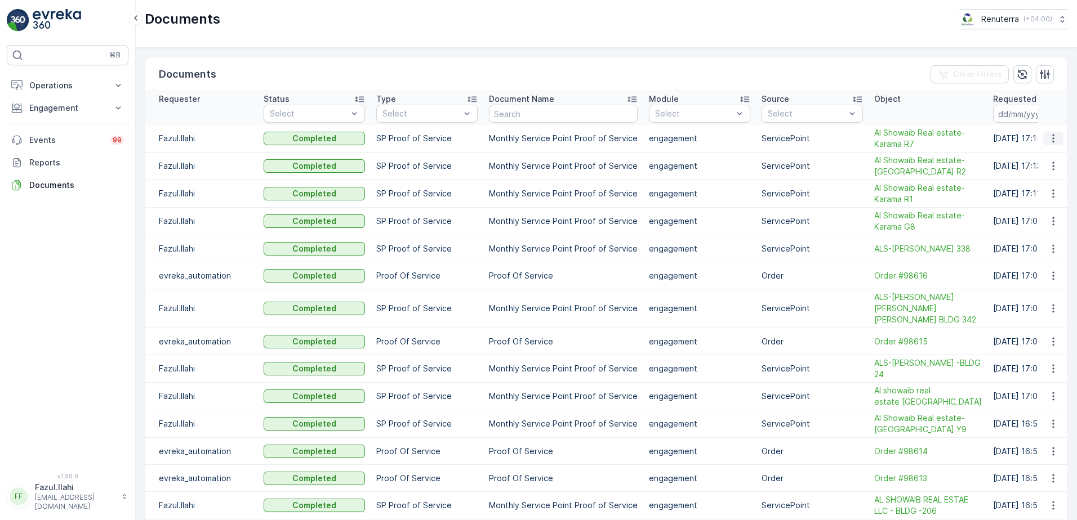
click at [1047, 138] on icon "button" at bounding box center [1052, 138] width 11 height 11
click at [1036, 153] on span "See Details" at bounding box center [1049, 155] width 43 height 11
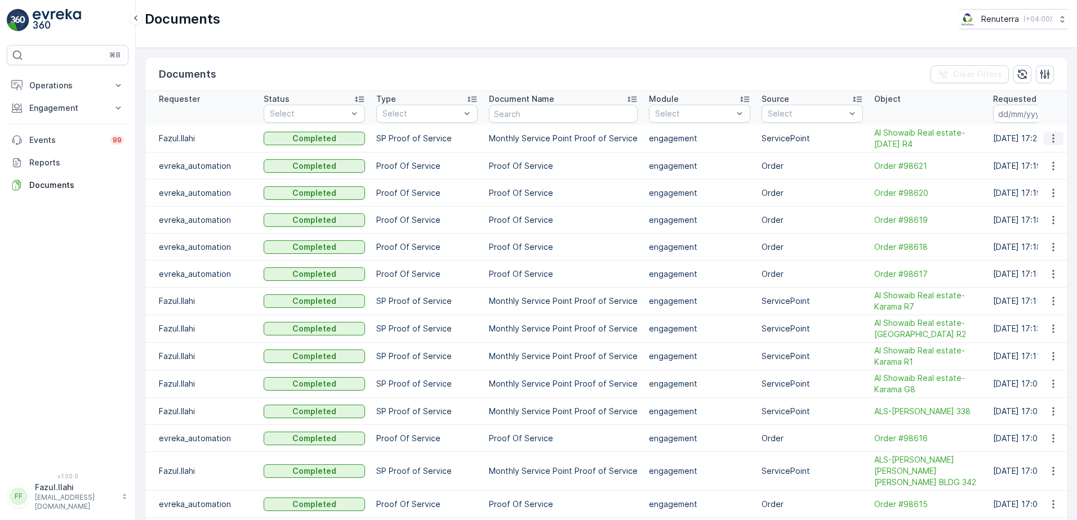
click at [1047, 136] on icon "button" at bounding box center [1052, 138] width 11 height 11
click at [1051, 153] on span "See Details" at bounding box center [1049, 155] width 43 height 11
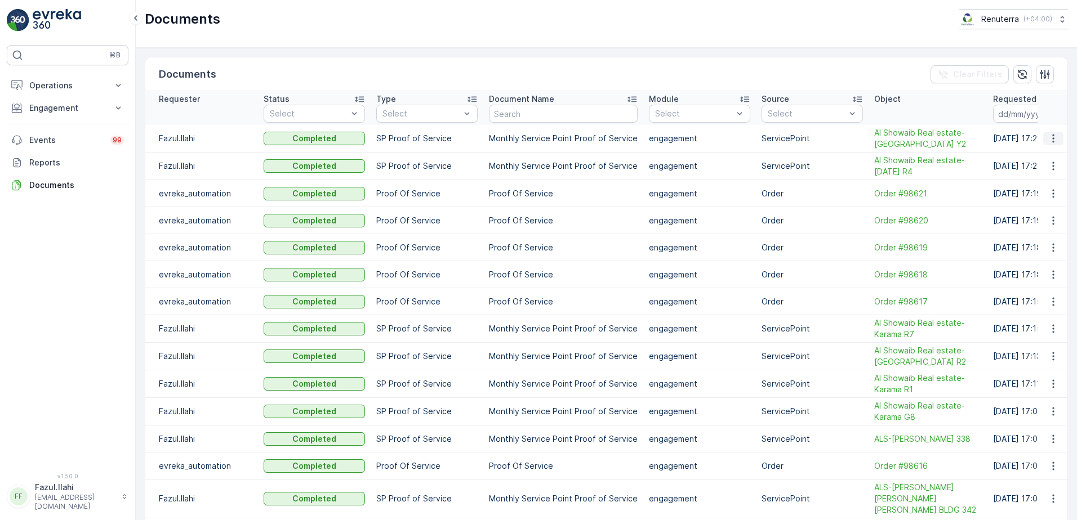
click at [1050, 143] on icon "button" at bounding box center [1052, 138] width 11 height 11
click at [1043, 153] on span "See Details" at bounding box center [1049, 155] width 43 height 11
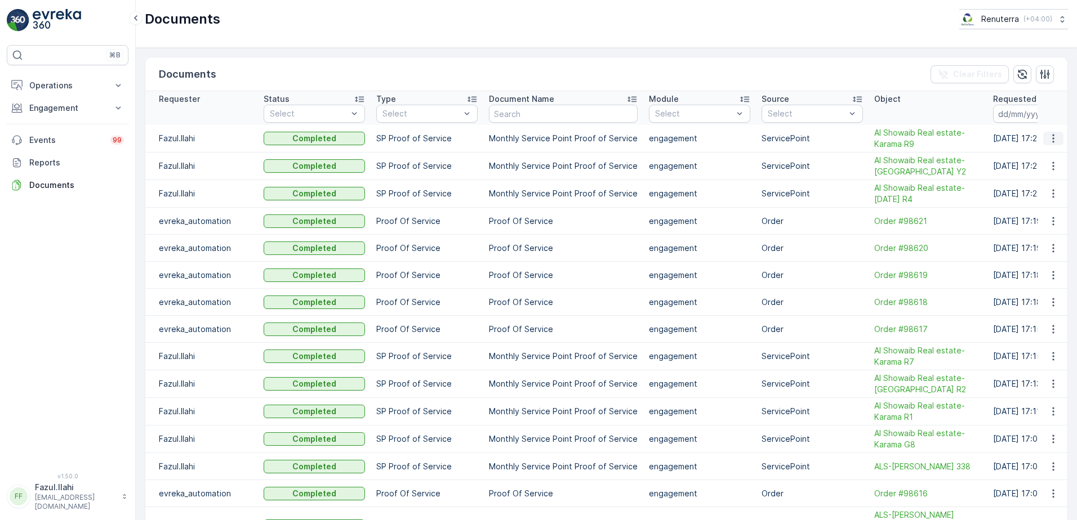
click at [1047, 141] on icon "button" at bounding box center [1052, 138] width 11 height 11
click at [1045, 155] on span "See Details" at bounding box center [1049, 155] width 43 height 11
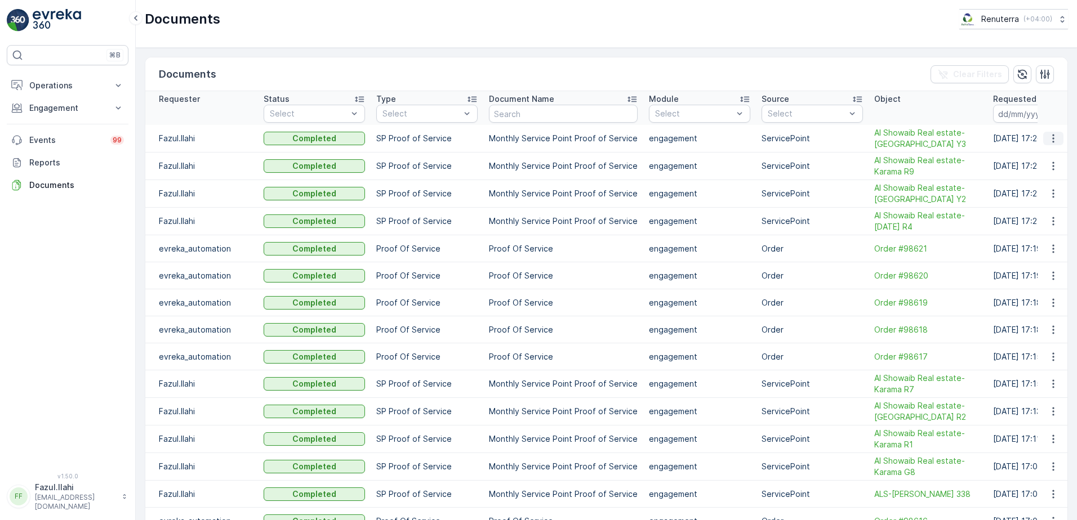
drag, startPoint x: 1056, startPoint y: 142, endPoint x: 1050, endPoint y: 139, distance: 7.3
click at [1052, 139] on icon "button" at bounding box center [1053, 139] width 2 height 8
click at [1043, 150] on span "See Details" at bounding box center [1049, 155] width 43 height 11
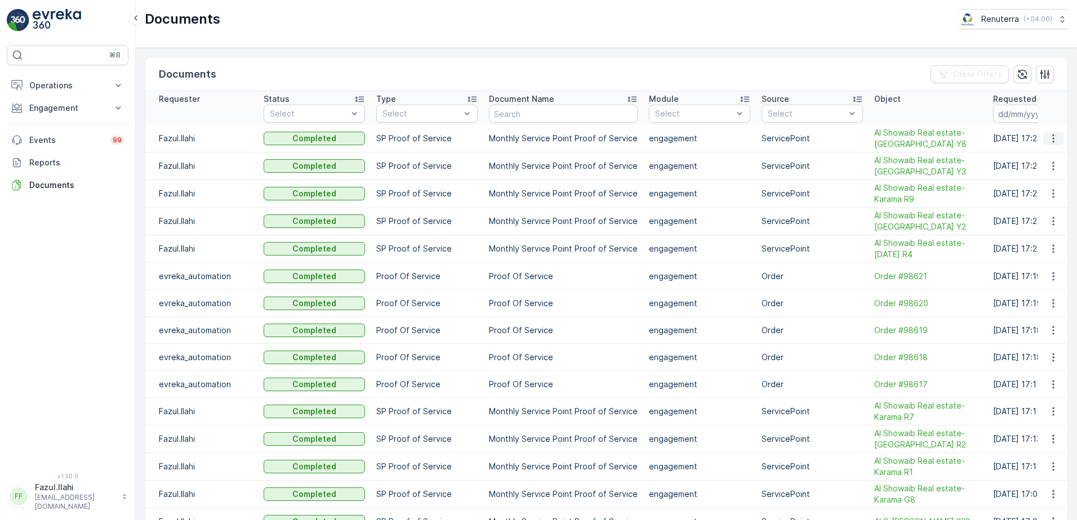
click at [1047, 138] on icon "button" at bounding box center [1052, 138] width 11 height 11
click at [1056, 150] on span "See Details" at bounding box center [1049, 155] width 43 height 11
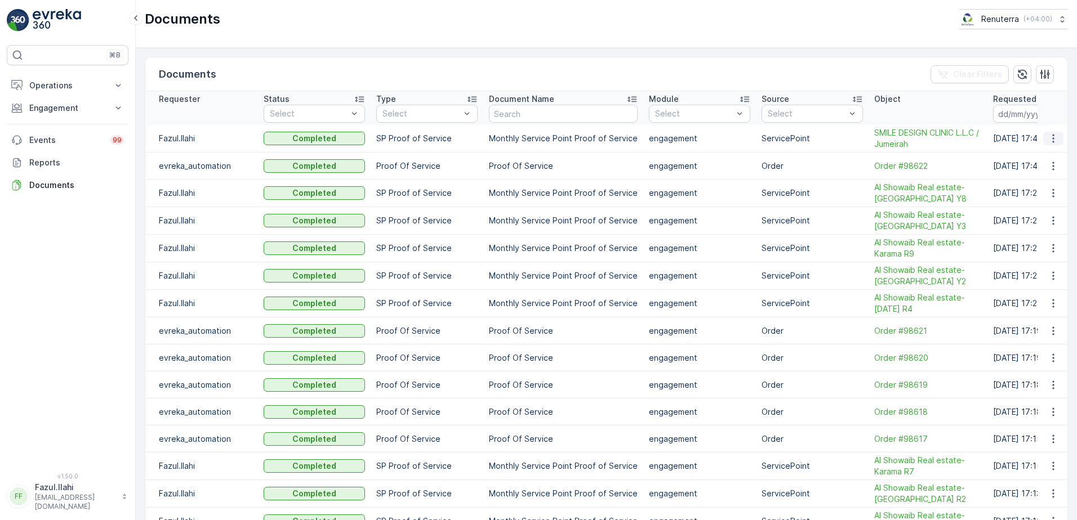
click at [1049, 140] on icon "button" at bounding box center [1052, 138] width 11 height 11
click at [1036, 157] on span "See Details" at bounding box center [1049, 155] width 43 height 11
